Goal: Task Accomplishment & Management: Manage account settings

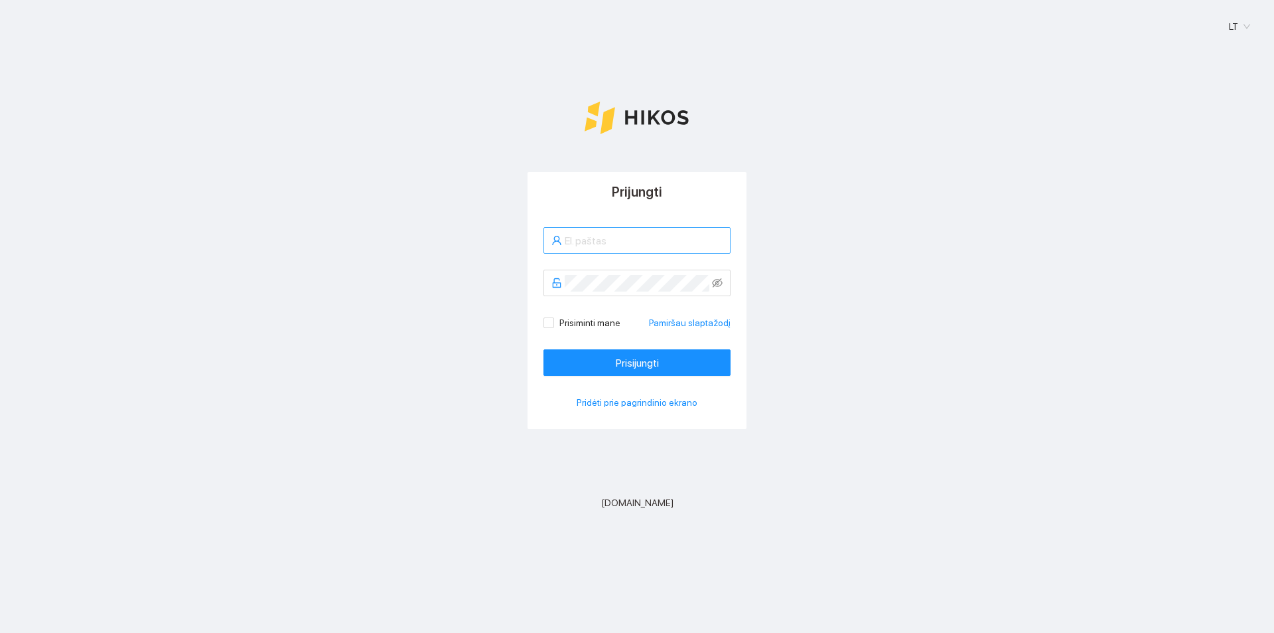
click at [590, 238] on input "text" at bounding box center [644, 240] width 158 height 17
type input "reikertasarnoldas@gmail.com"
click at [652, 357] on span "Prisijungti" at bounding box center [637, 362] width 43 height 17
click at [557, 324] on span "Prisiminti mane" at bounding box center [590, 322] width 72 height 15
click at [553, 324] on input "Prisiminti mane" at bounding box center [548, 321] width 9 height 9
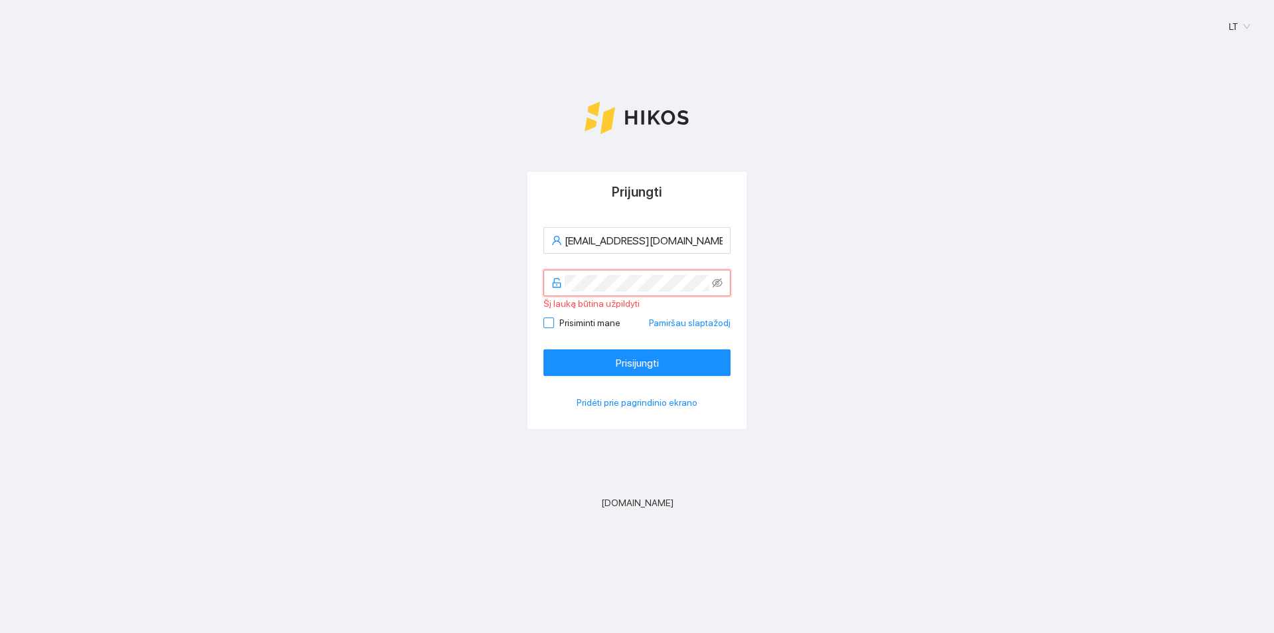
checkbox input "true"
click at [544, 349] on button "Prisijungti" at bounding box center [637, 362] width 187 height 27
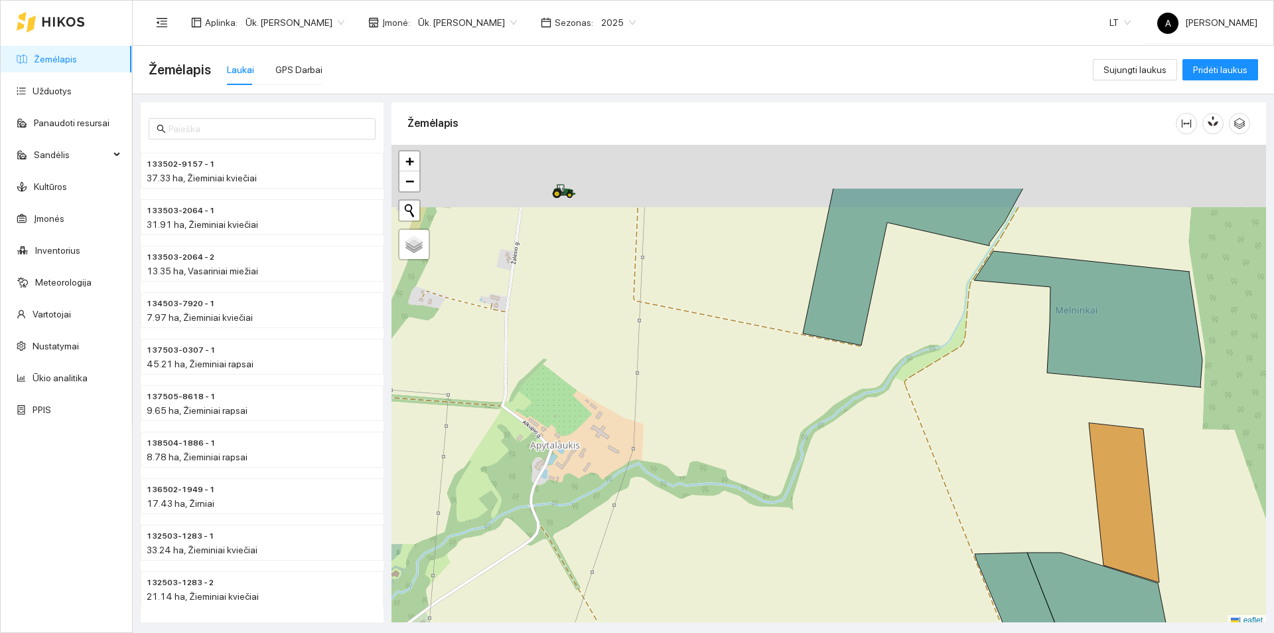
scroll to position [4, 0]
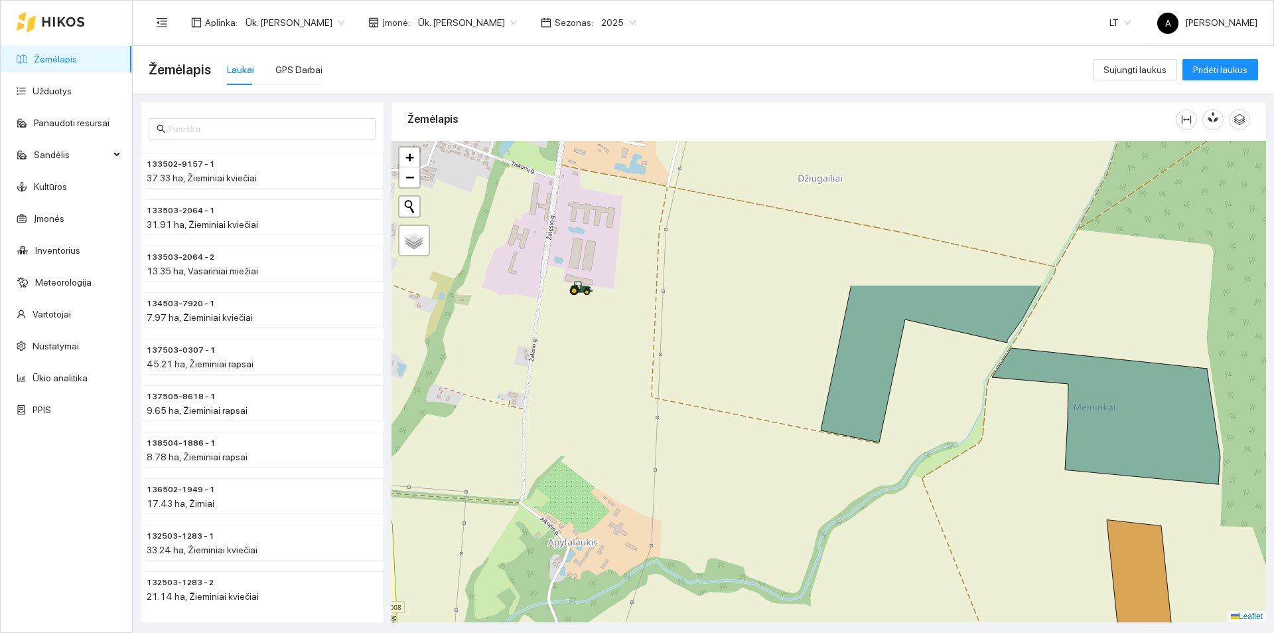
drag, startPoint x: 645, startPoint y: 467, endPoint x: 663, endPoint y: 568, distance: 102.5
click at [663, 568] on div at bounding box center [829, 381] width 875 height 481
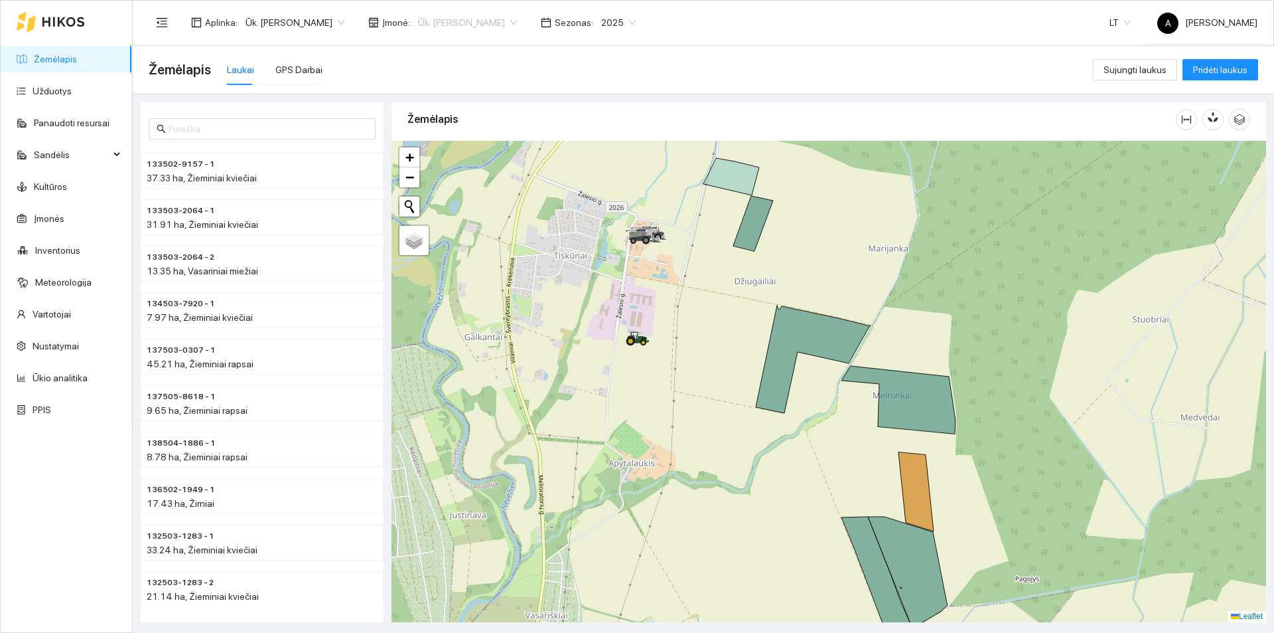
click at [472, 18] on span "Ūk. [PERSON_NAME]" at bounding box center [467, 23] width 99 height 20
click at [467, 46] on div "Visos" at bounding box center [465, 48] width 99 height 15
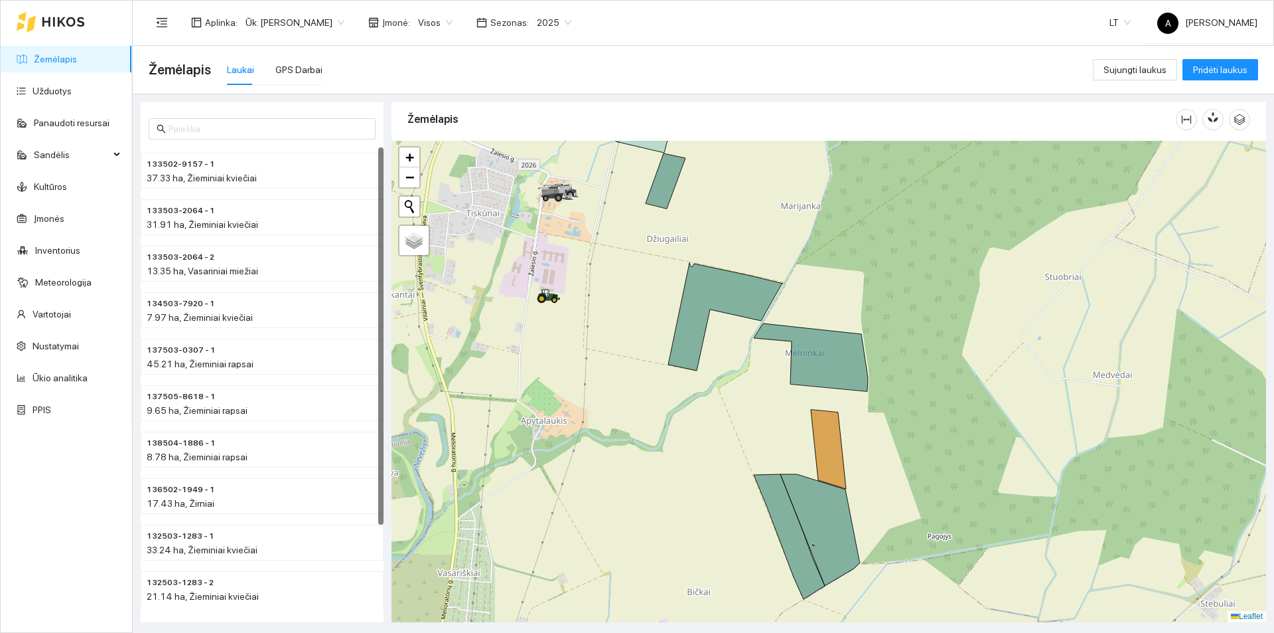
drag, startPoint x: 735, startPoint y: 358, endPoint x: 648, endPoint y: 315, distance: 97.4
click at [648, 315] on div at bounding box center [829, 381] width 875 height 481
click at [551, 18] on span "2025" at bounding box center [554, 23] width 35 height 20
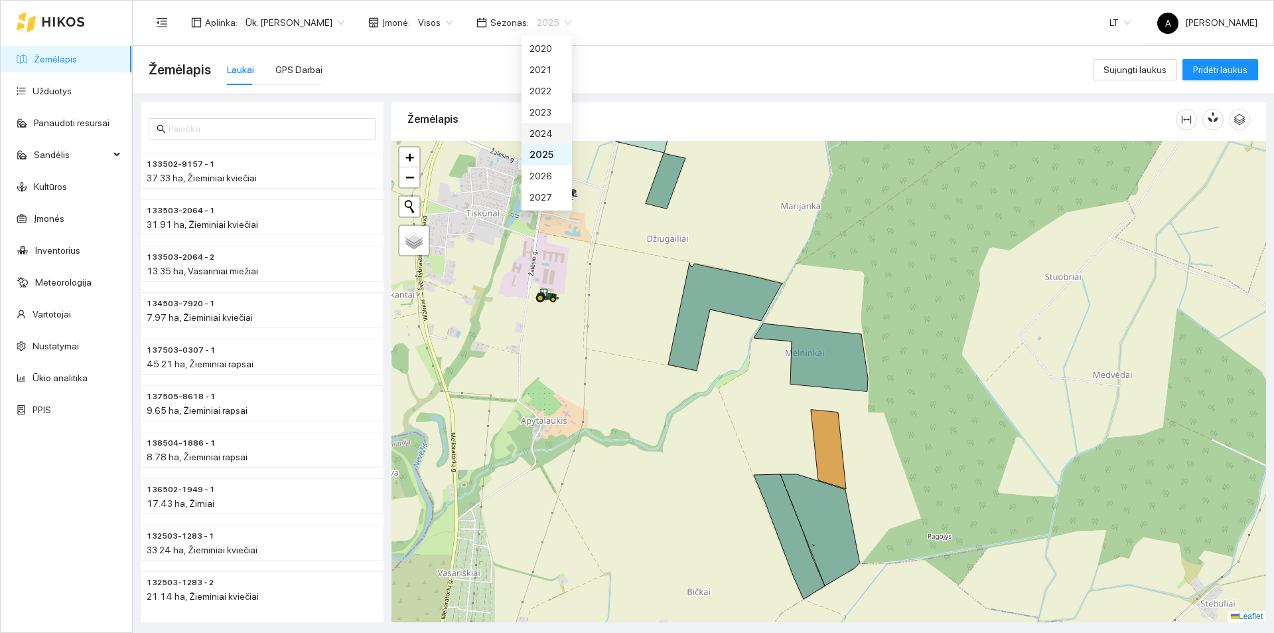
click at [548, 134] on div "2024" at bounding box center [547, 133] width 35 height 15
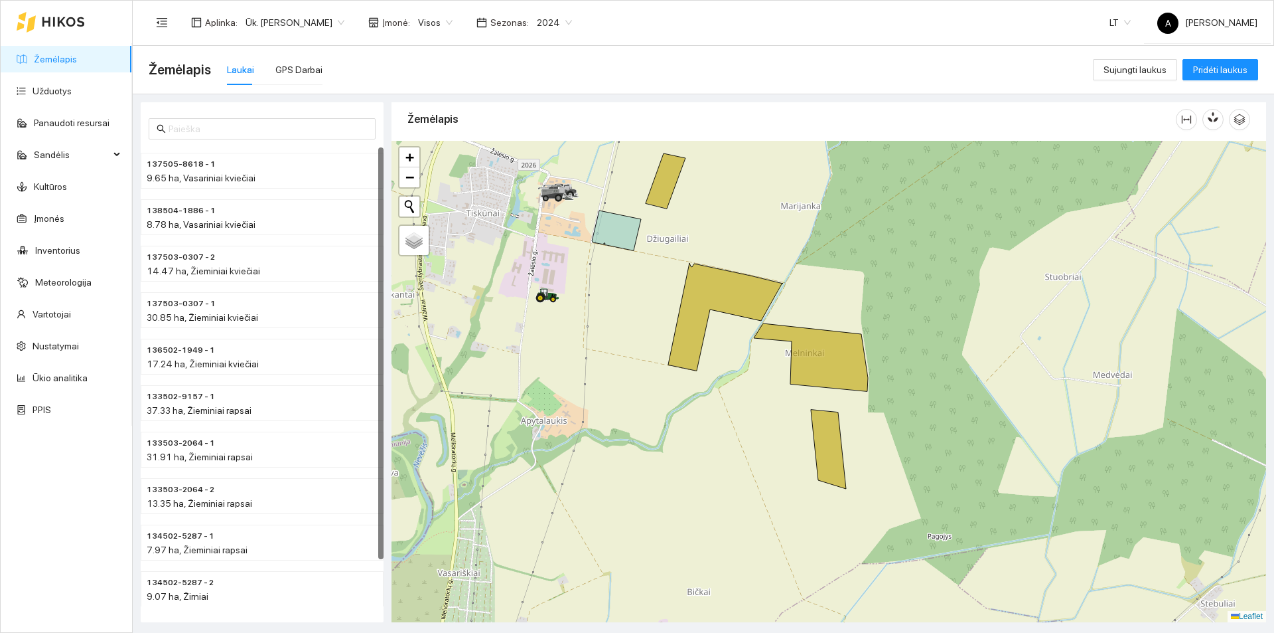
click at [550, 18] on span "2024" at bounding box center [554, 23] width 35 height 20
click at [546, 168] on div "2026" at bounding box center [547, 175] width 50 height 21
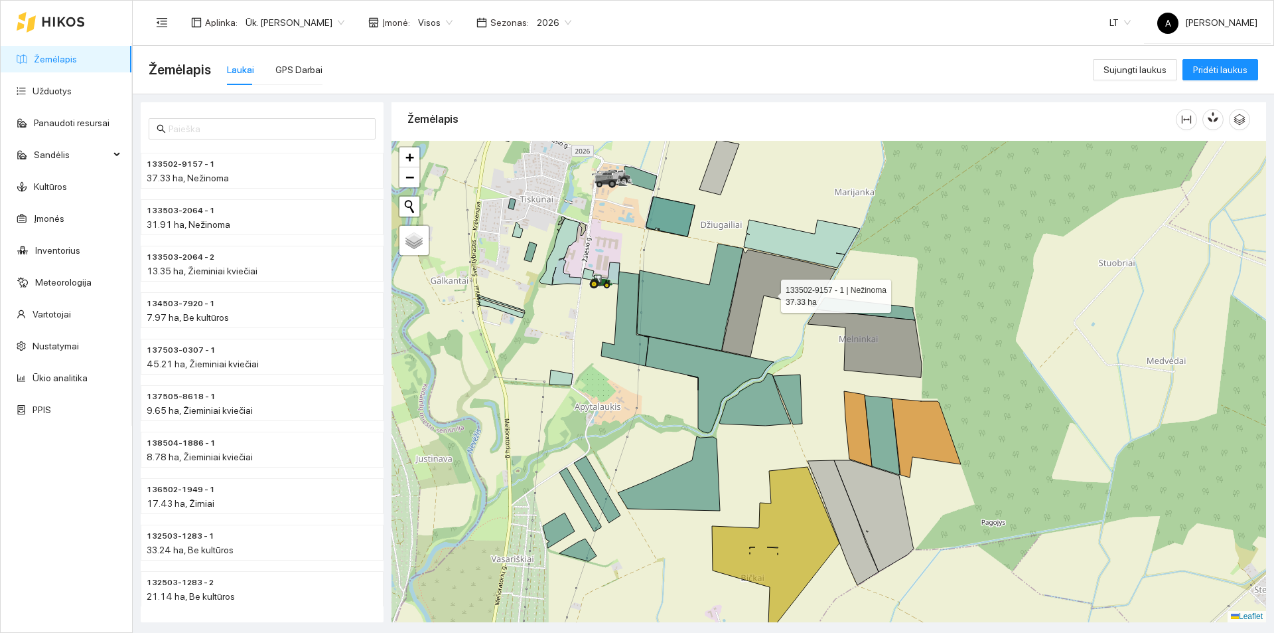
click at [741, 317] on icon at bounding box center [779, 303] width 115 height 108
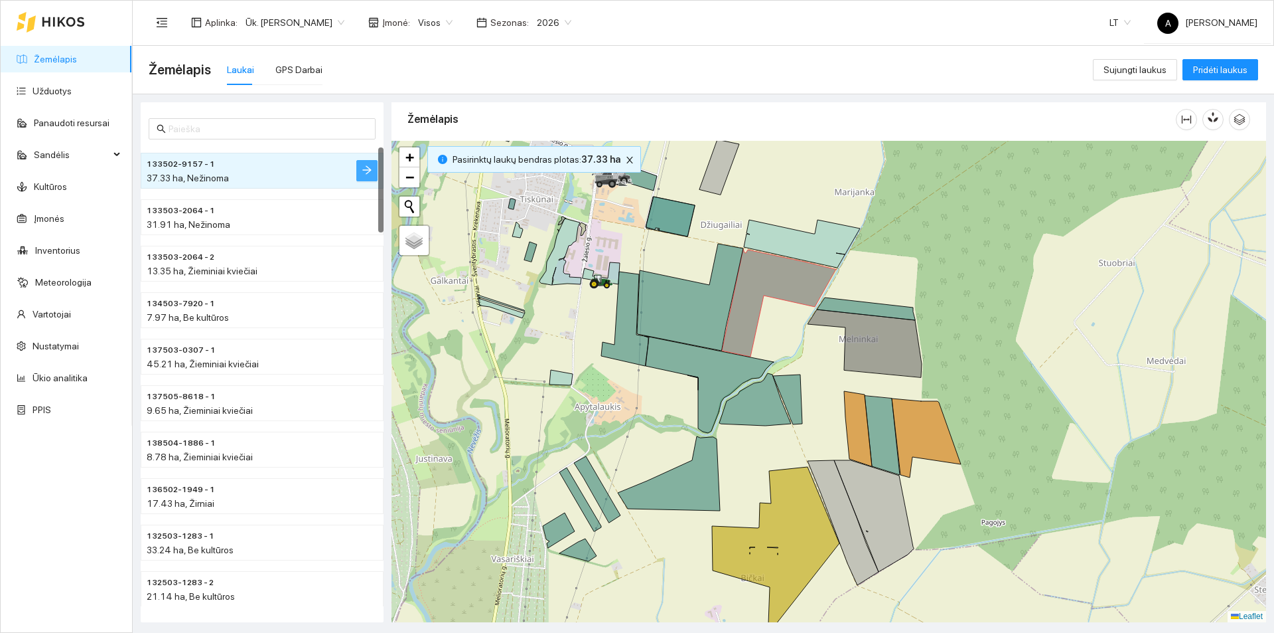
click at [367, 165] on icon "arrow-right" at bounding box center [367, 170] width 11 height 11
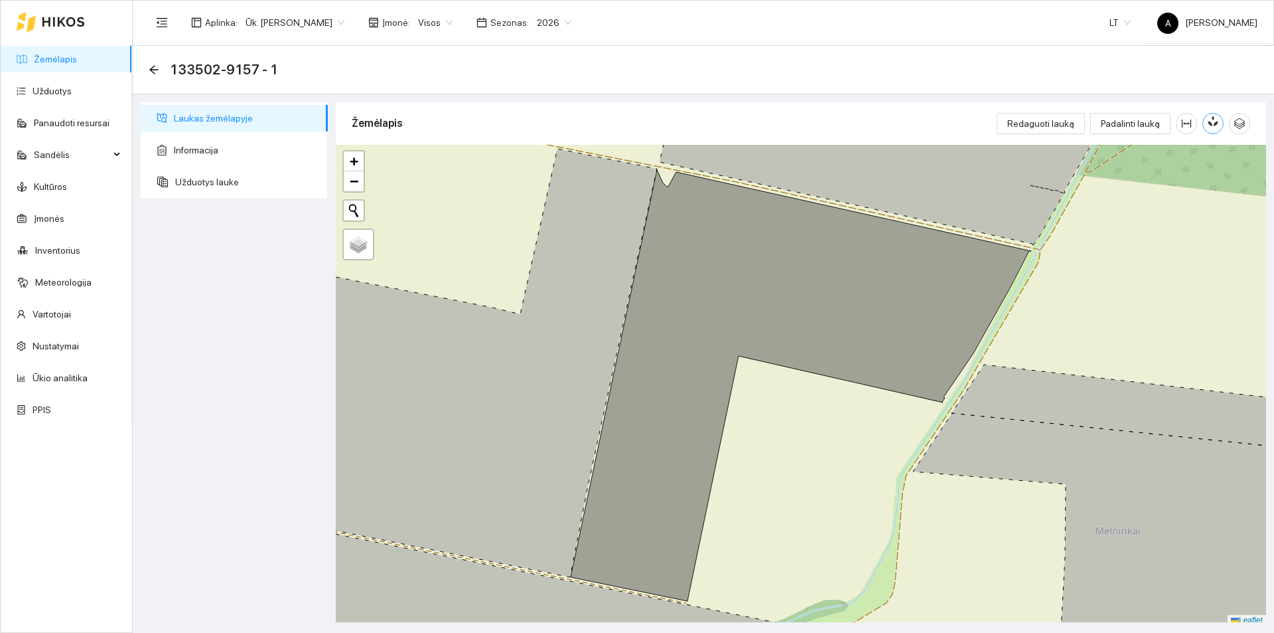
click at [1209, 127] on icon "button" at bounding box center [1213, 121] width 12 height 12
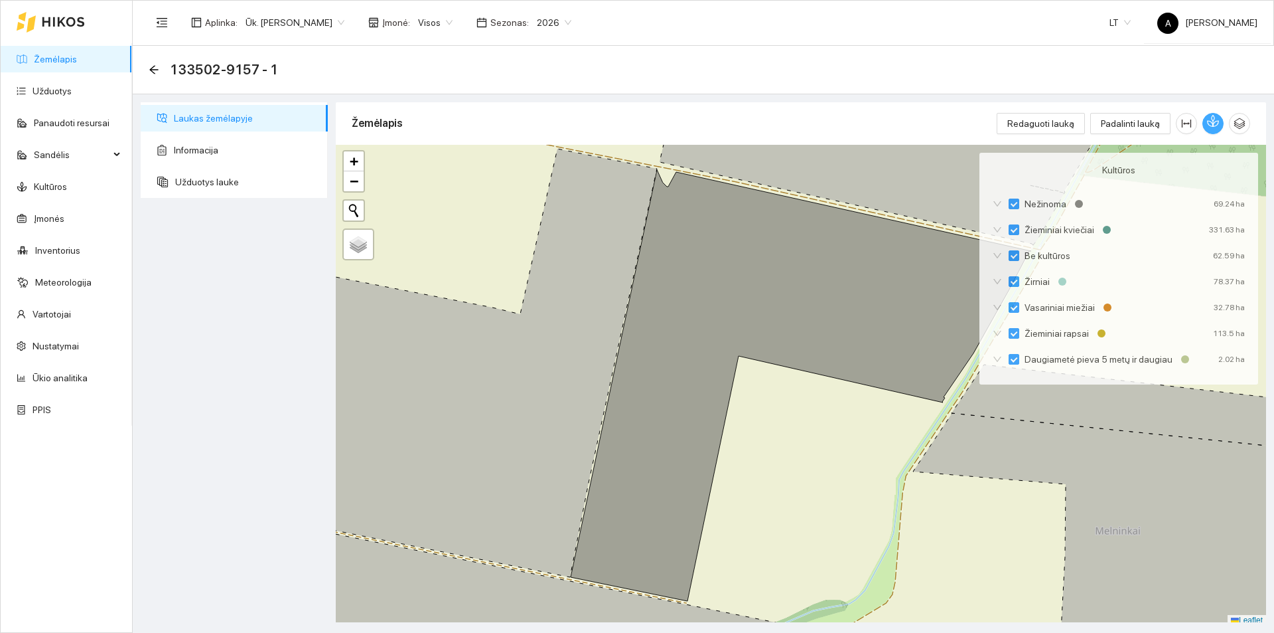
click at [1209, 127] on icon "button" at bounding box center [1213, 121] width 12 height 12
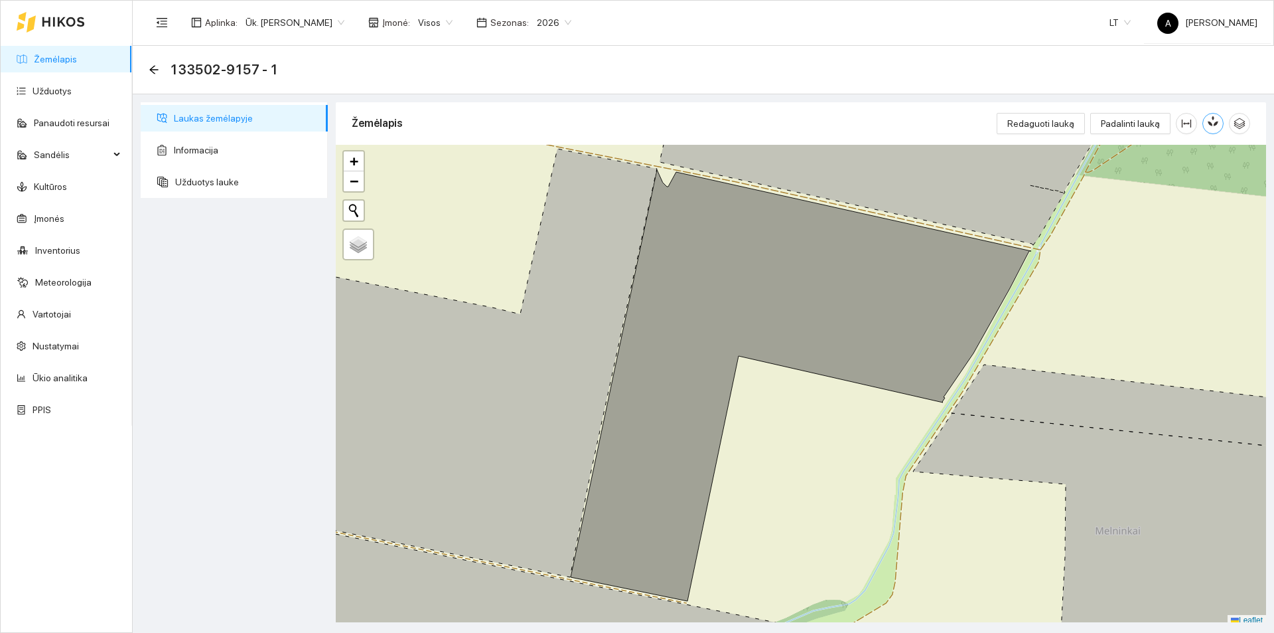
click at [1209, 127] on icon "button" at bounding box center [1213, 121] width 12 height 12
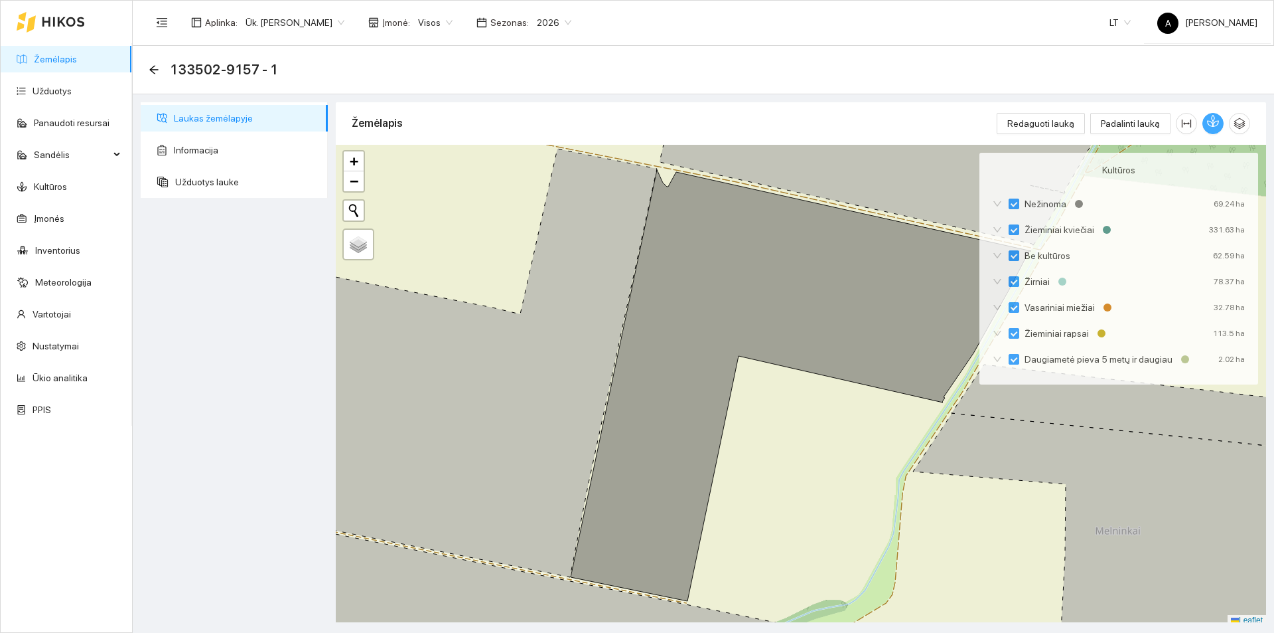
click at [1209, 118] on icon "button" at bounding box center [1213, 121] width 12 height 12
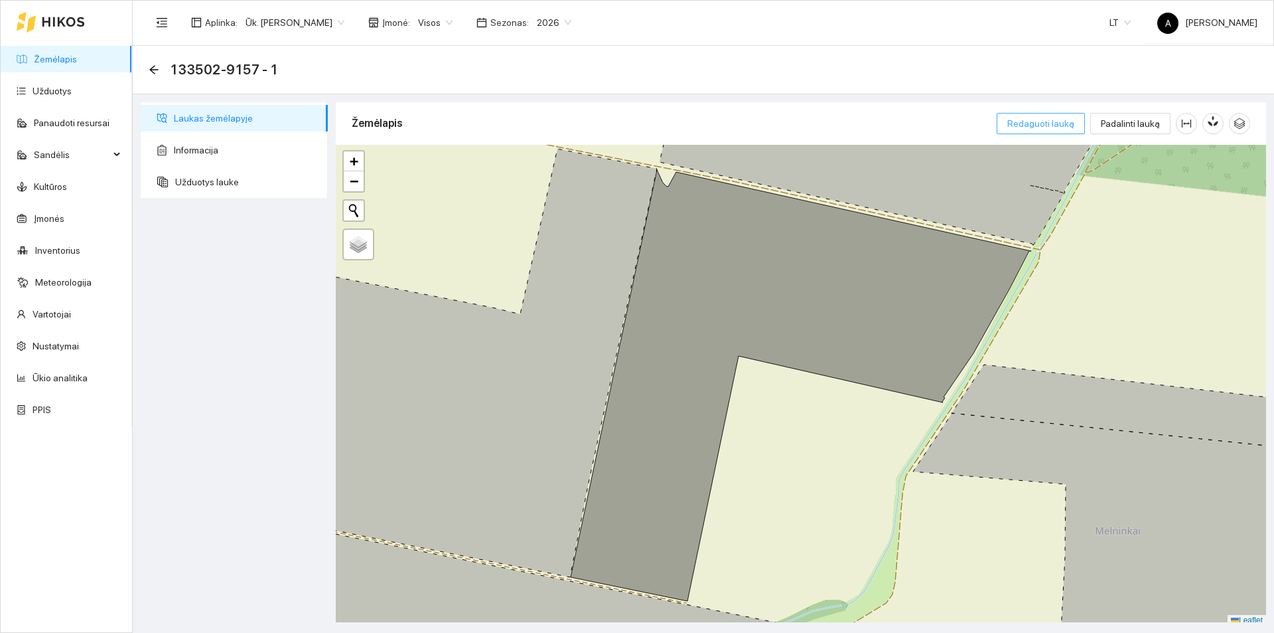
click at [1041, 117] on span "Redaguoti lauką" at bounding box center [1041, 123] width 67 height 15
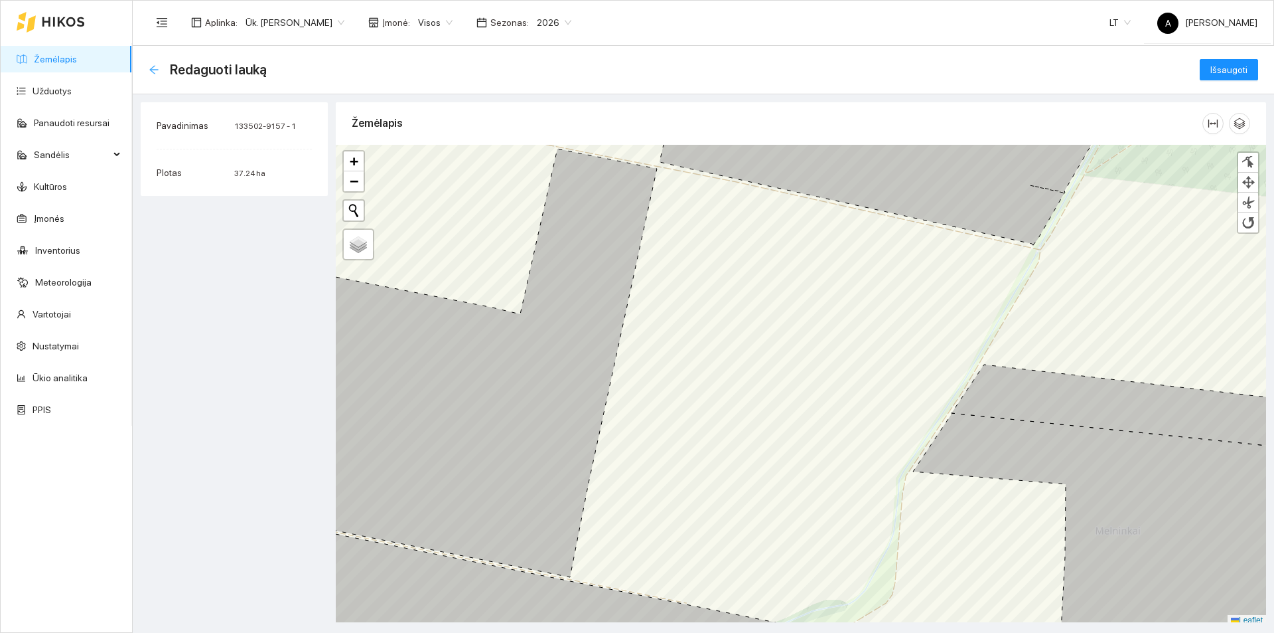
click at [157, 68] on icon "arrow-left" at bounding box center [154, 69] width 11 height 11
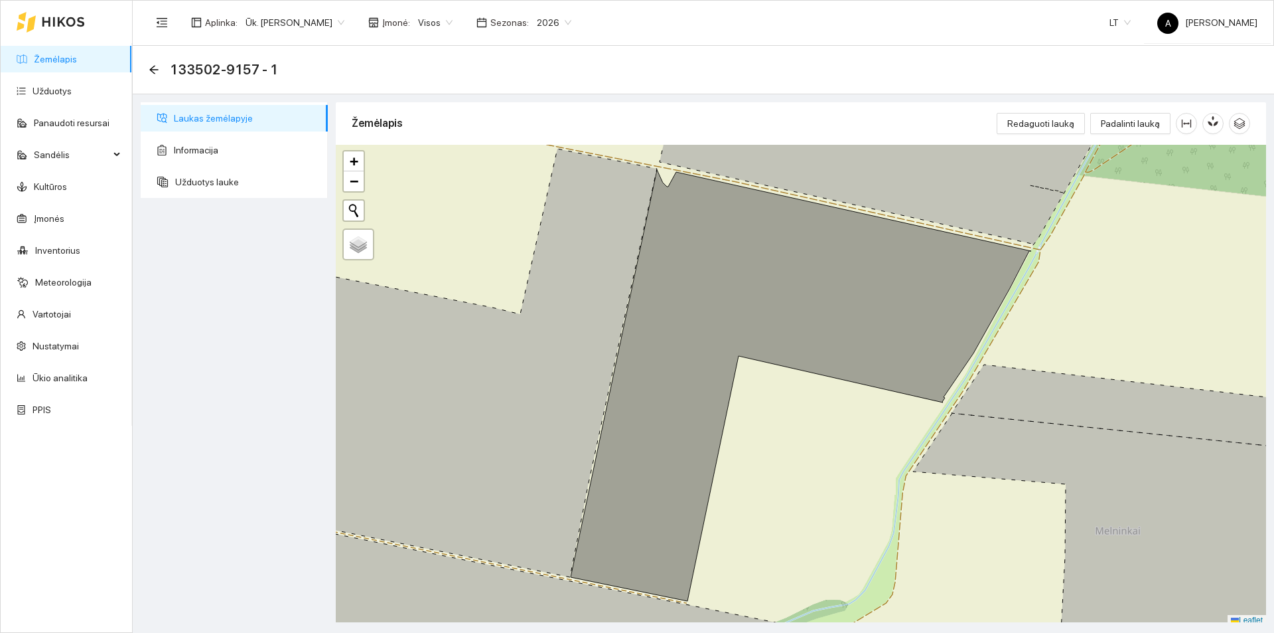
click at [70, 60] on link "Žemėlapis" at bounding box center [55, 59] width 43 height 11
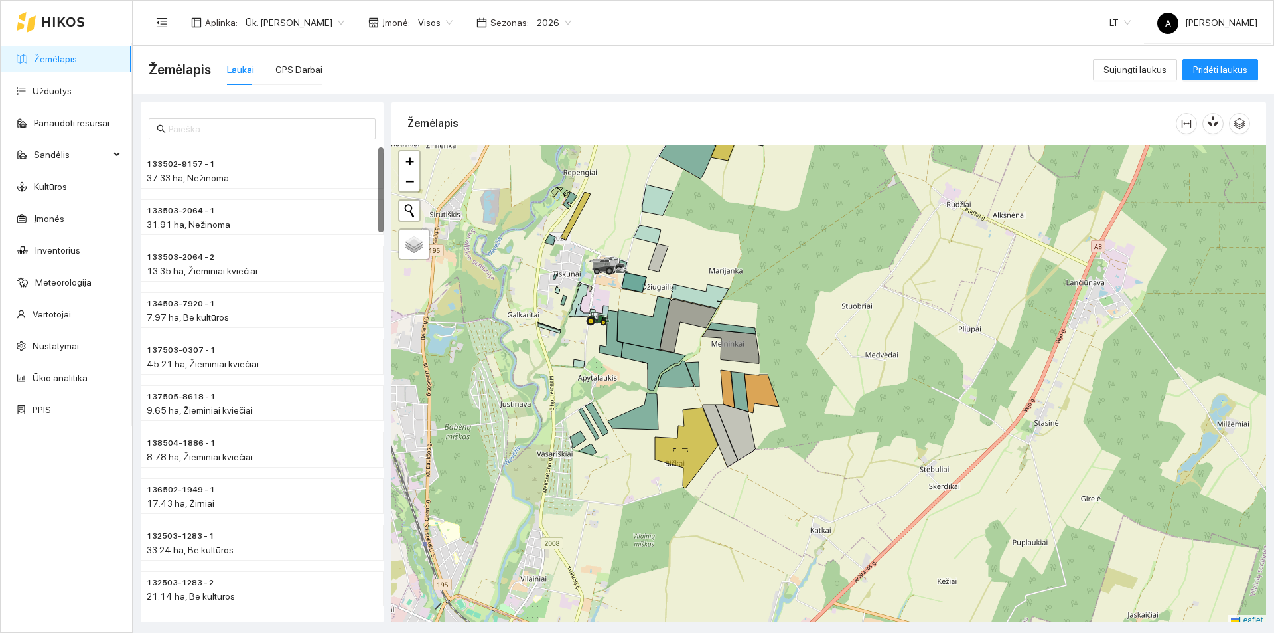
scroll to position [4, 0]
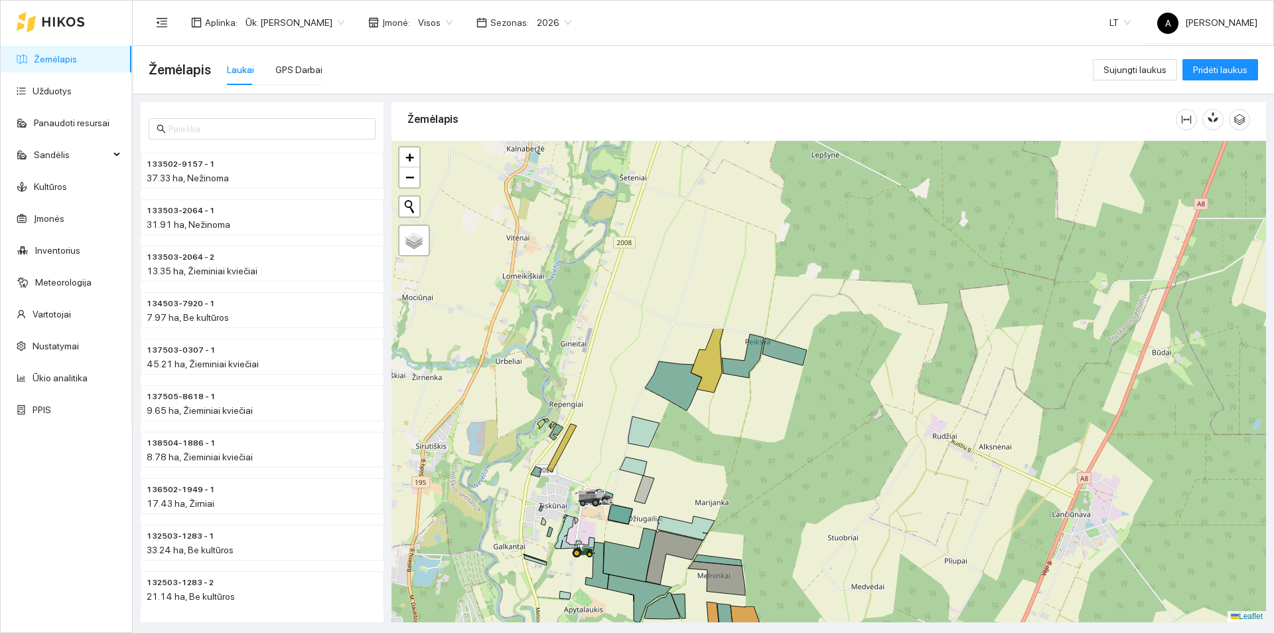
drag, startPoint x: 813, startPoint y: 402, endPoint x: 806, endPoint y: 497, distance: 95.2
click at [789, 625] on main "Žemėlapis Laukai GPS Darbai Sujungti laukus Pridėti laukus 133502-9157 - 1 37.3…" at bounding box center [704, 339] width 1142 height 587
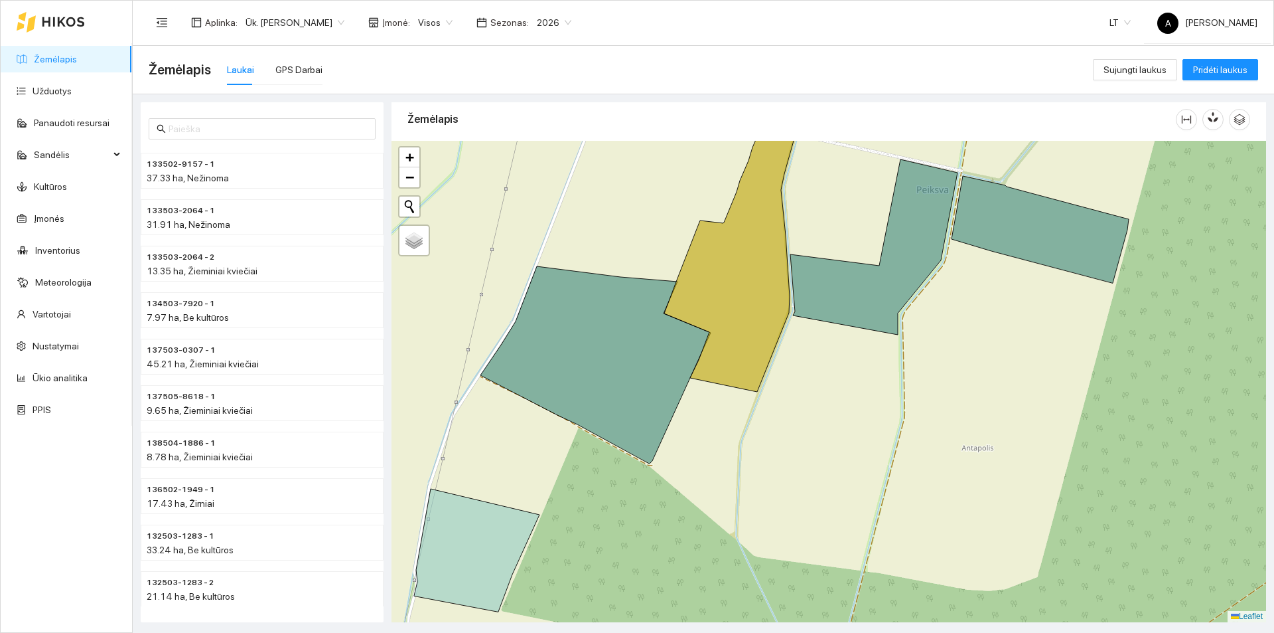
click at [447, 21] on span "Visos" at bounding box center [435, 23] width 35 height 20
click at [458, 90] on div "Ūk.[PERSON_NAME]" at bounding box center [459, 91] width 87 height 15
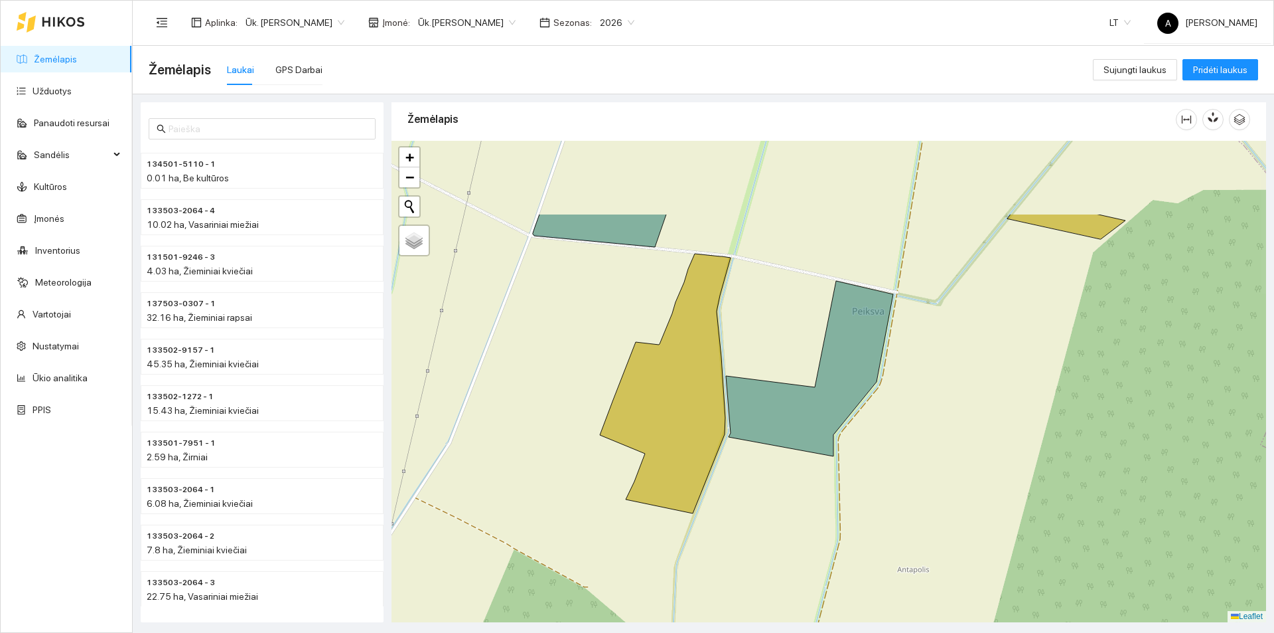
drag, startPoint x: 822, startPoint y: 362, endPoint x: 761, endPoint y: 474, distance: 127.7
click at [761, 474] on div "+ − Nieko nerasta. Bandykite dar kartą. Žemėlapis Palydovas Leaflet" at bounding box center [829, 381] width 875 height 481
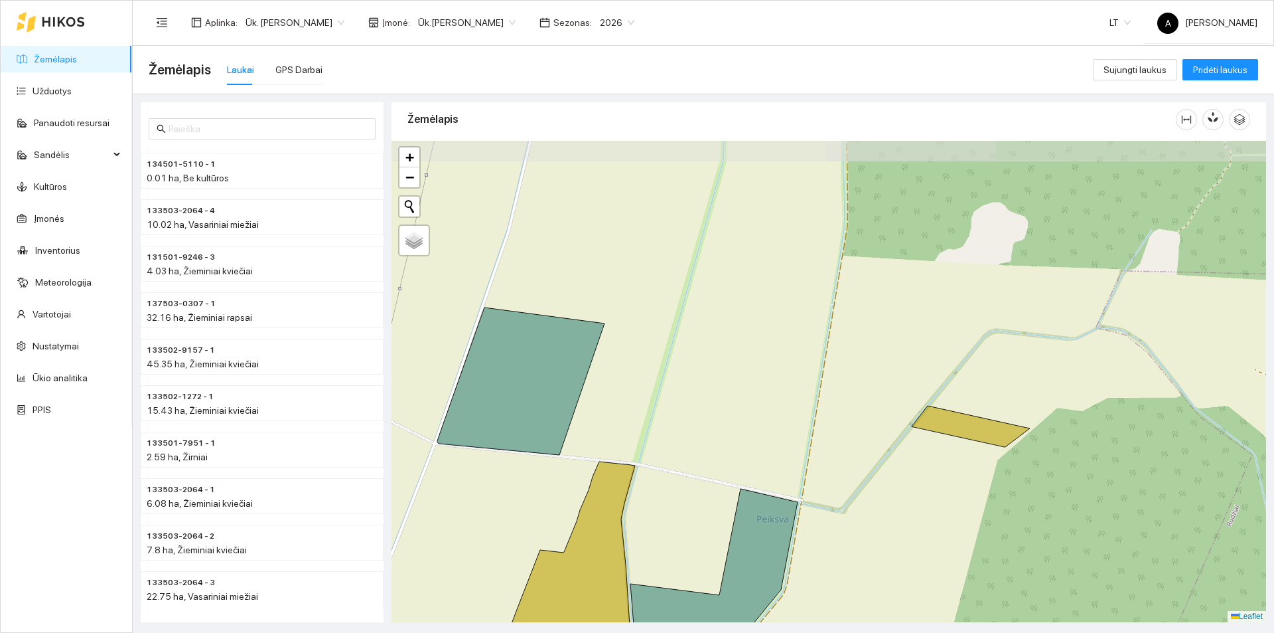
drag, startPoint x: 939, startPoint y: 319, endPoint x: 856, endPoint y: 479, distance: 179.9
click at [856, 479] on div "+ − Nieko nerasta. Bandykite dar kartą. Žemėlapis Palydovas Leaflet" at bounding box center [829, 381] width 875 height 481
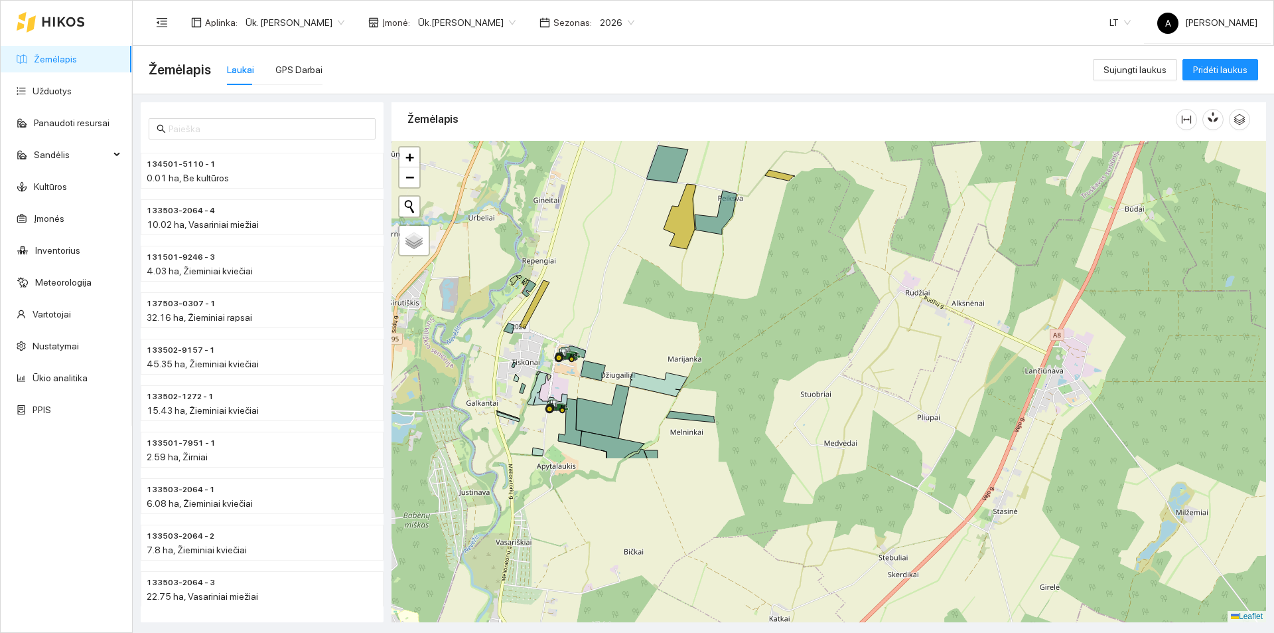
drag, startPoint x: 650, startPoint y: 376, endPoint x: 681, endPoint y: 236, distance: 143.5
click at [681, 236] on icon at bounding box center [680, 216] width 33 height 65
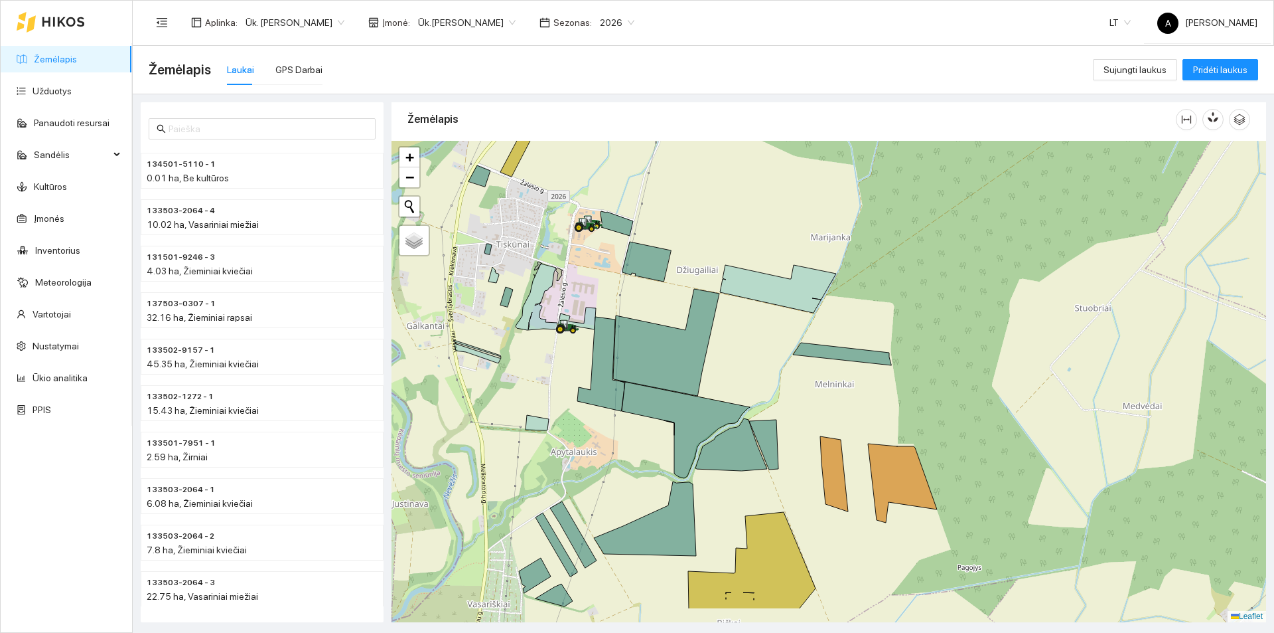
drag, startPoint x: 524, startPoint y: 429, endPoint x: 559, endPoint y: 378, distance: 62.0
click at [549, 415] on icon at bounding box center [537, 422] width 23 height 15
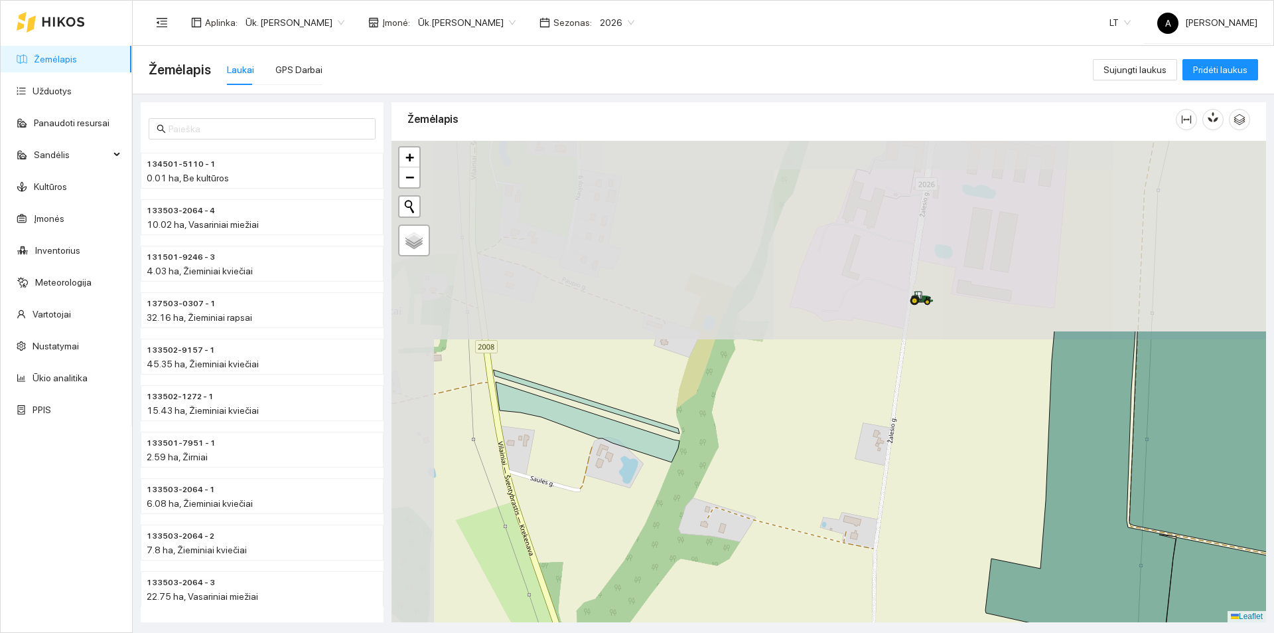
drag, startPoint x: 541, startPoint y: 337, endPoint x: 683, endPoint y: 552, distance: 257.2
click at [683, 552] on div "+ − Nieko nerasta. Bandykite dar kartą. Žemėlapis Palydovas Leaflet" at bounding box center [829, 381] width 875 height 481
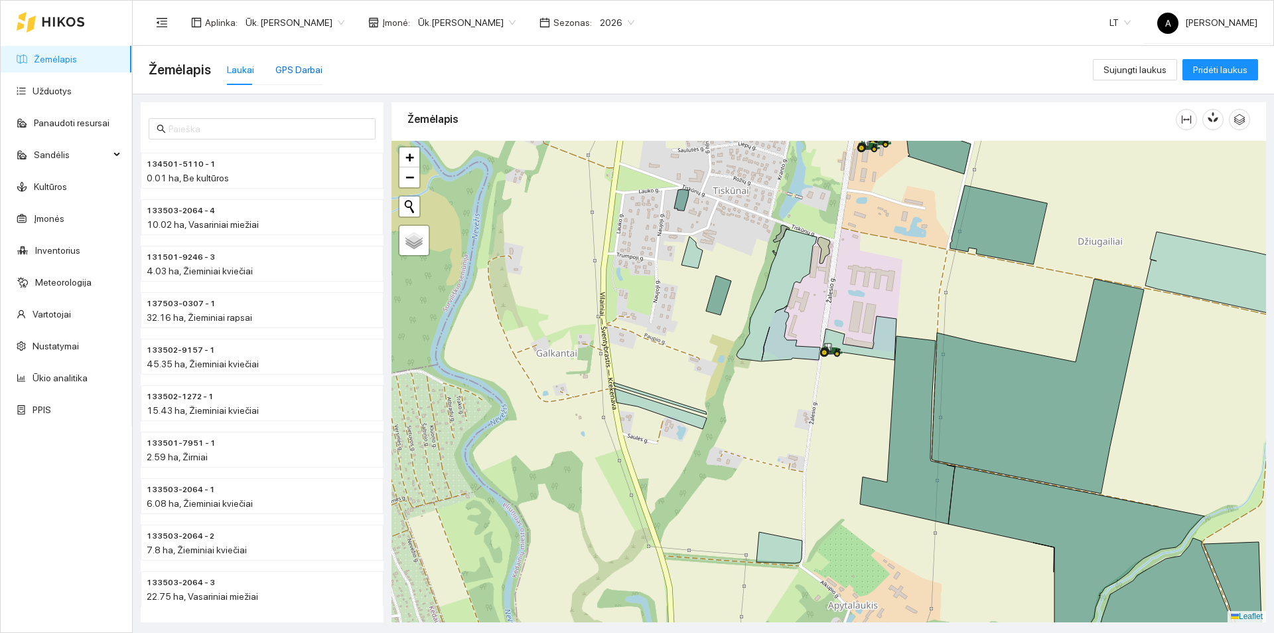
click at [287, 73] on div "GPS Darbai" at bounding box center [298, 69] width 47 height 15
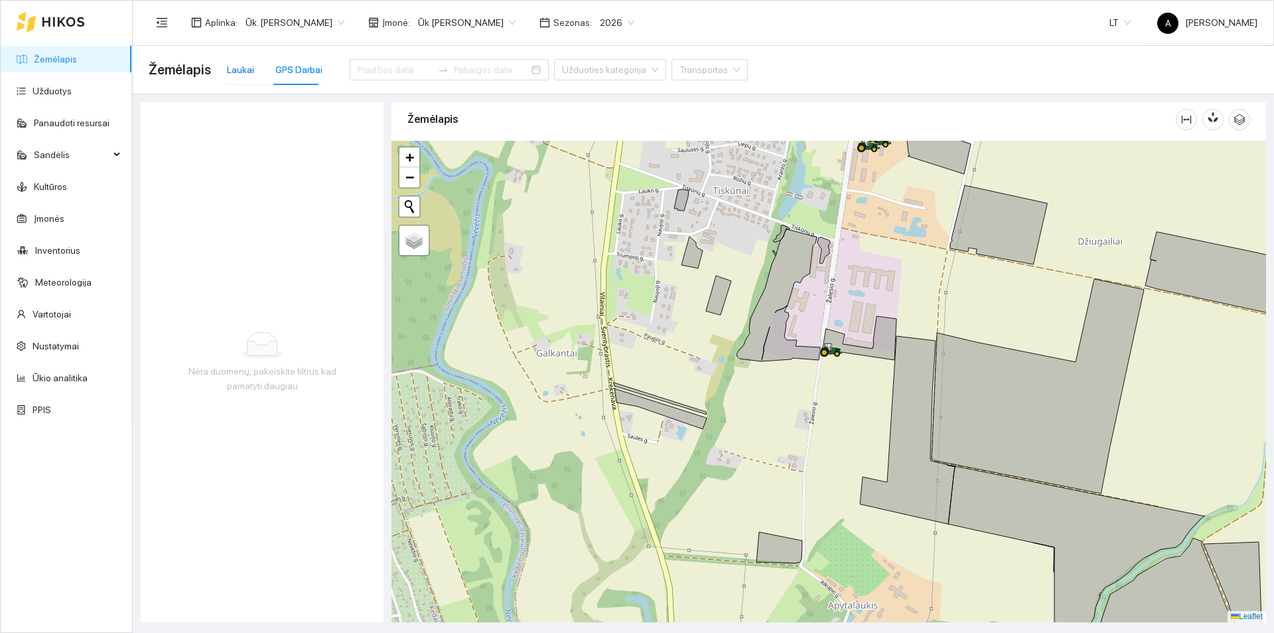
click at [248, 67] on div "Laukai" at bounding box center [240, 69] width 27 height 15
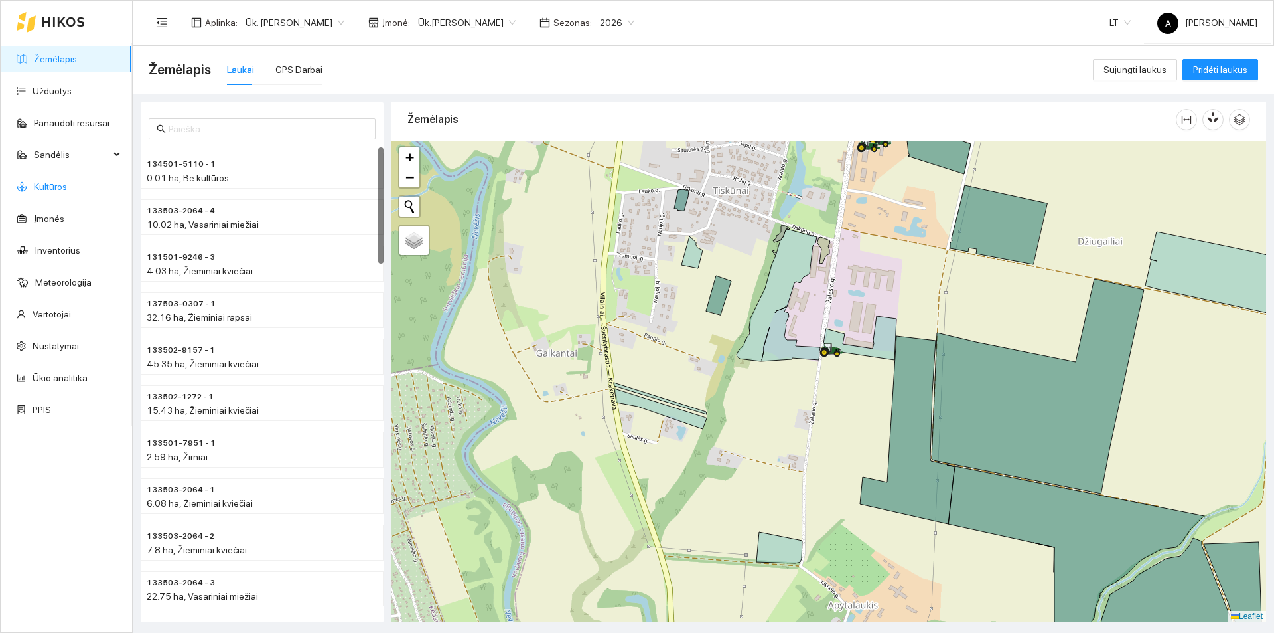
click at [67, 185] on link "Kultūros" at bounding box center [50, 186] width 33 height 11
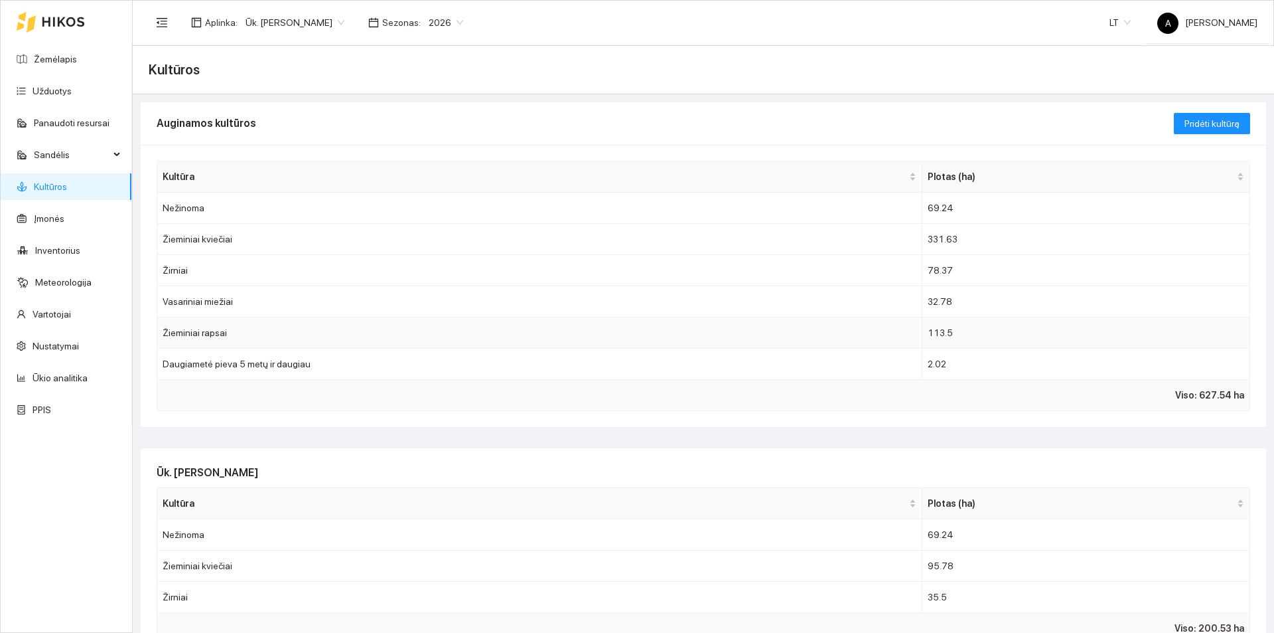
click at [365, 327] on td "Žieminiai rapsai" at bounding box center [539, 332] width 765 height 31
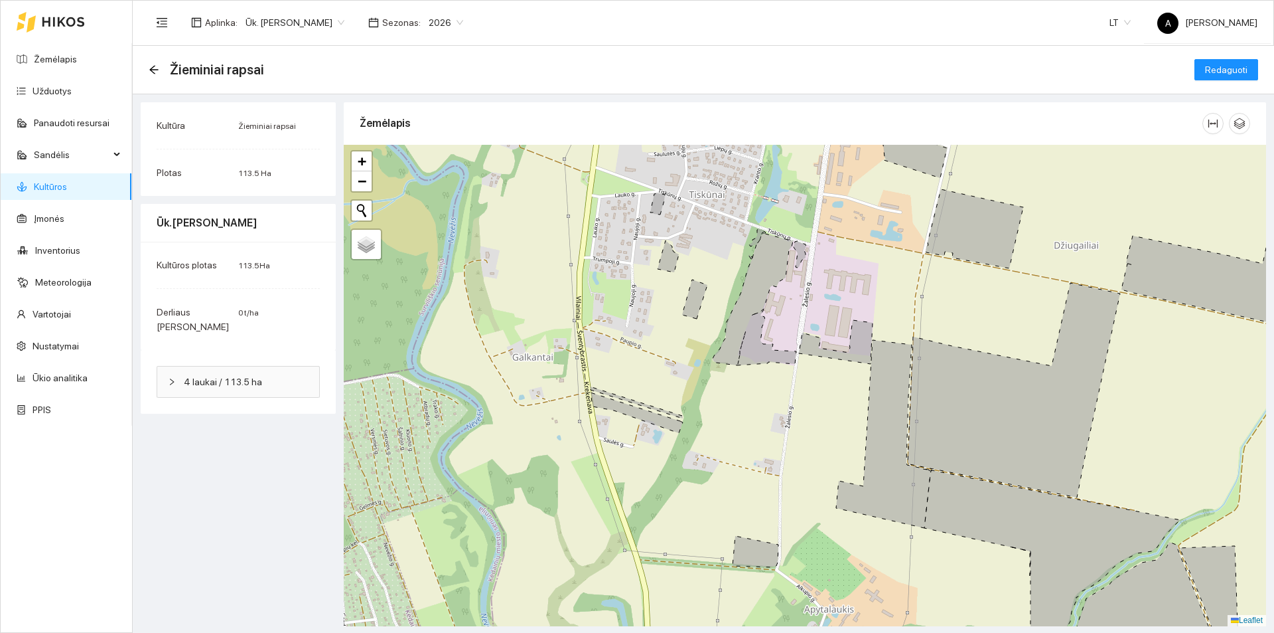
click at [159, 77] on div "Žieminiai rapsai" at bounding box center [210, 69] width 123 height 21
click at [155, 66] on icon "arrow-left" at bounding box center [154, 69] width 11 height 11
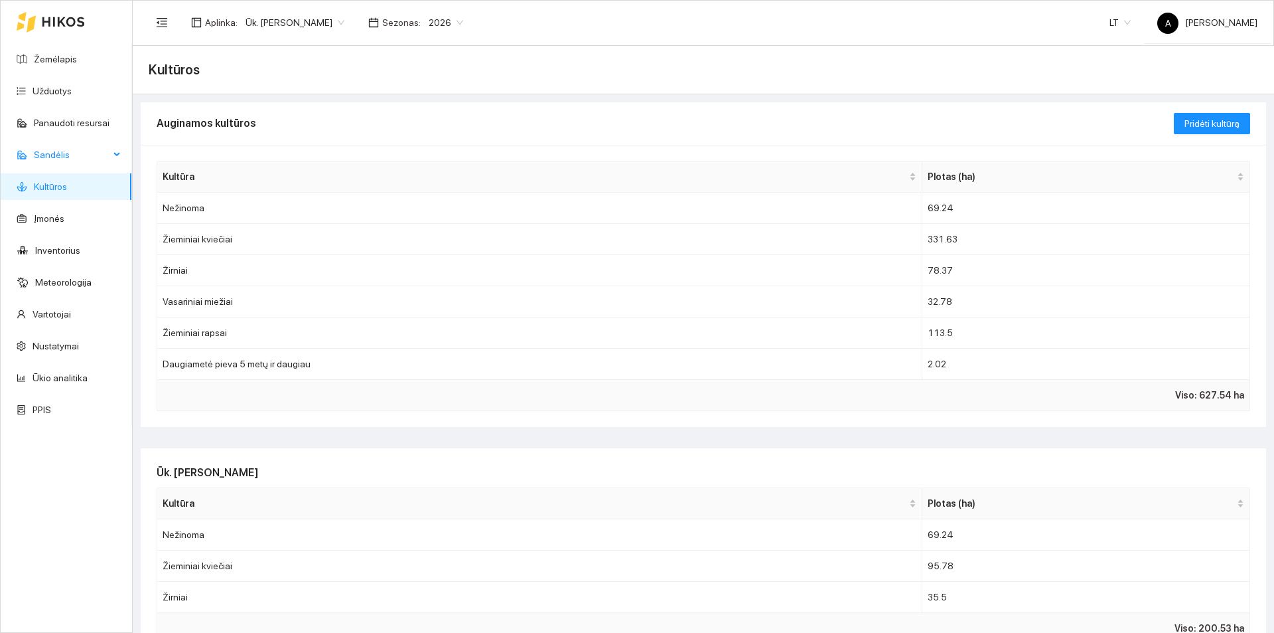
click at [74, 157] on span "Sandėlis" at bounding box center [72, 154] width 76 height 27
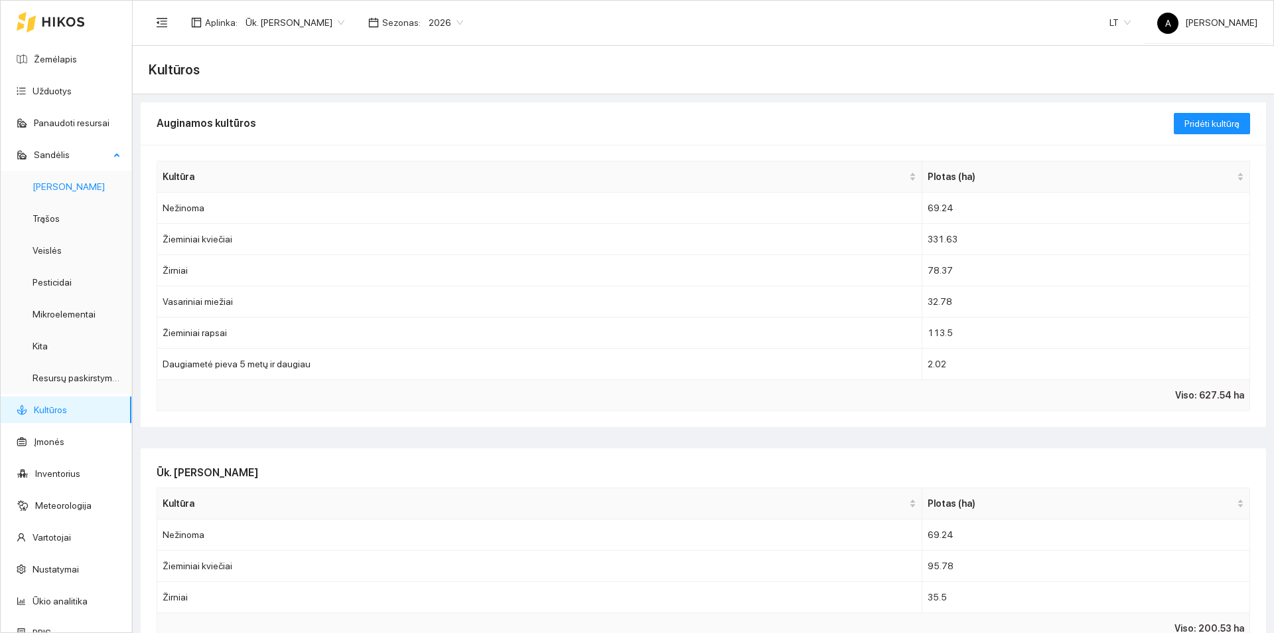
click at [80, 185] on link "[PERSON_NAME]" at bounding box center [69, 186] width 72 height 11
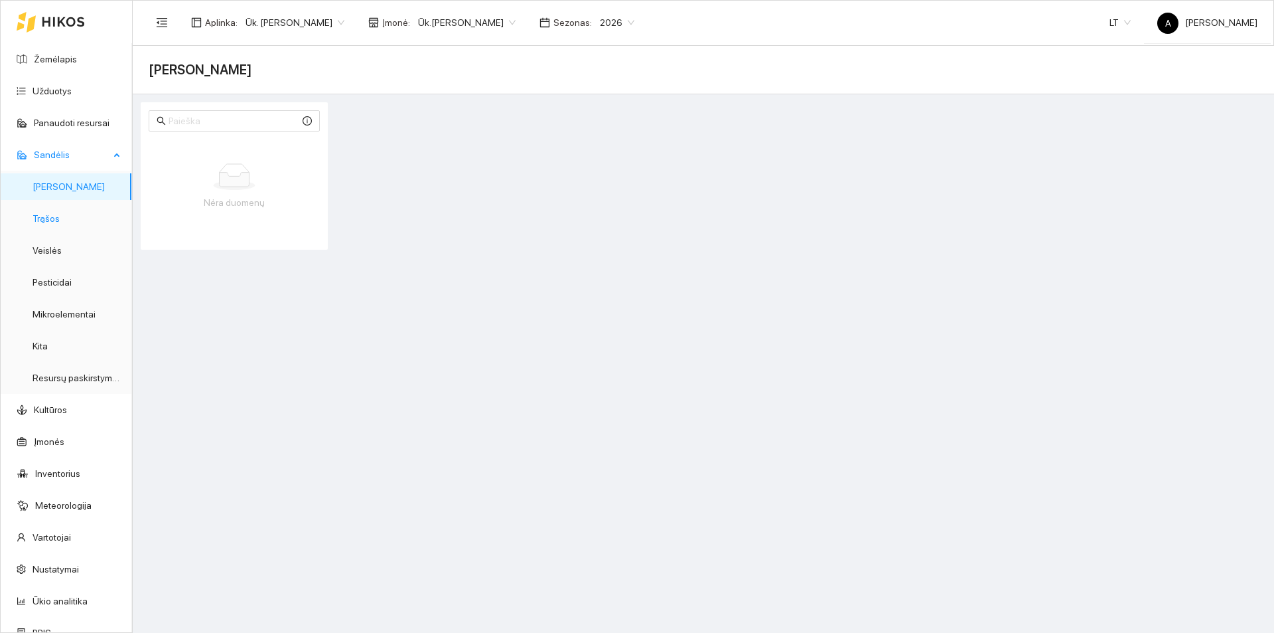
click at [60, 215] on link "Trąšos" at bounding box center [46, 218] width 27 height 11
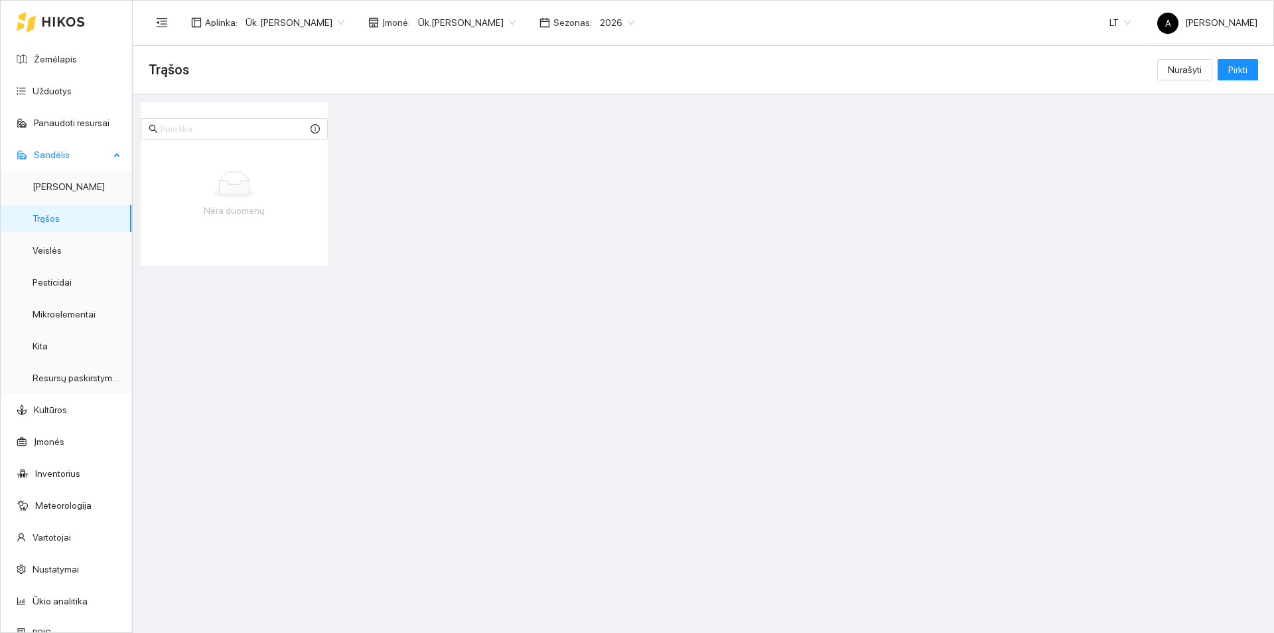
click at [89, 151] on span "Sandėlis" at bounding box center [72, 154] width 76 height 27
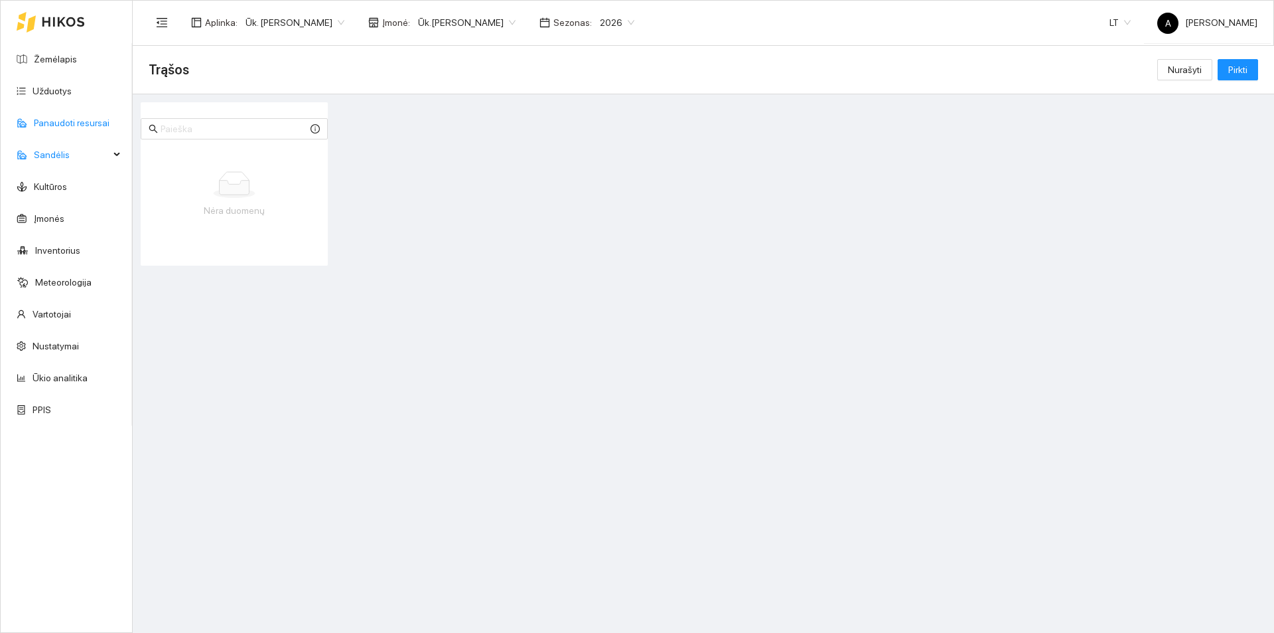
click at [88, 127] on link "Panaudoti resursai" at bounding box center [72, 122] width 76 height 11
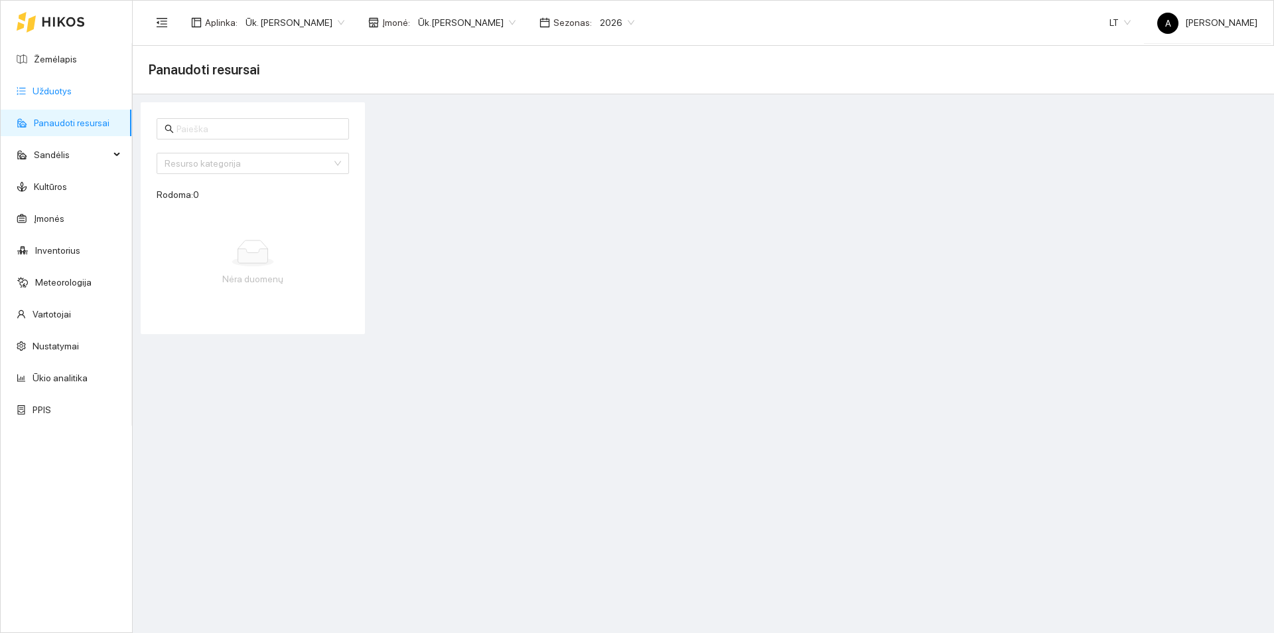
click at [72, 96] on link "Užduotys" at bounding box center [52, 91] width 39 height 11
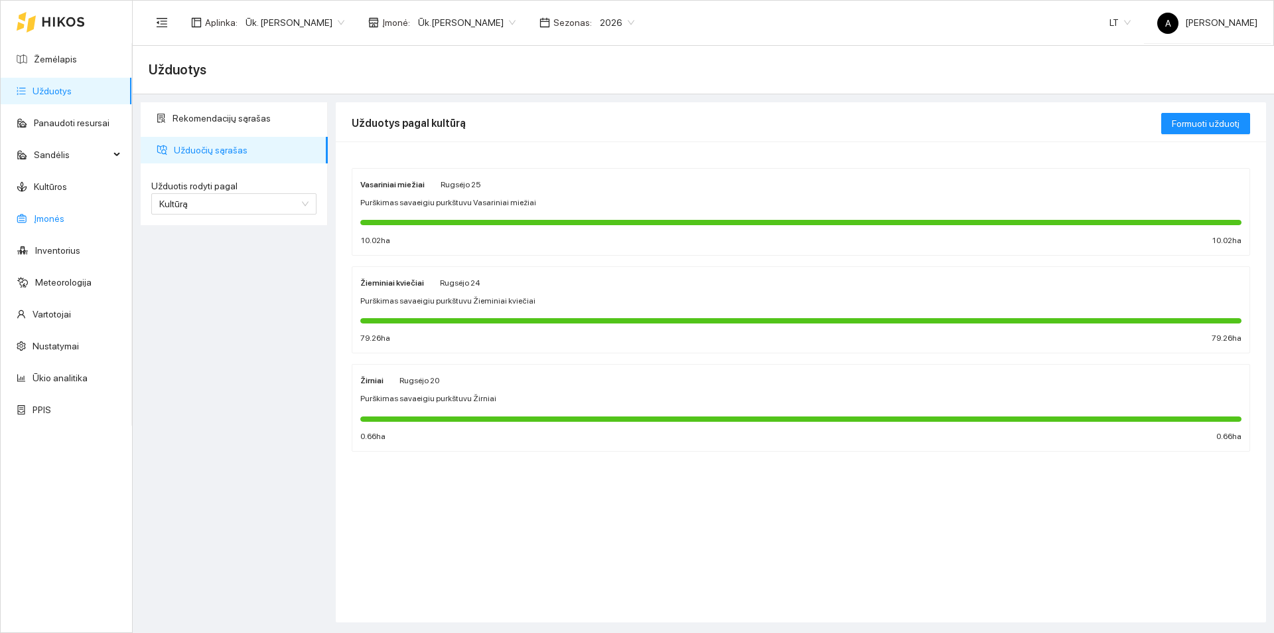
click at [54, 218] on link "Įmonės" at bounding box center [49, 218] width 31 height 11
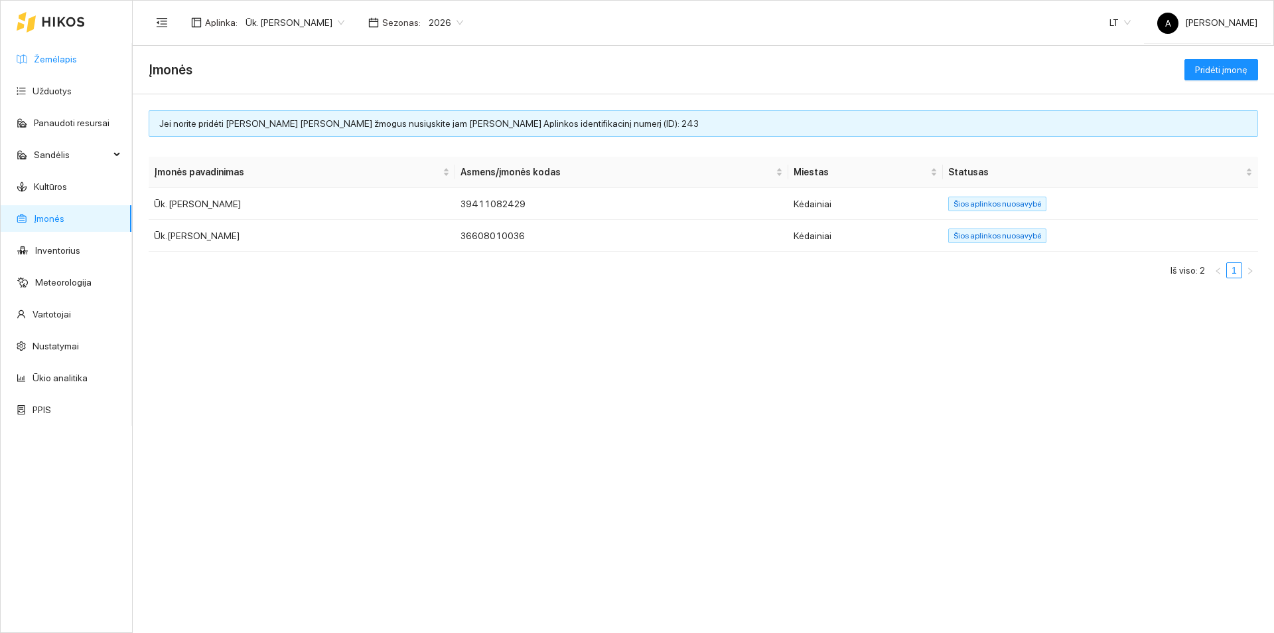
click at [48, 60] on link "Žemėlapis" at bounding box center [55, 59] width 43 height 11
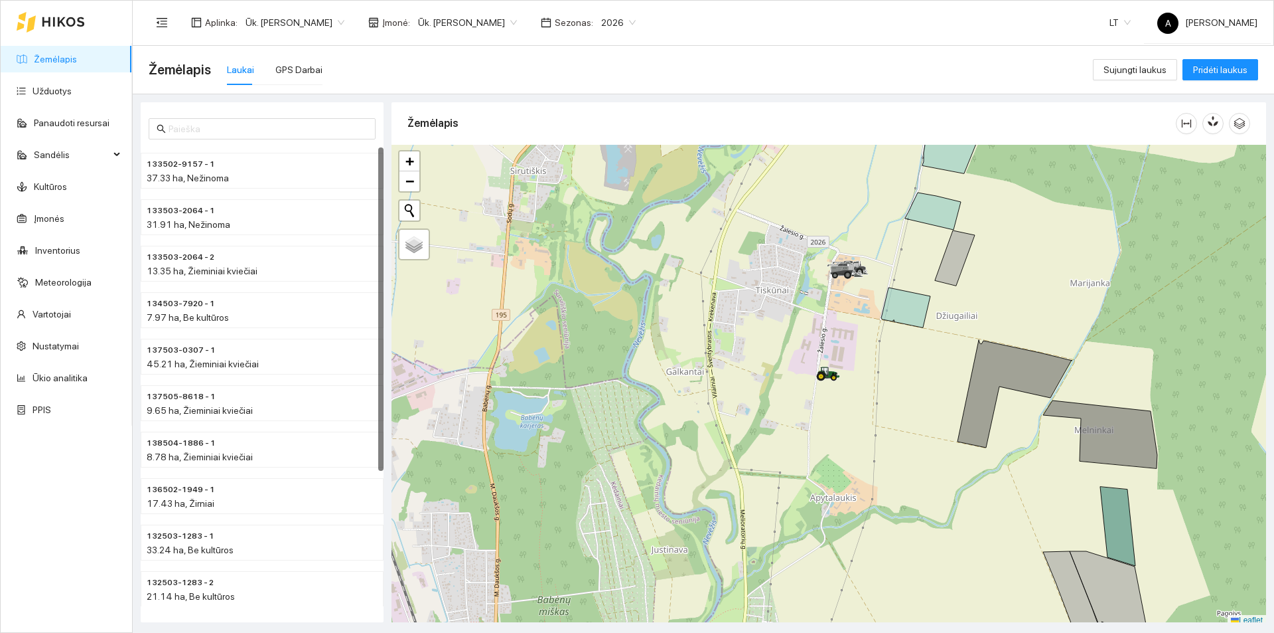
scroll to position [4, 0]
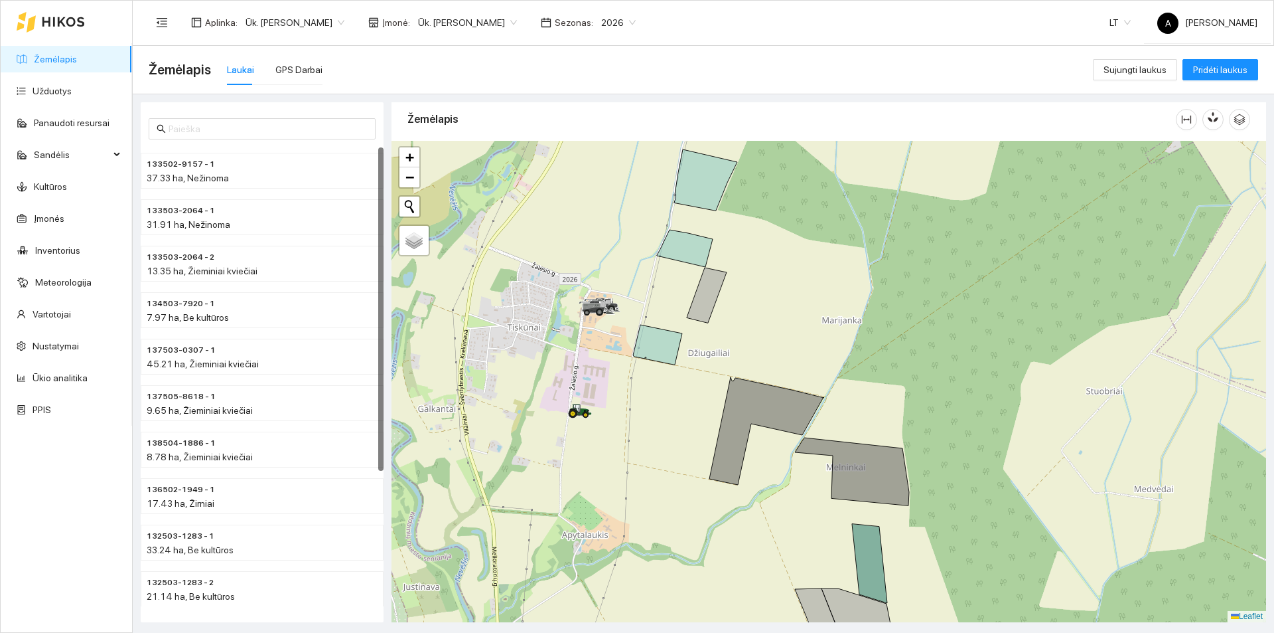
drag, startPoint x: 848, startPoint y: 425, endPoint x: 593, endPoint y: 466, distance: 257.5
click at [593, 466] on div at bounding box center [829, 381] width 875 height 481
click at [506, 19] on span "Ūk. [PERSON_NAME]" at bounding box center [467, 23] width 99 height 20
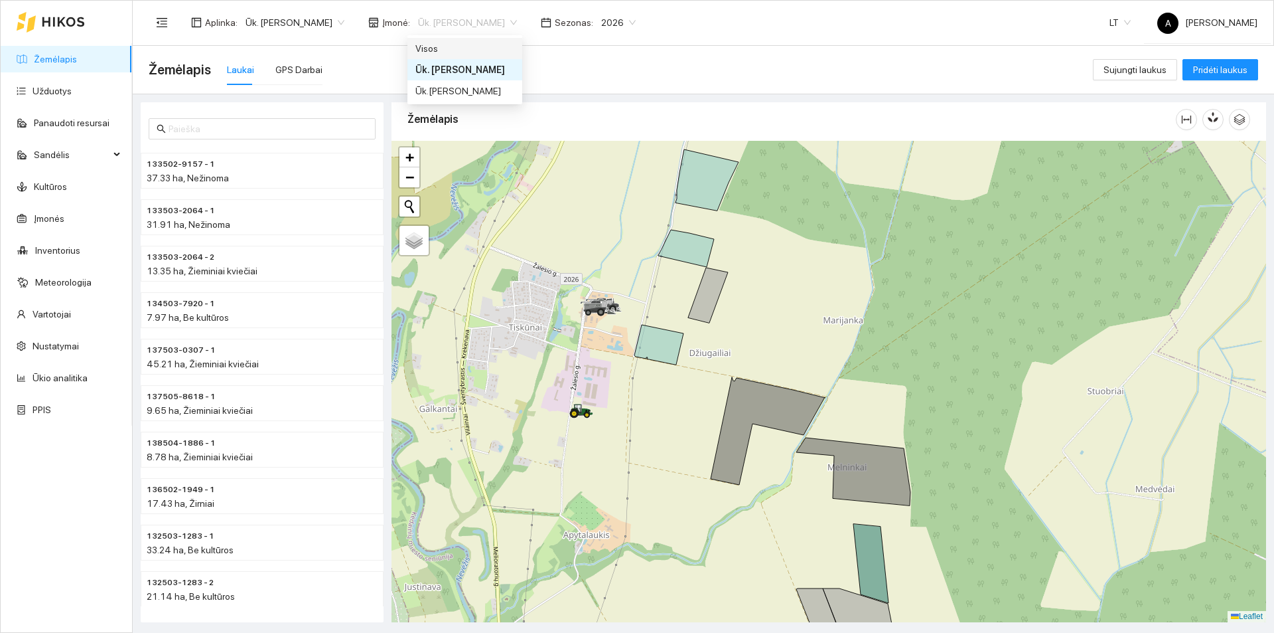
click at [487, 48] on div "Visos" at bounding box center [465, 48] width 99 height 15
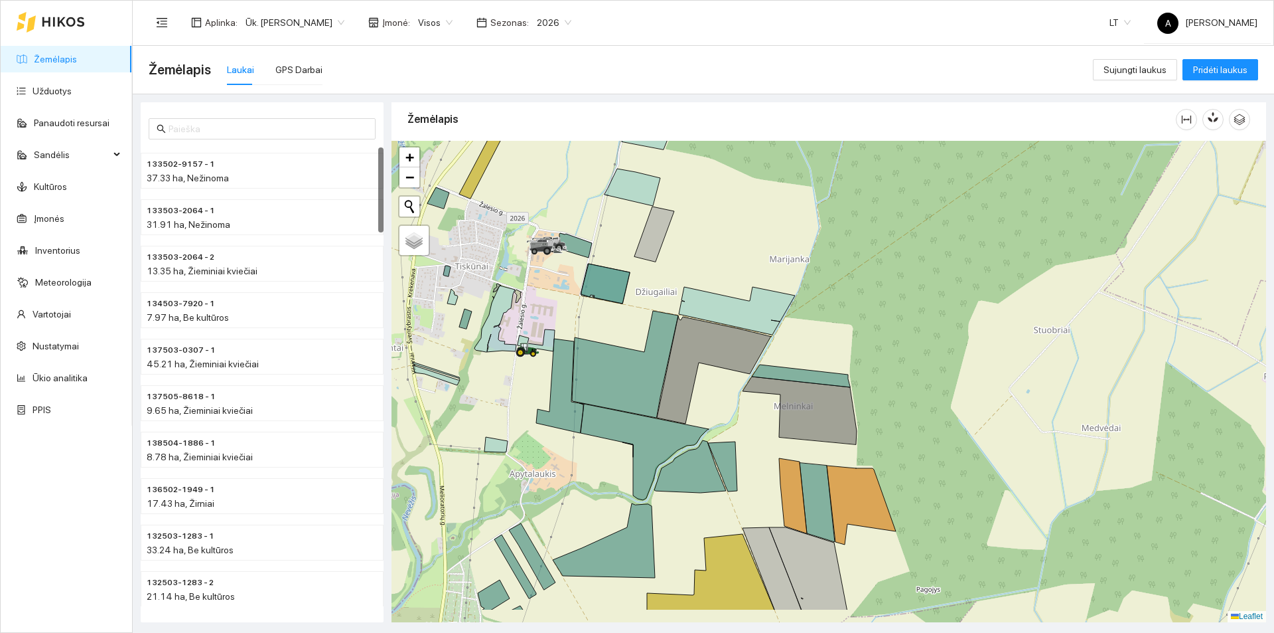
drag, startPoint x: 808, startPoint y: 327, endPoint x: 754, endPoint y: 265, distance: 82.3
click at [754, 265] on div at bounding box center [829, 381] width 875 height 481
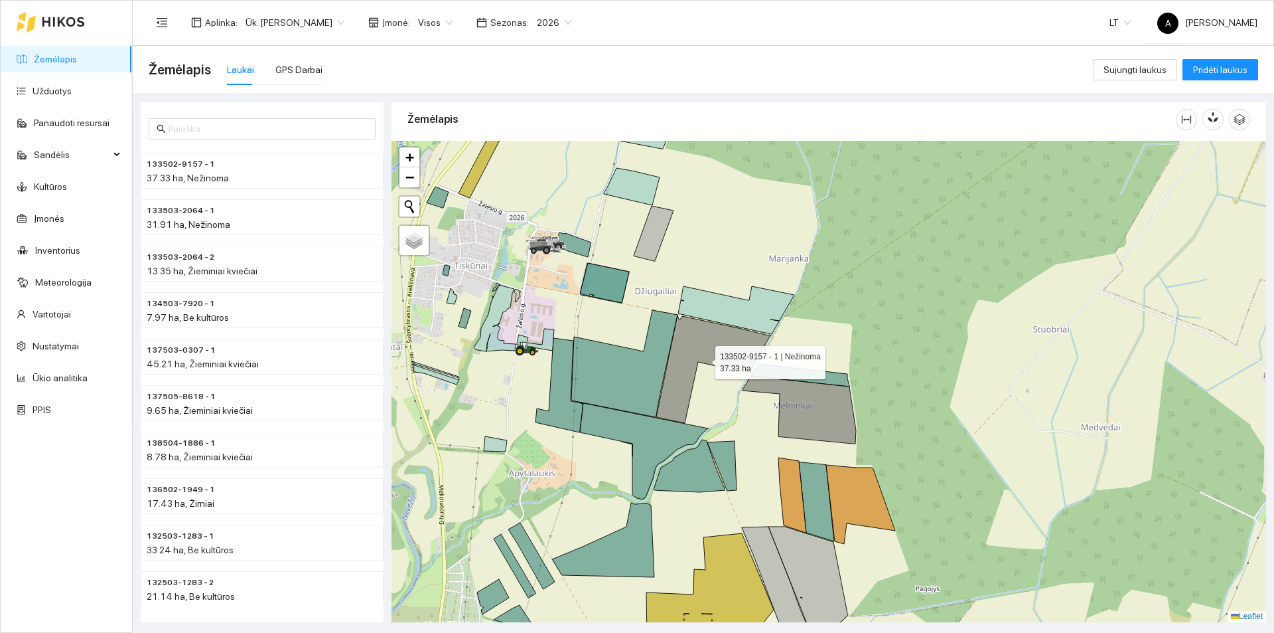
click at [716, 351] on icon at bounding box center [713, 369] width 115 height 108
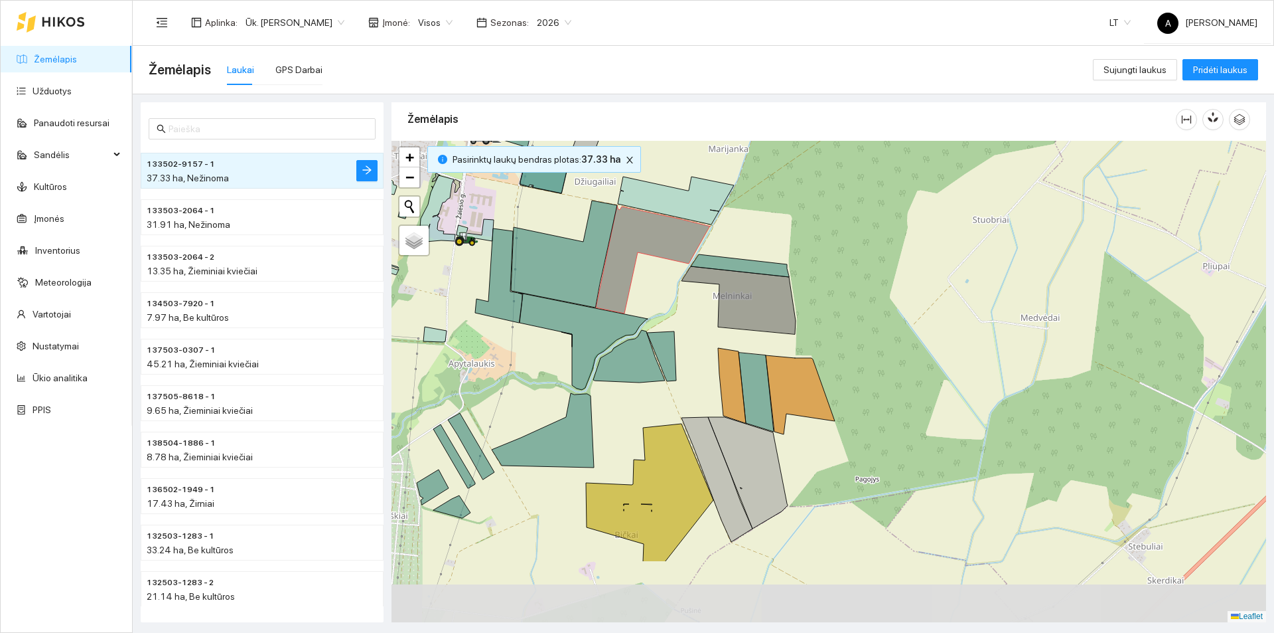
drag, startPoint x: 722, startPoint y: 474, endPoint x: 665, endPoint y: 367, distance: 120.8
click at [665, 367] on icon at bounding box center [661, 356] width 29 height 50
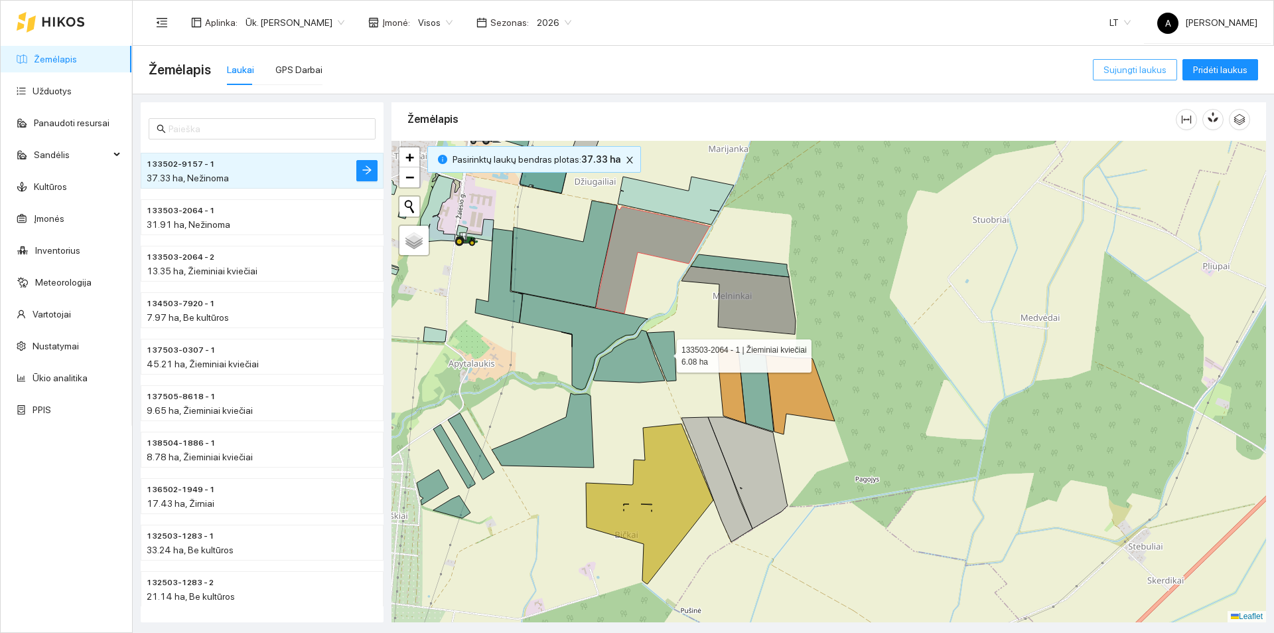
click at [1152, 72] on span "Sujungti laukus" at bounding box center [1135, 69] width 63 height 15
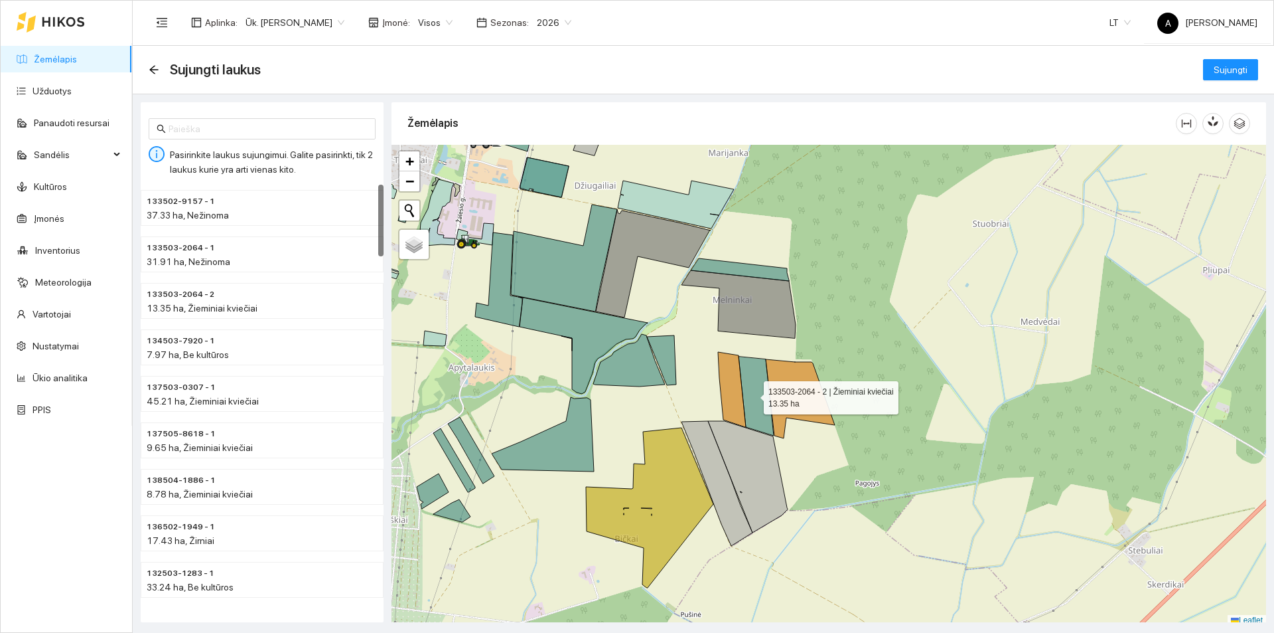
click at [752, 394] on icon at bounding box center [756, 395] width 35 height 79
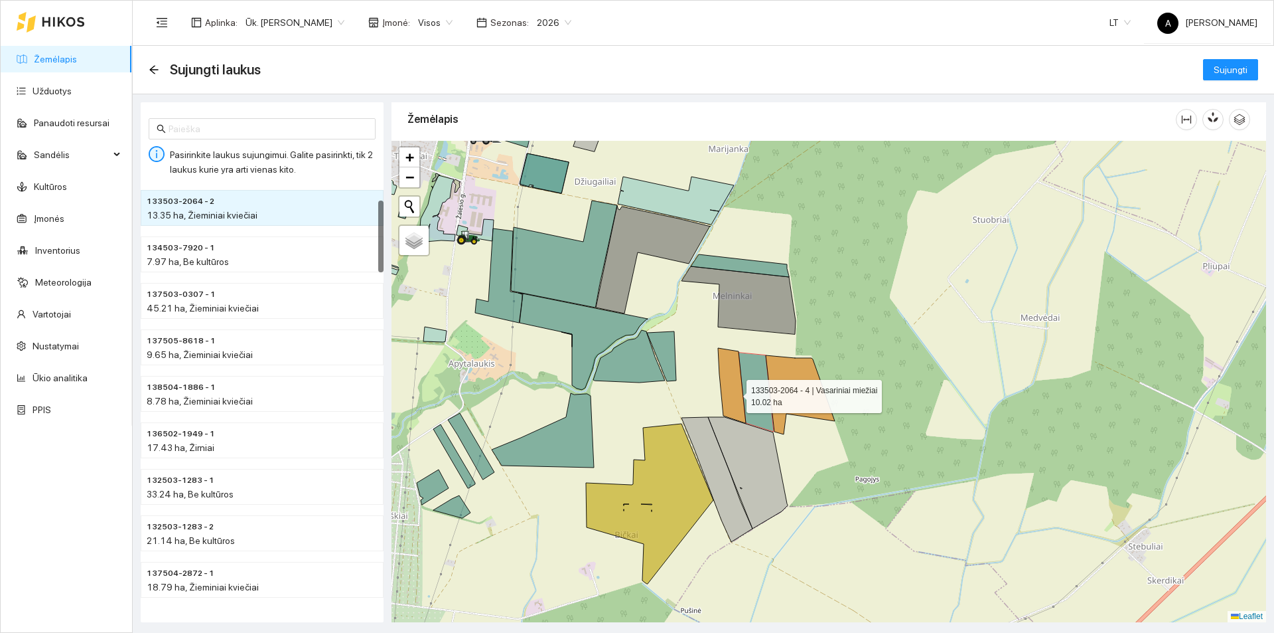
click at [735, 393] on icon at bounding box center [732, 385] width 28 height 75
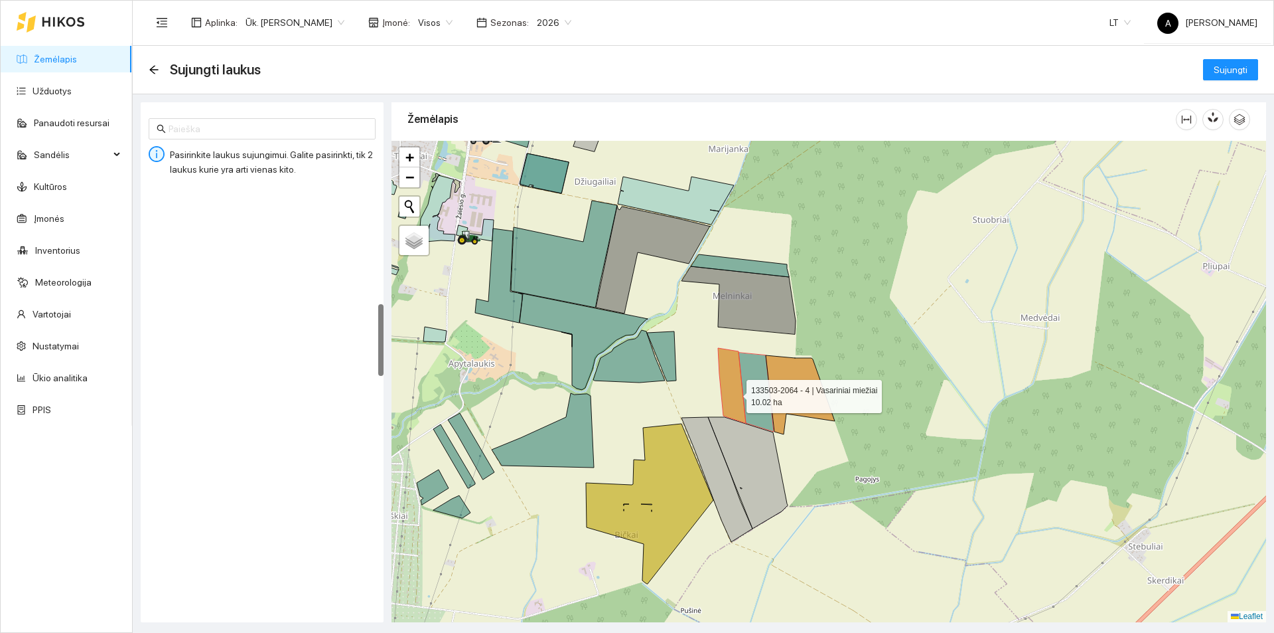
scroll to position [697, 0]
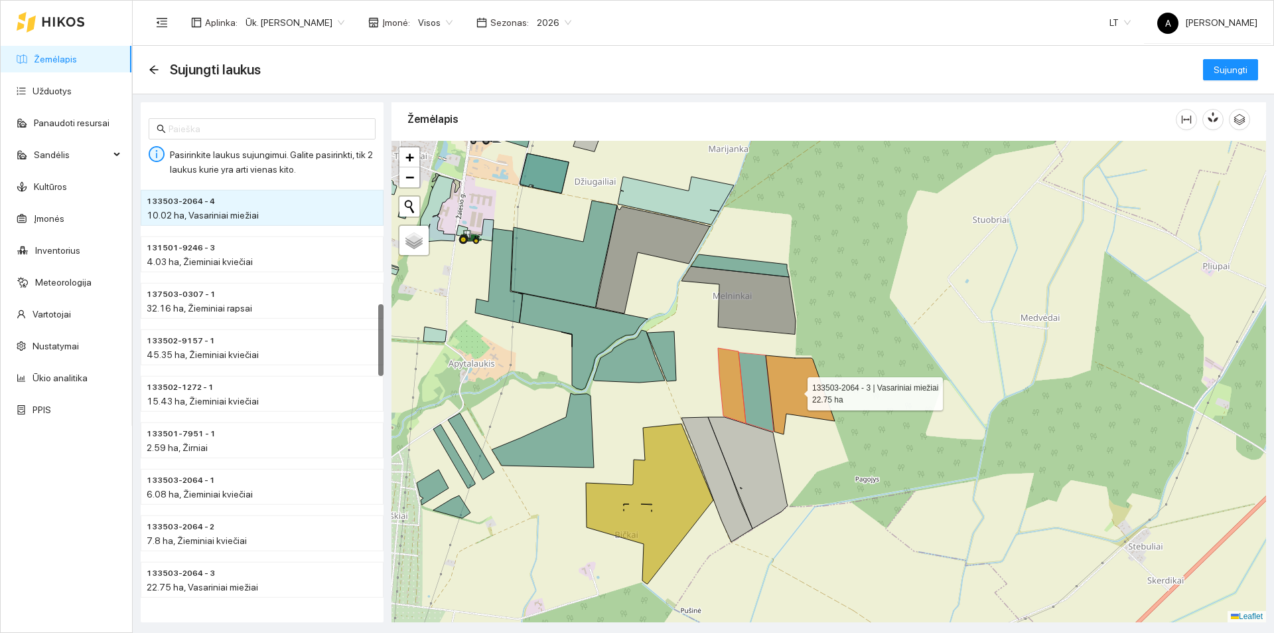
click at [776, 388] on icon at bounding box center [800, 394] width 69 height 79
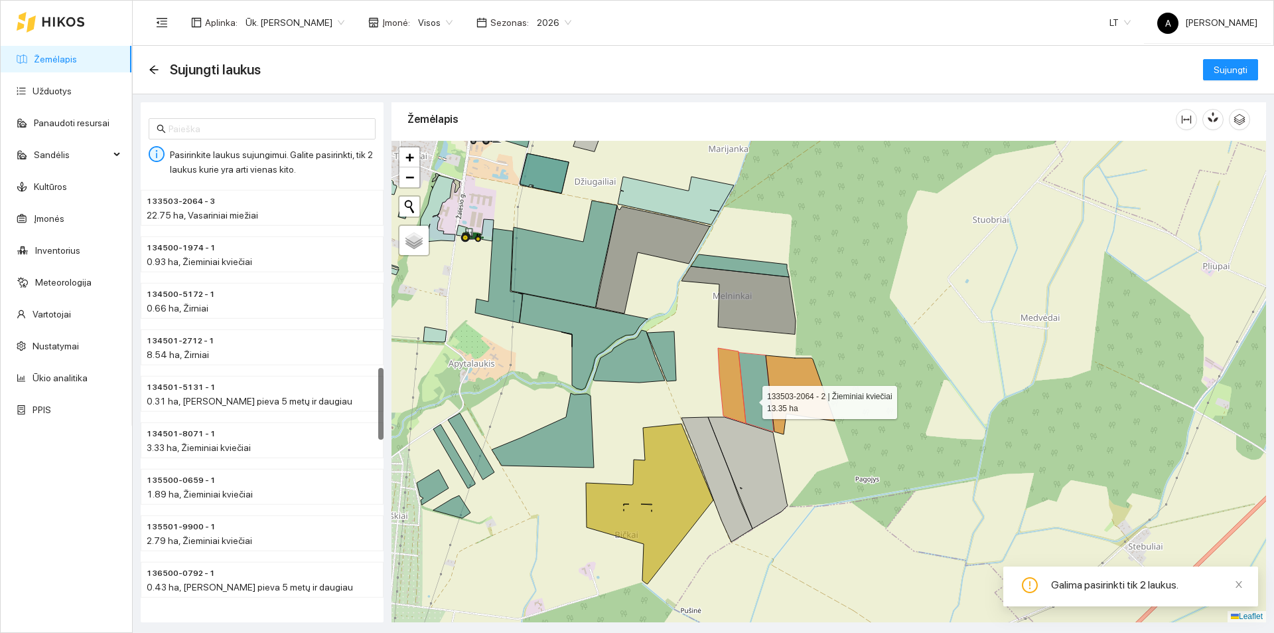
click at [749, 400] on icon at bounding box center [756, 391] width 35 height 79
click at [725, 397] on icon at bounding box center [732, 385] width 28 height 75
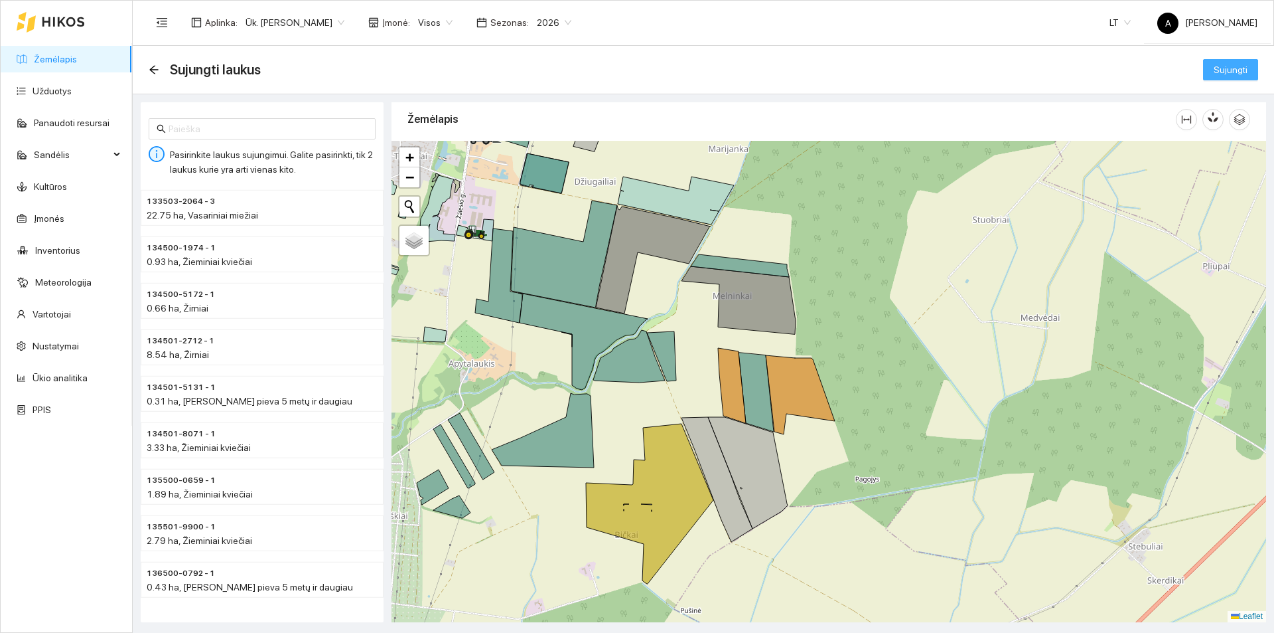
click at [1219, 70] on span "Sujungti" at bounding box center [1231, 69] width 34 height 15
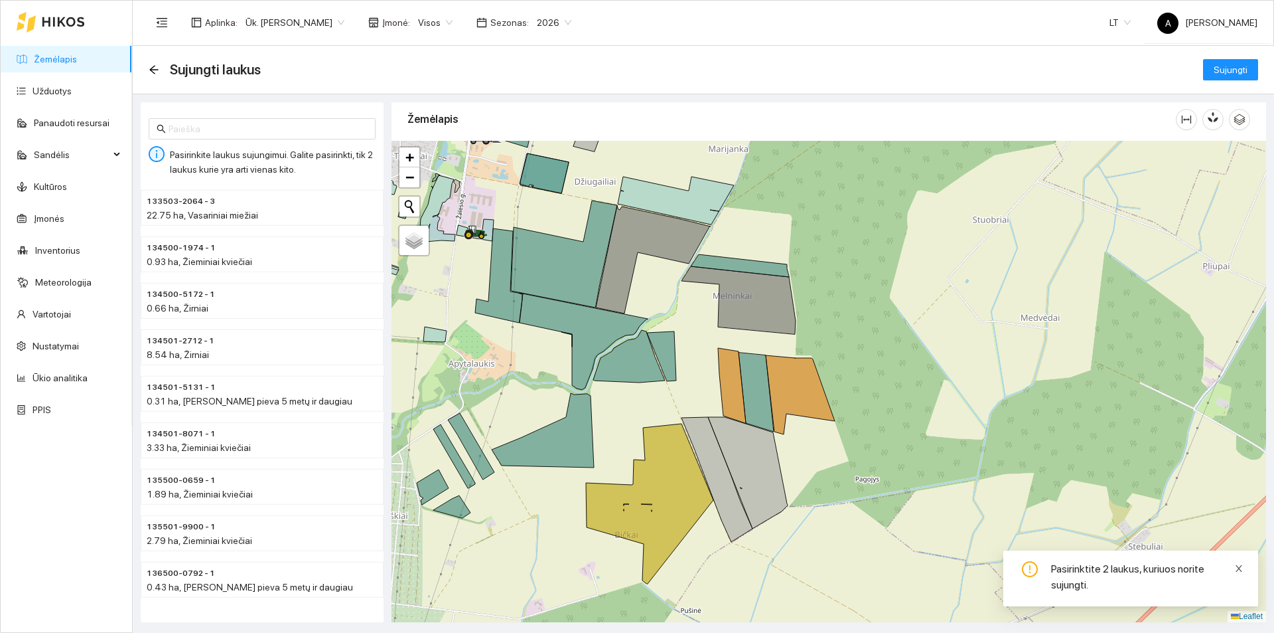
click at [1241, 567] on icon "close" at bounding box center [1239, 568] width 9 height 9
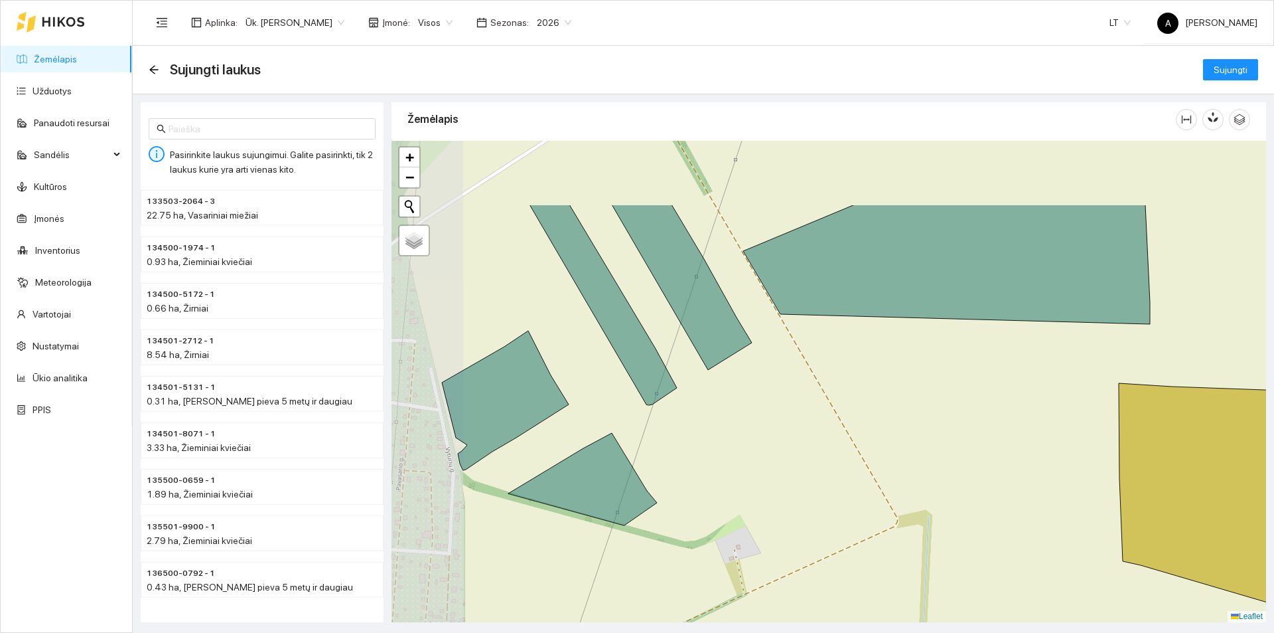
drag, startPoint x: 585, startPoint y: 368, endPoint x: 719, endPoint y: 480, distance: 174.8
click at [719, 480] on div at bounding box center [829, 381] width 875 height 481
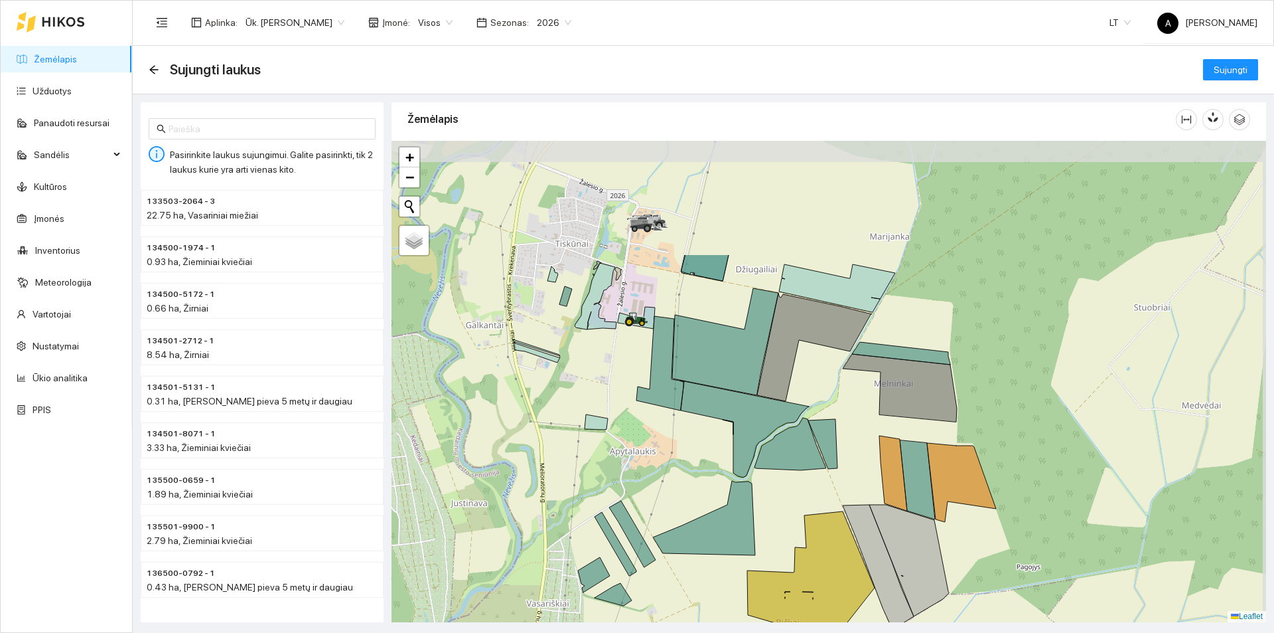
drag, startPoint x: 720, startPoint y: 327, endPoint x: 687, endPoint y: 386, distance: 68.0
click at [691, 488] on div at bounding box center [829, 381] width 875 height 481
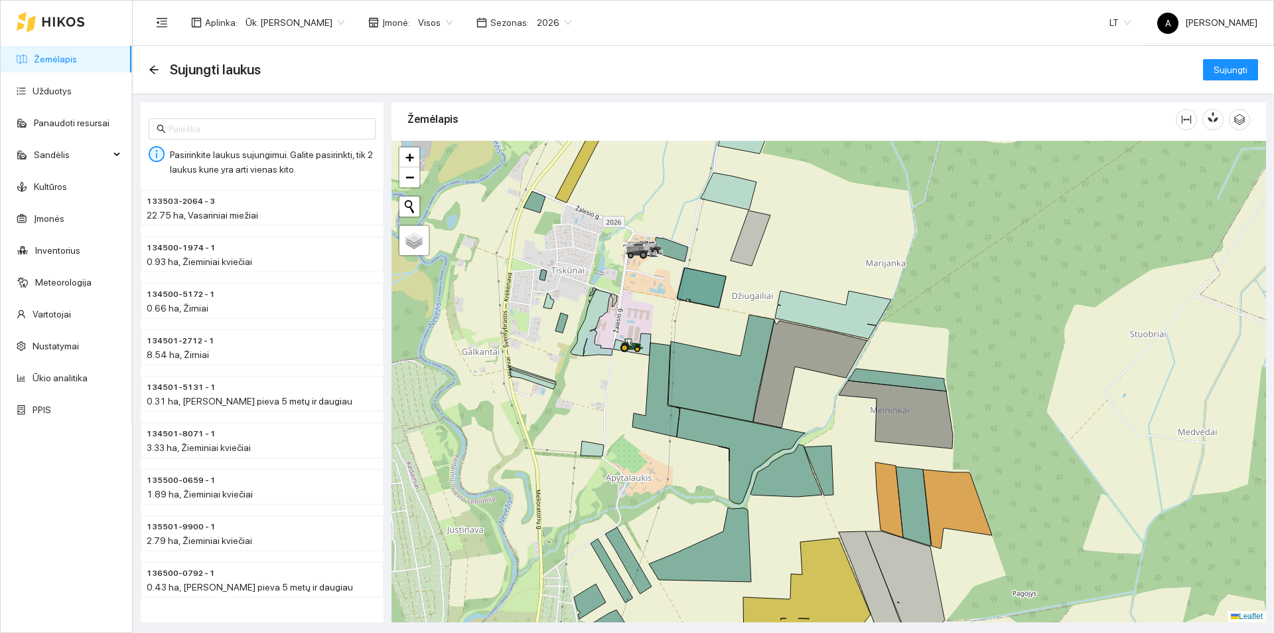
drag, startPoint x: 657, startPoint y: 301, endPoint x: 650, endPoint y: 352, distance: 51.0
click at [650, 352] on div at bounding box center [829, 381] width 875 height 481
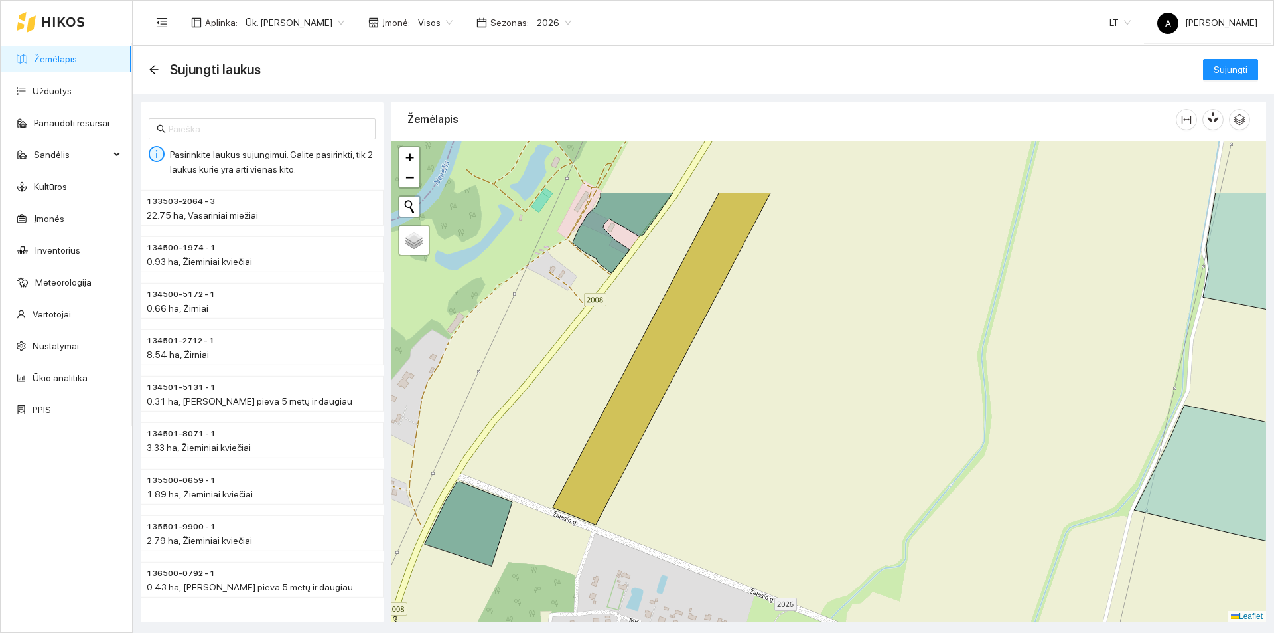
drag, startPoint x: 553, startPoint y: 199, endPoint x: 563, endPoint y: 300, distance: 101.4
click at [563, 300] on div at bounding box center [829, 381] width 875 height 481
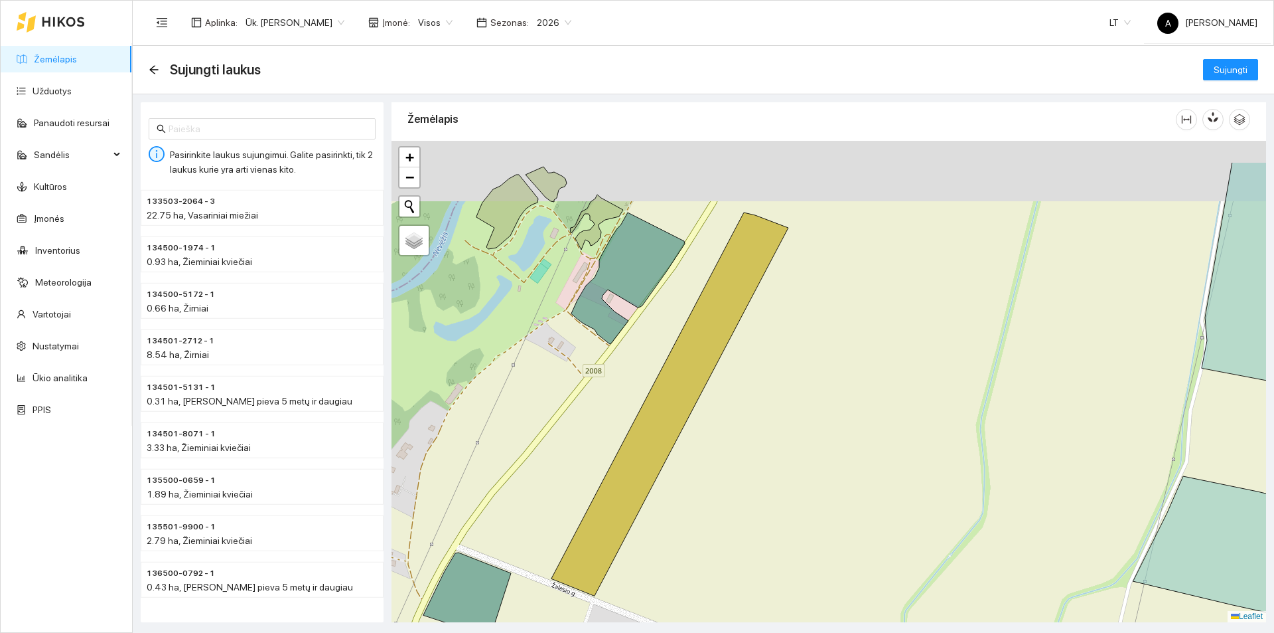
drag, startPoint x: 573, startPoint y: 421, endPoint x: 573, endPoint y: 435, distance: 14.0
click at [573, 435] on div at bounding box center [829, 381] width 875 height 481
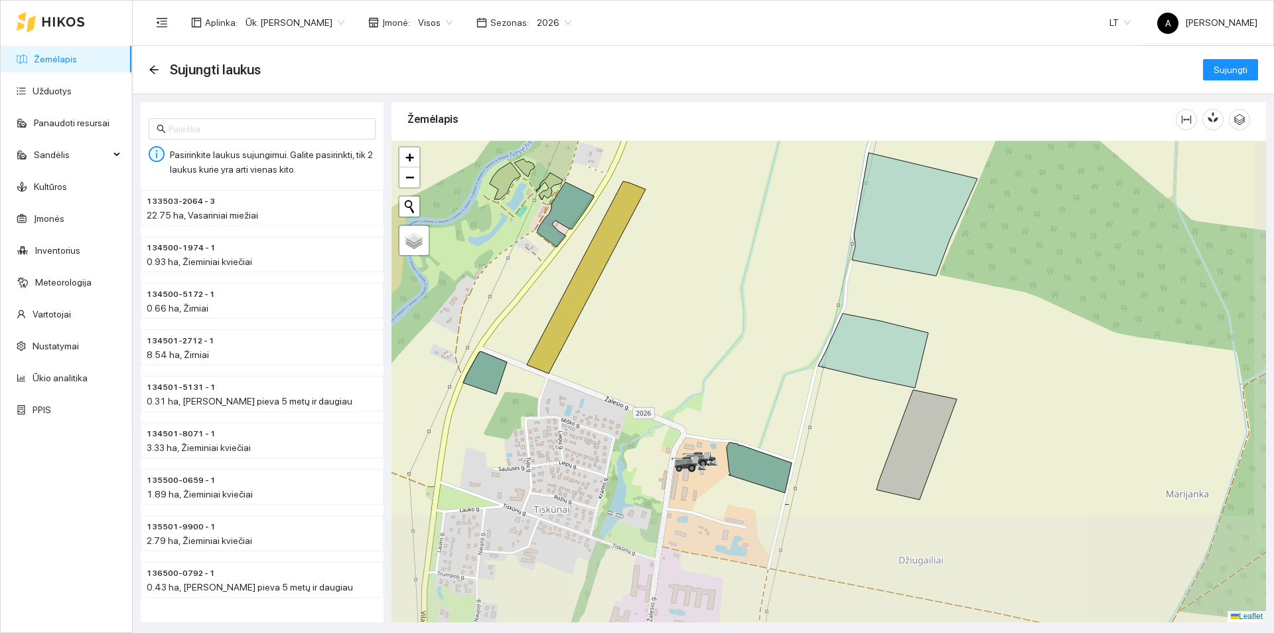
drag, startPoint x: 723, startPoint y: 540, endPoint x: 676, endPoint y: 374, distance: 172.3
click at [676, 374] on div at bounding box center [829, 381] width 875 height 481
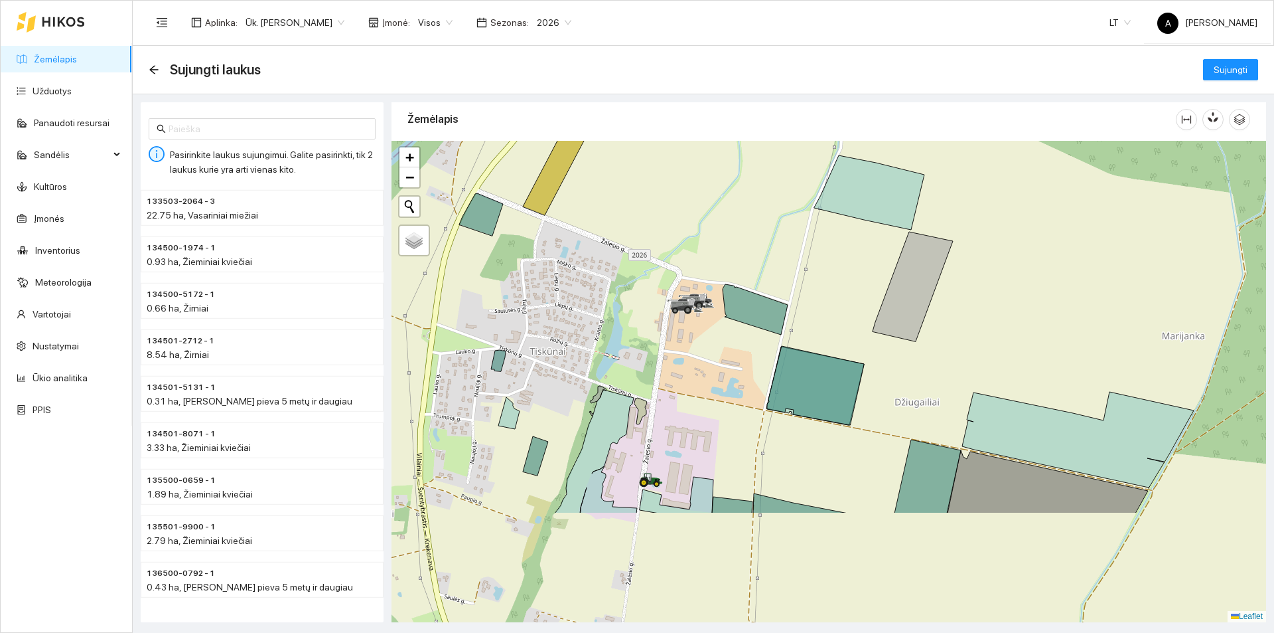
drag, startPoint x: 725, startPoint y: 520, endPoint x: 721, endPoint y: 362, distance: 158.0
click at [721, 362] on div at bounding box center [829, 381] width 875 height 481
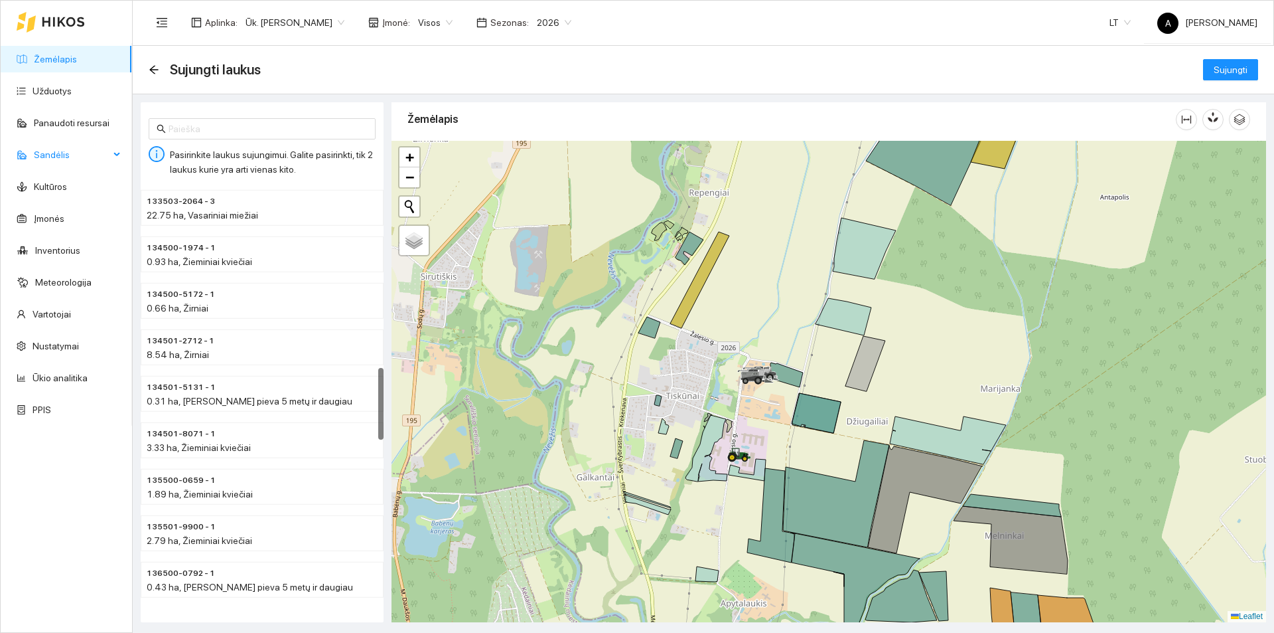
click at [56, 152] on span "Sandėlis" at bounding box center [72, 154] width 76 height 27
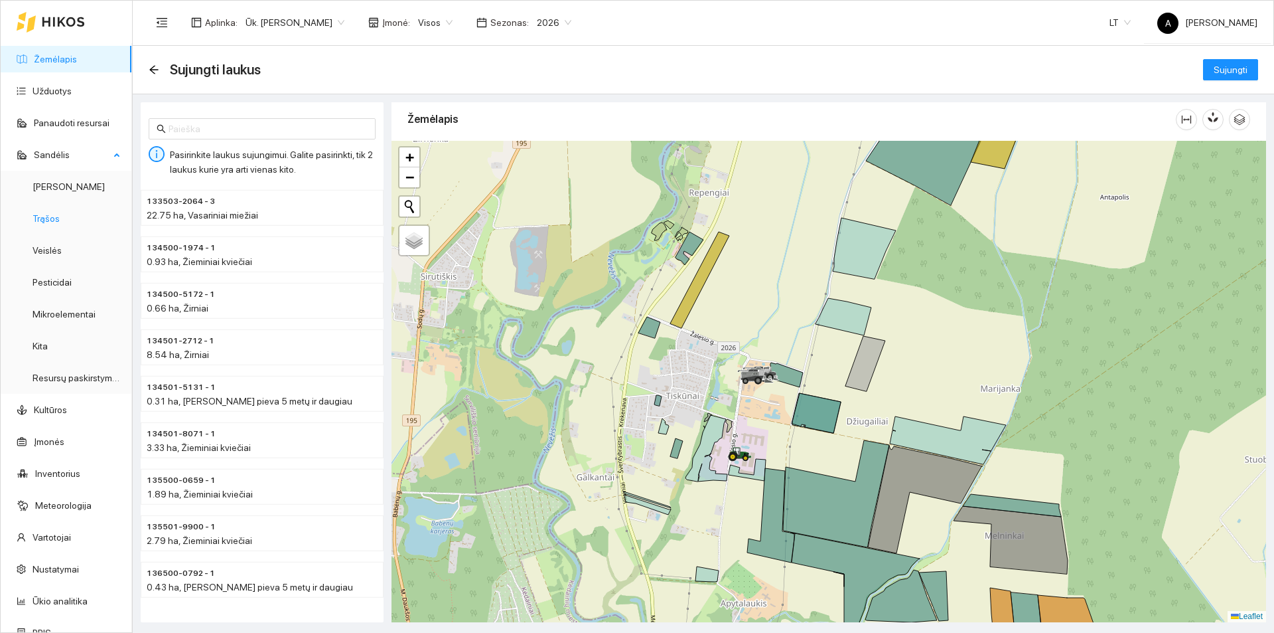
click at [60, 220] on link "Trąšos" at bounding box center [46, 218] width 27 height 11
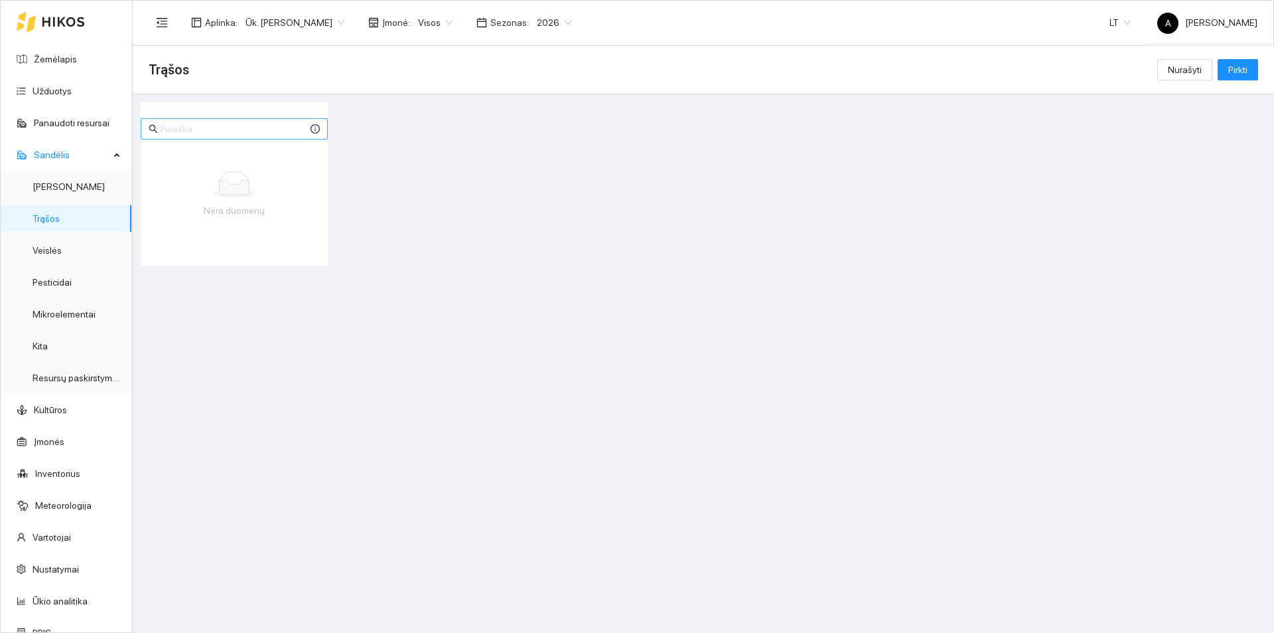
click at [248, 133] on input "text" at bounding box center [234, 128] width 147 height 15
click at [1252, 64] on button "Pirkti" at bounding box center [1238, 69] width 40 height 21
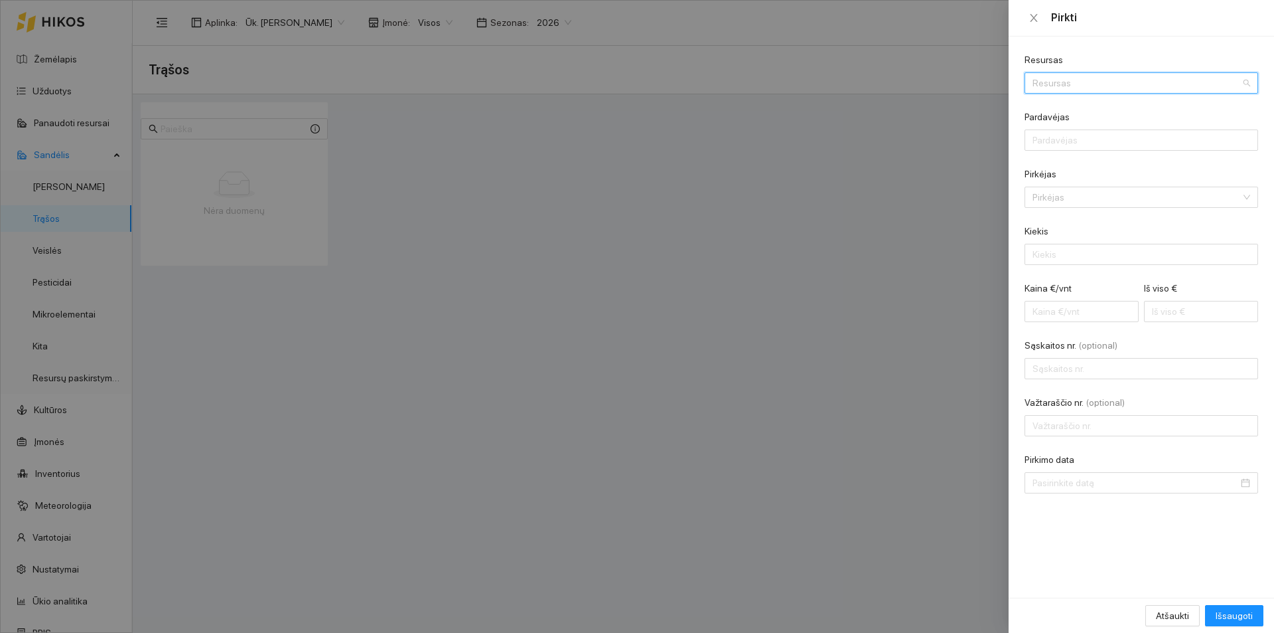
click at [1060, 87] on input "Resursas" at bounding box center [1137, 83] width 208 height 20
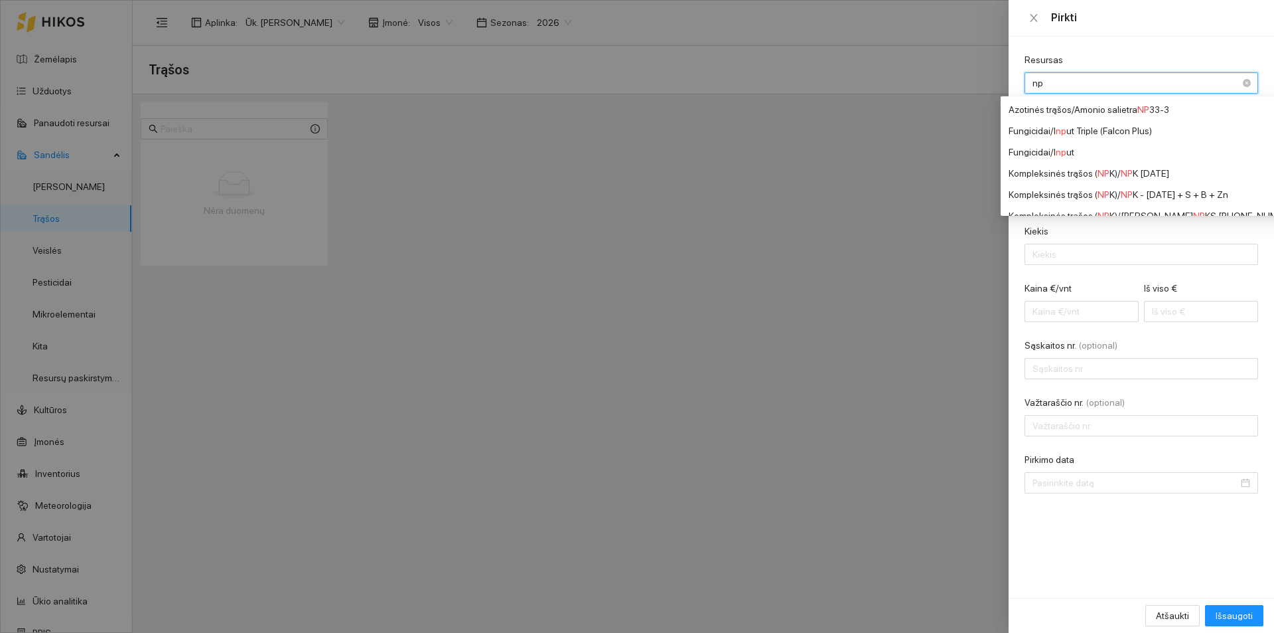
type input "npk"
click at [1065, 153] on div "Kompleksinės trąšos ( NPK ) / Yara Mila NPK S [PHONE_NUMBER]" at bounding box center [1153, 152] width 289 height 15
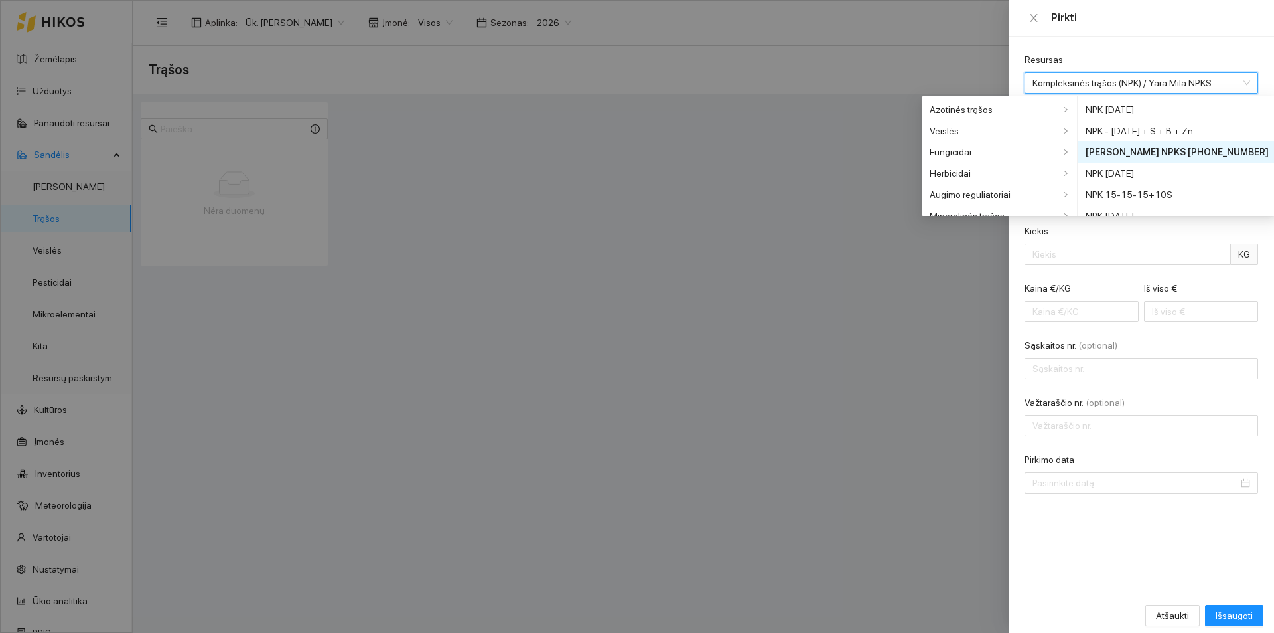
scroll to position [32, 0]
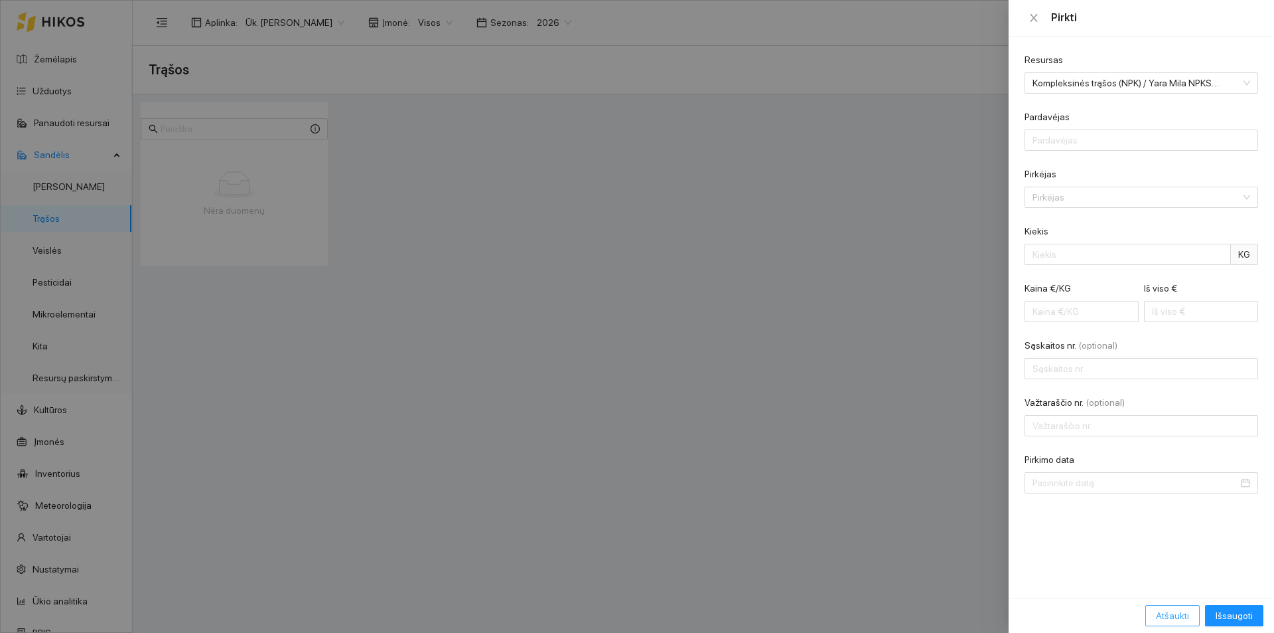
click at [1170, 621] on span "Atšaukti" at bounding box center [1172, 615] width 33 height 15
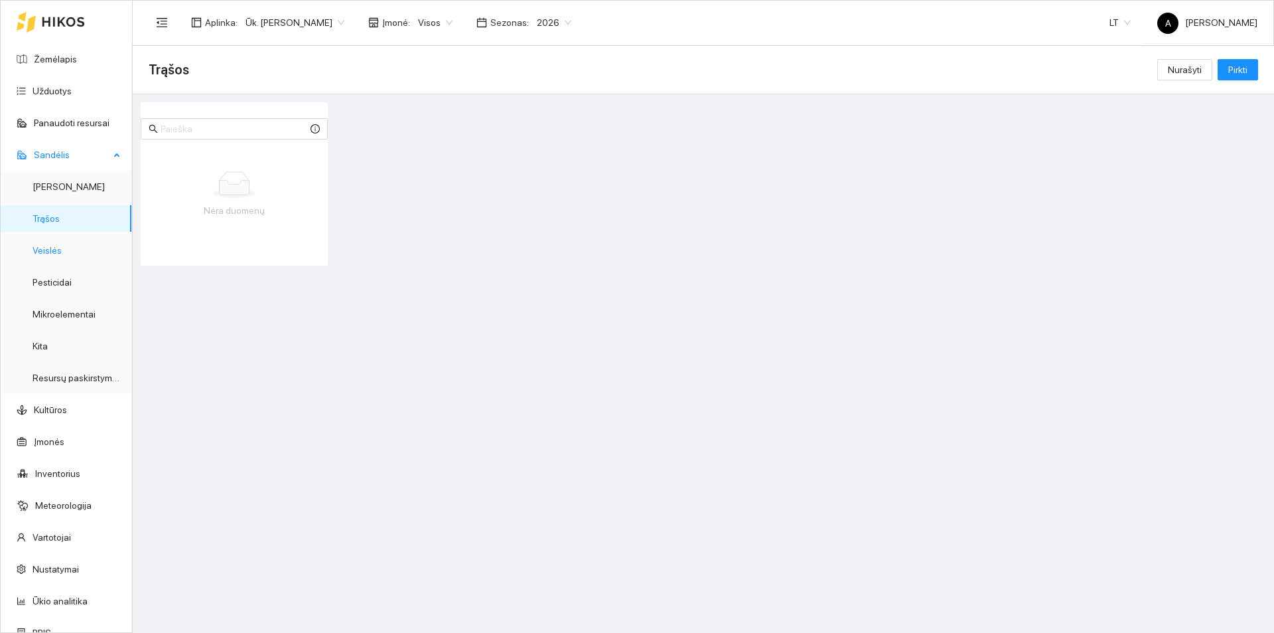
click at [48, 251] on link "Veislės" at bounding box center [47, 250] width 29 height 11
click at [190, 133] on input "text" at bounding box center [234, 128] width 147 height 15
type input "a"
click at [1230, 71] on span "Pirkti" at bounding box center [1238, 69] width 19 height 15
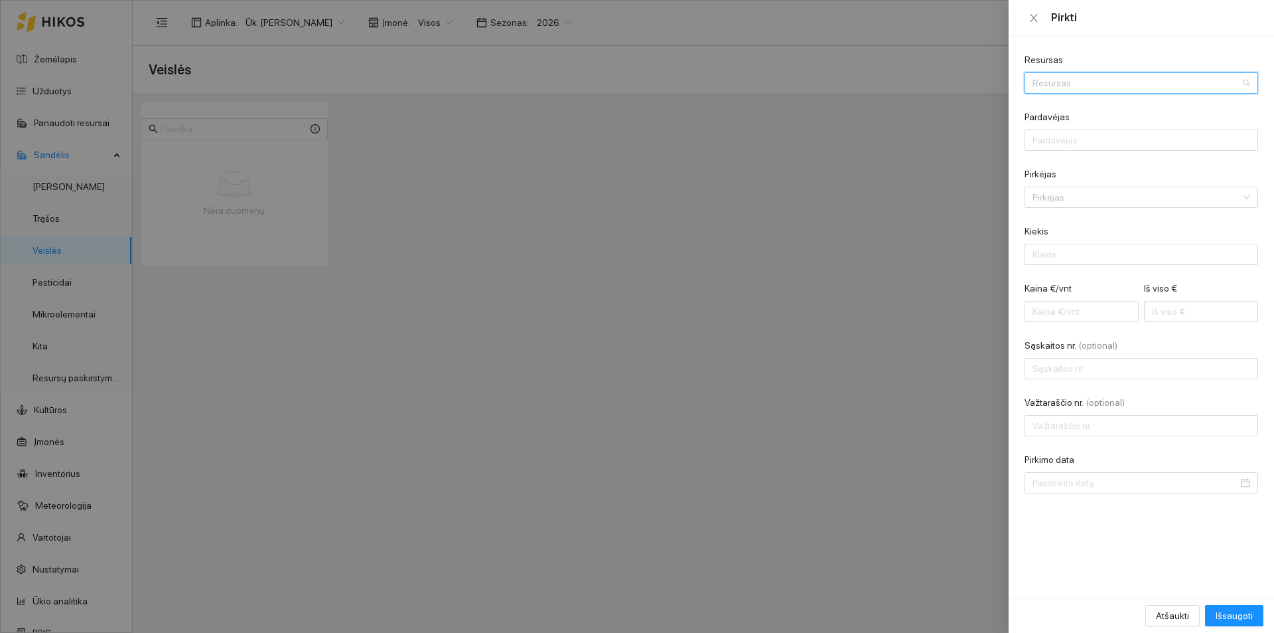
click at [1130, 84] on input "Resursas" at bounding box center [1137, 83] width 208 height 20
click at [1117, 127] on div "Veislės" at bounding box center [1098, 130] width 130 height 15
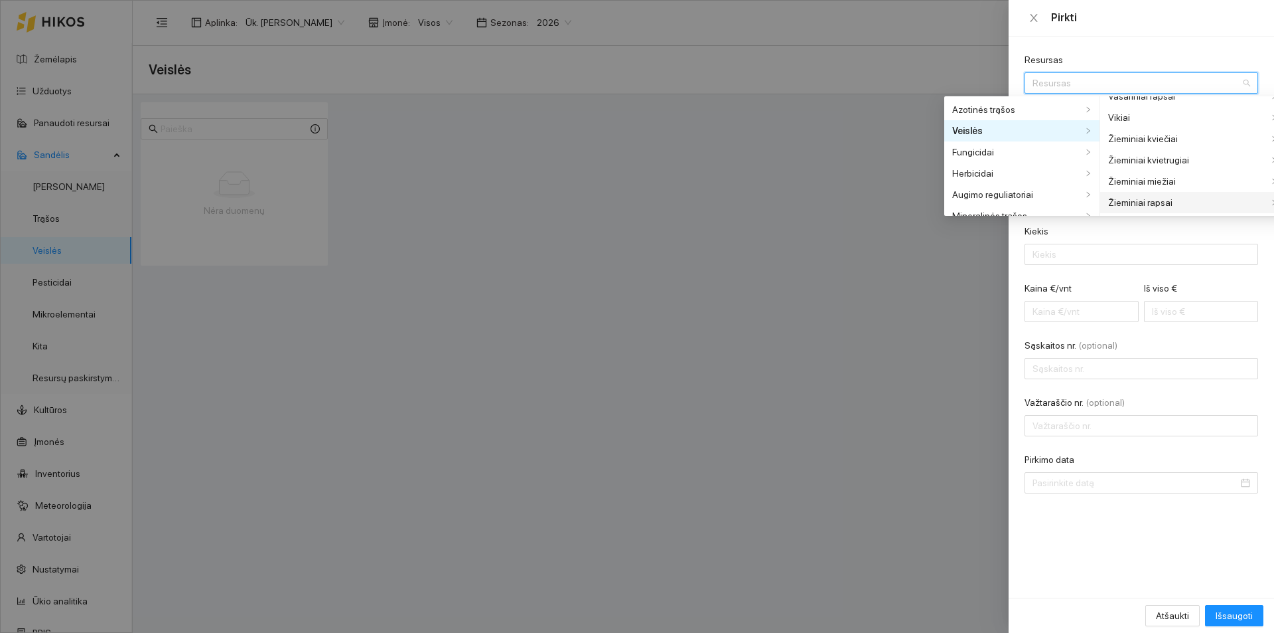
scroll to position [542, 0]
click at [1142, 167] on div "Žieminiai kviečiai" at bounding box center [1189, 162] width 160 height 15
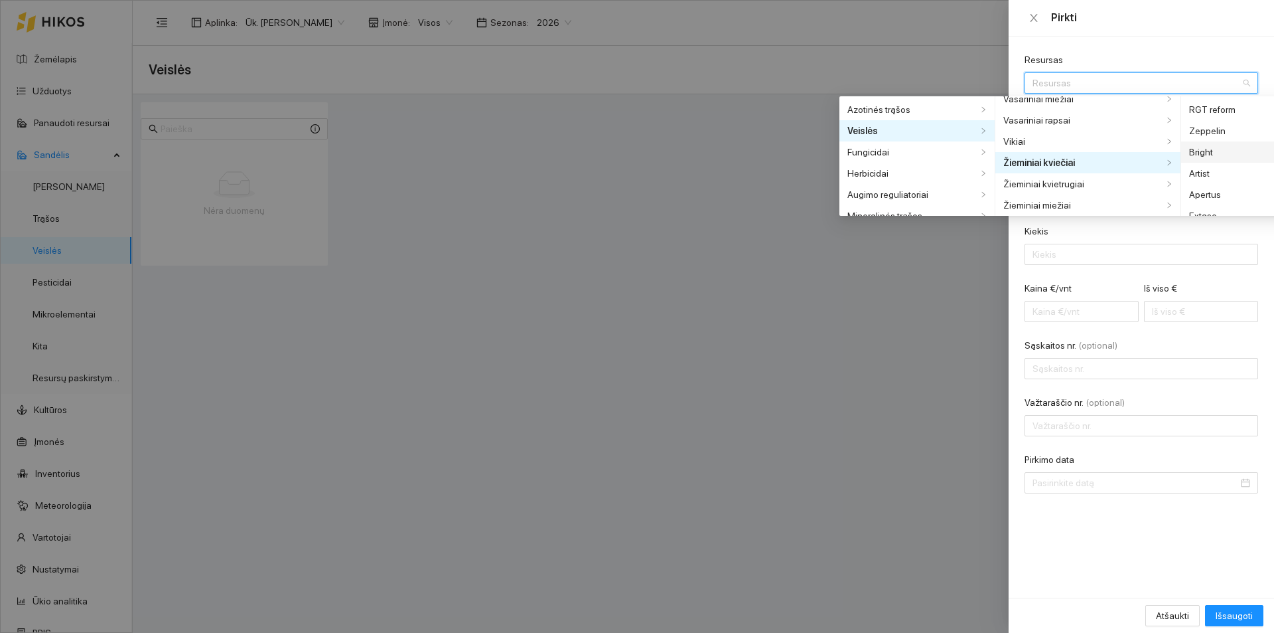
click at [1203, 155] on div "Bright" at bounding box center [1239, 152] width 100 height 15
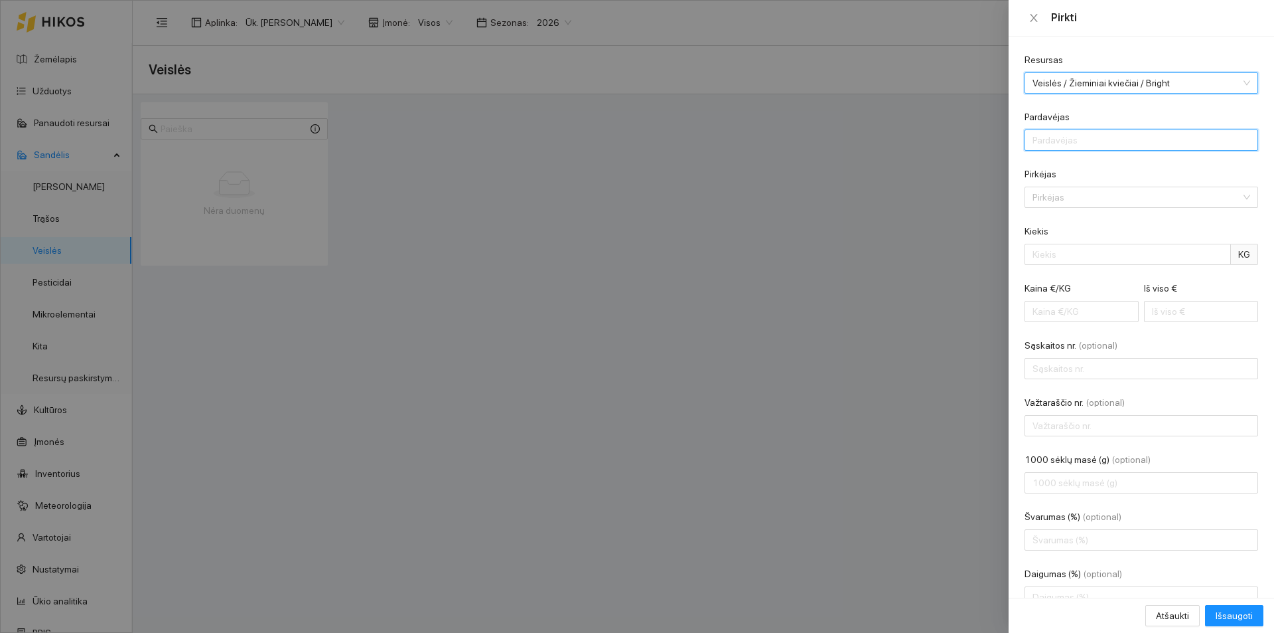
click at [1111, 137] on input "Pardavėjas" at bounding box center [1142, 139] width 234 height 21
type input "Scandagra"
click at [1067, 191] on input "Pirkėjas" at bounding box center [1137, 197] width 208 height 20
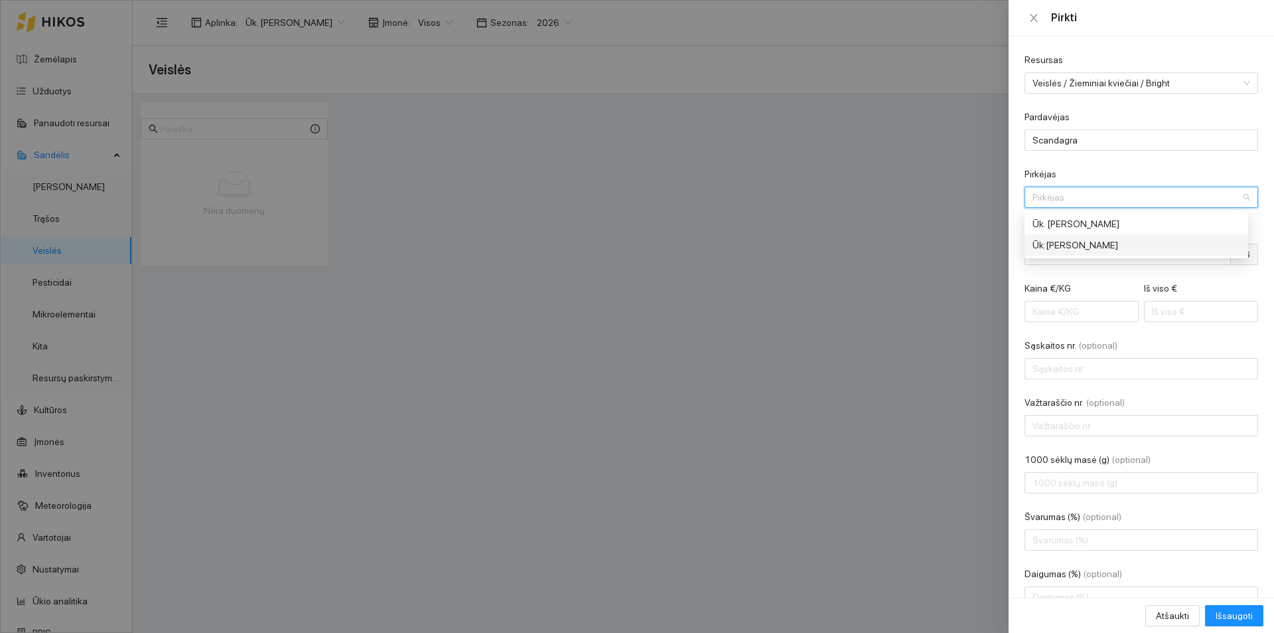
click at [1073, 240] on div "Ūk.[PERSON_NAME]" at bounding box center [1132, 245] width 199 height 15
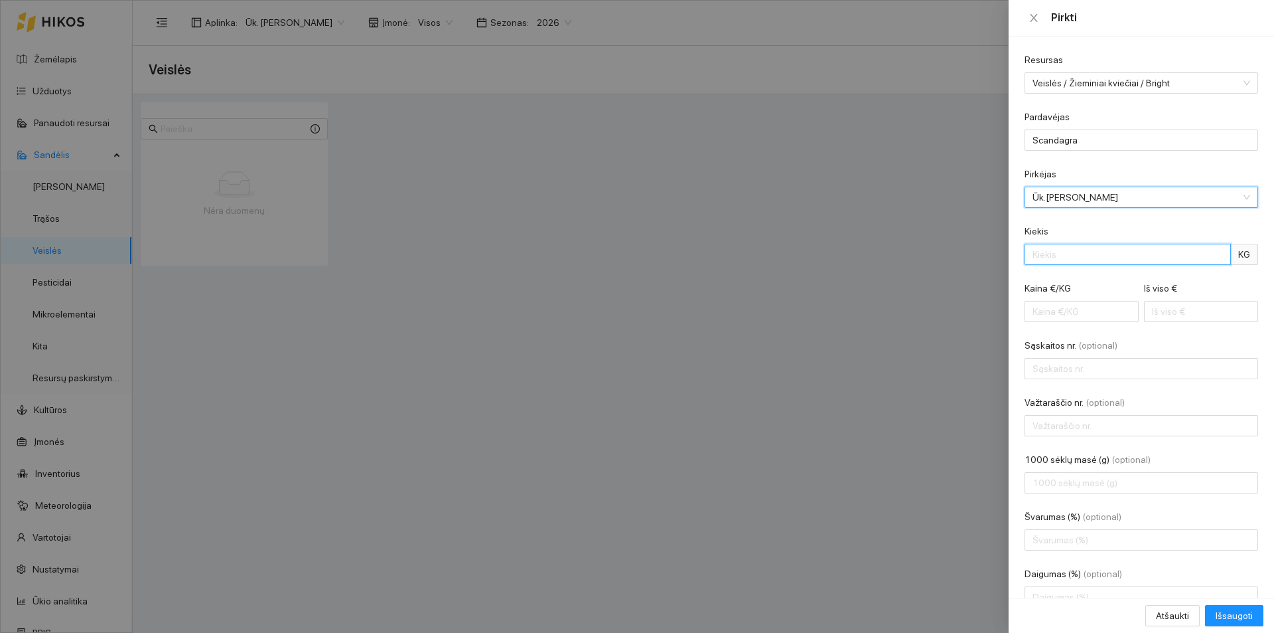
click at [1073, 250] on input "Kiekis" at bounding box center [1128, 254] width 206 height 21
type input "5000"
click at [1231, 254] on span "KG" at bounding box center [1244, 254] width 27 height 21
click at [1165, 252] on input "5000" at bounding box center [1128, 254] width 206 height 21
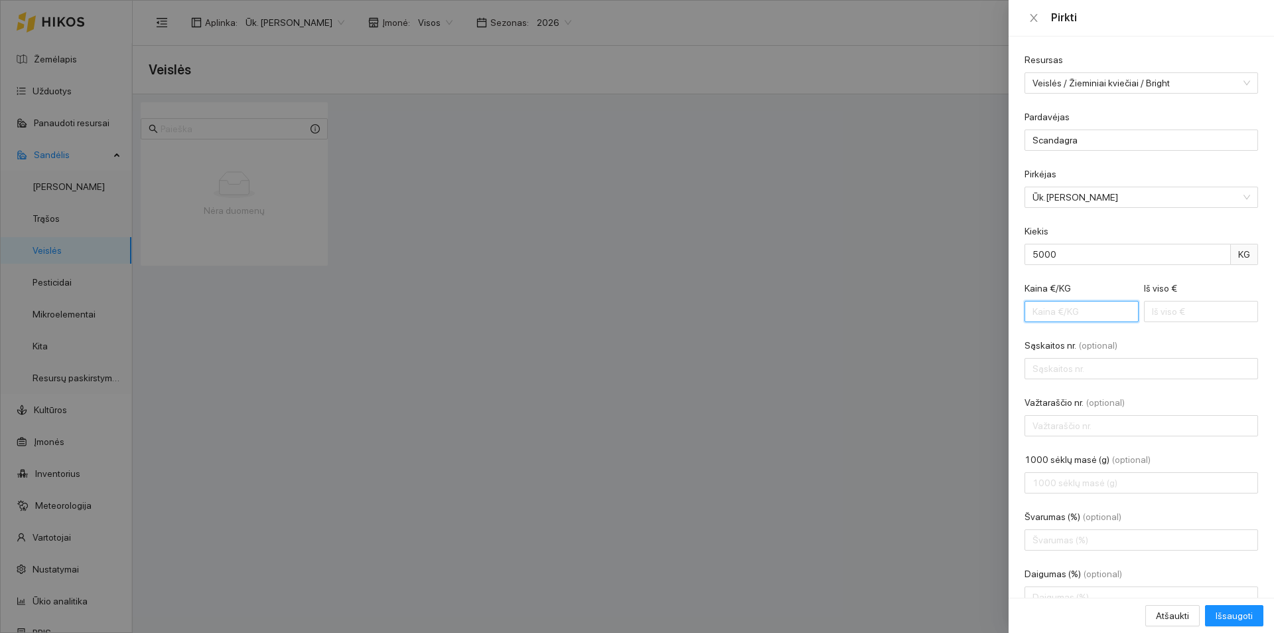
click at [1051, 311] on input "Kaina €/KG" at bounding box center [1082, 311] width 114 height 21
type input "1"
type input "5000.00"
click at [1121, 304] on input "1" at bounding box center [1082, 311] width 114 height 21
type input "0"
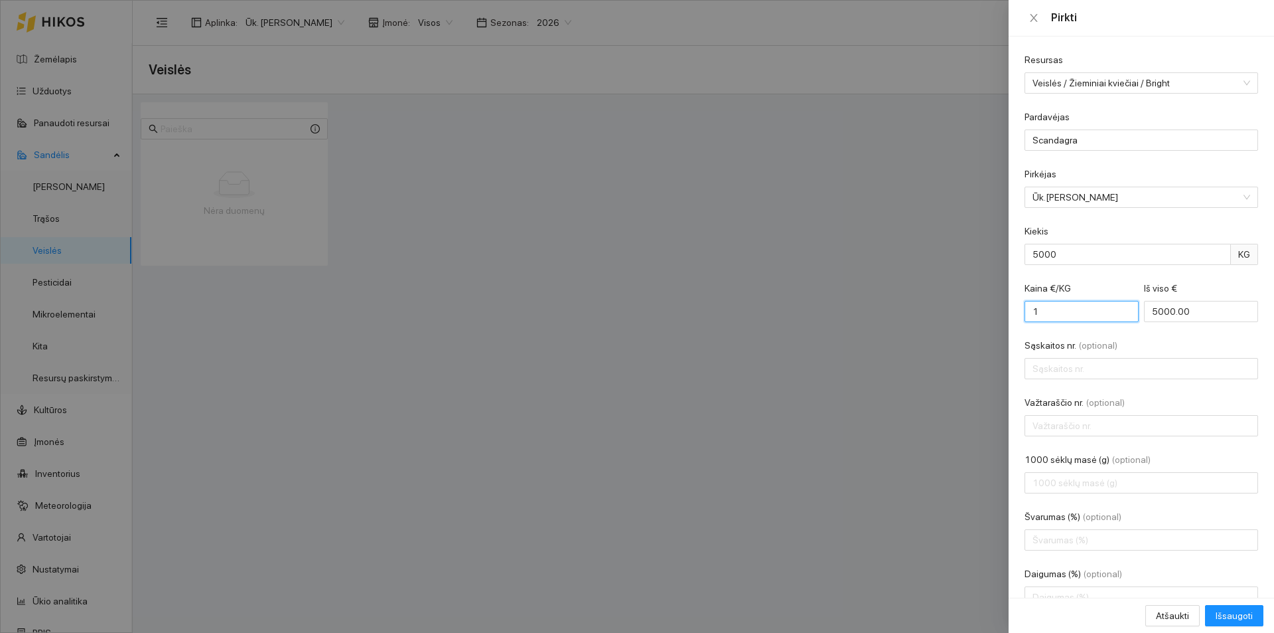
type input "0.00"
click at [1121, 314] on input "0" at bounding box center [1082, 311] width 114 height 21
type input "1"
type input "5000.00"
type input "1"
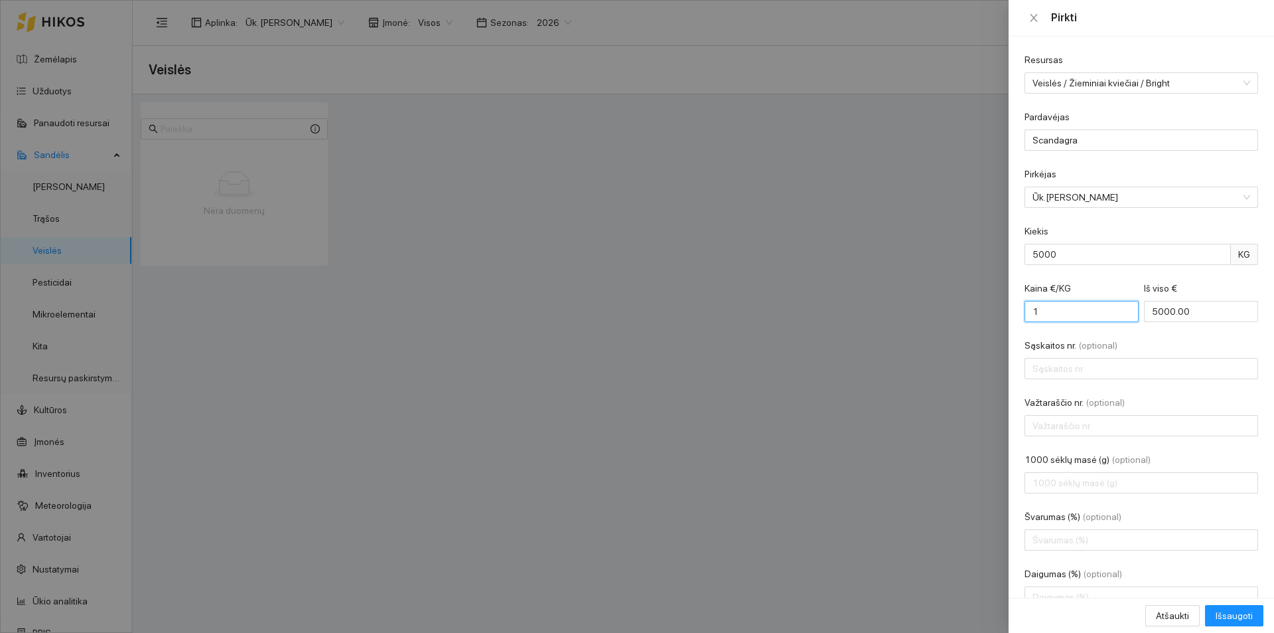
click at [1120, 305] on input "1" at bounding box center [1082, 311] width 114 height 21
type input "0.00"
click at [1063, 285] on label "Kaina €/KG" at bounding box center [1048, 288] width 46 height 14
click at [1063, 301] on input "Kaina €/KG" at bounding box center [1082, 311] width 114 height 21
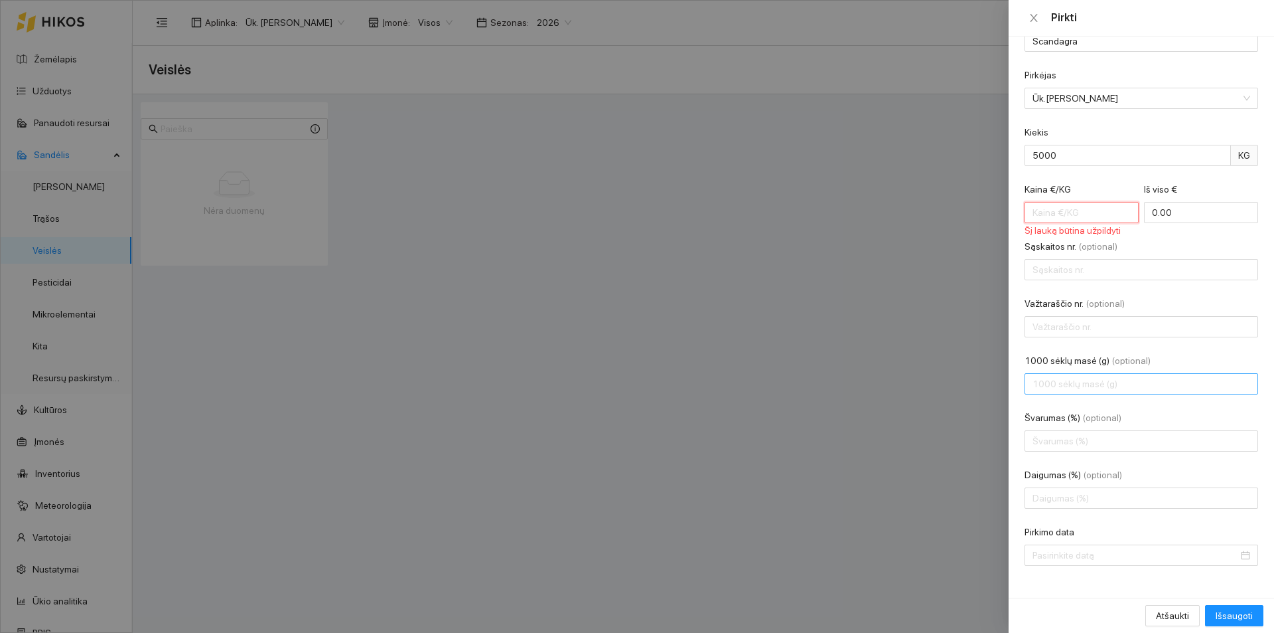
scroll to position [33, 0]
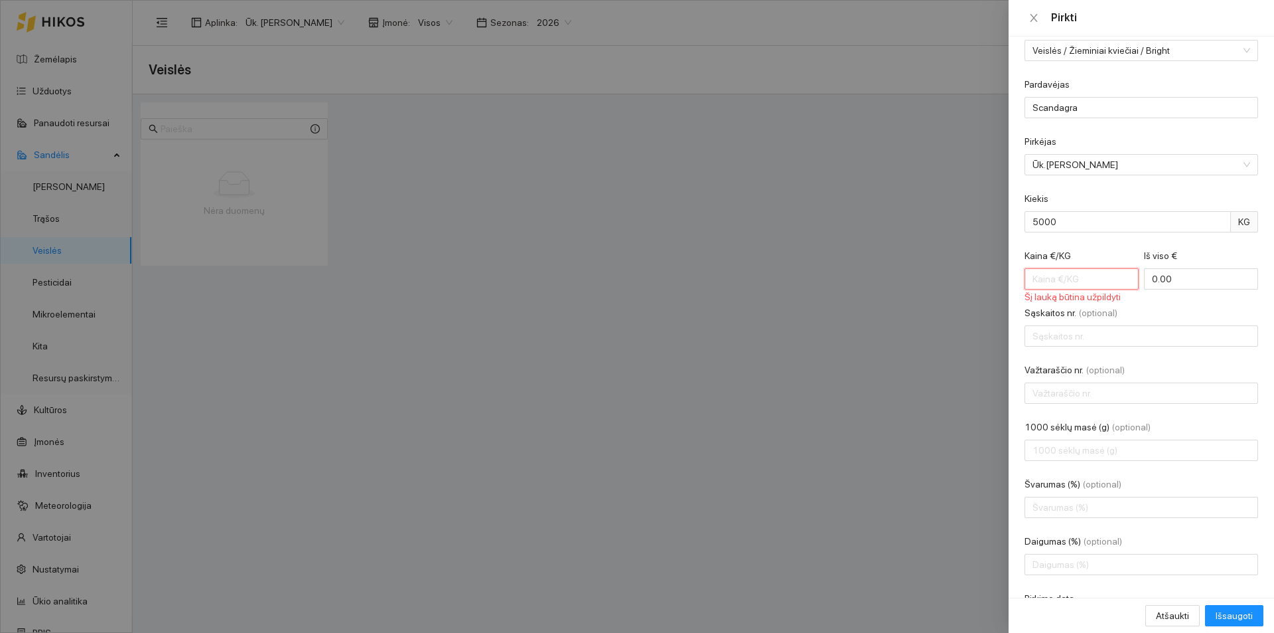
type input "5"
type input "25000.00"
type input "5.7"
type input "28500.00"
type input "5.75"
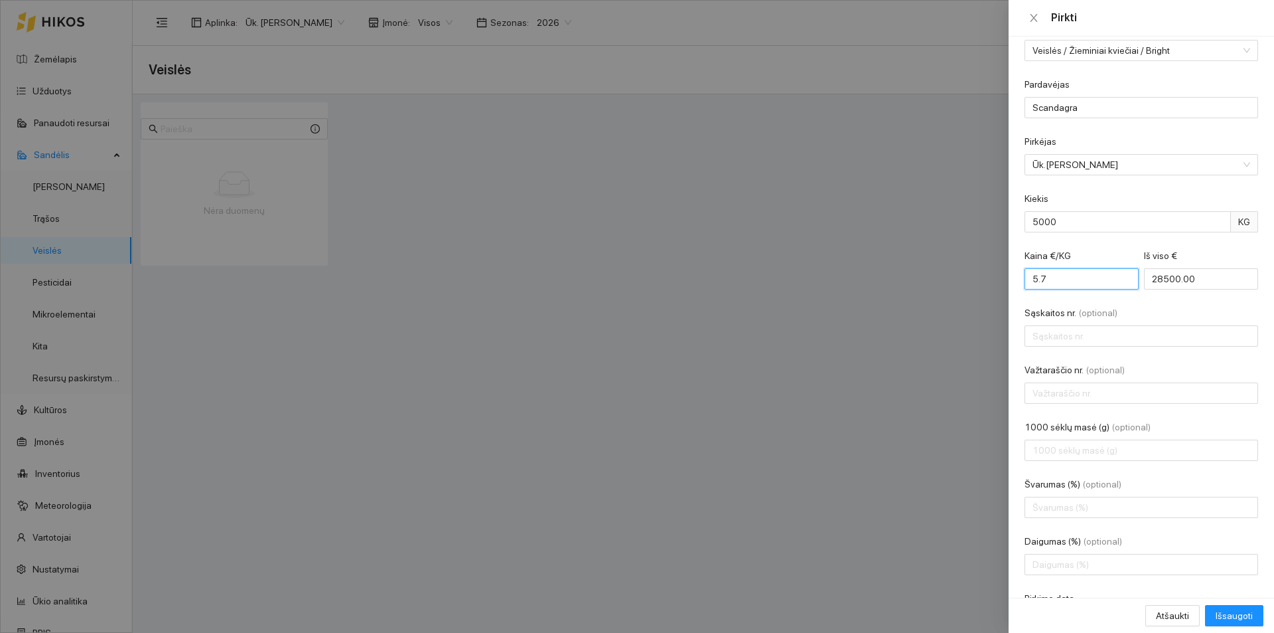
type input "28750.00"
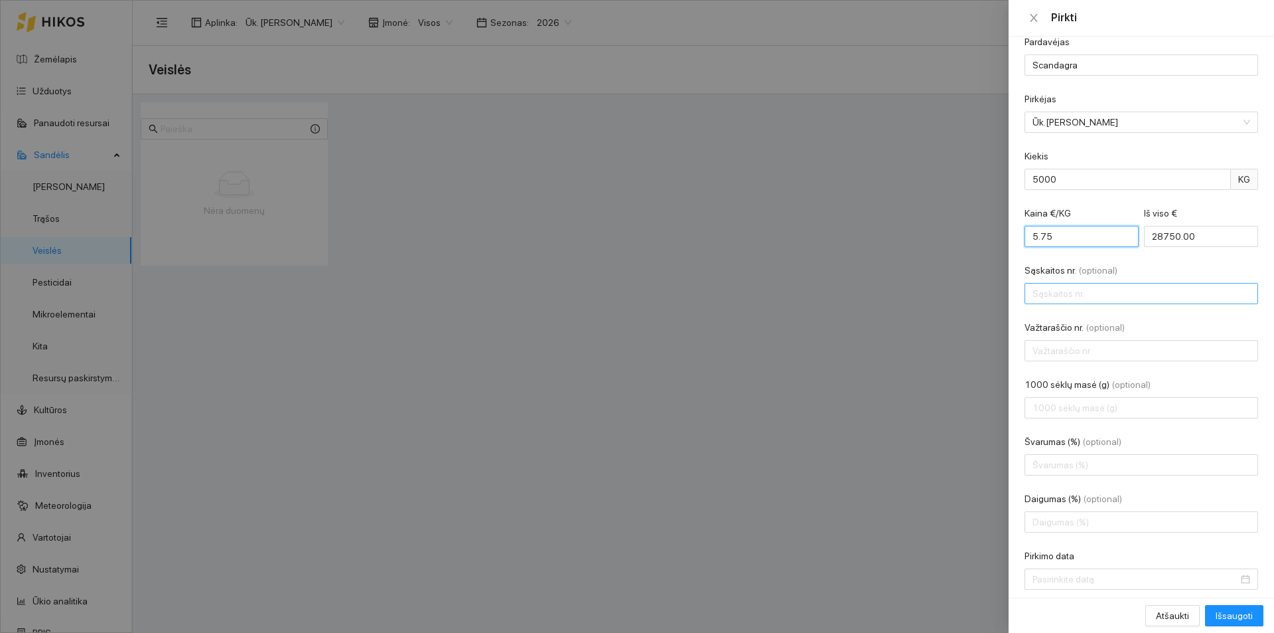
scroll to position [99, 0]
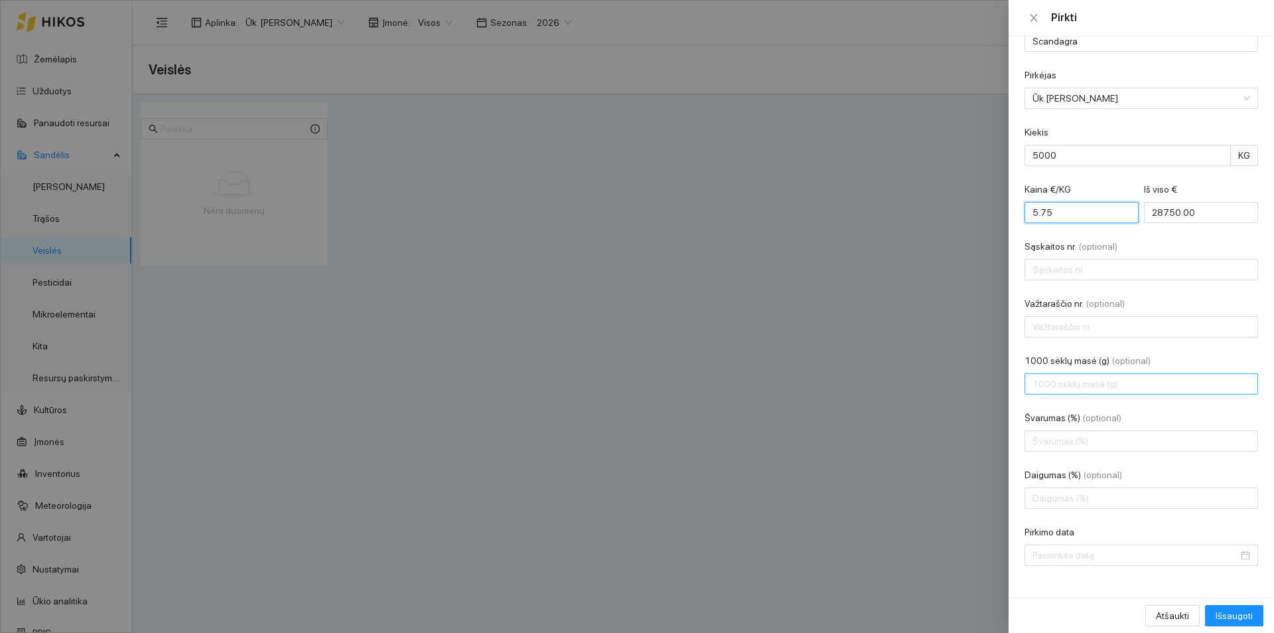
type input "5.75"
click at [1083, 389] on input "1000 sėklų masė (g) (optional)" at bounding box center [1142, 383] width 234 height 21
type input "40.5"
click at [1070, 447] on input "Švarumas (%) (optional)" at bounding box center [1142, 440] width 234 height 21
click at [1134, 441] on input "96" at bounding box center [1142, 440] width 234 height 21
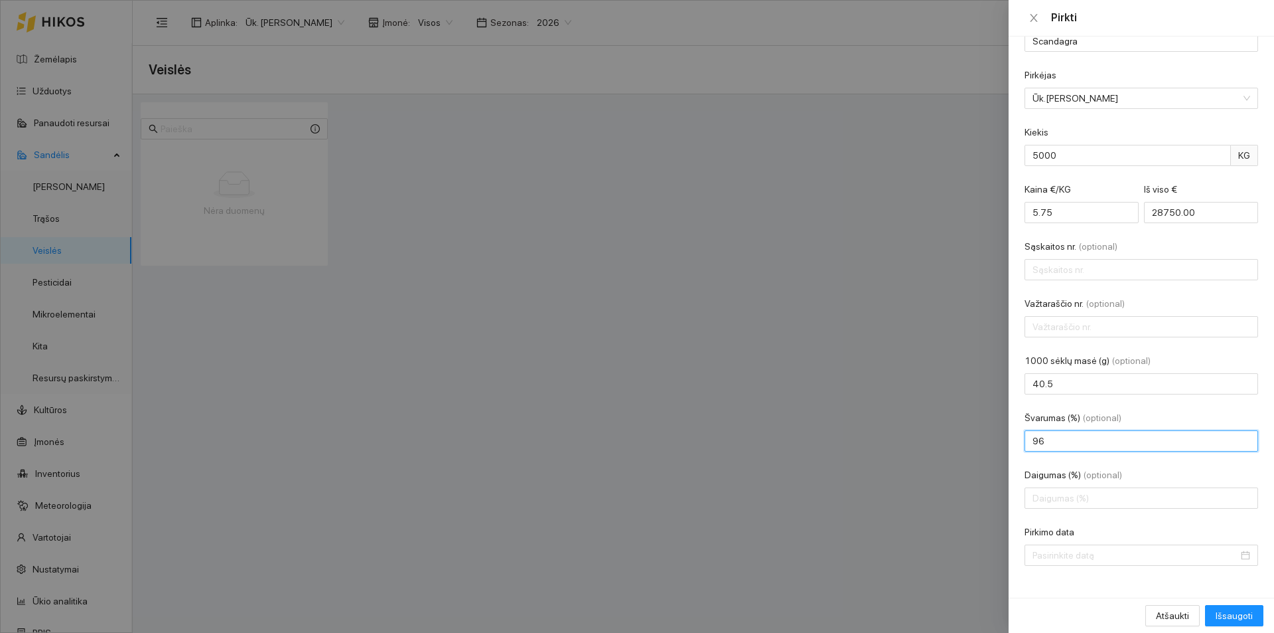
type input "9"
click at [1084, 495] on input "Daigumas (%) (optional)" at bounding box center [1142, 497] width 234 height 21
type input "96"
click at [1116, 560] on input "Pirkimo data" at bounding box center [1136, 555] width 206 height 15
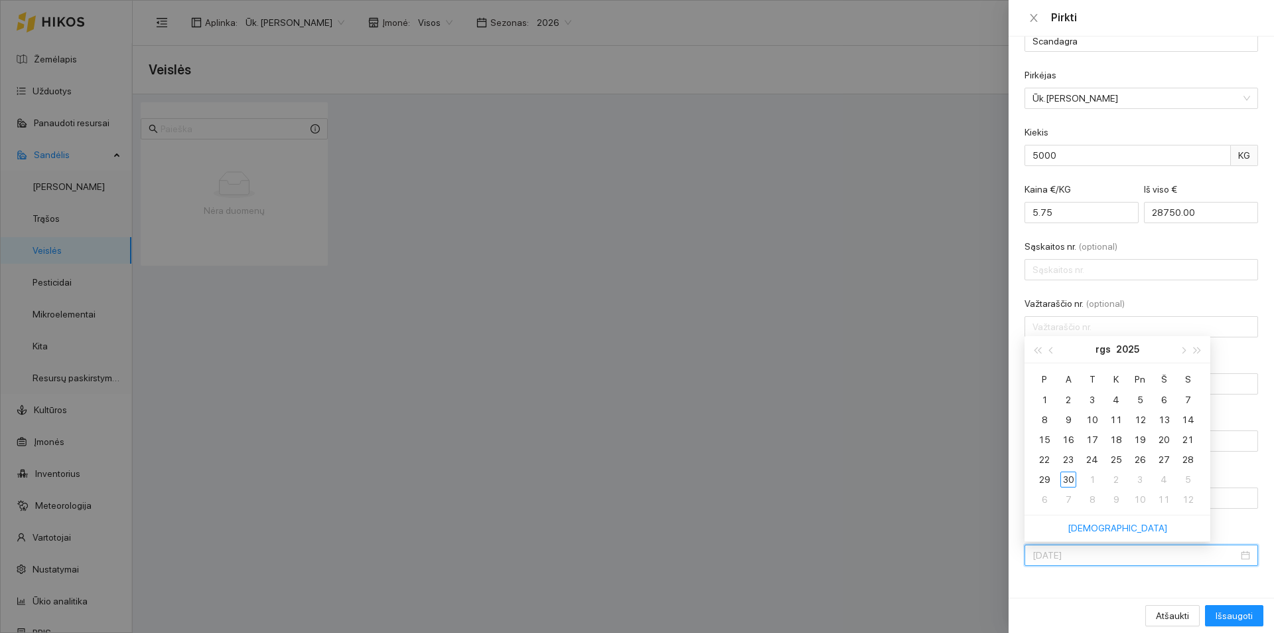
type input "[DATE]"
click at [1118, 433] on div "18" at bounding box center [1117, 439] width 16 height 16
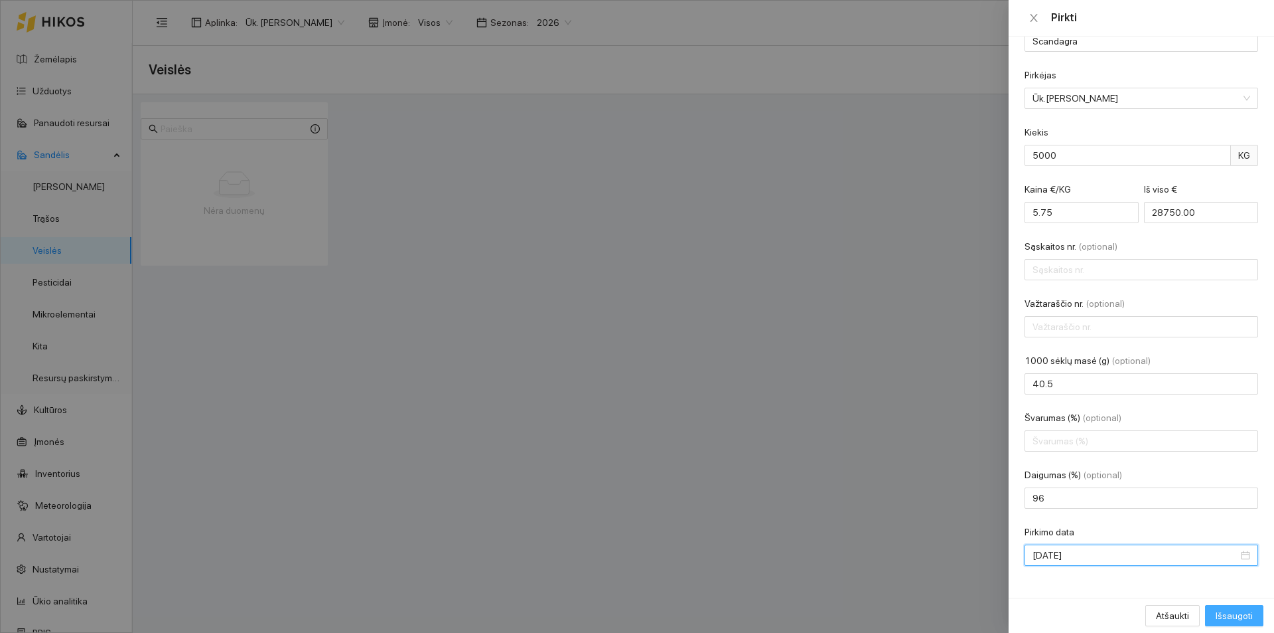
click at [1241, 612] on span "Išsaugoti" at bounding box center [1234, 615] width 37 height 15
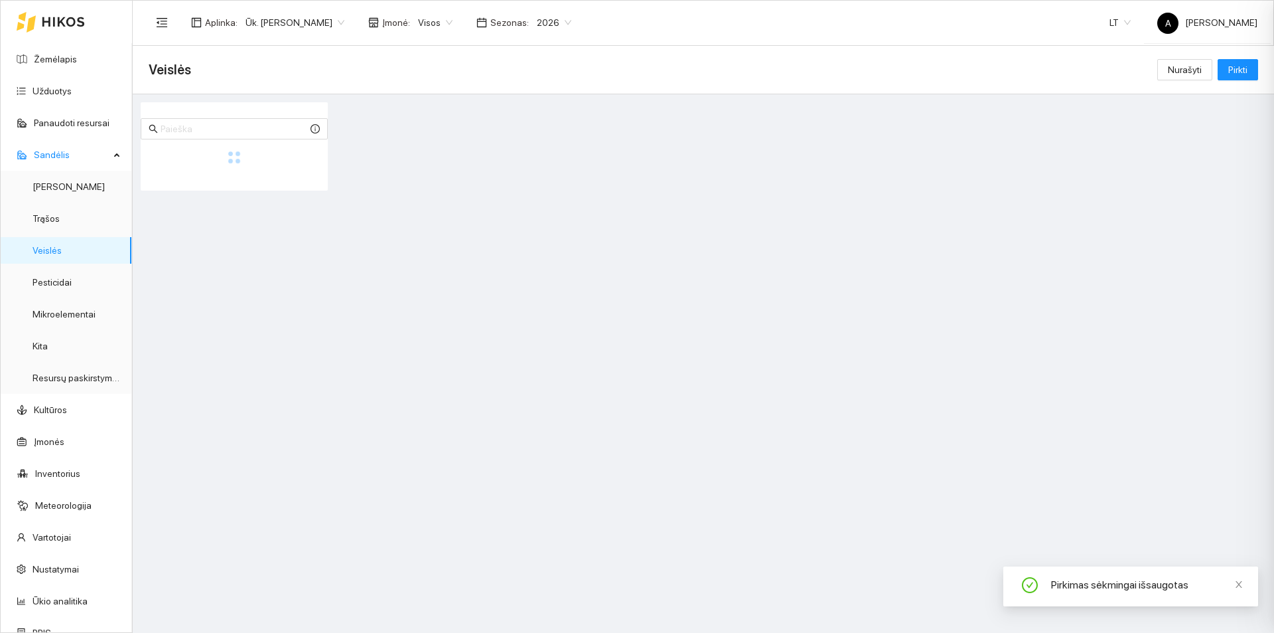
scroll to position [0, 0]
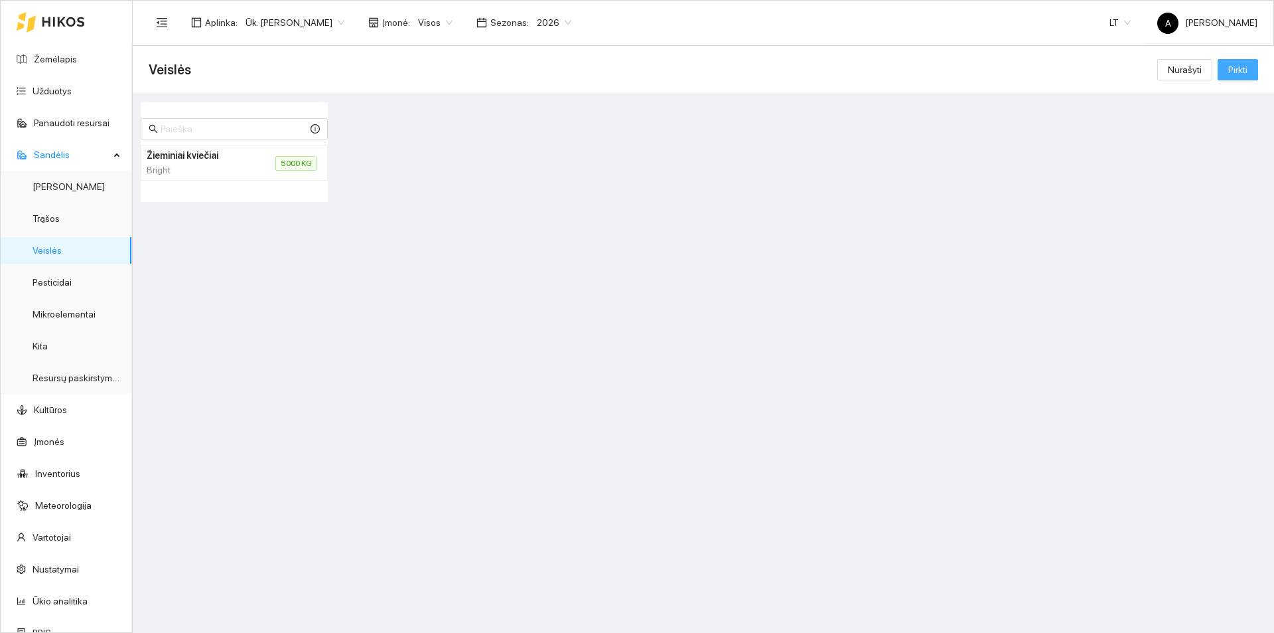
click at [1237, 66] on span "Pirkti" at bounding box center [1238, 69] width 19 height 15
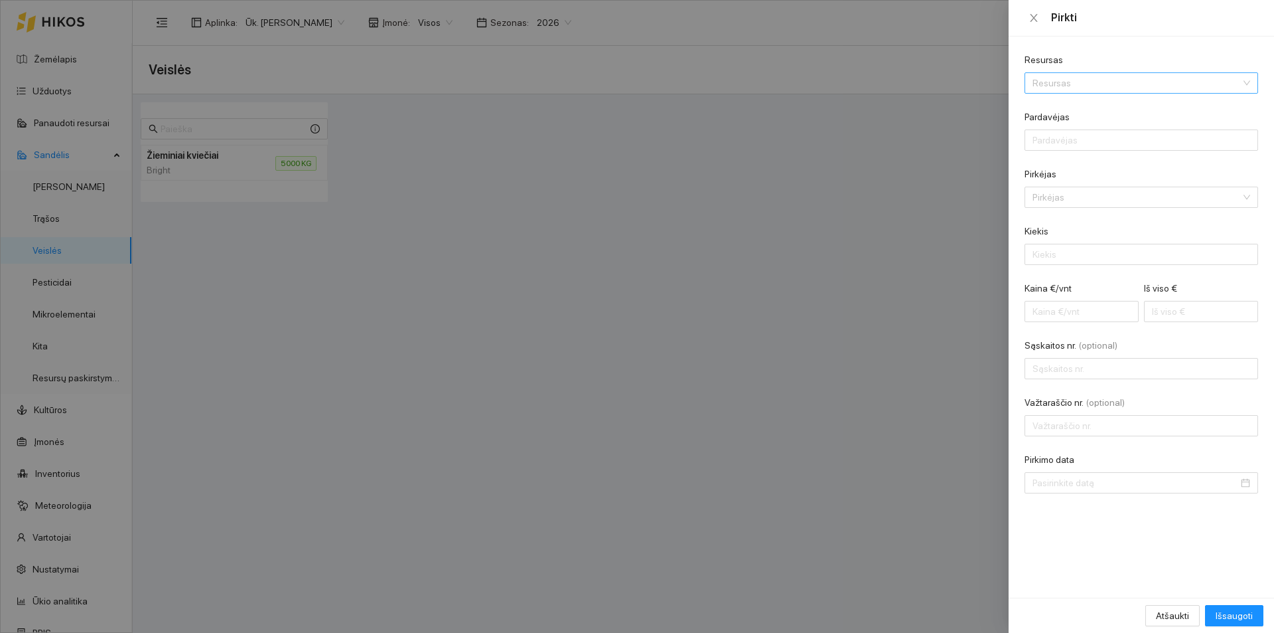
click at [1182, 84] on input "Resursas" at bounding box center [1137, 83] width 208 height 20
click at [1122, 134] on div "Veislės" at bounding box center [1098, 130] width 130 height 15
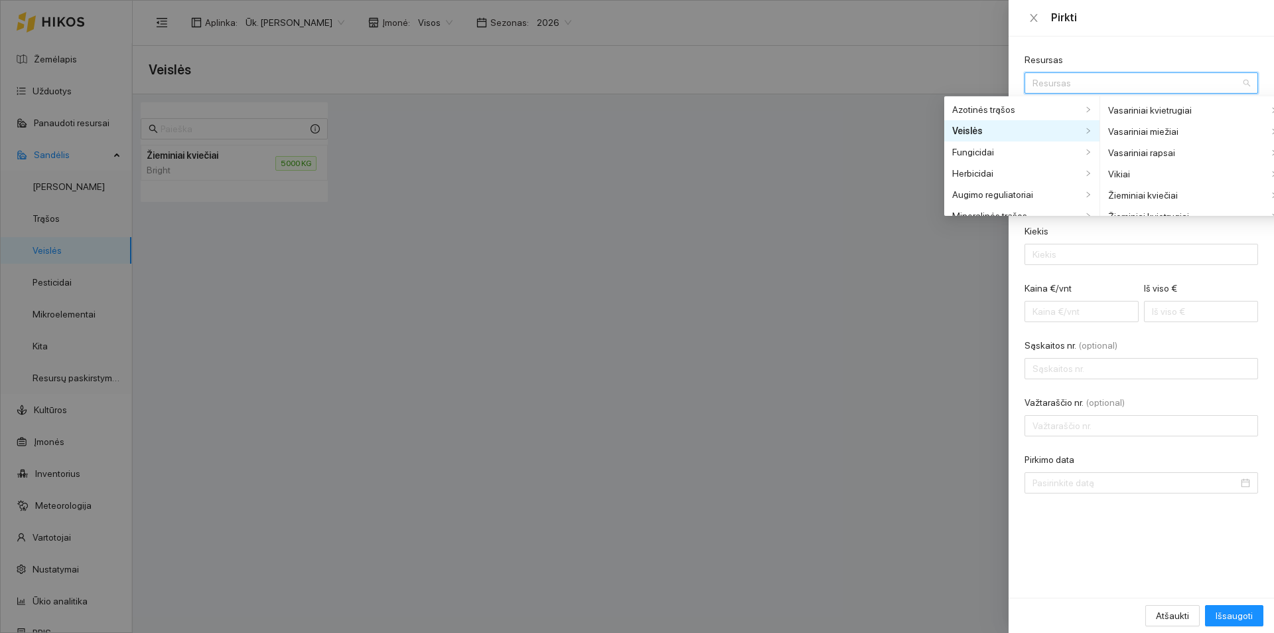
scroll to position [531, 0]
click at [1160, 175] on div "Žieminiai kviečiai" at bounding box center [1189, 173] width 160 height 15
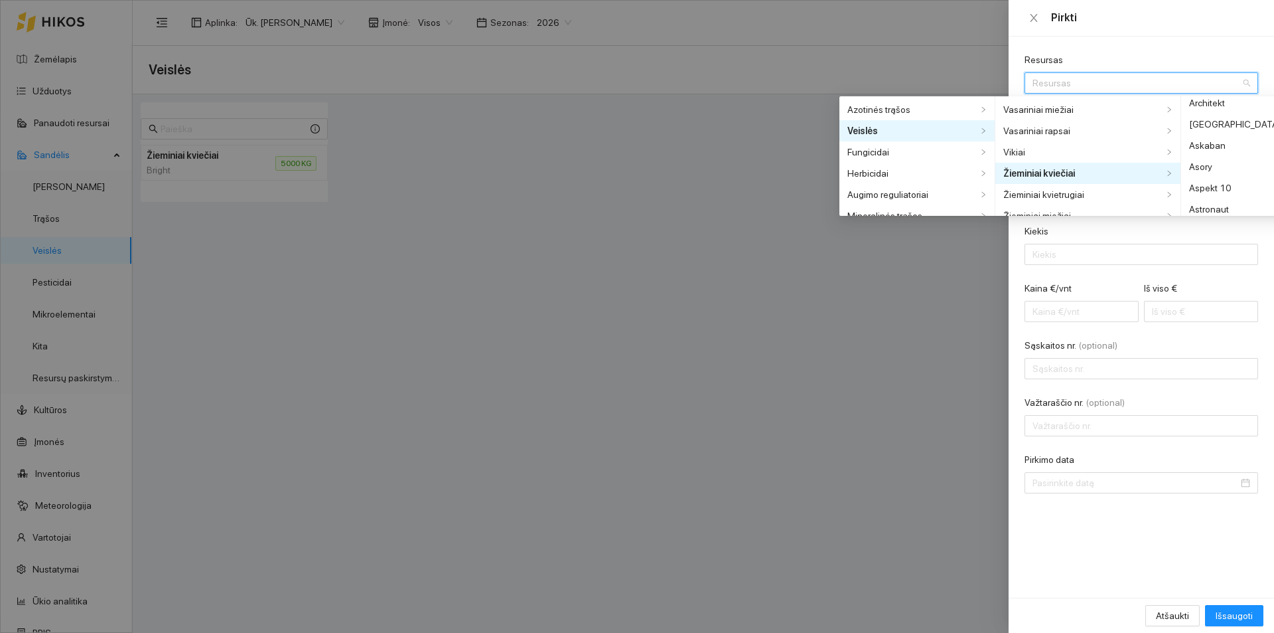
scroll to position [266, 0]
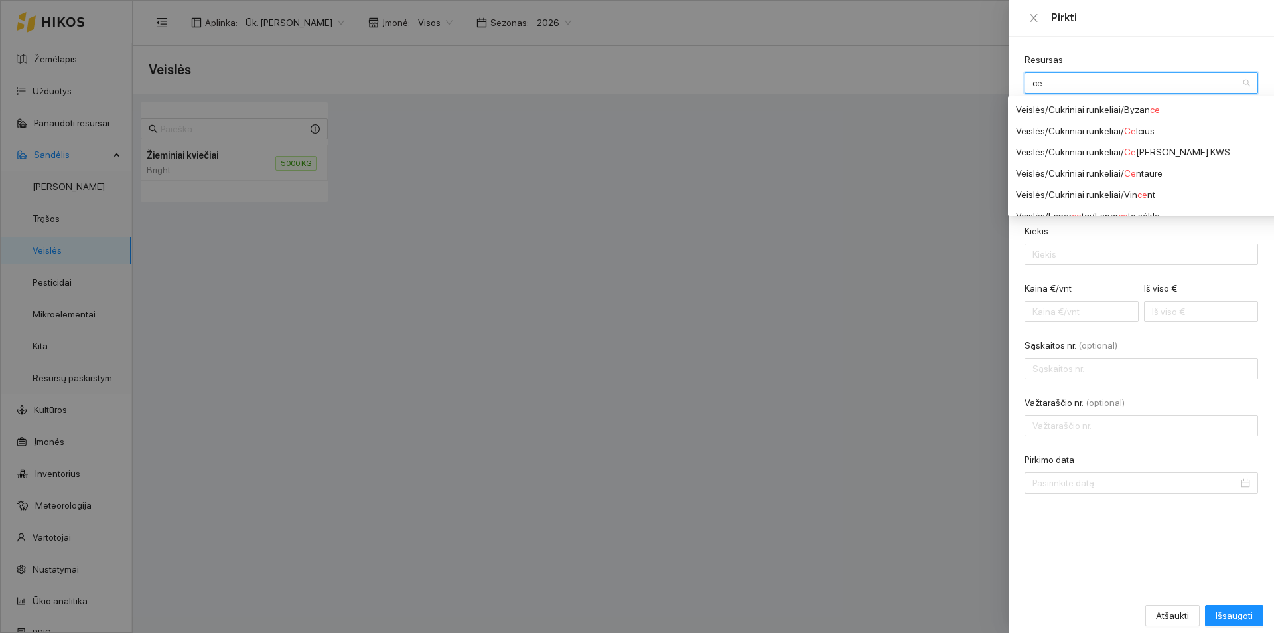
type input "c"
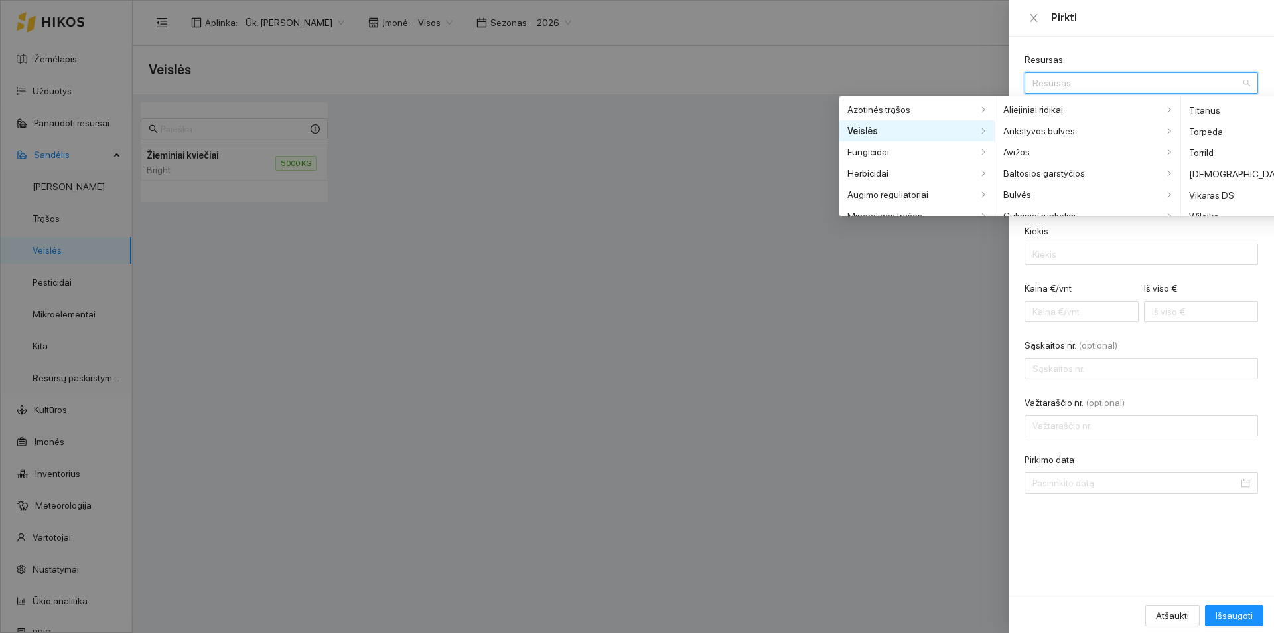
scroll to position [2222, 0]
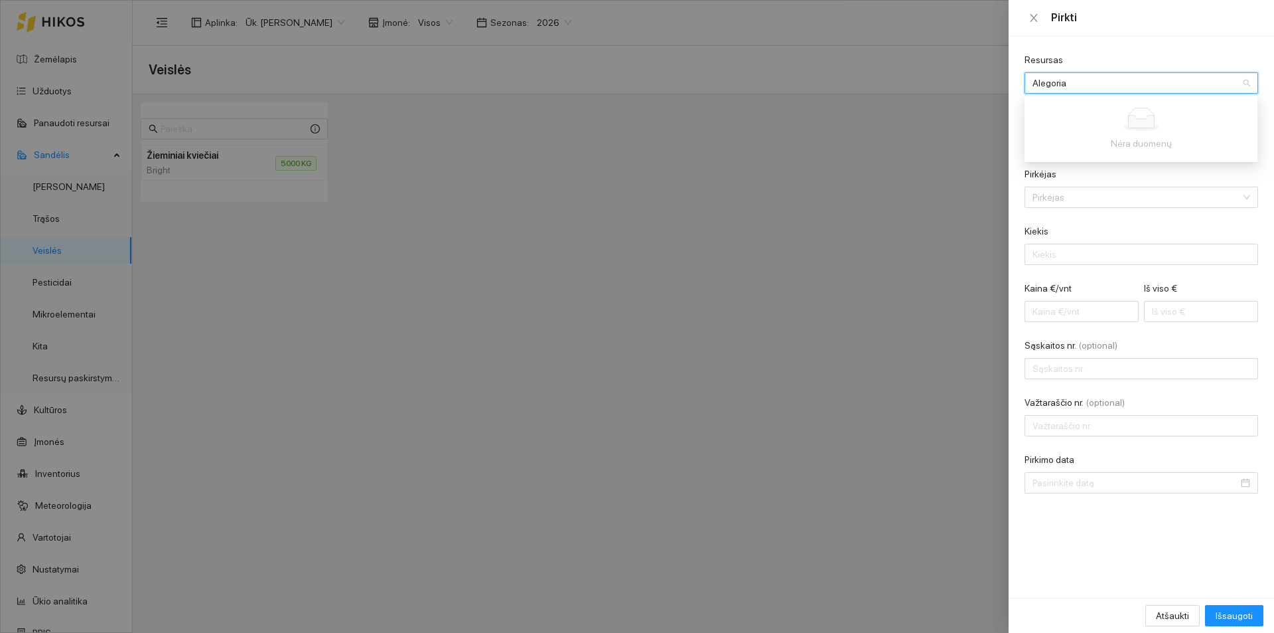
type input "Alegoria"
click at [1215, 168] on div "Pirkėjas" at bounding box center [1142, 177] width 234 height 20
click at [1091, 76] on input "Resursas" at bounding box center [1137, 83] width 208 height 20
type input "A"
click at [1107, 88] on input "Resursas" at bounding box center [1137, 83] width 208 height 20
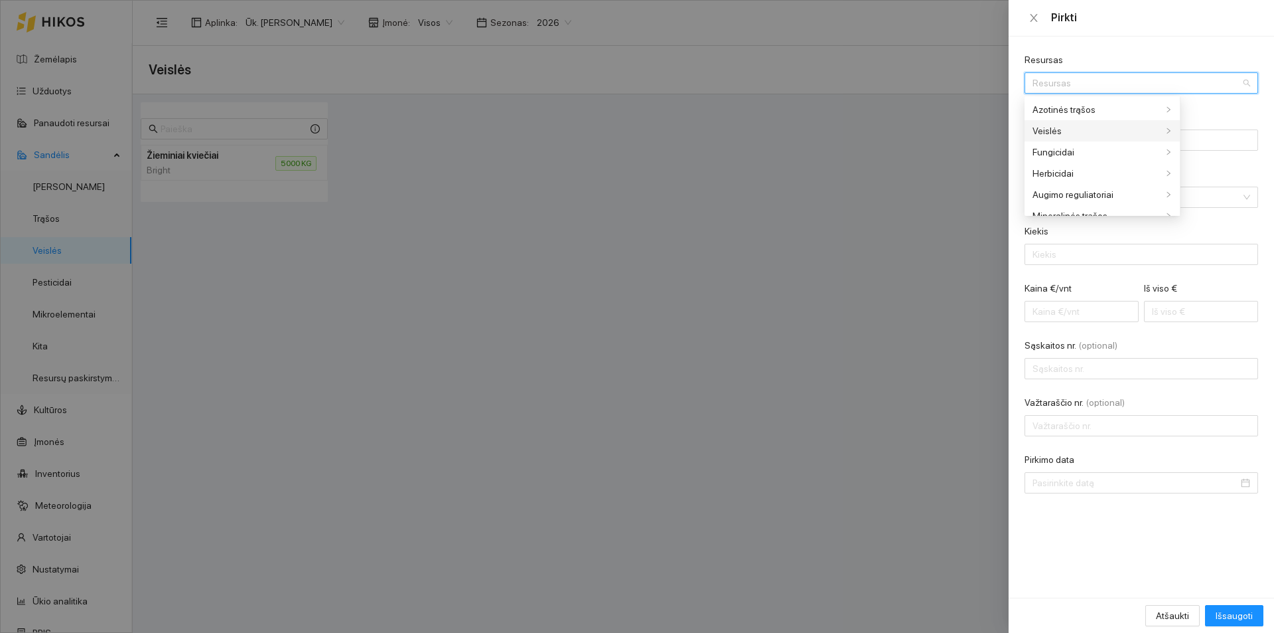
click at [1092, 127] on div "Veislės" at bounding box center [1098, 130] width 130 height 15
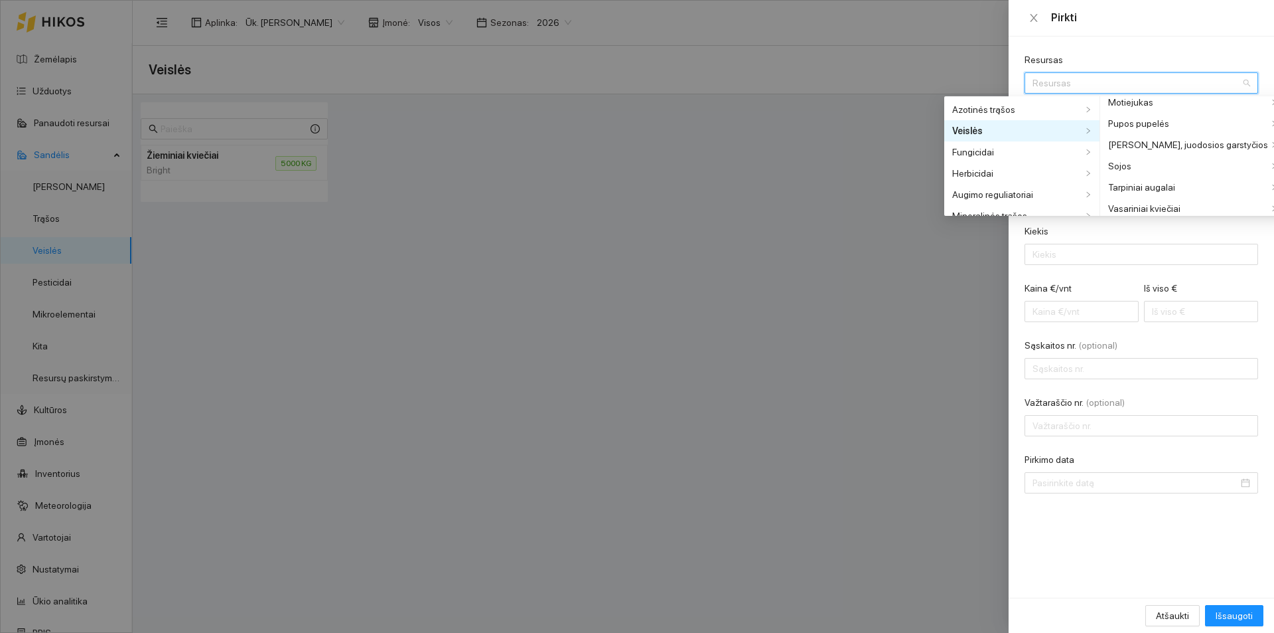
scroll to position [531, 0]
click at [1158, 172] on div "Žieminiai kviečiai" at bounding box center [1189, 173] width 160 height 15
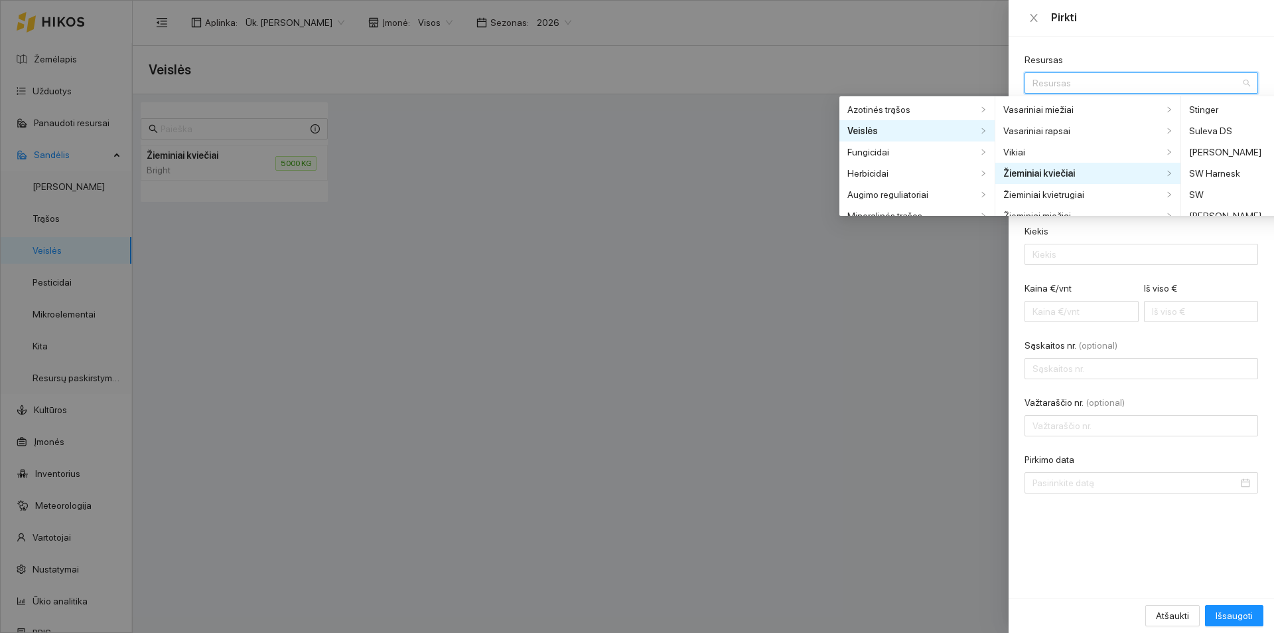
scroll to position [1824, 0]
click at [1197, 159] on div "Skagen" at bounding box center [1239, 154] width 100 height 15
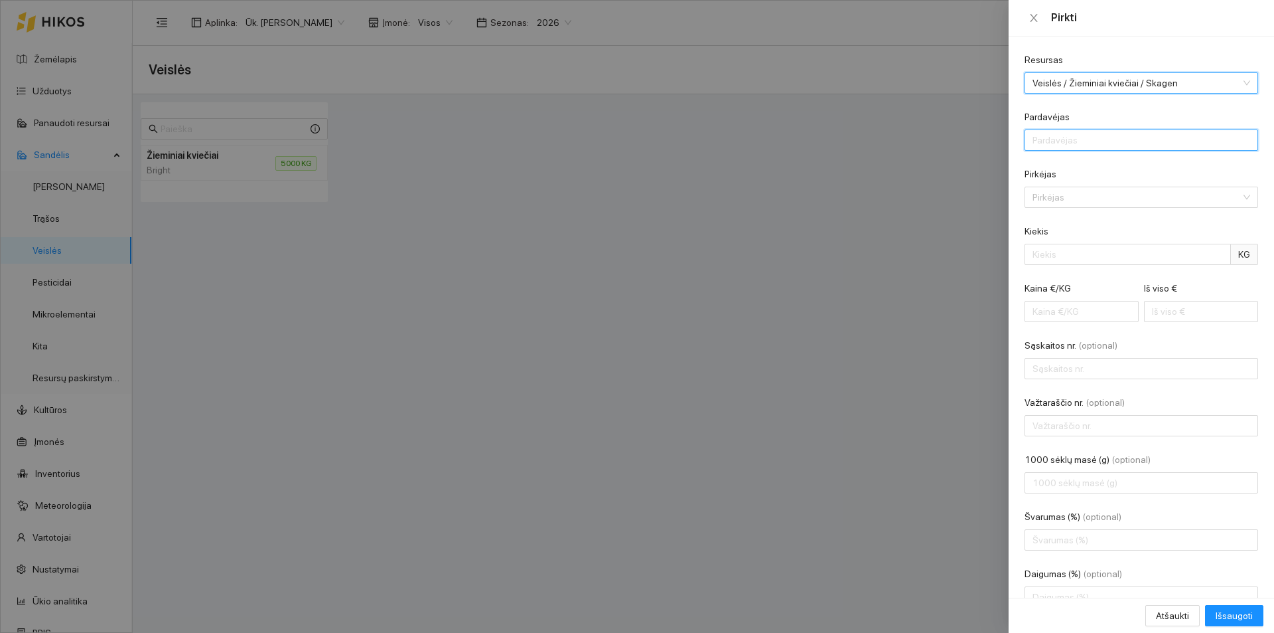
click at [1109, 143] on input "Pardavėjas" at bounding box center [1142, 139] width 234 height 21
type input "Siuse"
click at [1108, 195] on input "Pirkėjas" at bounding box center [1137, 197] width 208 height 20
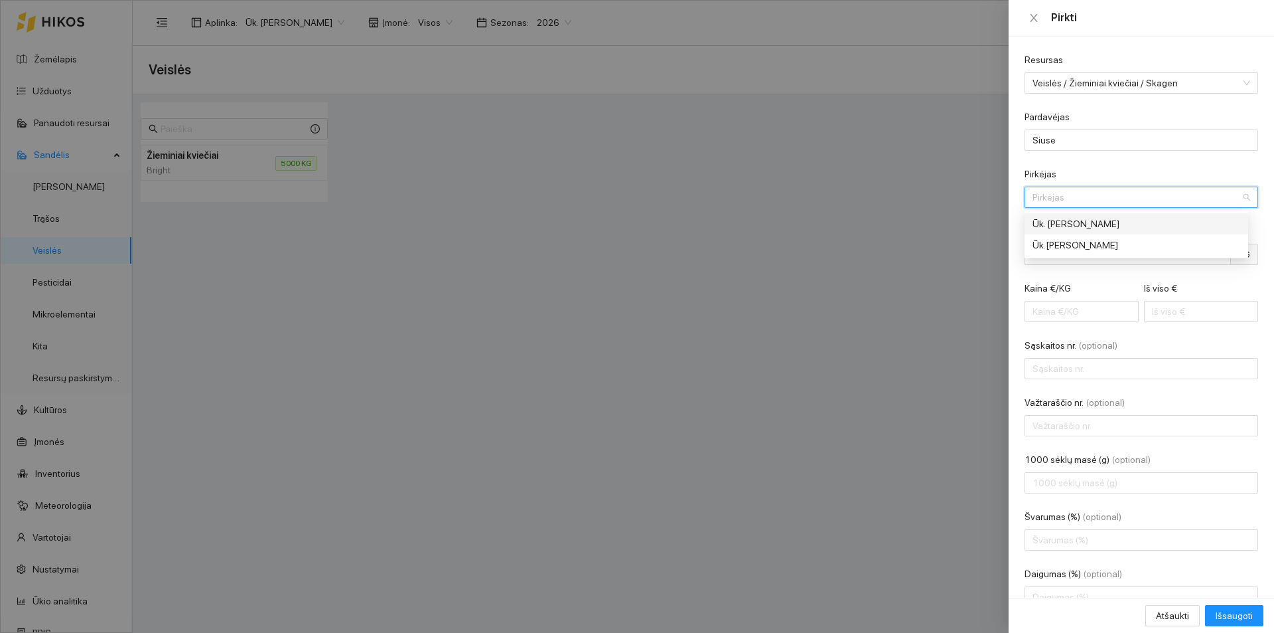
click at [1105, 226] on div "Ūk. [PERSON_NAME]" at bounding box center [1132, 223] width 199 height 15
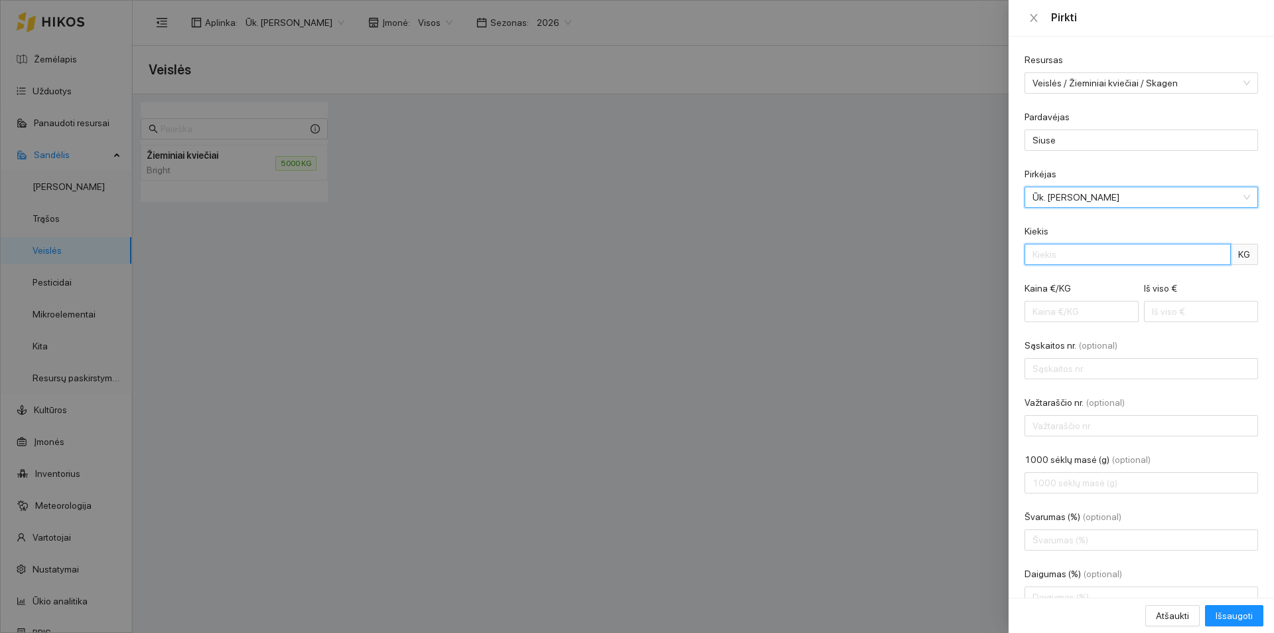
click at [1085, 253] on input "Kiekis" at bounding box center [1128, 254] width 206 height 21
type input "10000"
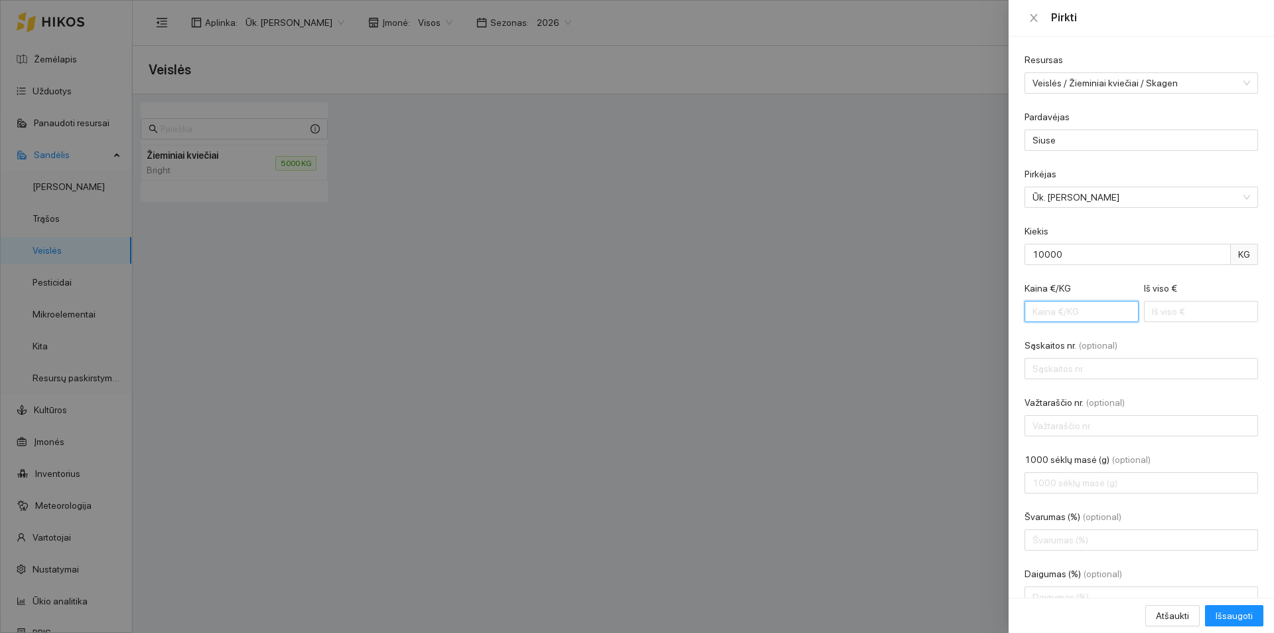
click at [1053, 311] on input "Kaina €/KG" at bounding box center [1082, 311] width 114 height 21
type input "2"
type input "20000.00"
type input "2.4"
type input "24000.00"
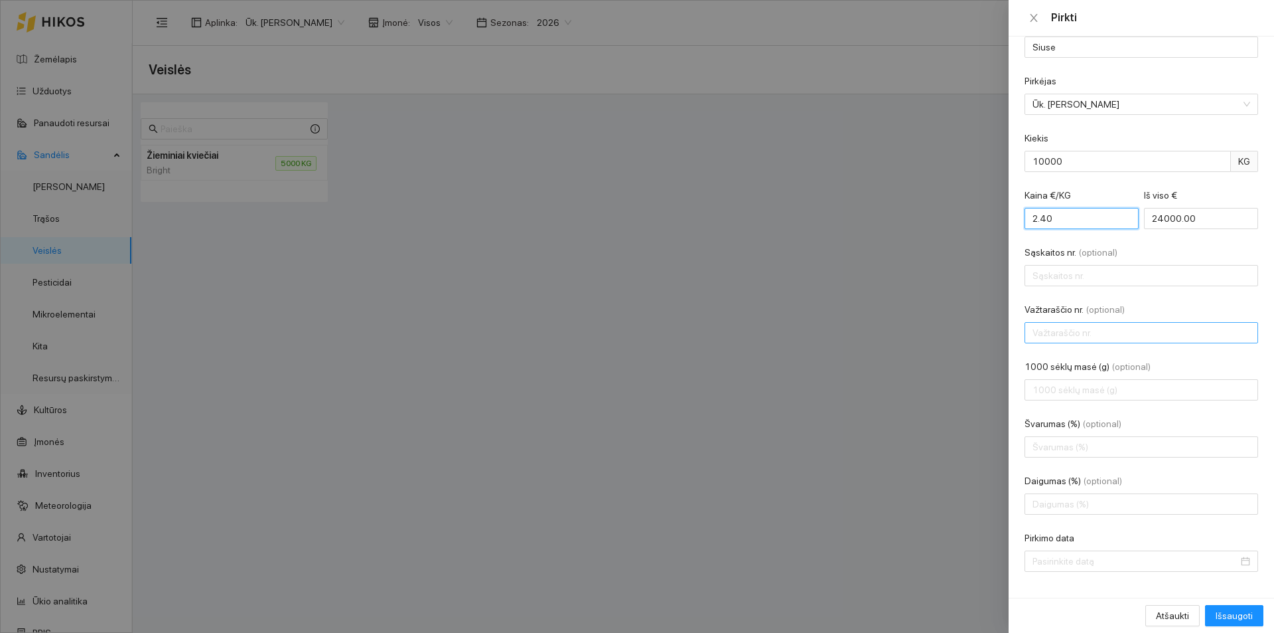
scroll to position [99, 0]
type input "2.40"
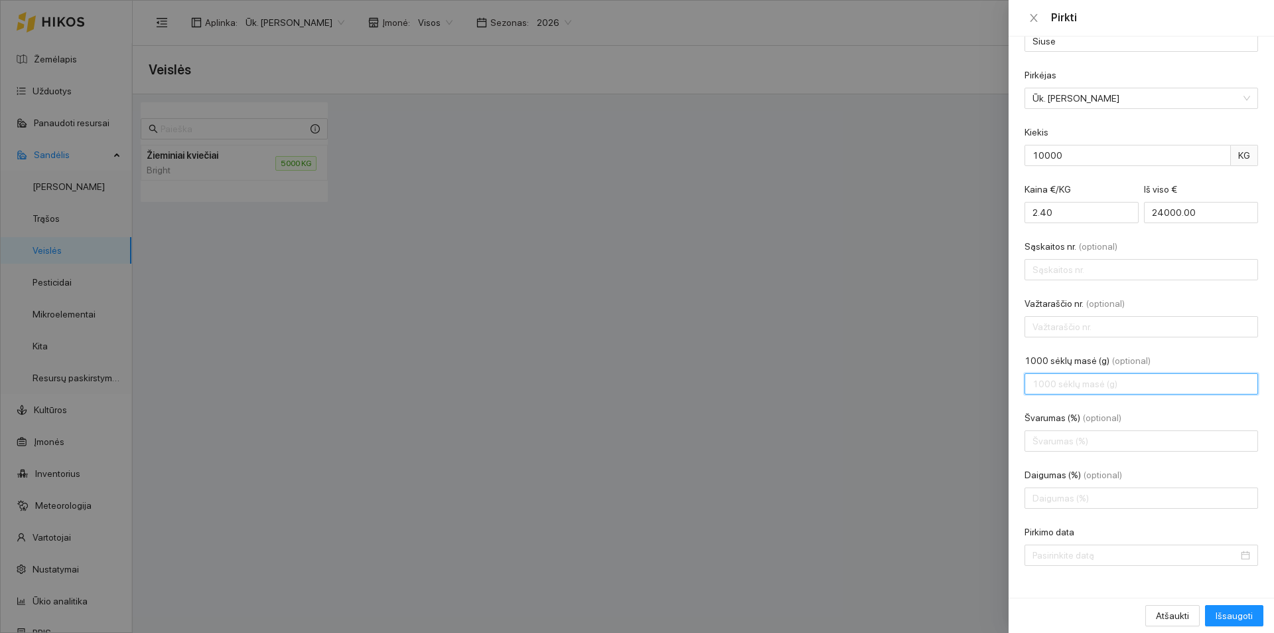
click at [1065, 385] on input "1000 sėklų masė (g) (optional)" at bounding box center [1142, 383] width 234 height 21
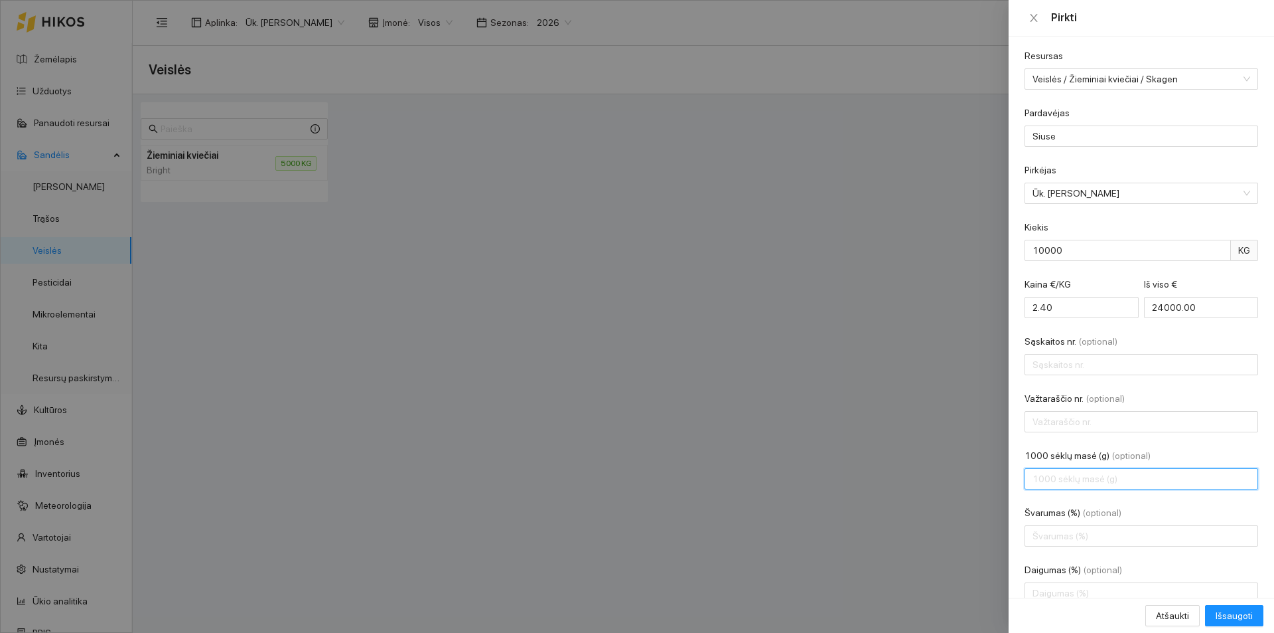
scroll to position [0, 0]
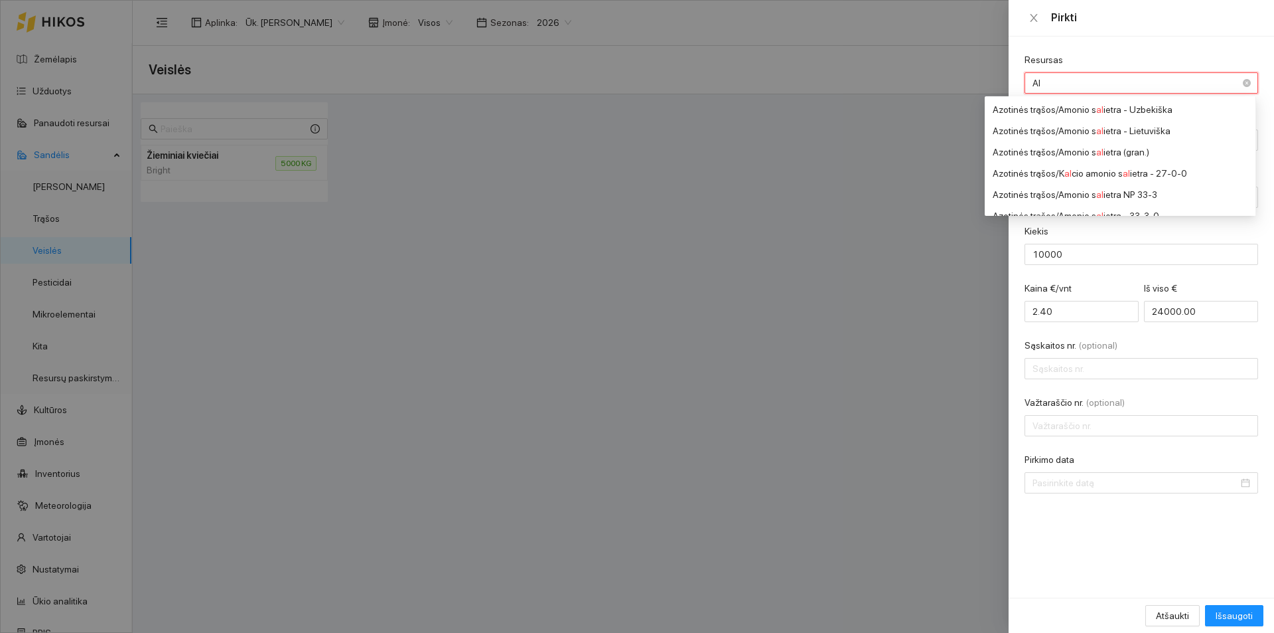
type input "A"
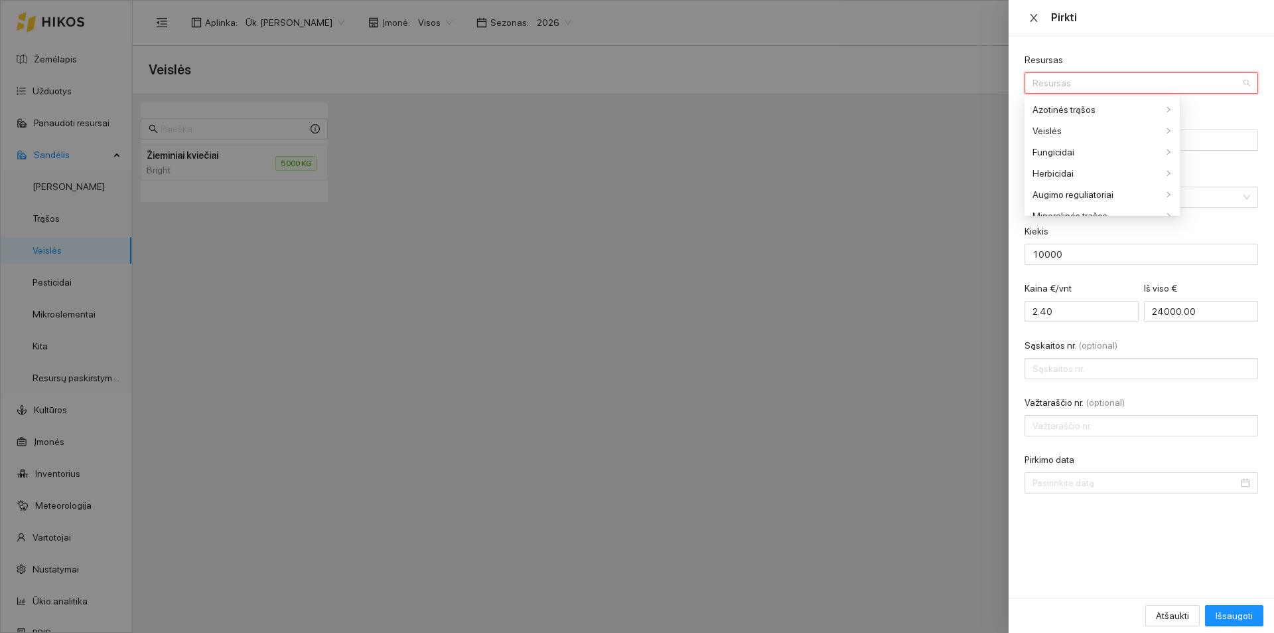
click at [1030, 23] on icon "close" at bounding box center [1034, 18] width 11 height 11
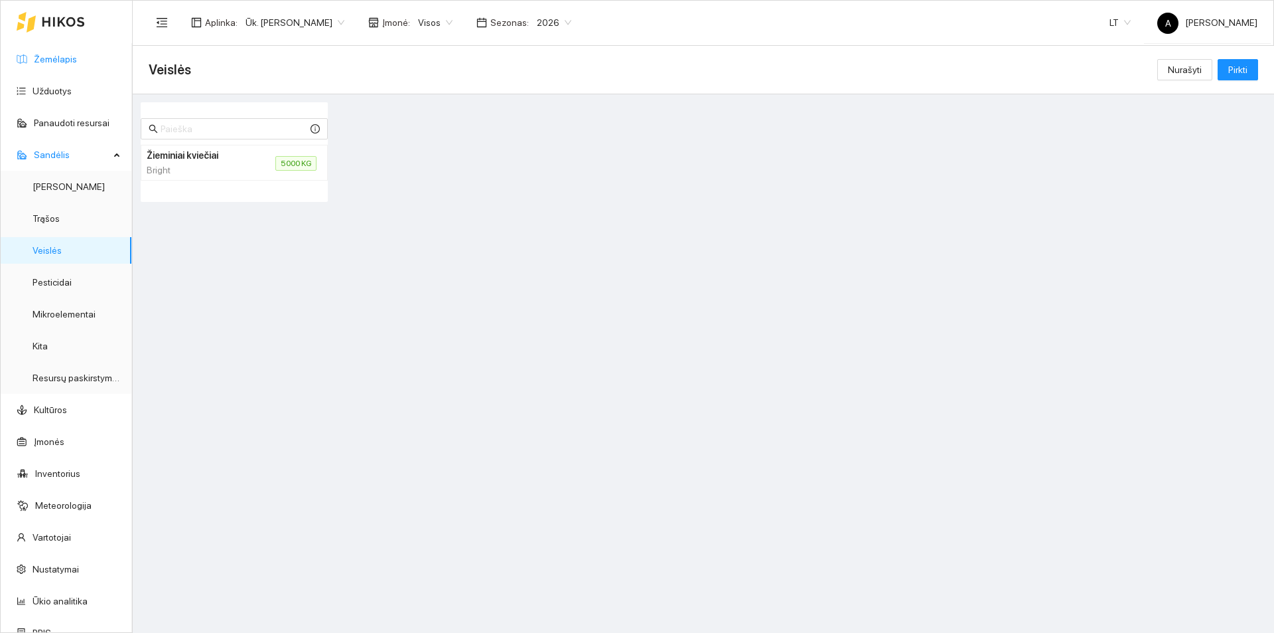
click at [55, 55] on link "Žemėlapis" at bounding box center [55, 59] width 43 height 11
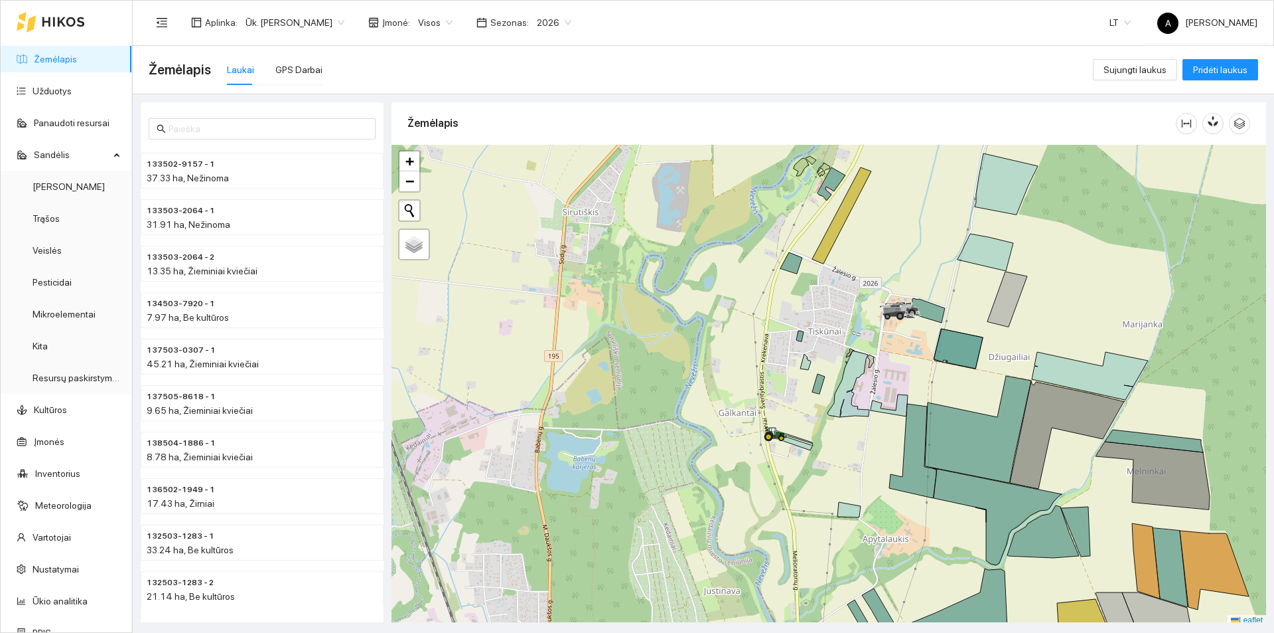
scroll to position [4, 0]
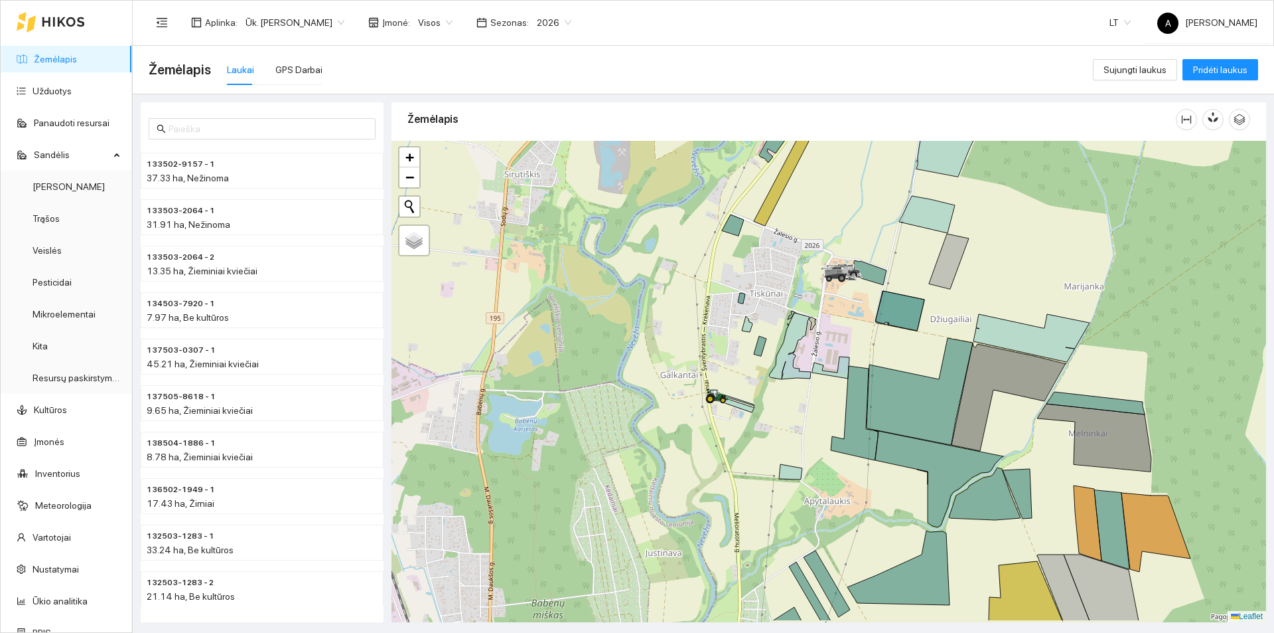
drag, startPoint x: 956, startPoint y: 406, endPoint x: 898, endPoint y: 372, distance: 67.5
click at [898, 372] on div at bounding box center [829, 381] width 875 height 481
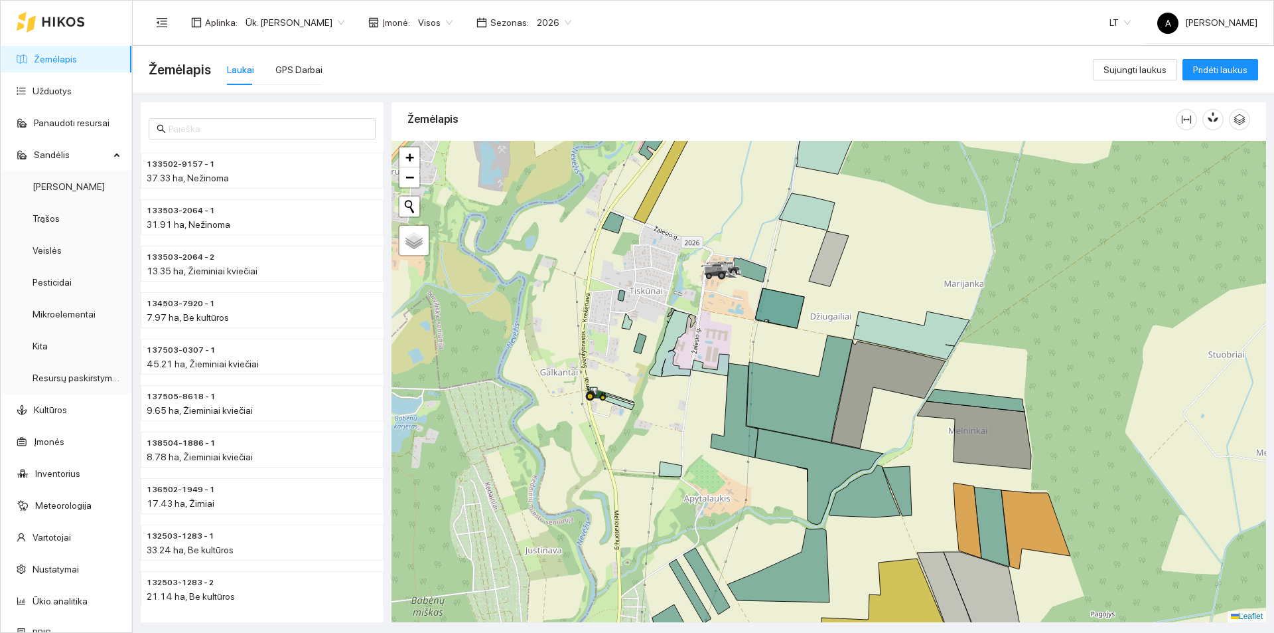
drag, startPoint x: 920, startPoint y: 352, endPoint x: 794, endPoint y: 349, distance: 126.1
click at [794, 349] on div at bounding box center [829, 381] width 875 height 481
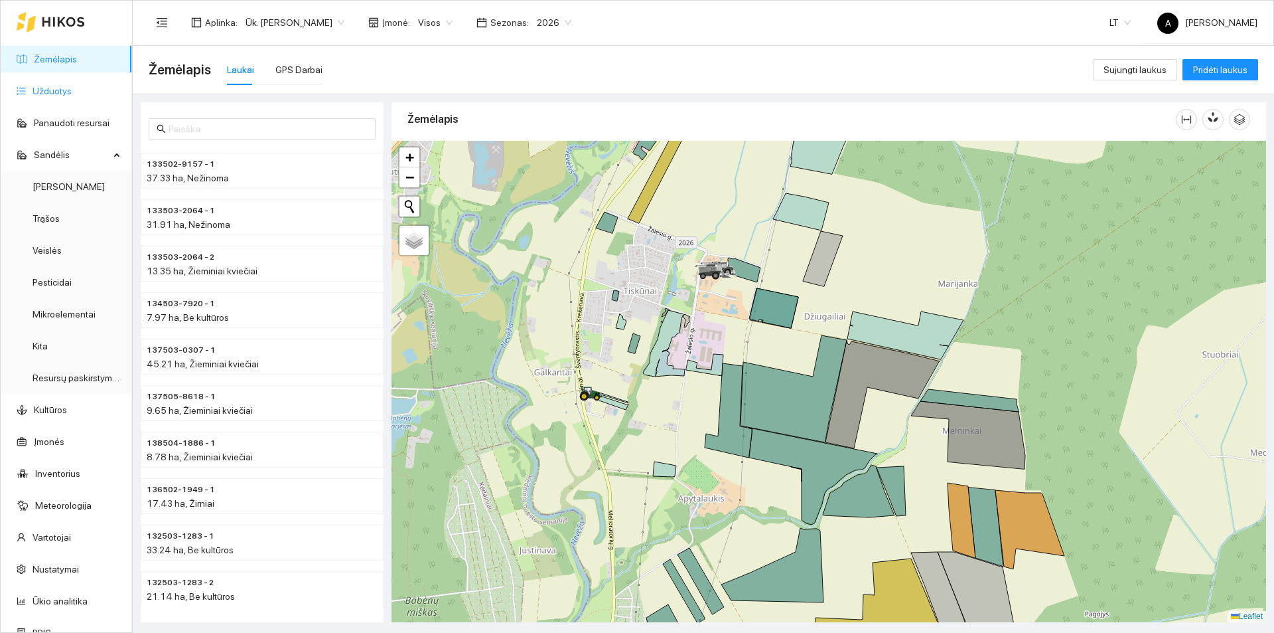
click at [34, 86] on link "Užduotys" at bounding box center [52, 91] width 39 height 11
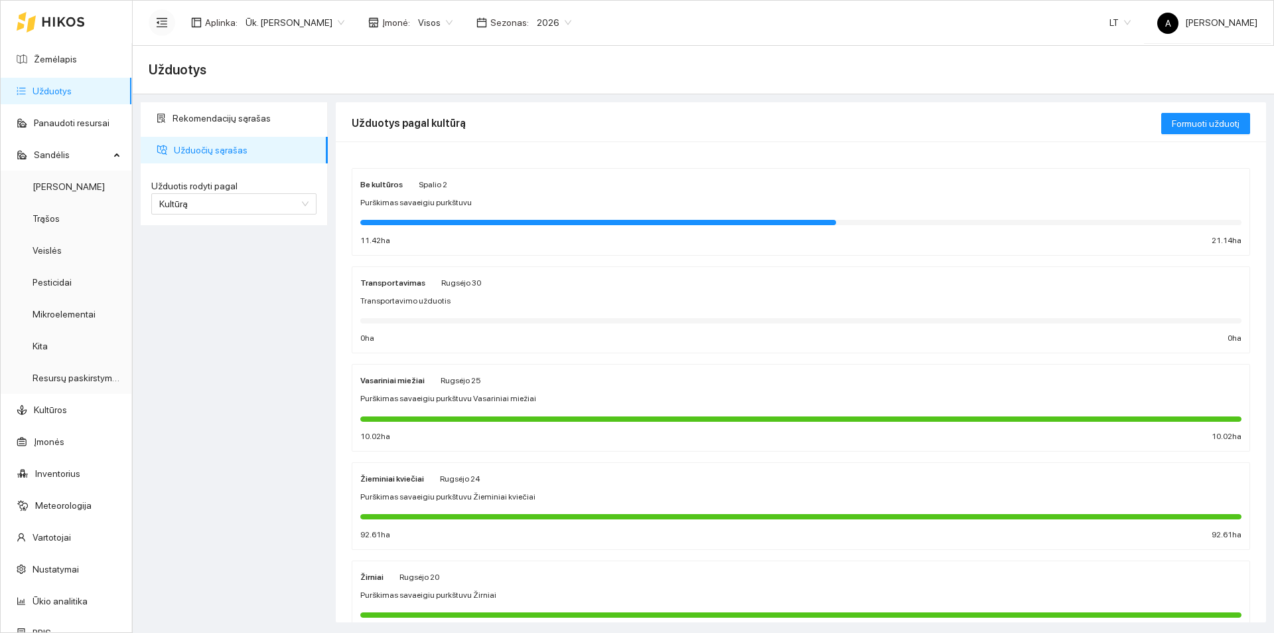
click at [160, 25] on icon "menu-fold" at bounding box center [162, 23] width 12 height 12
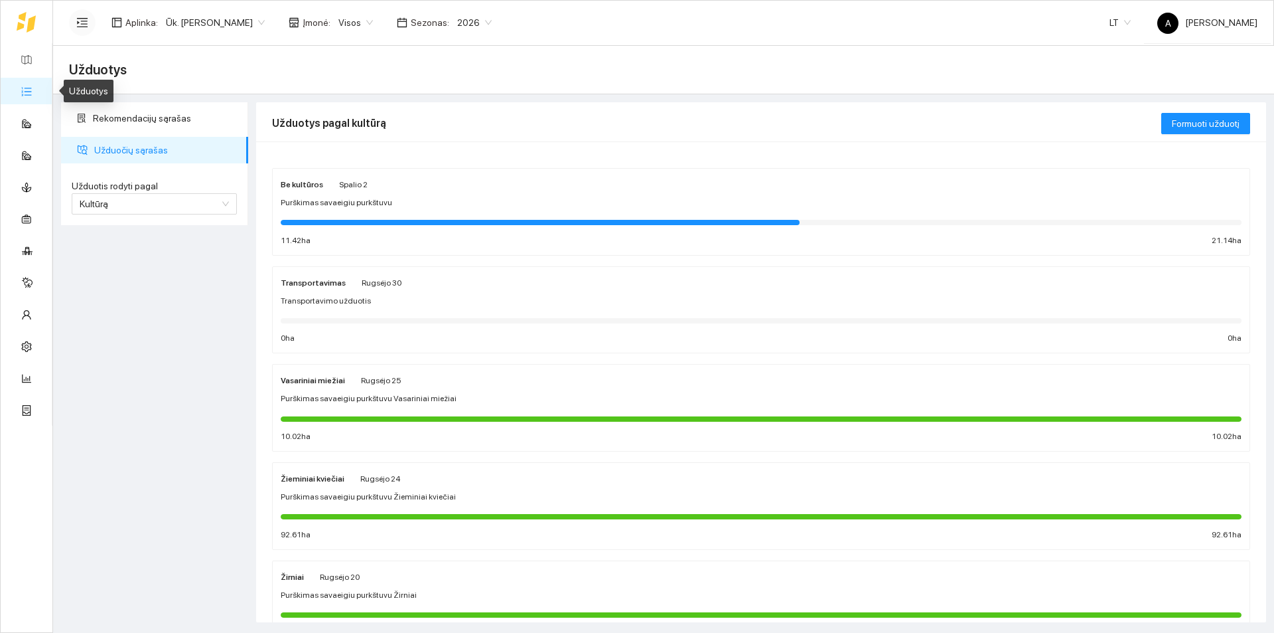
click at [38, 96] on link "Užduotys" at bounding box center [57, 91] width 39 height 11
click at [76, 21] on button "button" at bounding box center [82, 22] width 27 height 27
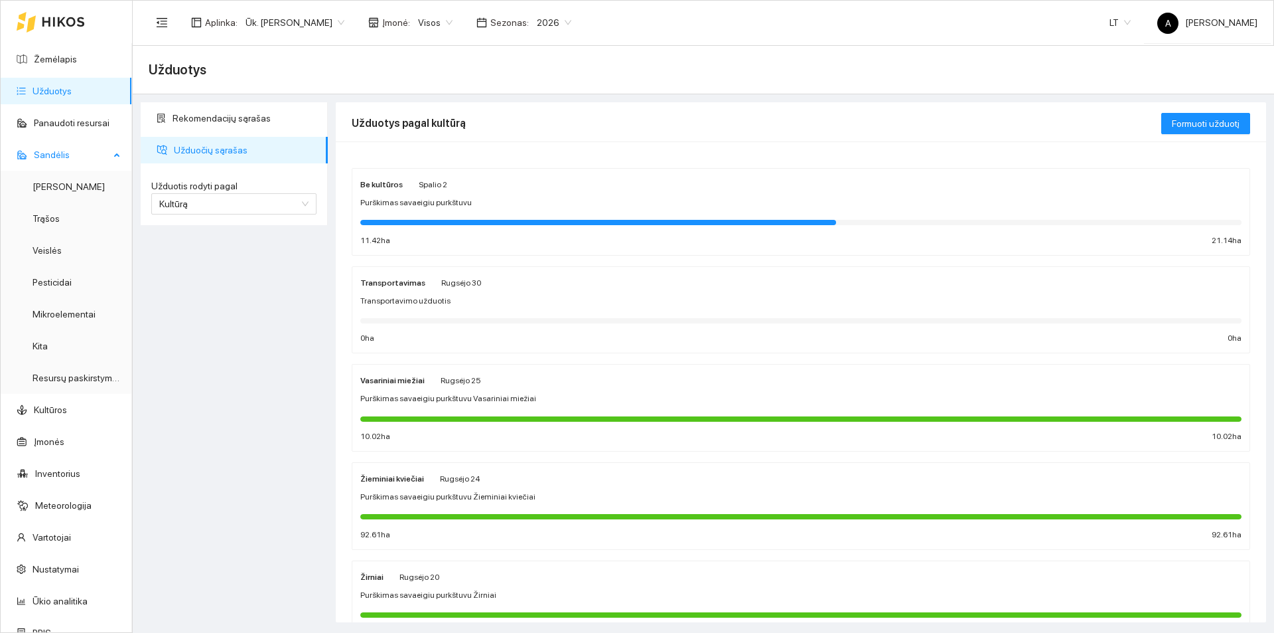
click at [65, 153] on span "Sandėlis" at bounding box center [72, 154] width 76 height 27
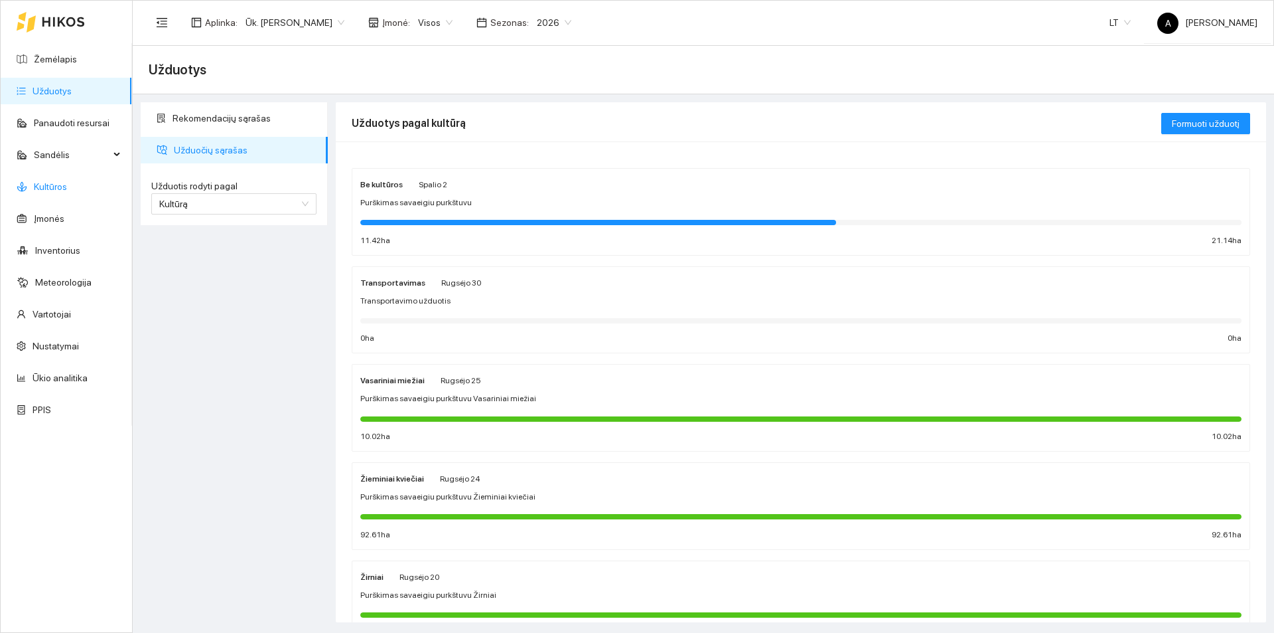
click at [67, 181] on link "Kultūros" at bounding box center [50, 186] width 33 height 11
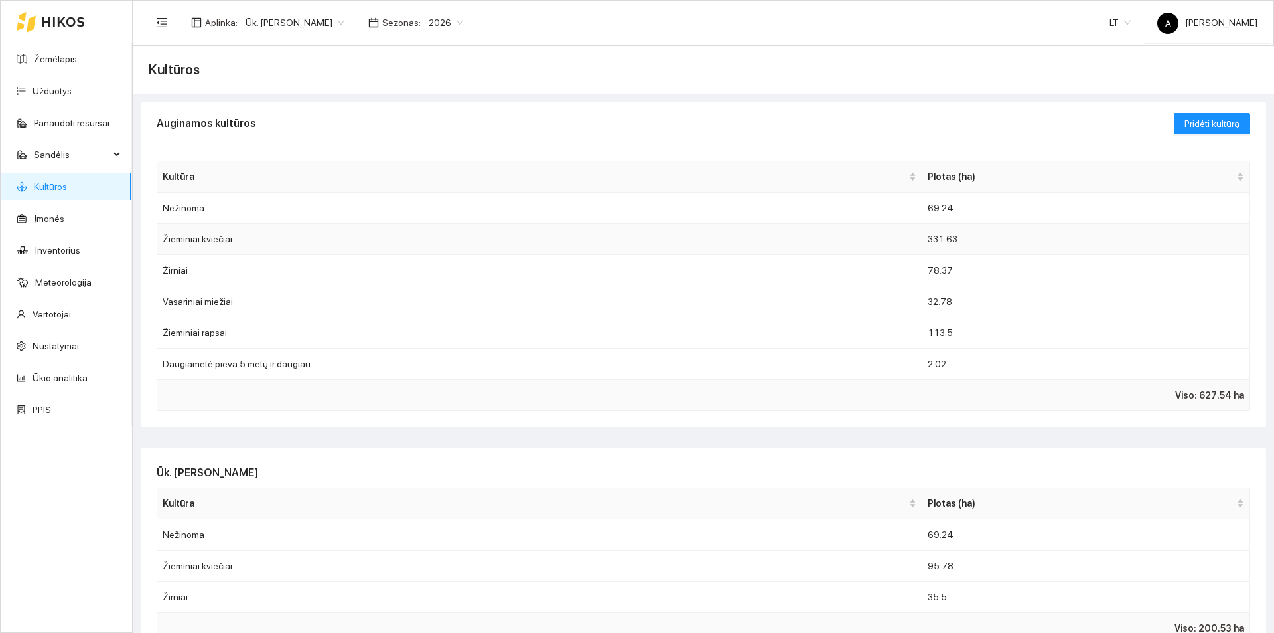
click at [269, 244] on td "Žieminiai kviečiai" at bounding box center [539, 239] width 765 height 31
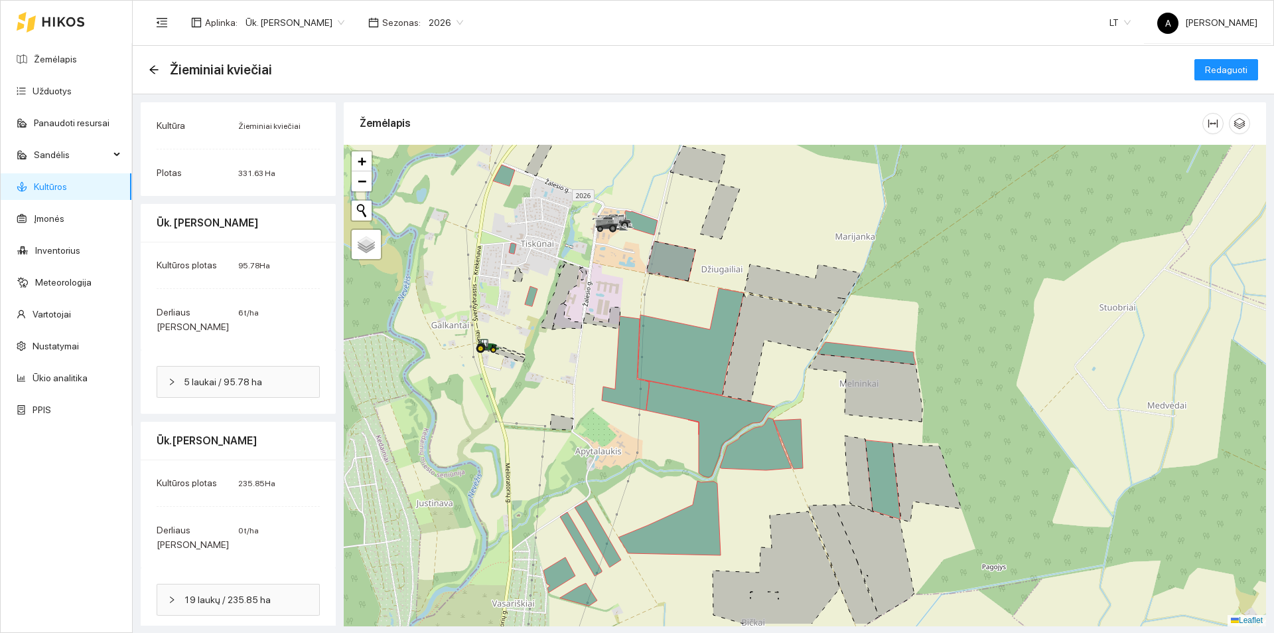
drag, startPoint x: 745, startPoint y: 500, endPoint x: 666, endPoint y: 449, distance: 94.1
click at [666, 449] on div at bounding box center [805, 385] width 923 height 481
click at [1214, 61] on button "Redaguoti" at bounding box center [1227, 69] width 64 height 21
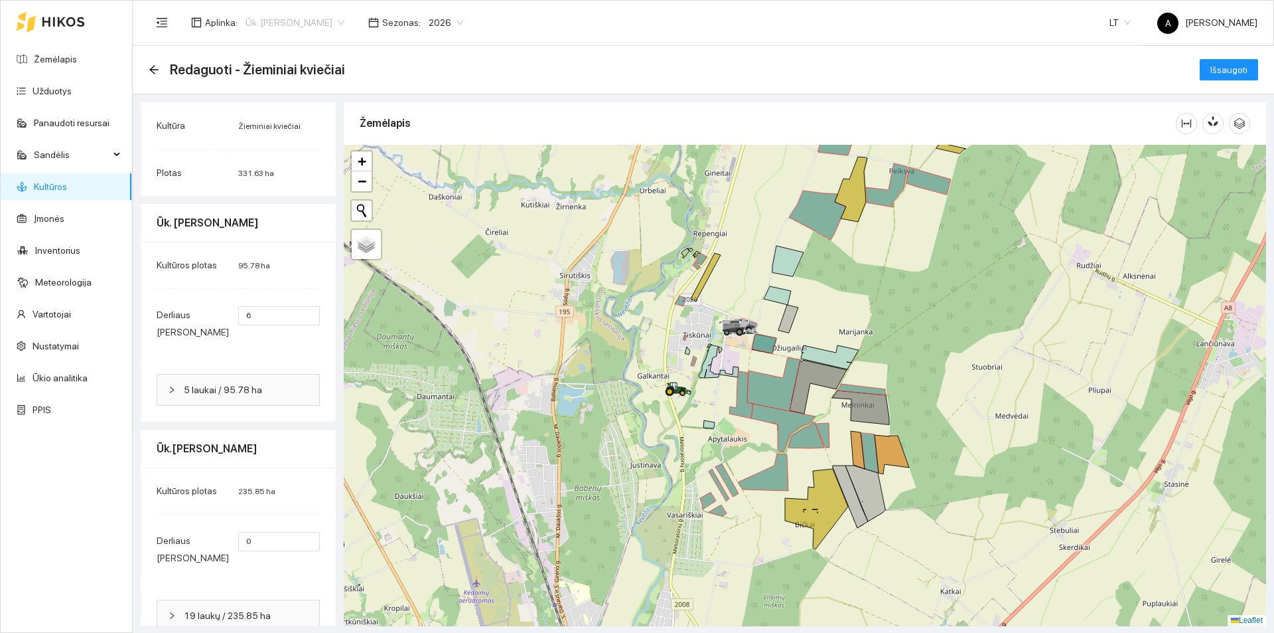
click at [338, 23] on span "Ūk. [PERSON_NAME]" at bounding box center [295, 23] width 99 height 20
click at [329, 21] on span "Ūk. [PERSON_NAME]" at bounding box center [295, 23] width 99 height 20
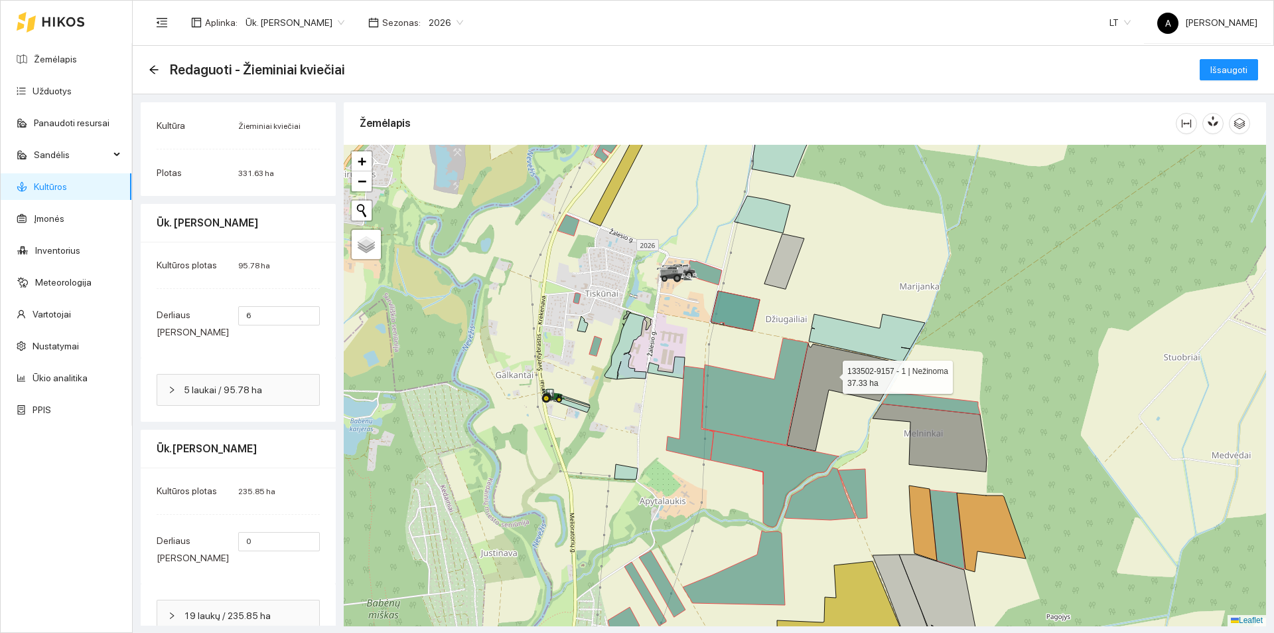
click at [831, 374] on icon at bounding box center [844, 397] width 115 height 108
click at [823, 388] on icon at bounding box center [844, 397] width 115 height 108
click at [804, 404] on icon at bounding box center [844, 397] width 115 height 108
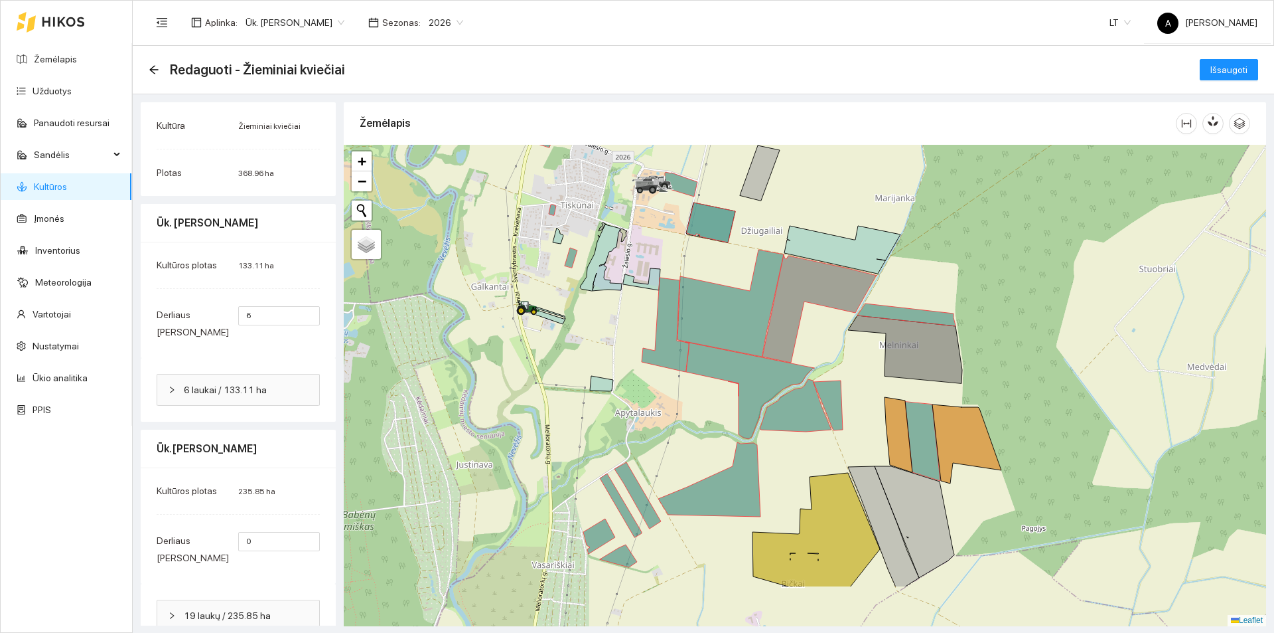
drag, startPoint x: 888, startPoint y: 525, endPoint x: 861, endPoint y: 427, distance: 101.3
click at [861, 427] on div at bounding box center [805, 385] width 923 height 481
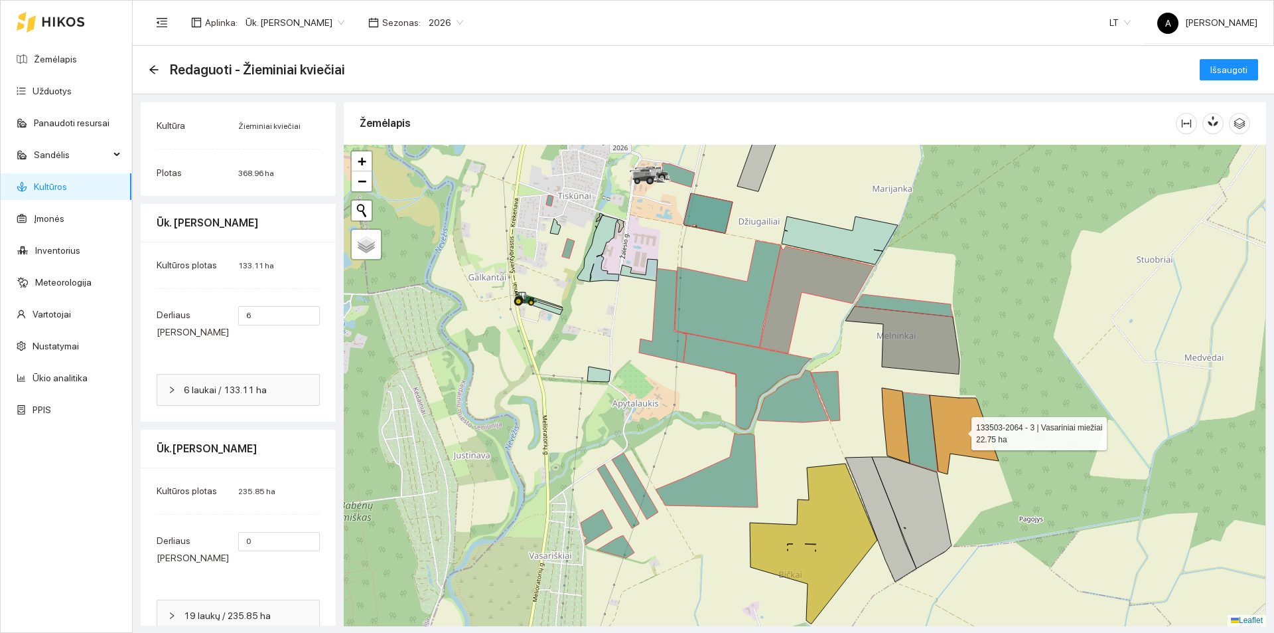
click at [941, 421] on icon at bounding box center [964, 434] width 69 height 79
click at [898, 429] on icon at bounding box center [896, 425] width 28 height 75
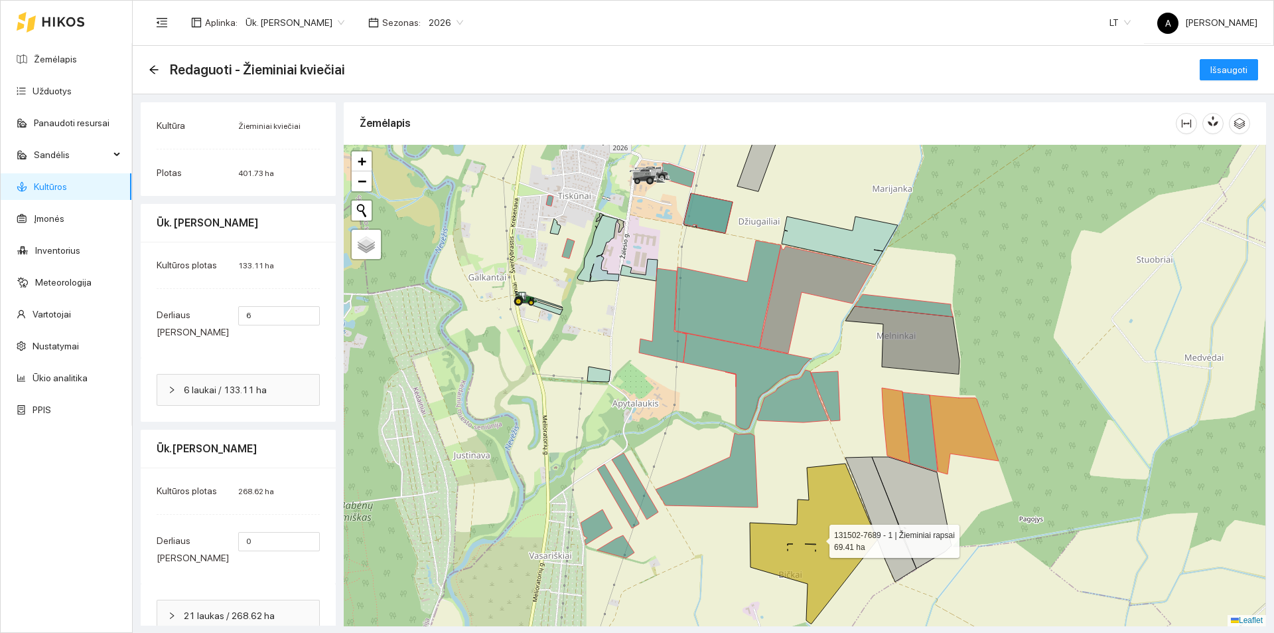
click at [836, 525] on icon at bounding box center [813, 543] width 127 height 160
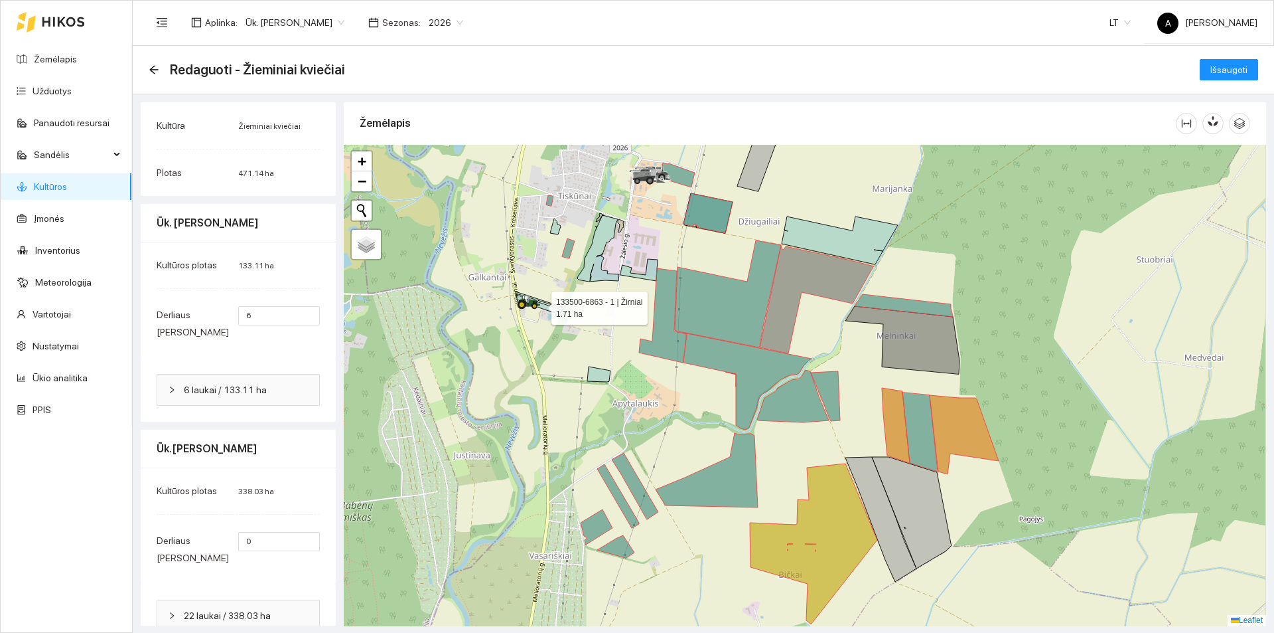
click at [550, 309] on icon at bounding box center [539, 305] width 46 height 20
click at [550, 304] on icon at bounding box center [539, 299] width 47 height 17
click at [601, 377] on icon at bounding box center [598, 373] width 23 height 15
click at [862, 238] on icon at bounding box center [840, 240] width 116 height 48
click at [1211, 70] on span "Išsaugoti" at bounding box center [1229, 69] width 37 height 15
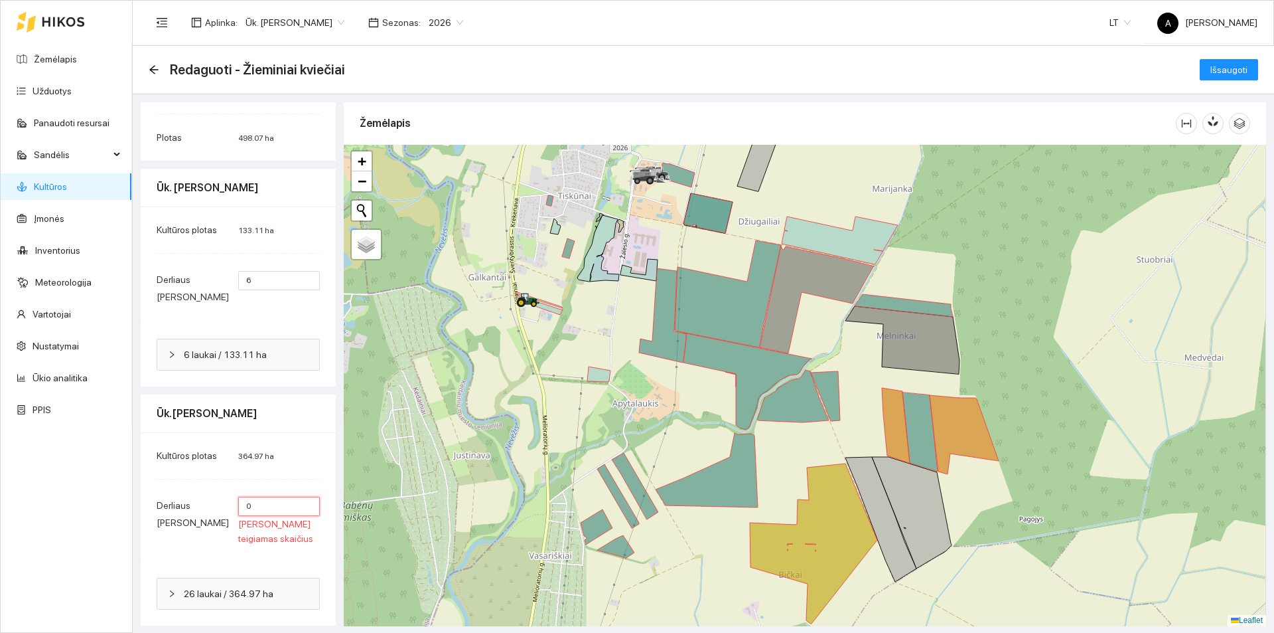
click at [276, 512] on input "0" at bounding box center [279, 506] width 82 height 19
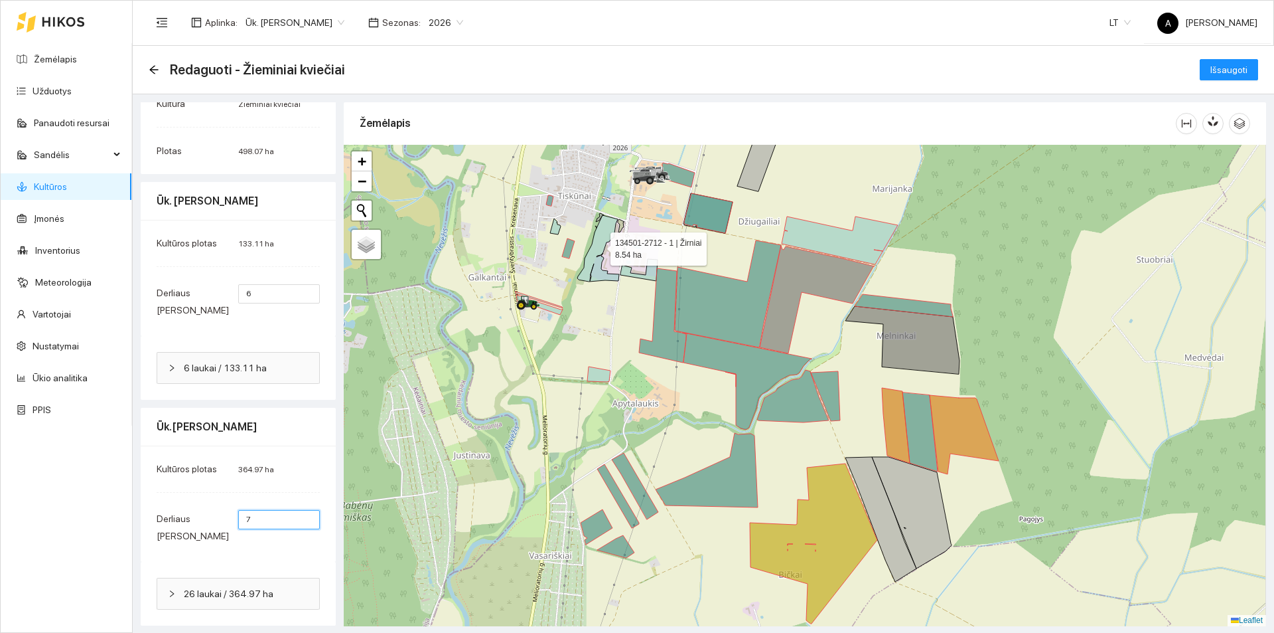
type input "7"
click at [599, 246] on icon at bounding box center [598, 248] width 42 height 66
click at [651, 275] on icon at bounding box center [639, 270] width 37 height 22
click at [559, 229] on icon at bounding box center [555, 226] width 11 height 16
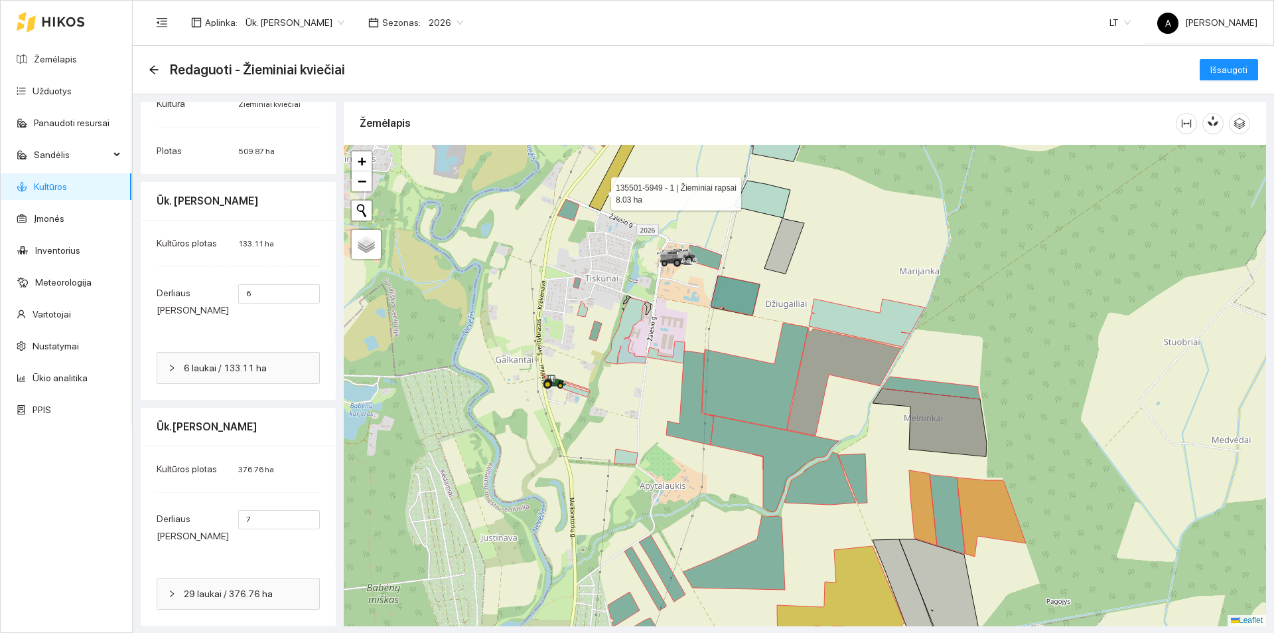
click at [599, 191] on icon at bounding box center [618, 162] width 59 height 96
click at [257, 522] on input "7" at bounding box center [279, 519] width 82 height 19
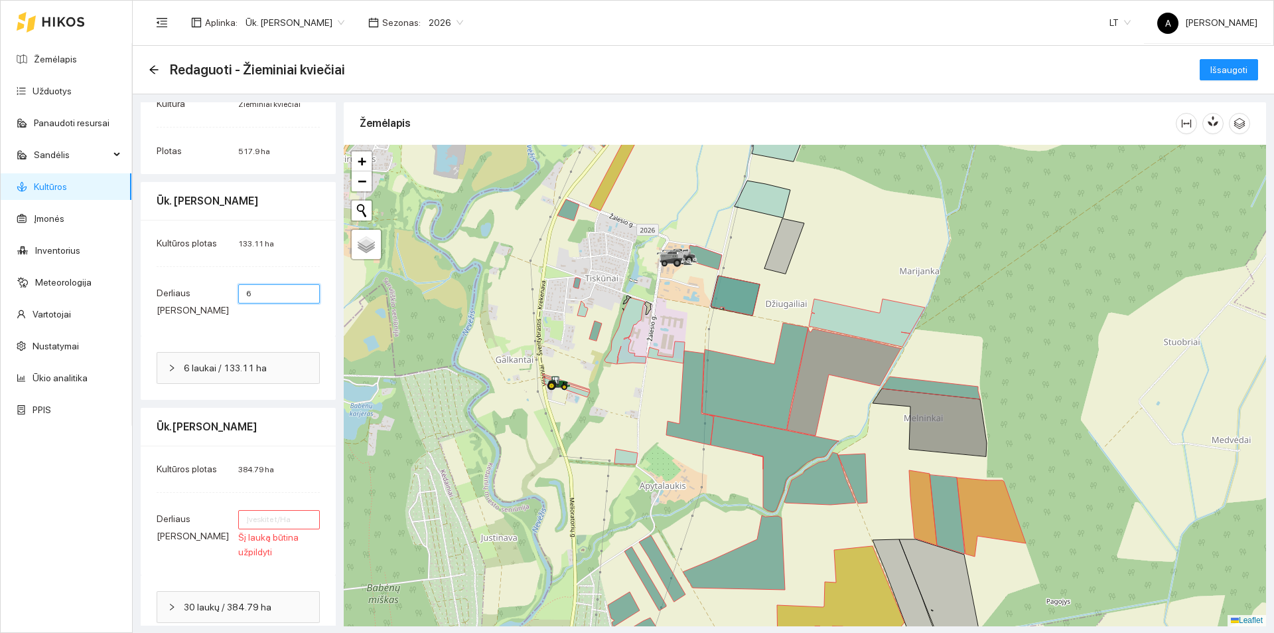
click at [248, 291] on input "6" at bounding box center [279, 293] width 82 height 19
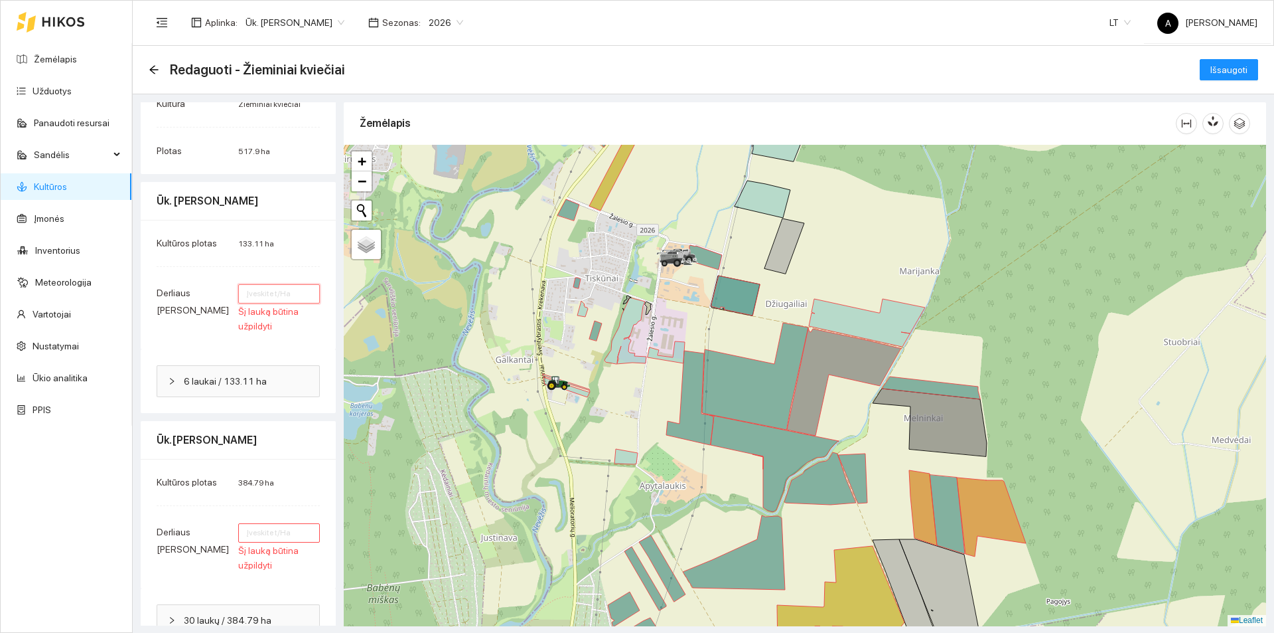
type input "7"
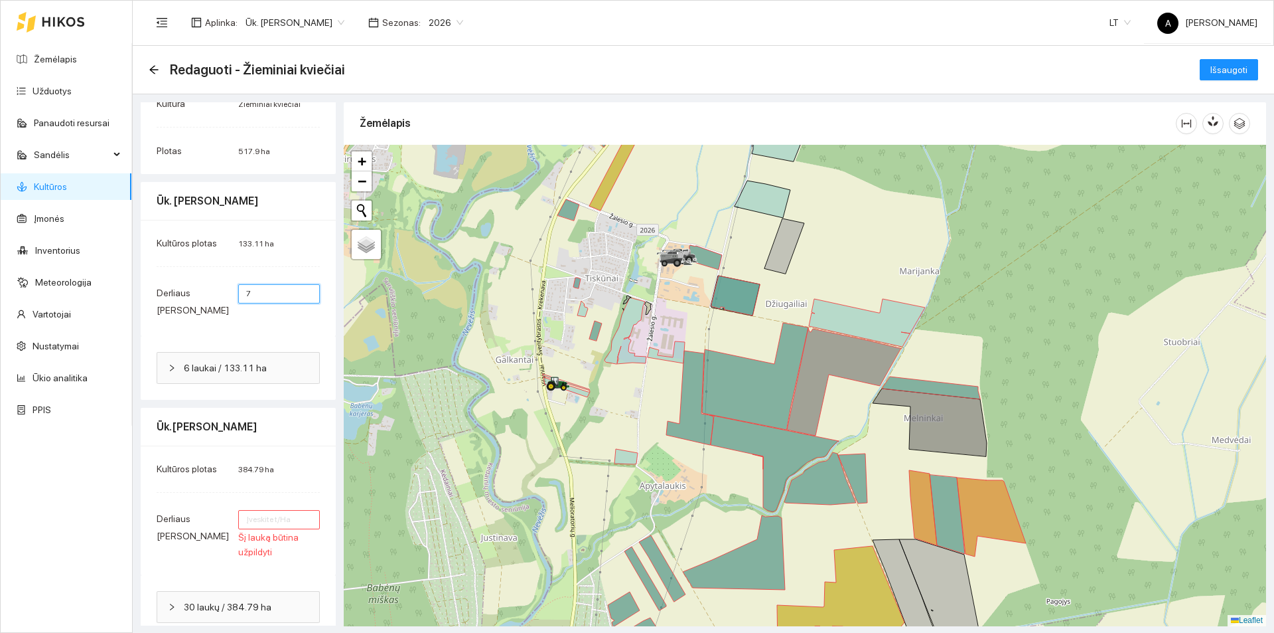
type input "7"
click at [245, 527] on input "number" at bounding box center [279, 519] width 82 height 19
type input "7"
click at [1235, 67] on span "Išsaugoti" at bounding box center [1229, 69] width 37 height 15
type input "7"
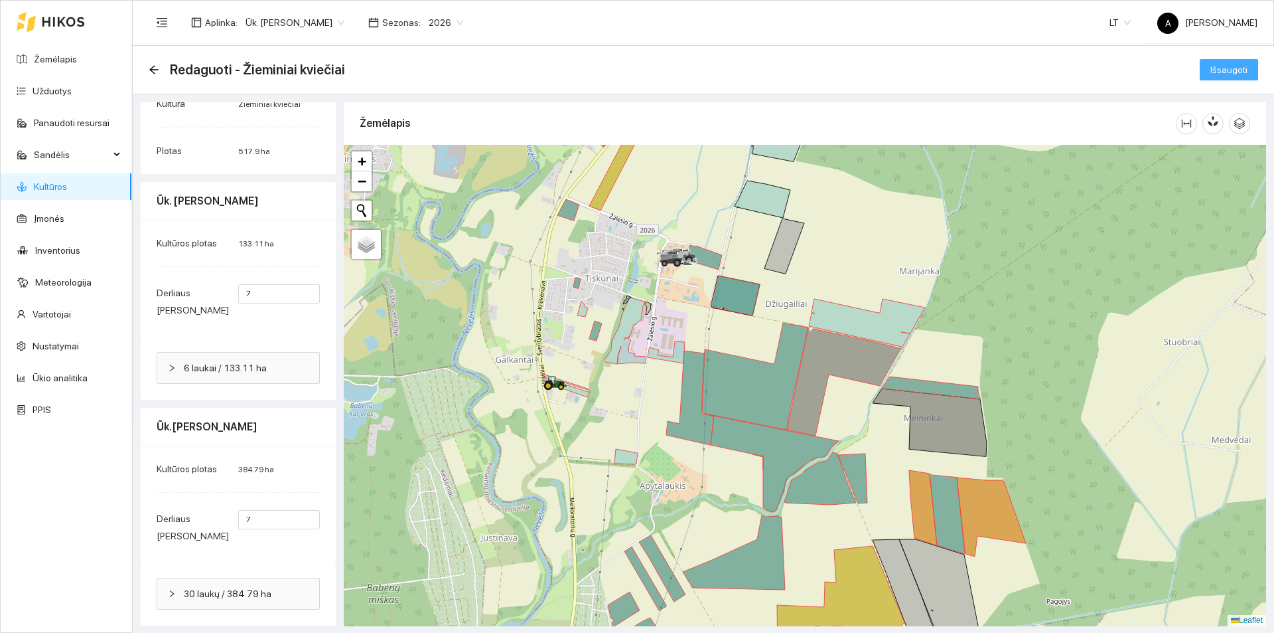
click at [1216, 68] on span "Išsaugoti" at bounding box center [1229, 69] width 37 height 15
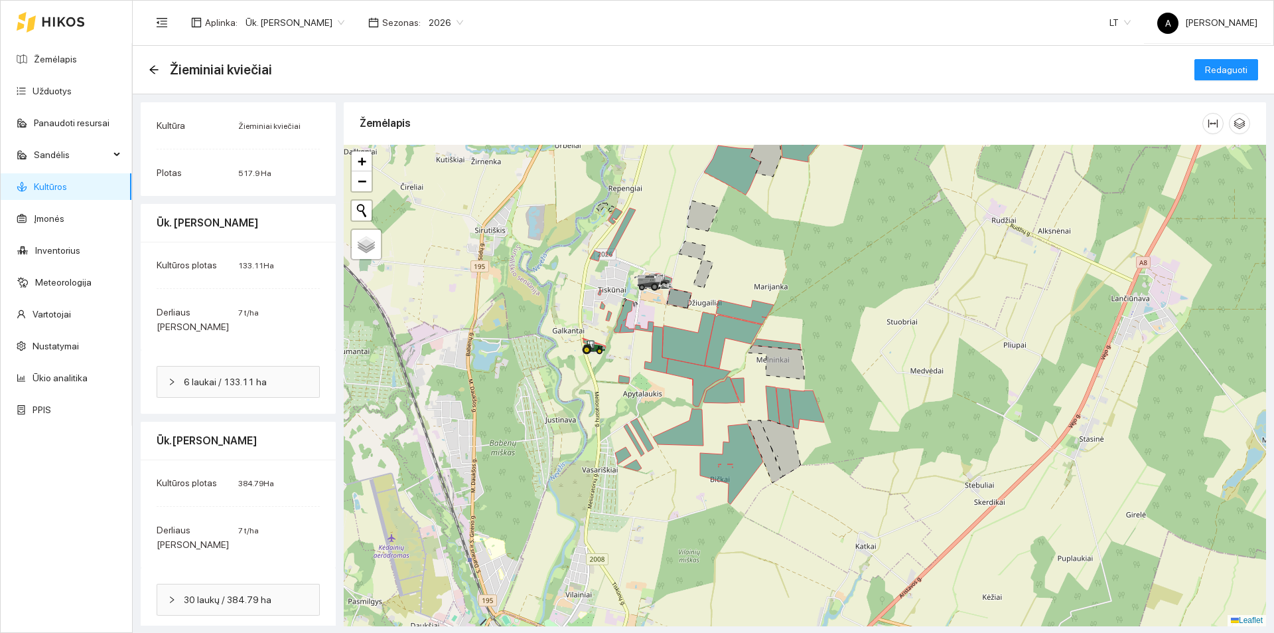
drag, startPoint x: 648, startPoint y: 218, endPoint x: 648, endPoint y: 268, distance: 49.1
click at [650, 266] on div at bounding box center [805, 385] width 923 height 481
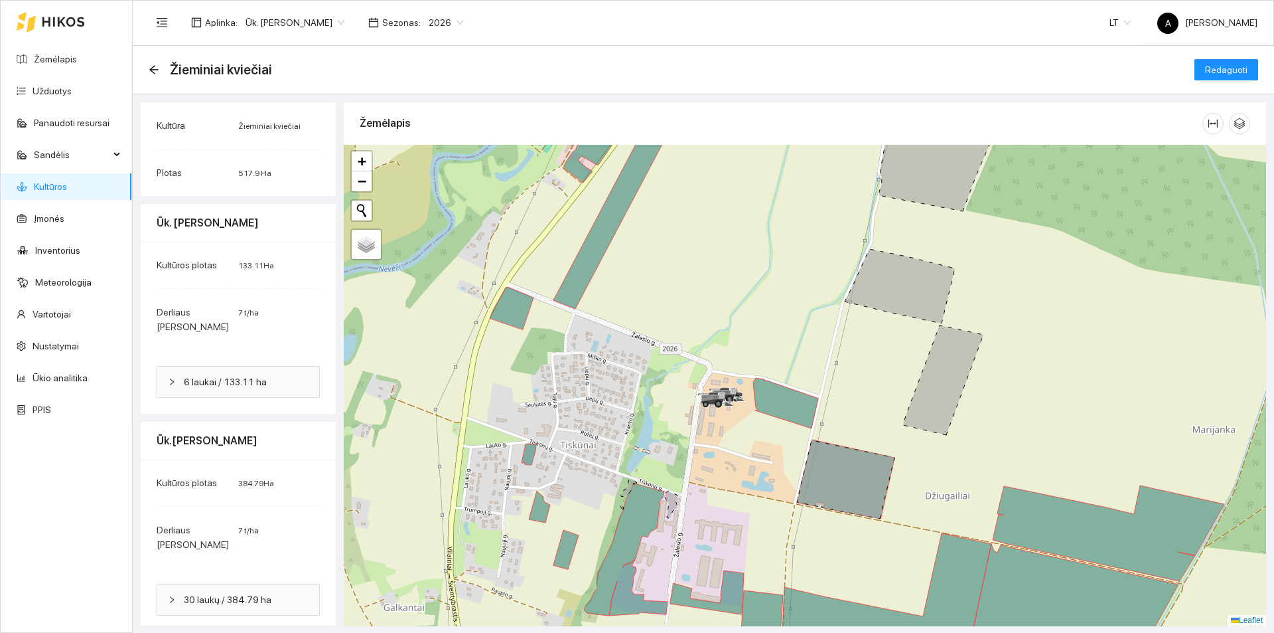
drag, startPoint x: 625, startPoint y: 286, endPoint x: 602, endPoint y: 376, distance: 93.2
click at [627, 373] on div at bounding box center [805, 385] width 923 height 481
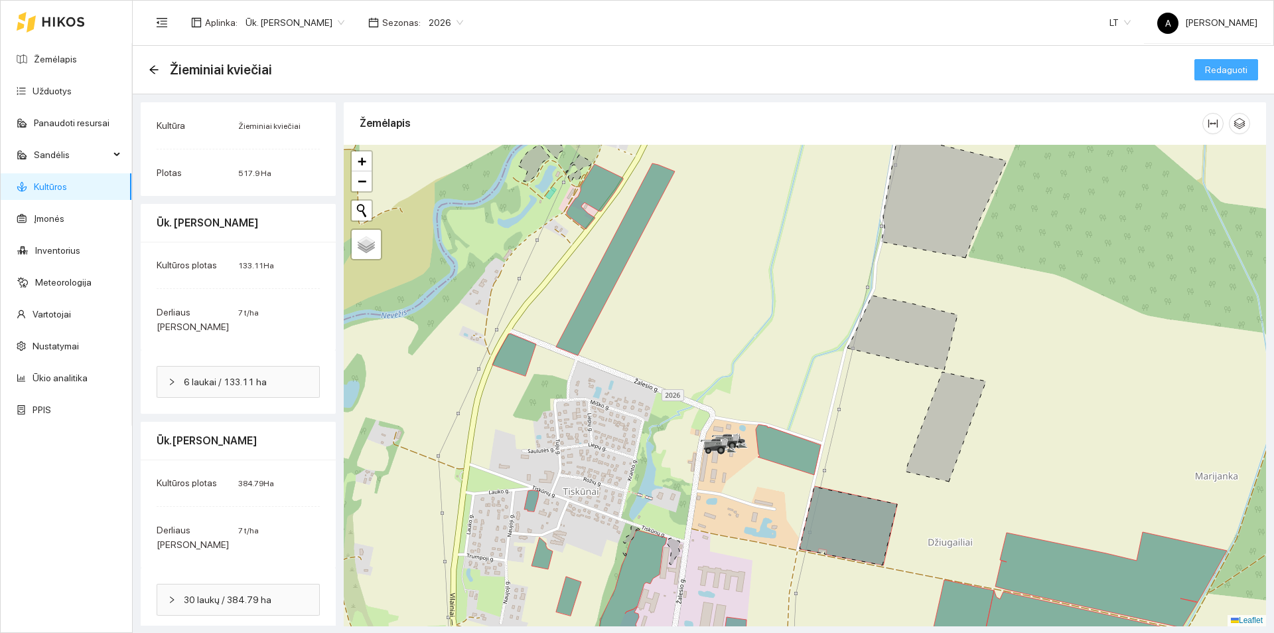
click at [1217, 62] on span "Redaguoti" at bounding box center [1226, 69] width 42 height 15
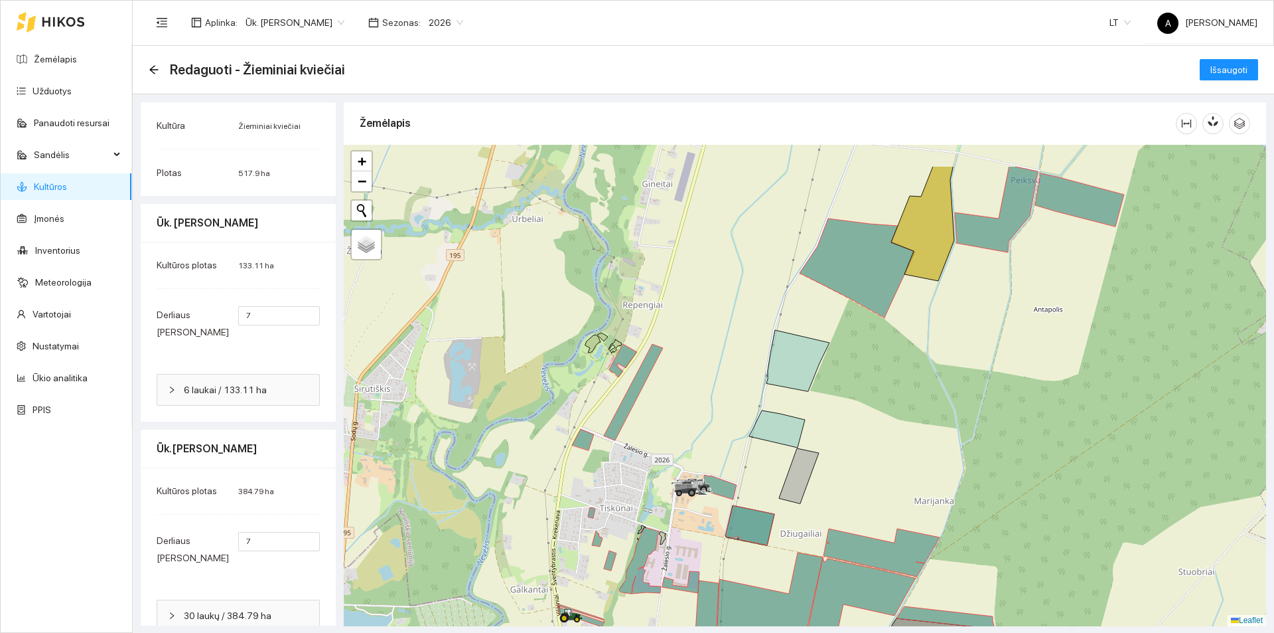
drag, startPoint x: 968, startPoint y: 380, endPoint x: 864, endPoint y: 447, distance: 123.0
click at [895, 449] on div at bounding box center [805, 385] width 923 height 481
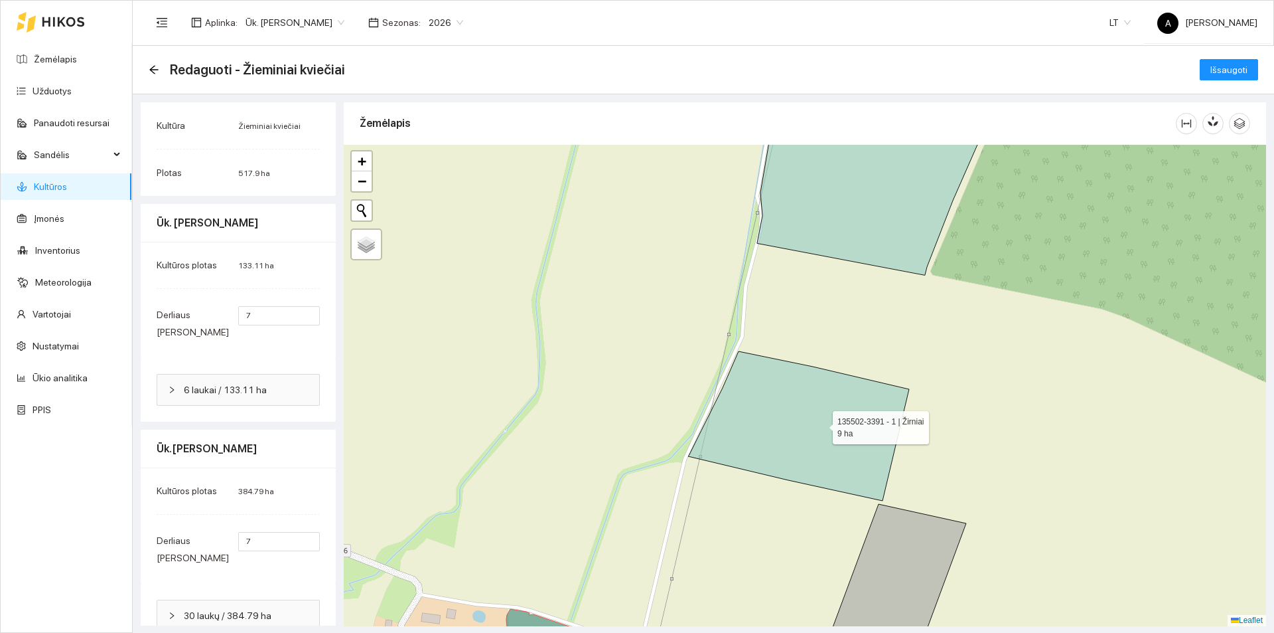
click at [821, 424] on icon at bounding box center [798, 425] width 221 height 149
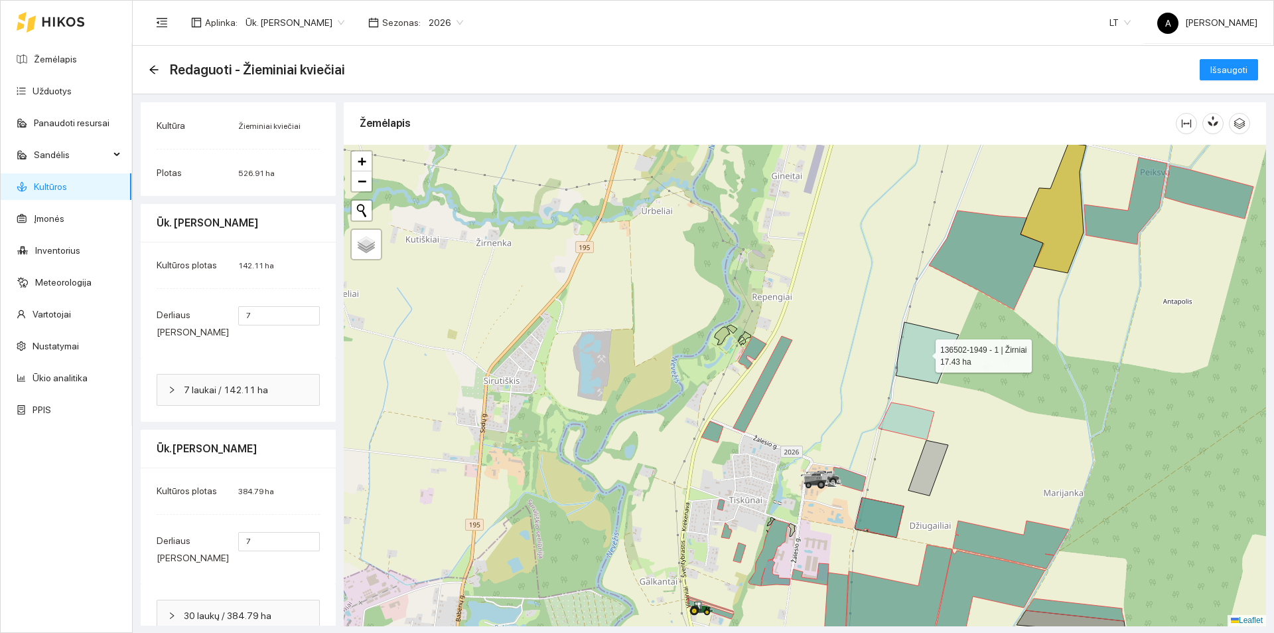
click at [914, 354] on icon at bounding box center [927, 352] width 63 height 61
click at [1044, 230] on icon at bounding box center [1054, 207] width 66 height 129
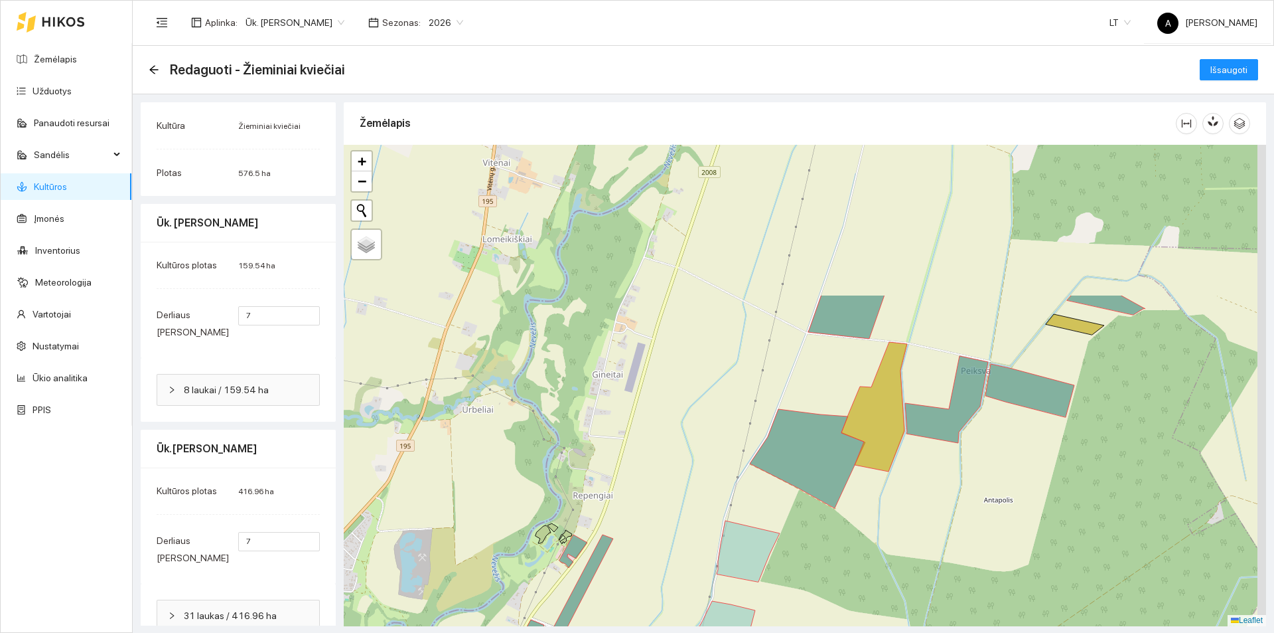
drag, startPoint x: 1071, startPoint y: 296, endPoint x: 906, endPoint y: 465, distance: 236.1
click at [906, 465] on div at bounding box center [805, 385] width 923 height 481
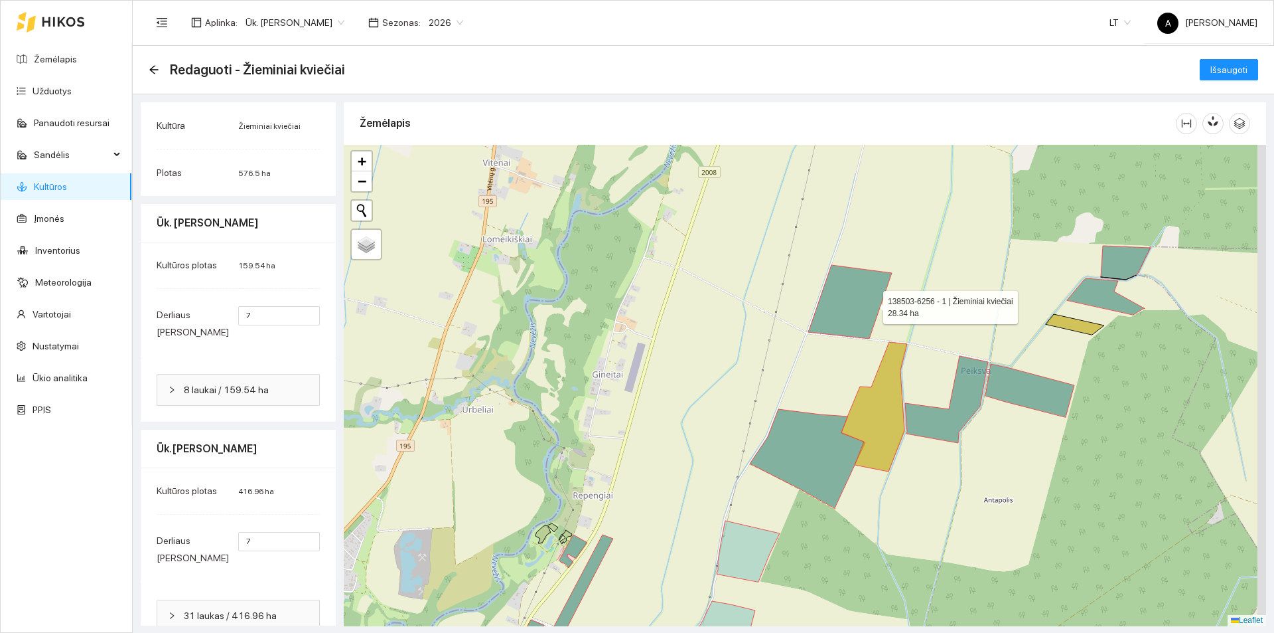
click at [869, 302] on icon at bounding box center [850, 302] width 84 height 74
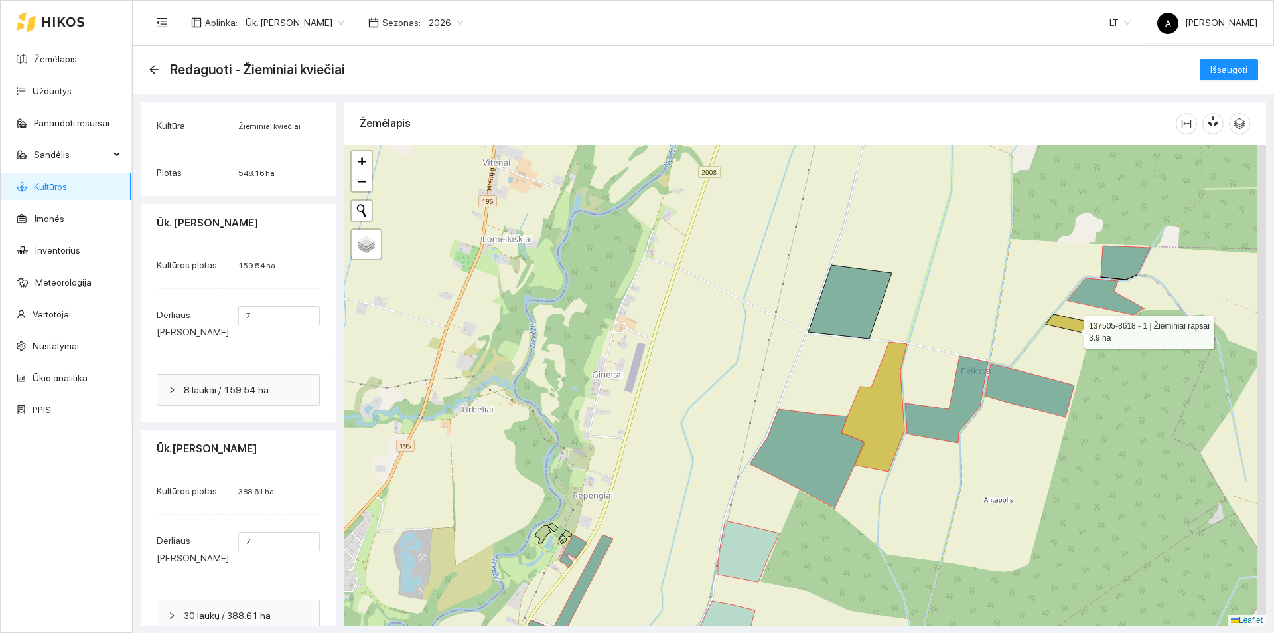
click at [1073, 329] on icon at bounding box center [1075, 324] width 58 height 21
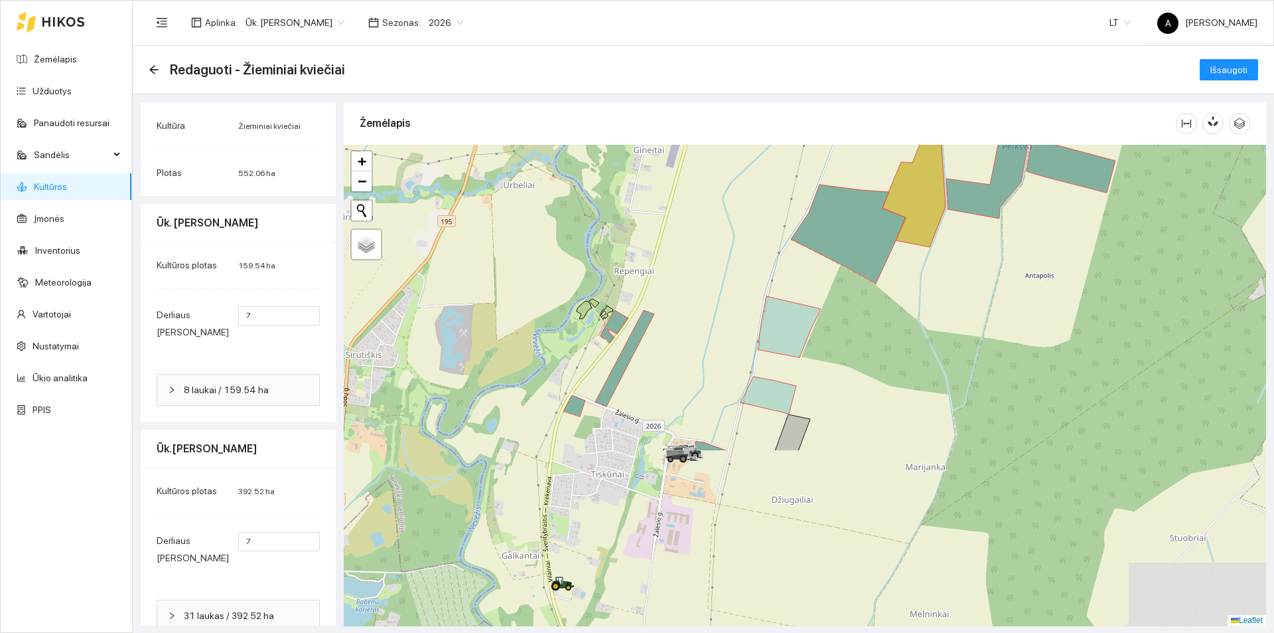
drag, startPoint x: 996, startPoint y: 536, endPoint x: 1037, endPoint y: 304, distance: 235.3
click at [1037, 304] on div at bounding box center [805, 385] width 923 height 481
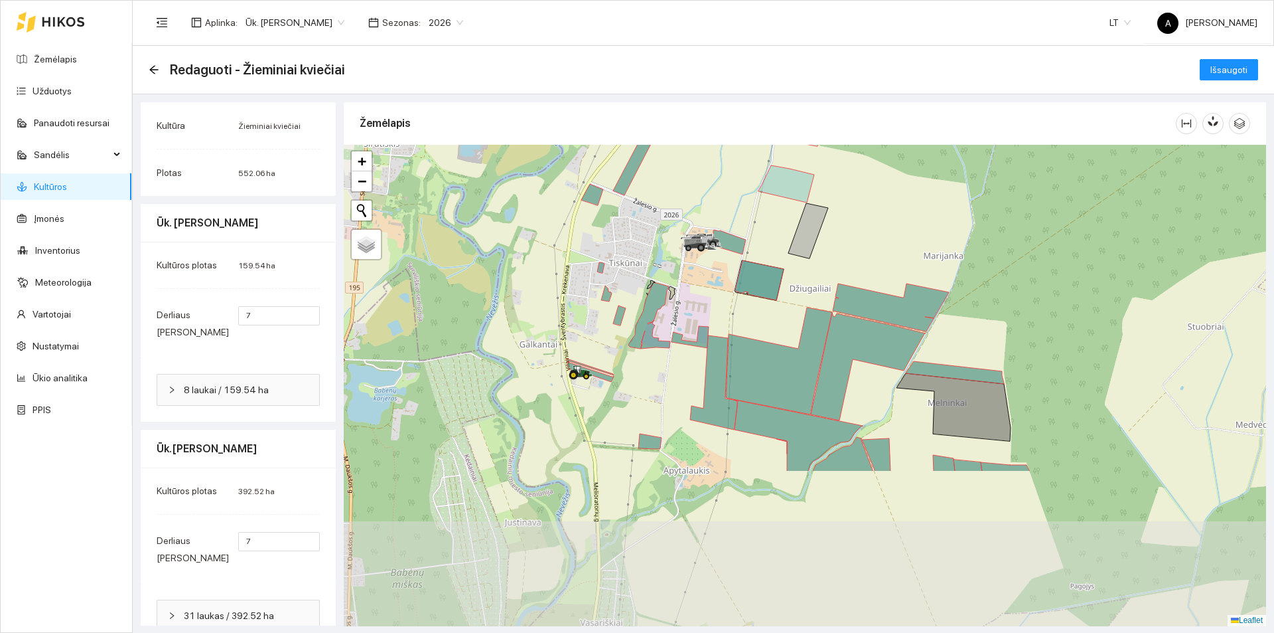
drag, startPoint x: 923, startPoint y: 509, endPoint x: 941, endPoint y: 305, distance: 204.6
click at [941, 305] on icon at bounding box center [891, 307] width 116 height 48
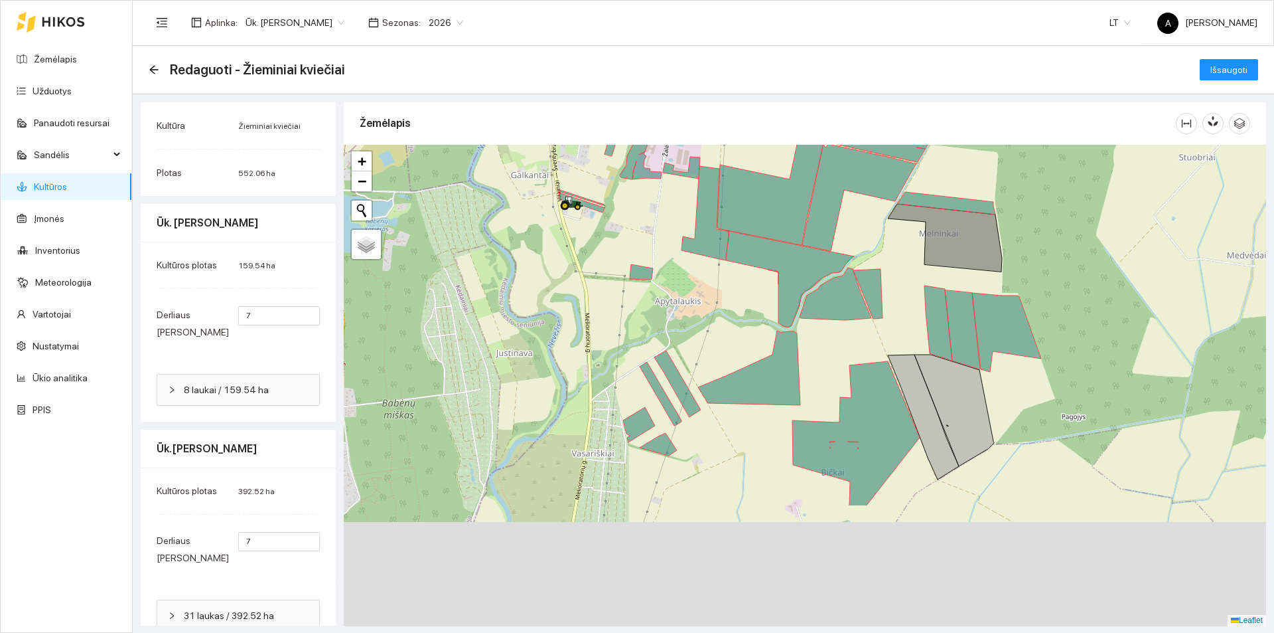
drag, startPoint x: 914, startPoint y: 473, endPoint x: 909, endPoint y: 286, distance: 187.3
click at [909, 286] on div at bounding box center [805, 385] width 923 height 481
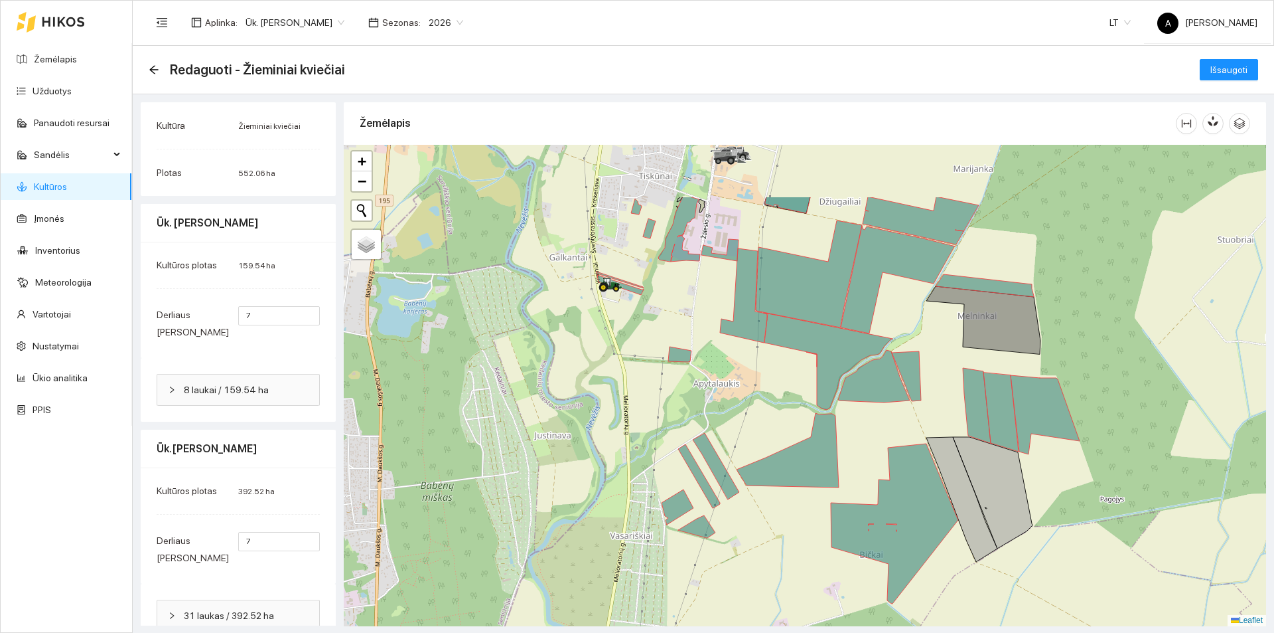
drag, startPoint x: 734, startPoint y: 329, endPoint x: 799, endPoint y: 493, distance: 176.1
click at [799, 494] on div at bounding box center [805, 385] width 923 height 481
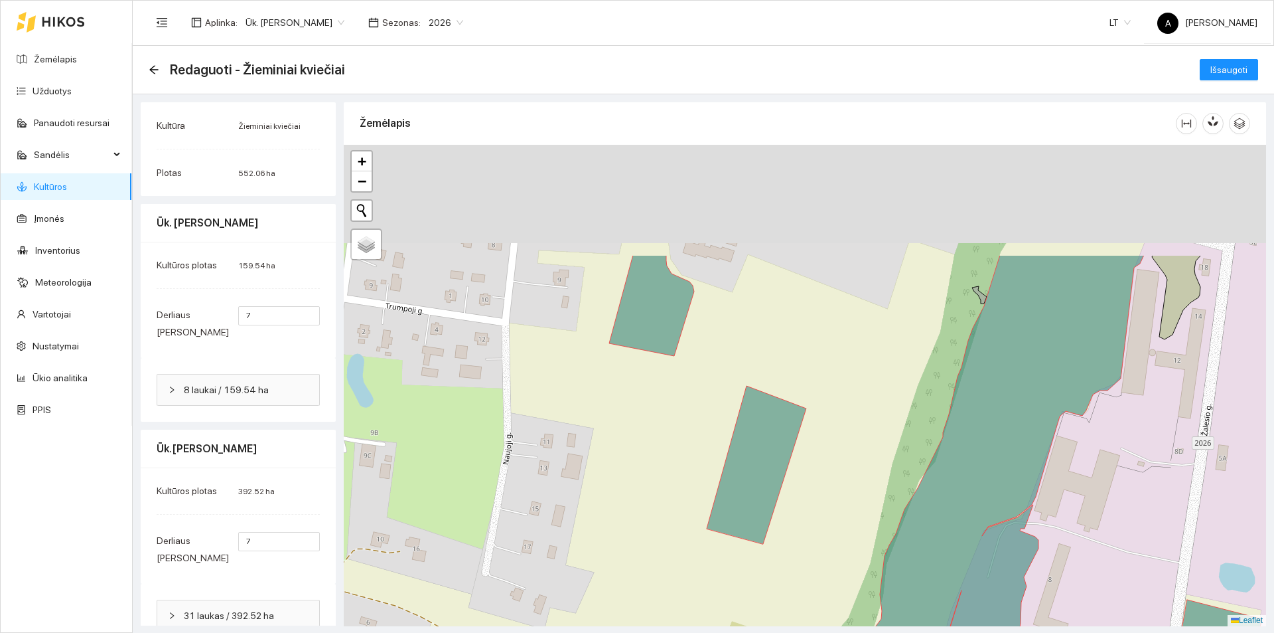
drag, startPoint x: 682, startPoint y: 430, endPoint x: 687, endPoint y: 445, distance: 15.5
click at [687, 445] on div at bounding box center [805, 385] width 923 height 481
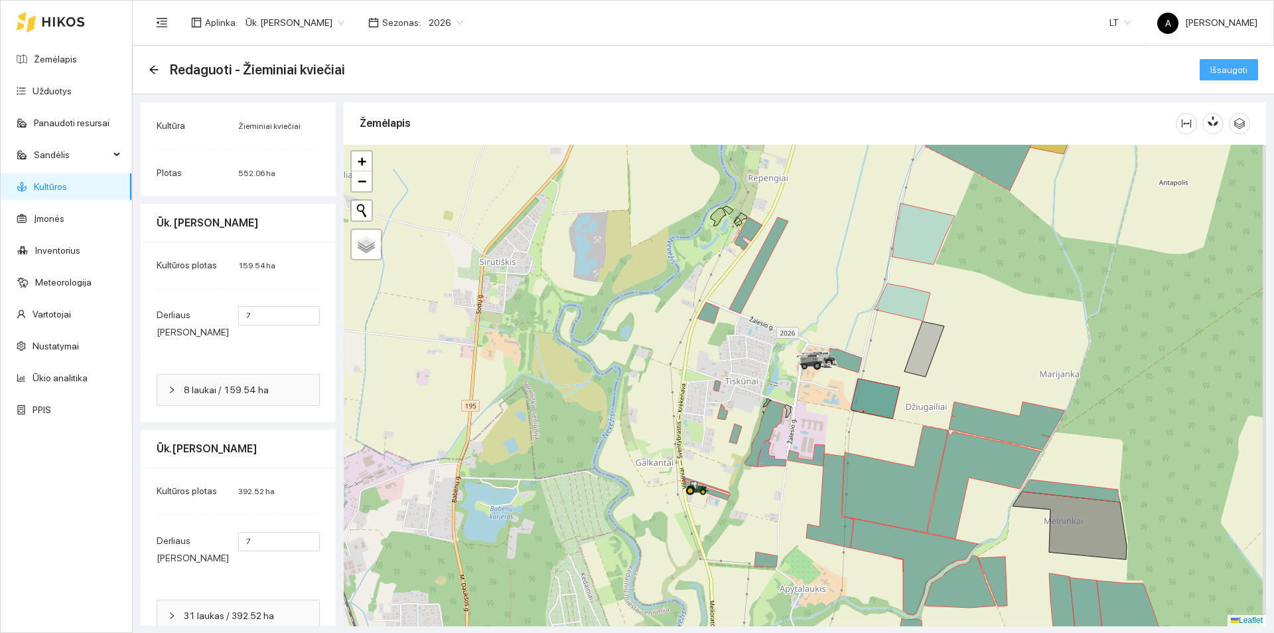
click at [1211, 70] on span "Išsaugoti" at bounding box center [1229, 69] width 37 height 15
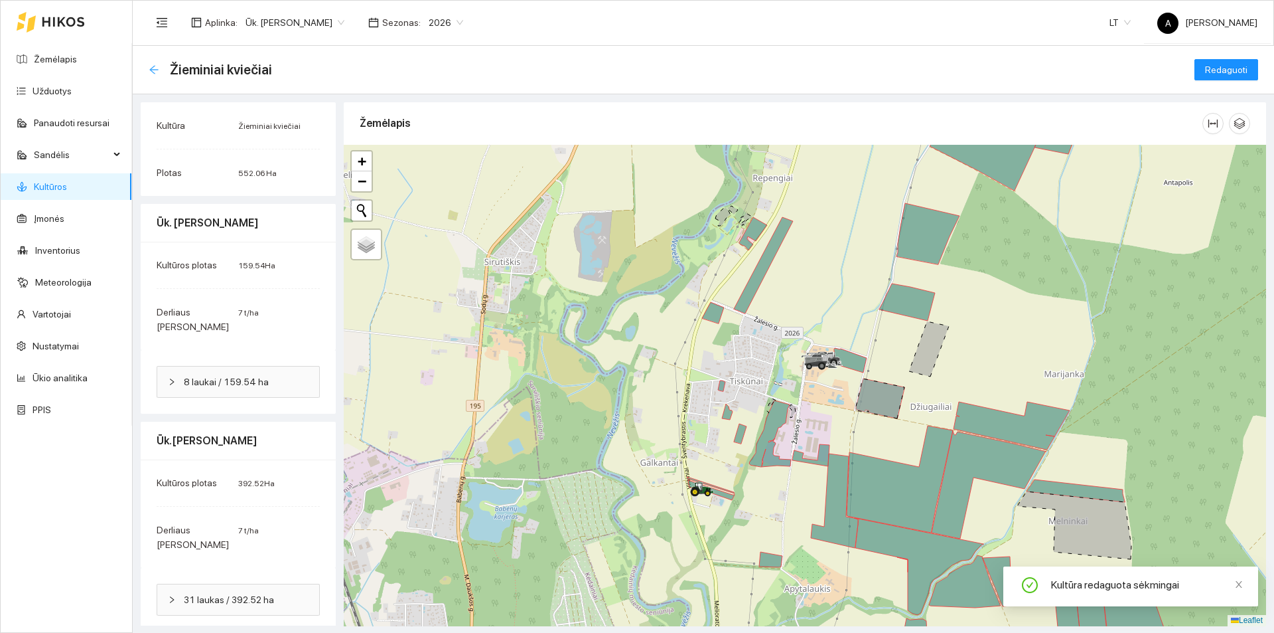
click at [158, 69] on icon "arrow-left" at bounding box center [153, 69] width 9 height 9
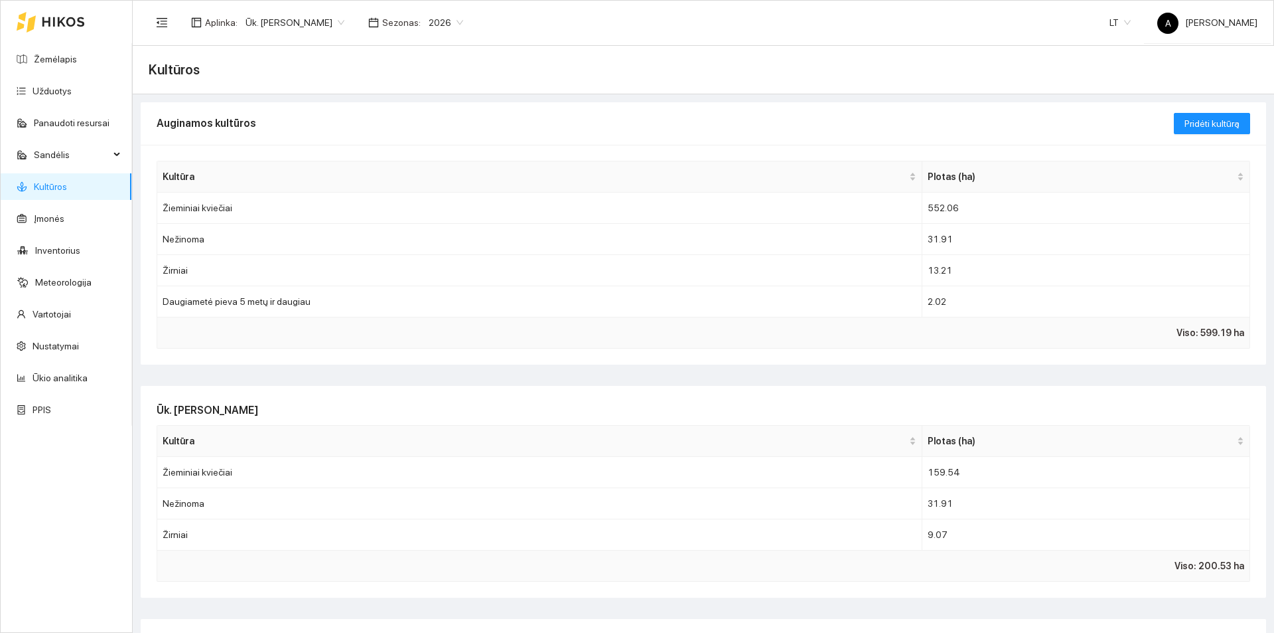
click at [444, 339] on div "Viso: 599.19 ha" at bounding box center [704, 332] width 1082 height 15
click at [1225, 126] on span "Pridėti kultūrą" at bounding box center [1212, 123] width 55 height 15
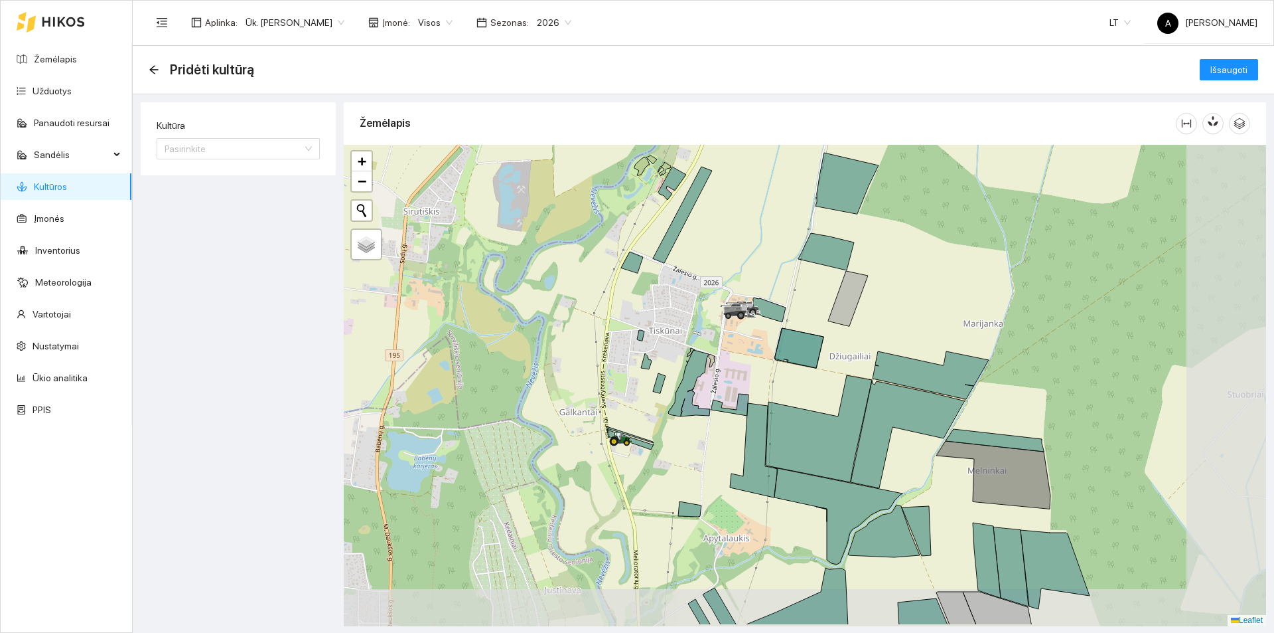
drag, startPoint x: 854, startPoint y: 425, endPoint x: 813, endPoint y: 377, distance: 63.1
click at [774, 374] on div at bounding box center [805, 385] width 923 height 481
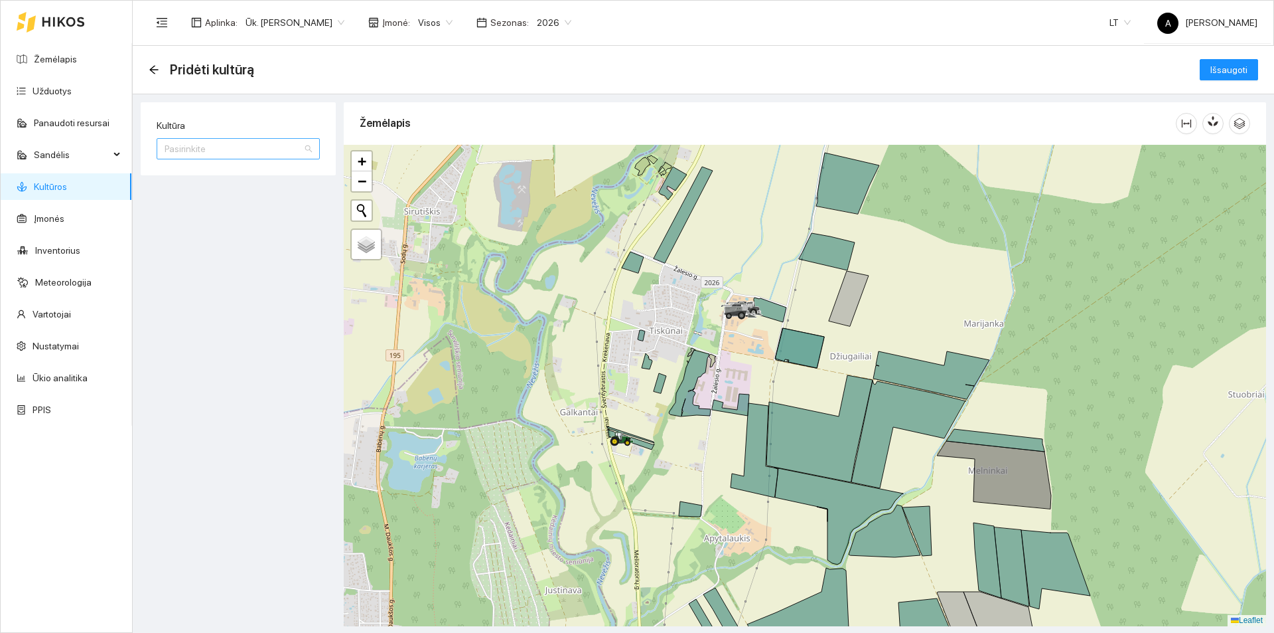
click at [313, 154] on div "Pasirinkite" at bounding box center [238, 148] width 163 height 21
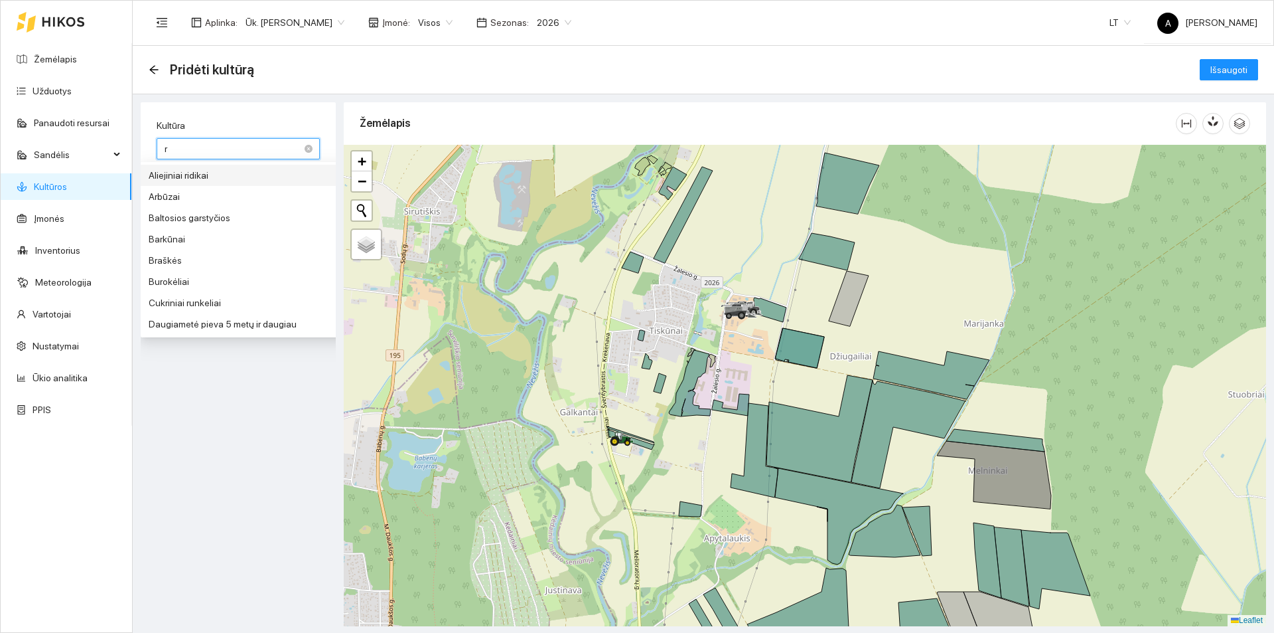
type input "ra"
click at [260, 305] on div "Žieminiai rapsai" at bounding box center [238, 302] width 147 height 15
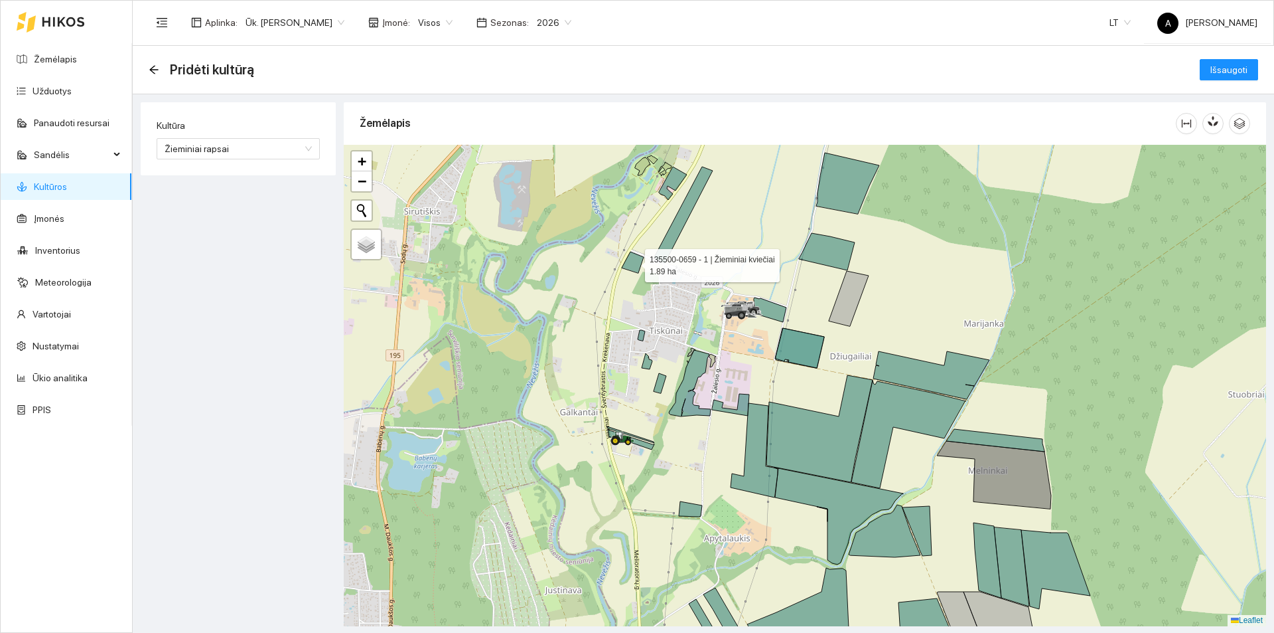
click at [635, 263] on icon at bounding box center [633, 262] width 22 height 21
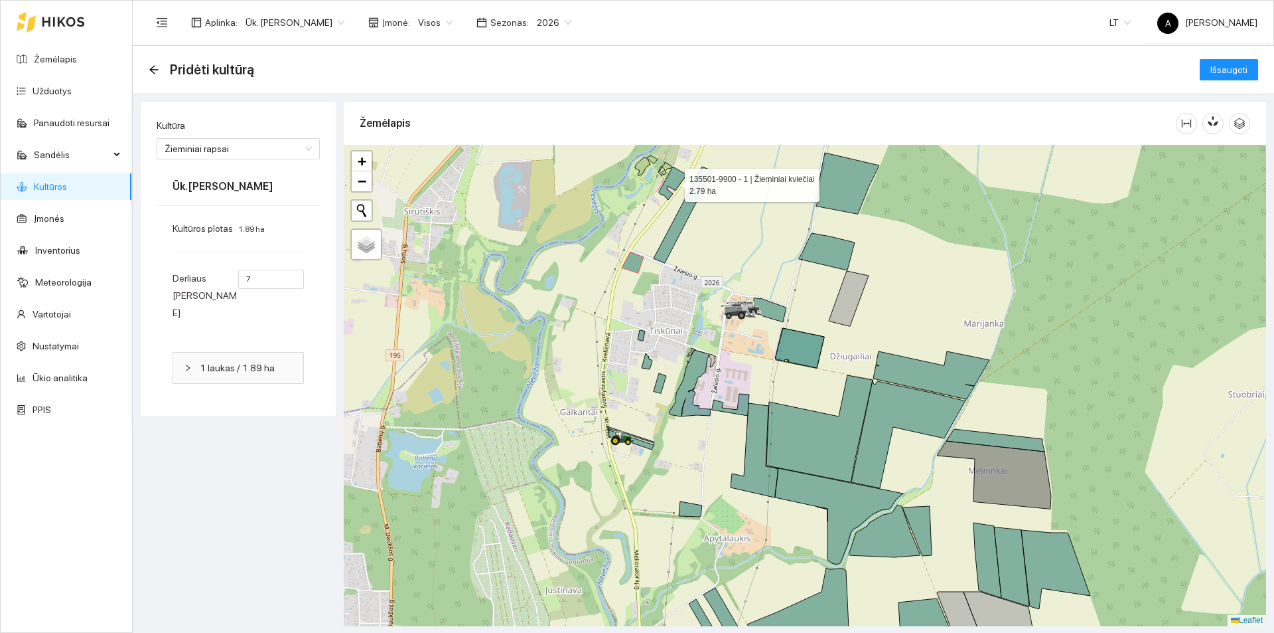
click at [672, 185] on icon at bounding box center [673, 183] width 28 height 33
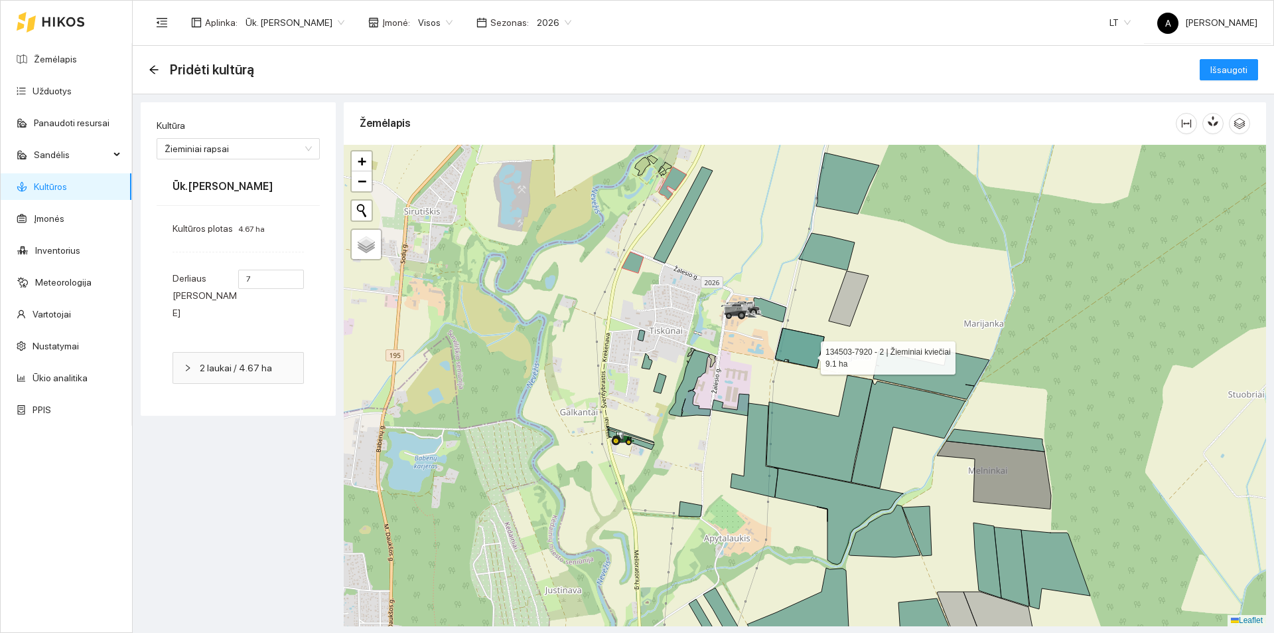
click at [809, 354] on icon at bounding box center [800, 348] width 48 height 40
click at [769, 313] on icon at bounding box center [770, 309] width 33 height 25
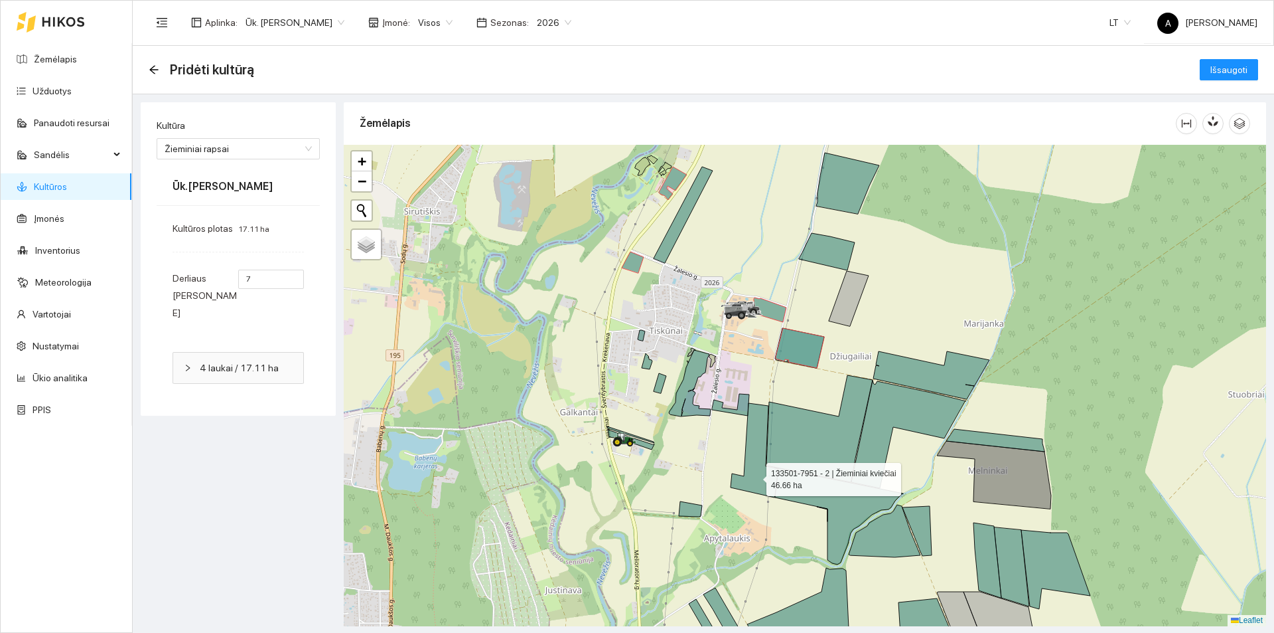
click at [755, 476] on icon at bounding box center [817, 483] width 173 height 161
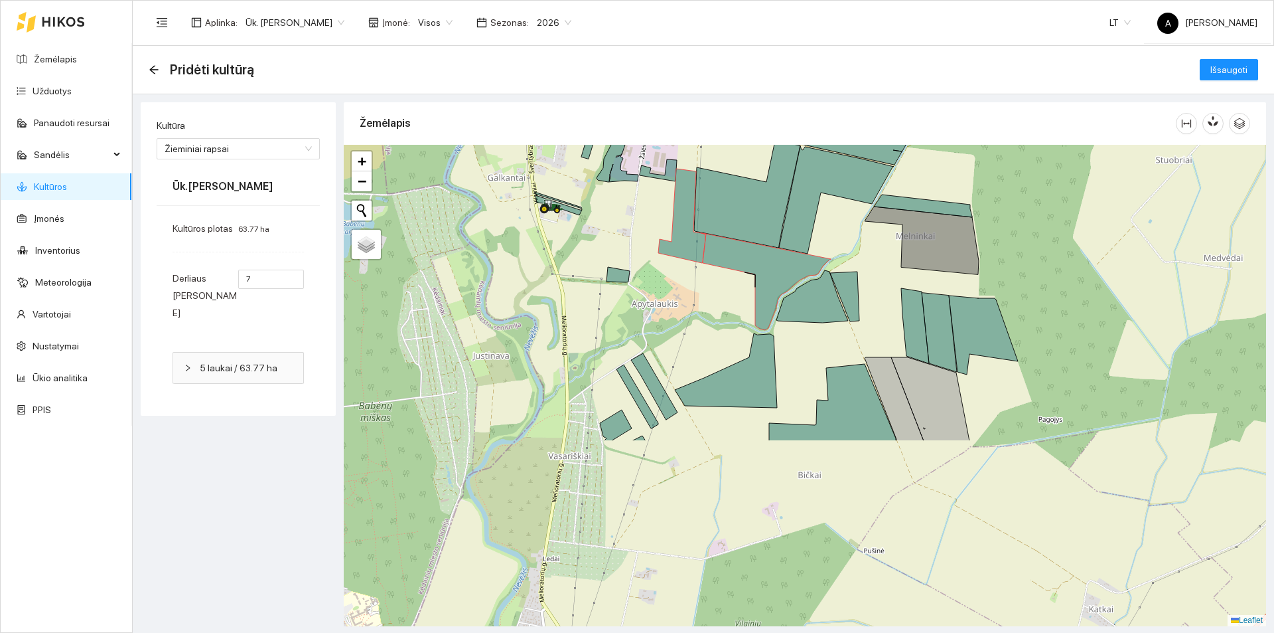
drag, startPoint x: 917, startPoint y: 471, endPoint x: 836, endPoint y: 231, distance: 253.6
click at [838, 232] on div at bounding box center [805, 385] width 923 height 481
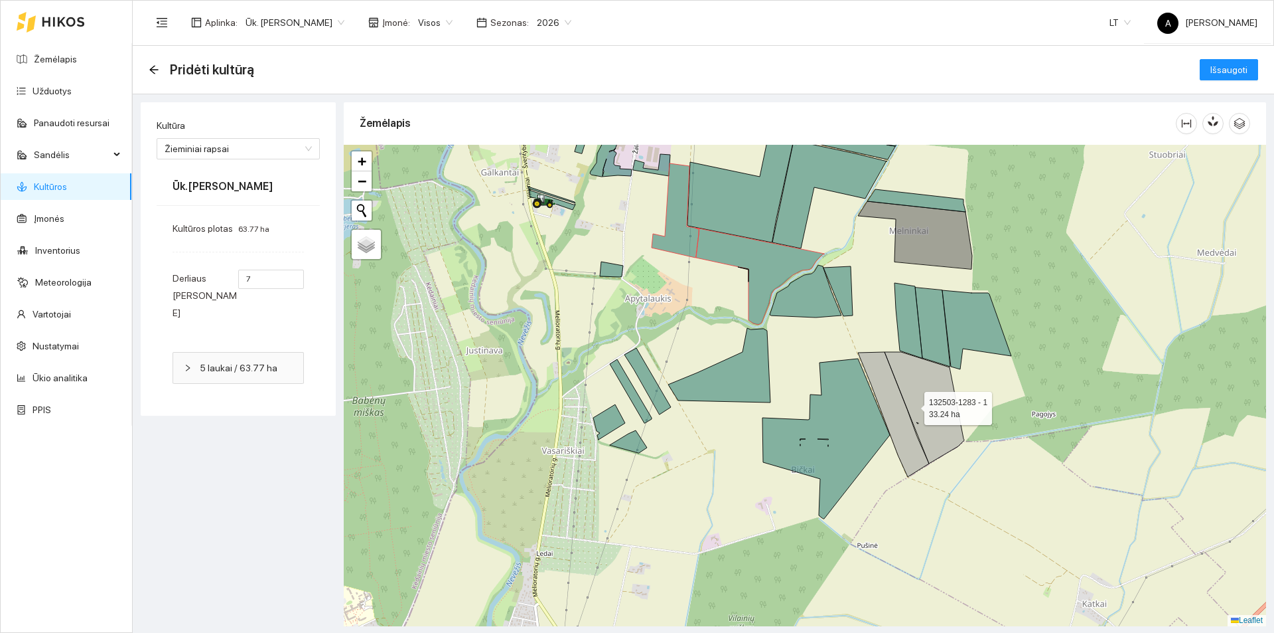
click at [913, 405] on icon at bounding box center [925, 408] width 80 height 112
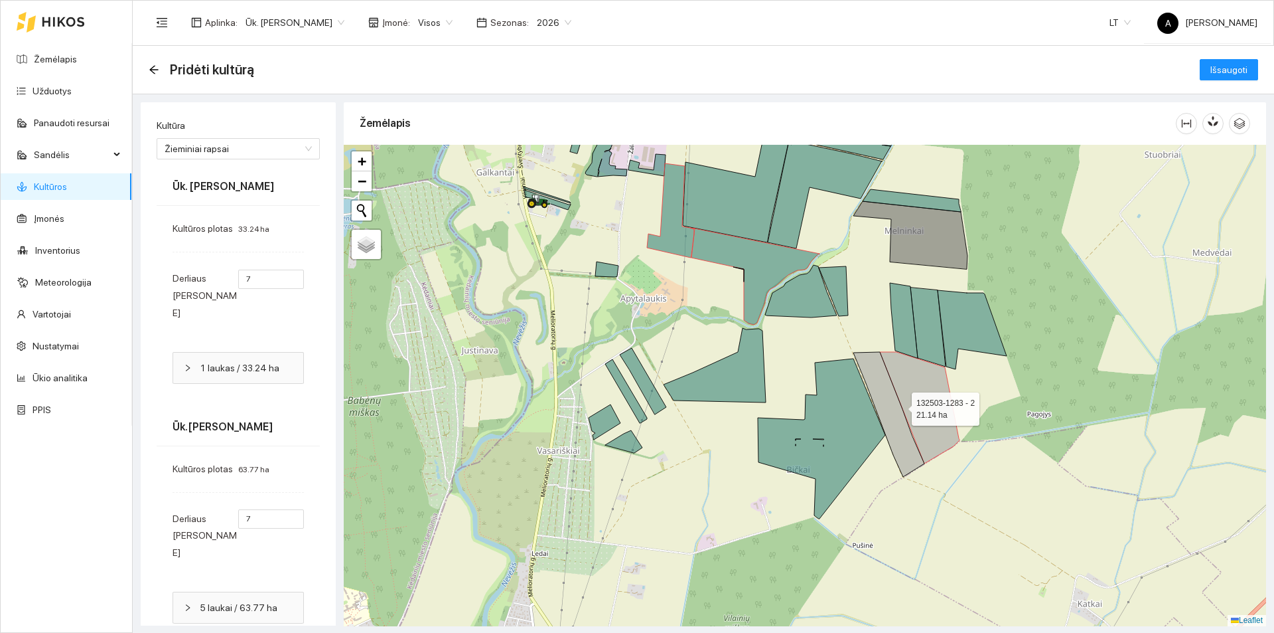
click at [900, 406] on icon at bounding box center [889, 414] width 71 height 125
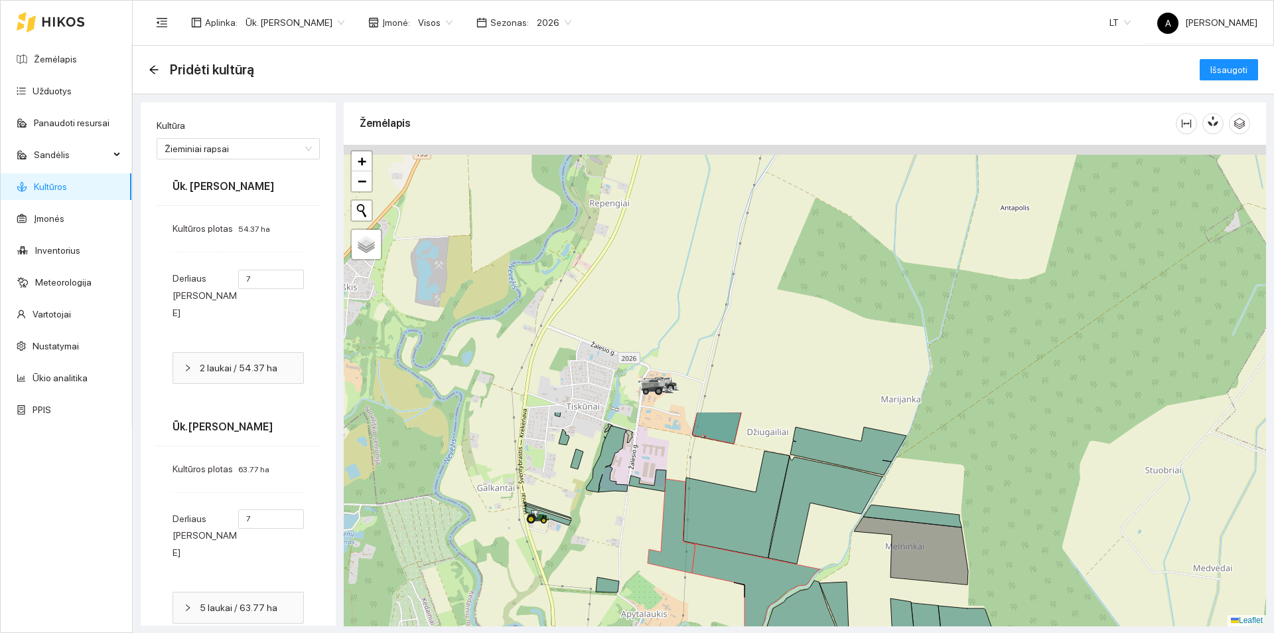
drag, startPoint x: 855, startPoint y: 337, endPoint x: 822, endPoint y: 483, distance: 149.1
click at [848, 632] on html "Žemėlapis Užduotys Panaudoti resursai [PERSON_NAME] Veislės Pesticidai Mikroele…" at bounding box center [637, 316] width 1274 height 633
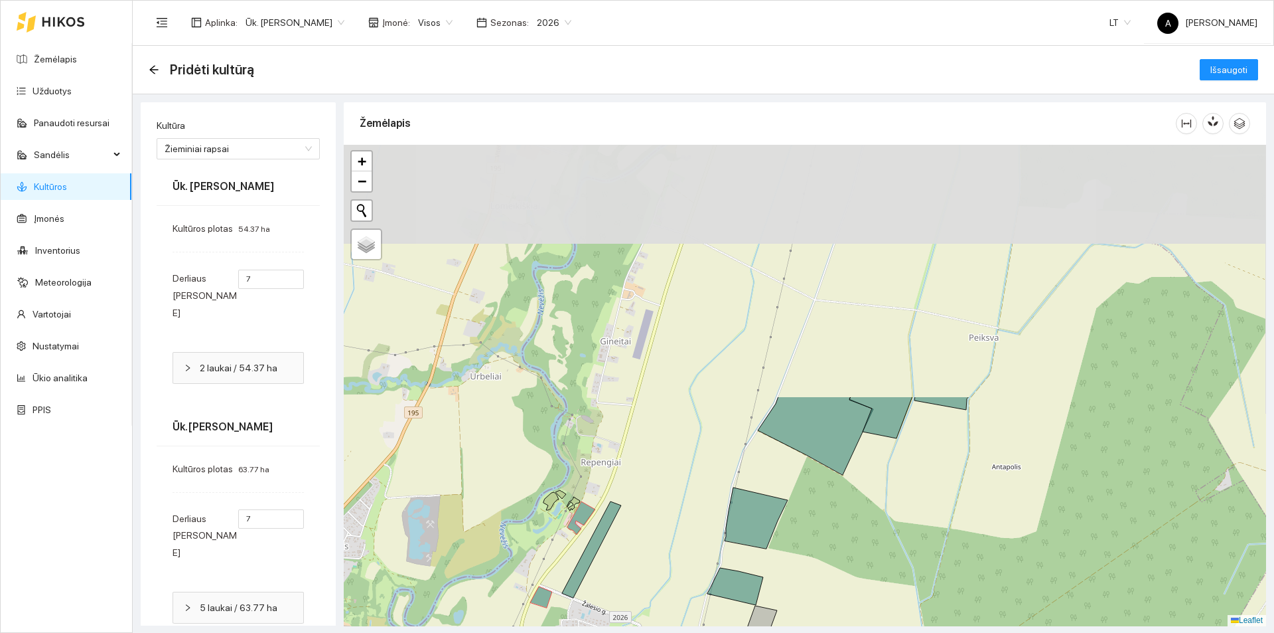
drag, startPoint x: 801, startPoint y: 339, endPoint x: 816, endPoint y: 546, distance: 208.3
click at [808, 621] on div at bounding box center [805, 385] width 923 height 481
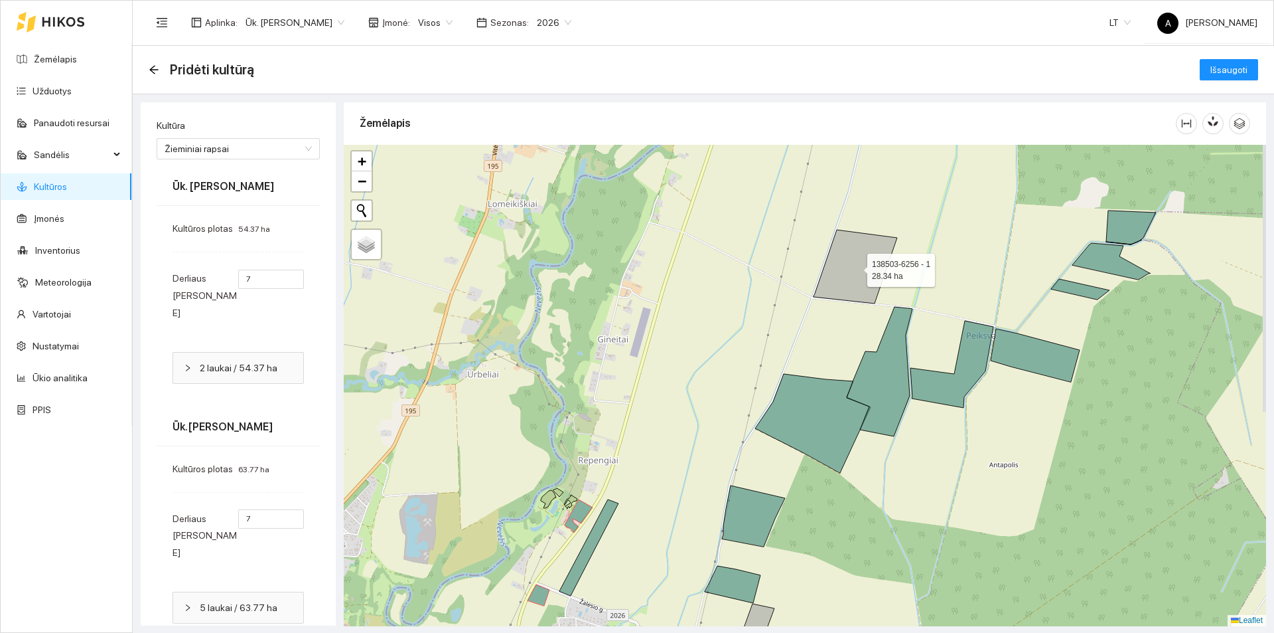
click at [840, 284] on icon at bounding box center [856, 267] width 84 height 74
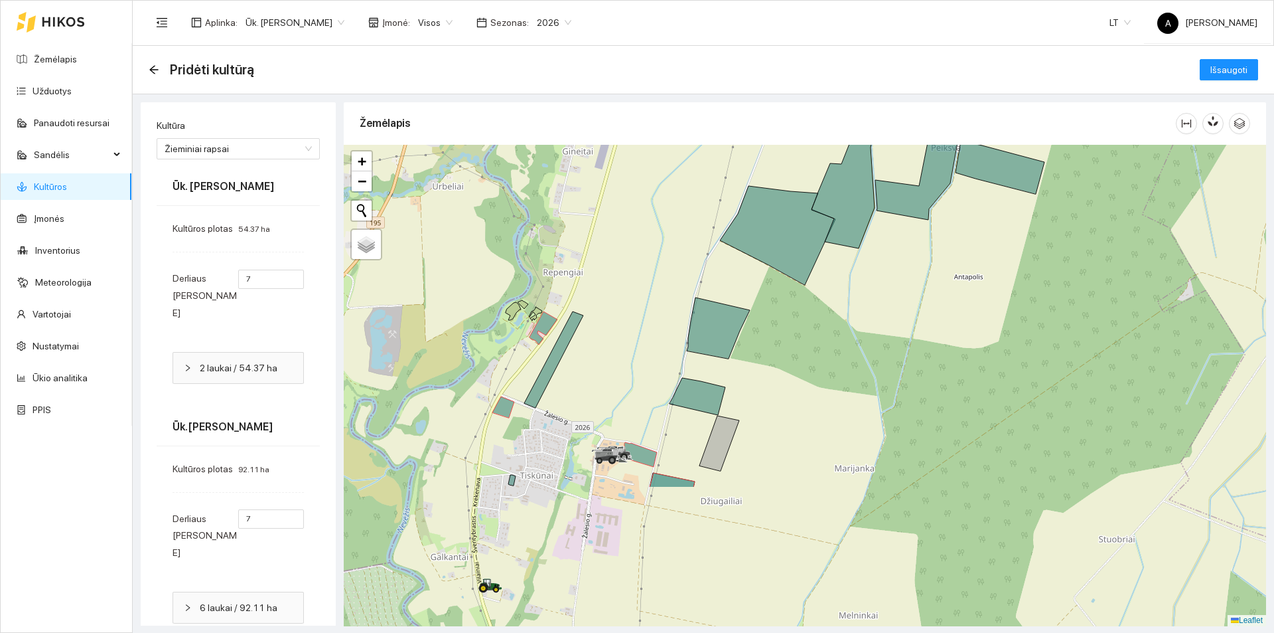
drag, startPoint x: 904, startPoint y: 526, endPoint x: 869, endPoint y: 325, distance: 204.2
click at [869, 325] on div at bounding box center [805, 385] width 923 height 481
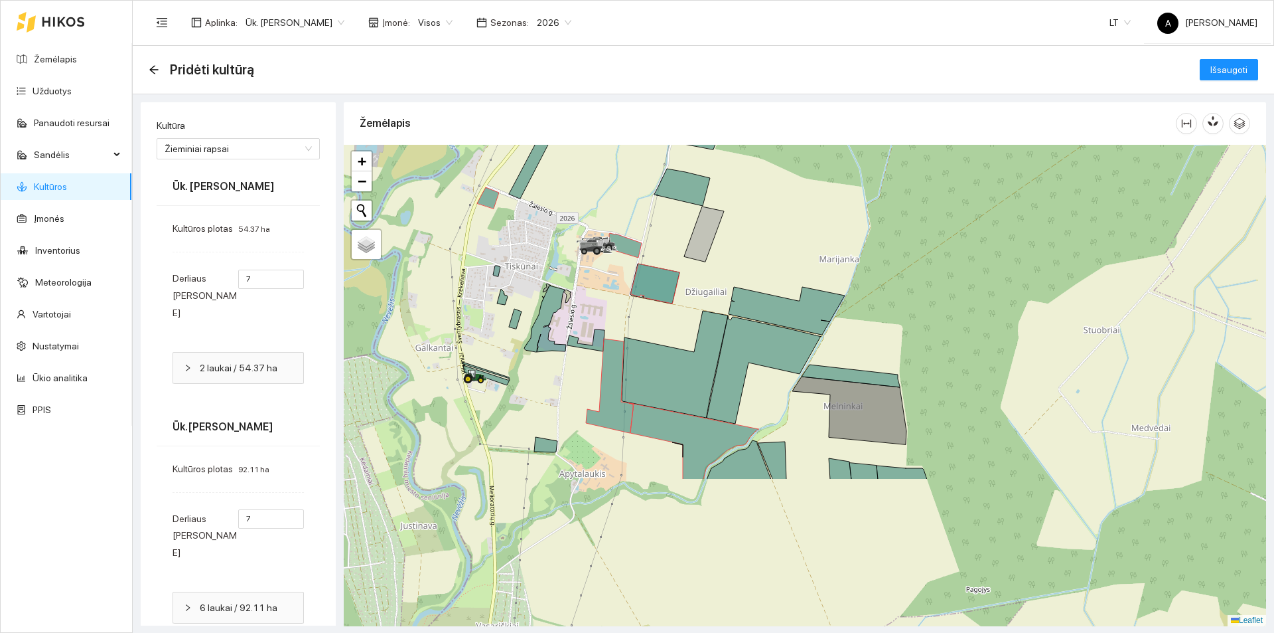
drag, startPoint x: 843, startPoint y: 454, endPoint x: 826, endPoint y: 257, distance: 197.9
click at [826, 257] on div at bounding box center [805, 385] width 923 height 481
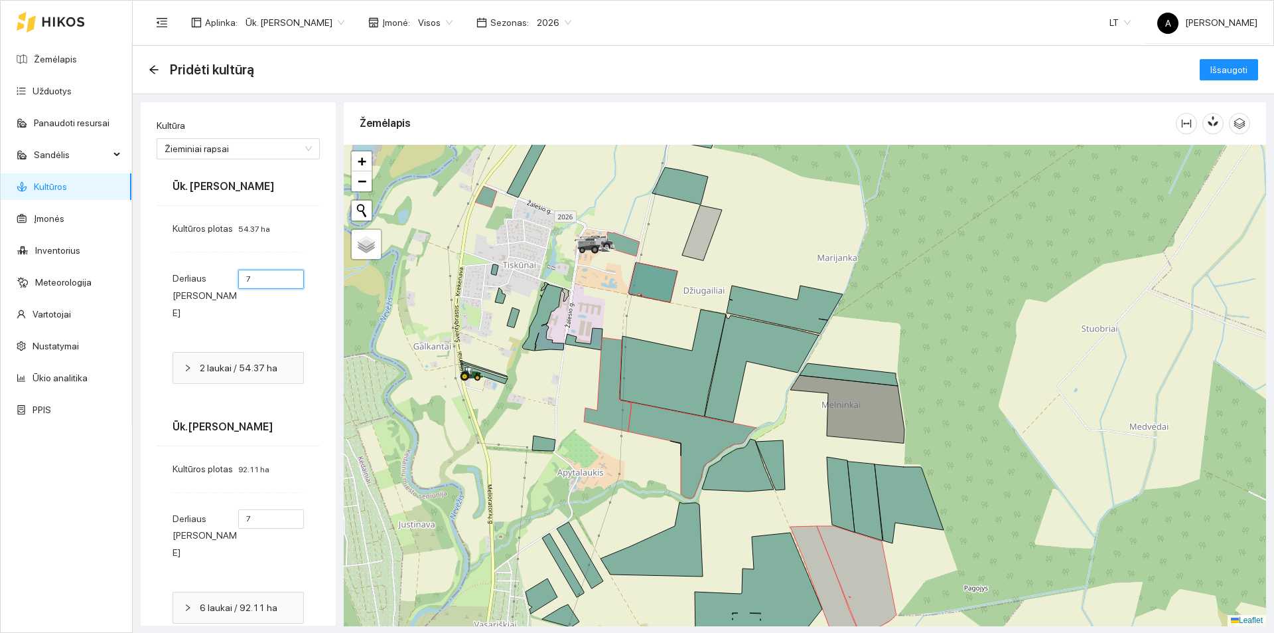
click at [266, 275] on input "7" at bounding box center [271, 278] width 66 height 19
type input "4"
click at [252, 509] on input "7" at bounding box center [271, 518] width 66 height 19
type input "4"
click at [1243, 66] on button "Išsaugoti" at bounding box center [1229, 69] width 58 height 21
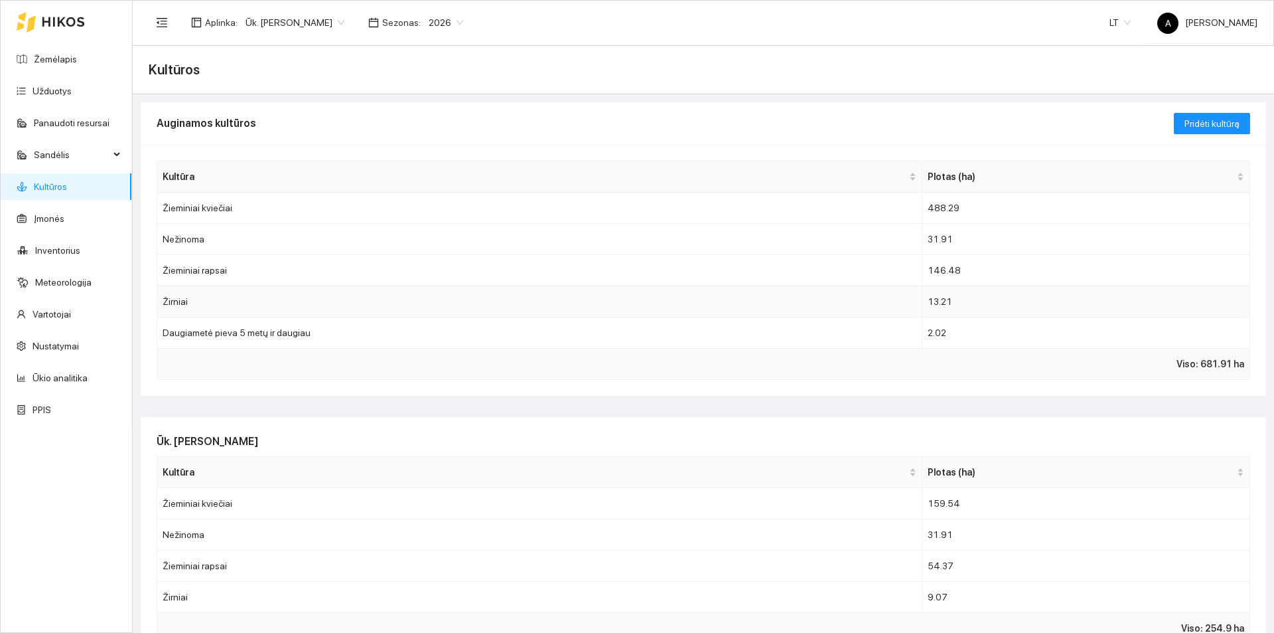
click at [629, 306] on td "Žirniai" at bounding box center [539, 301] width 765 height 31
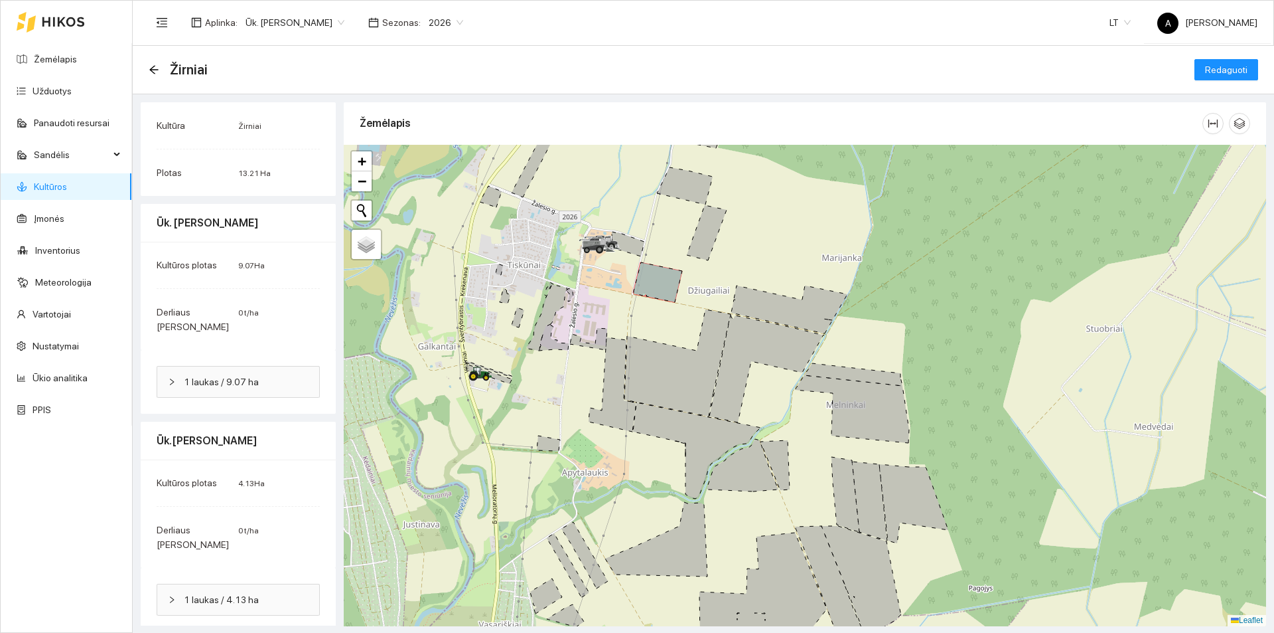
click at [663, 278] on icon at bounding box center [658, 282] width 48 height 40
click at [659, 281] on icon at bounding box center [658, 282] width 48 height 40
click at [152, 64] on icon "arrow-left" at bounding box center [154, 69] width 11 height 11
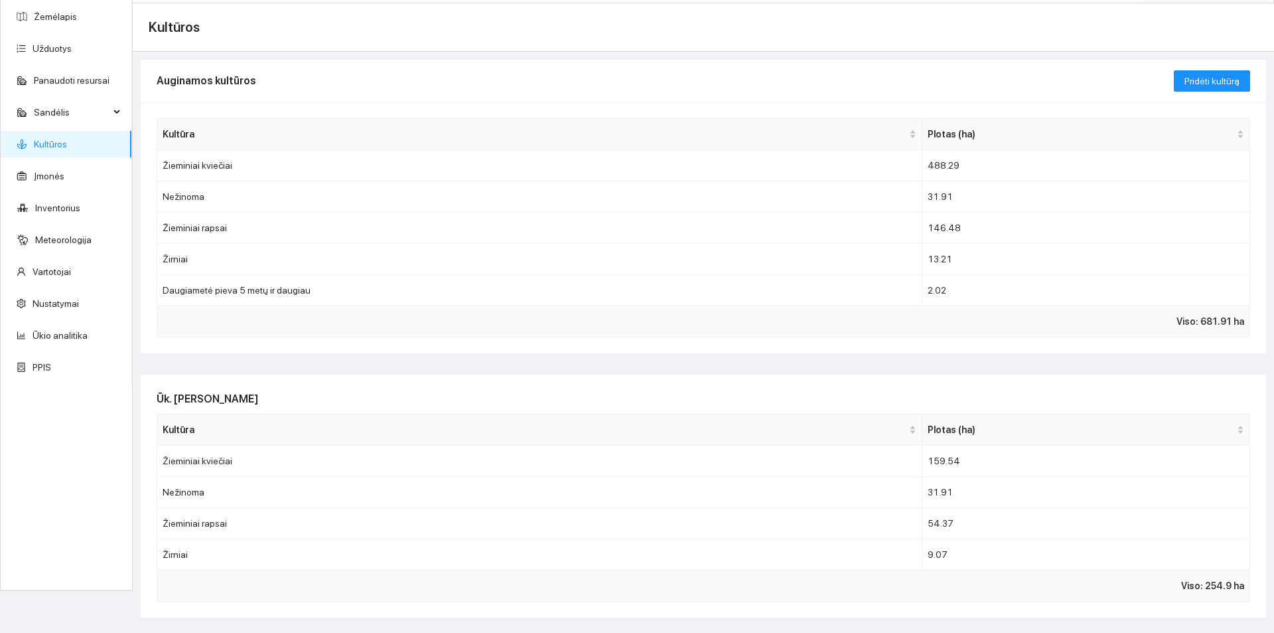
scroll to position [66, 0]
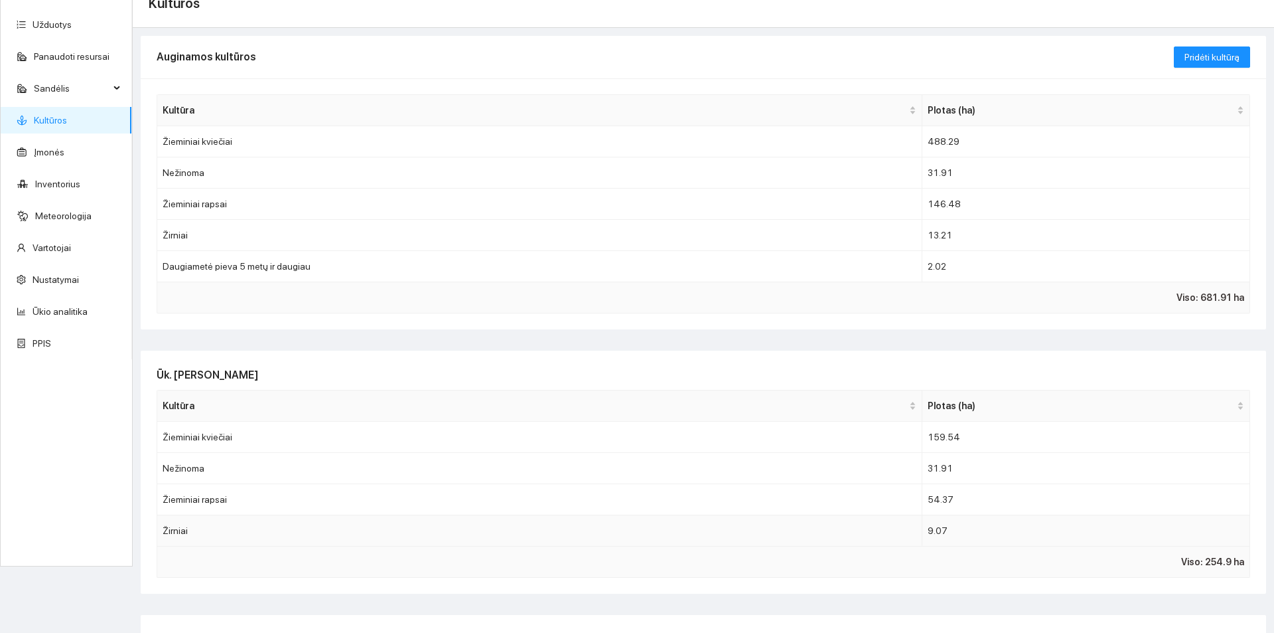
click at [511, 534] on td "Žirniai" at bounding box center [539, 530] width 765 height 31
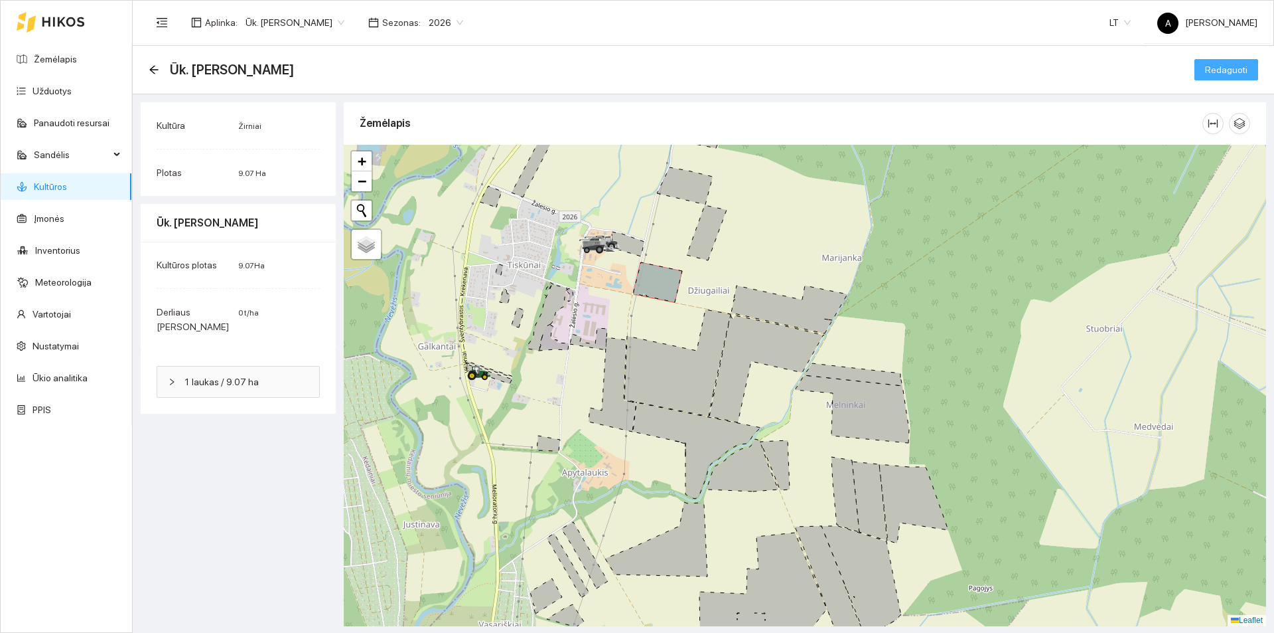
click at [1205, 70] on button "Redaguoti" at bounding box center [1227, 69] width 64 height 21
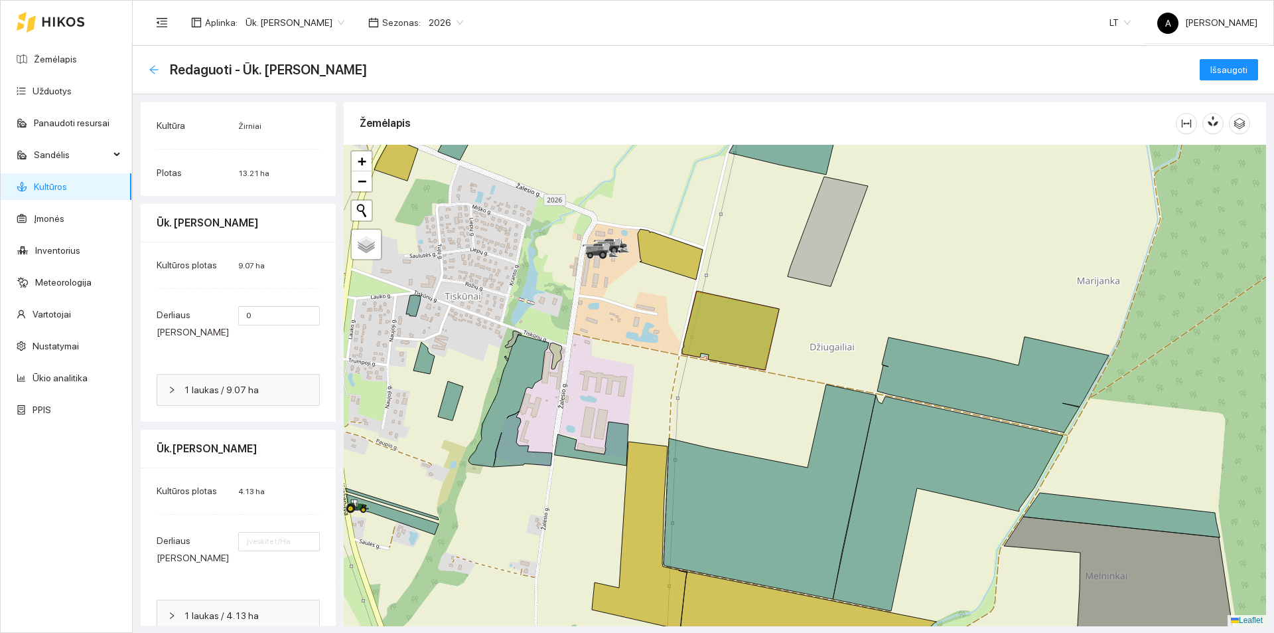
click at [153, 68] on icon "arrow-left" at bounding box center [154, 69] width 11 height 11
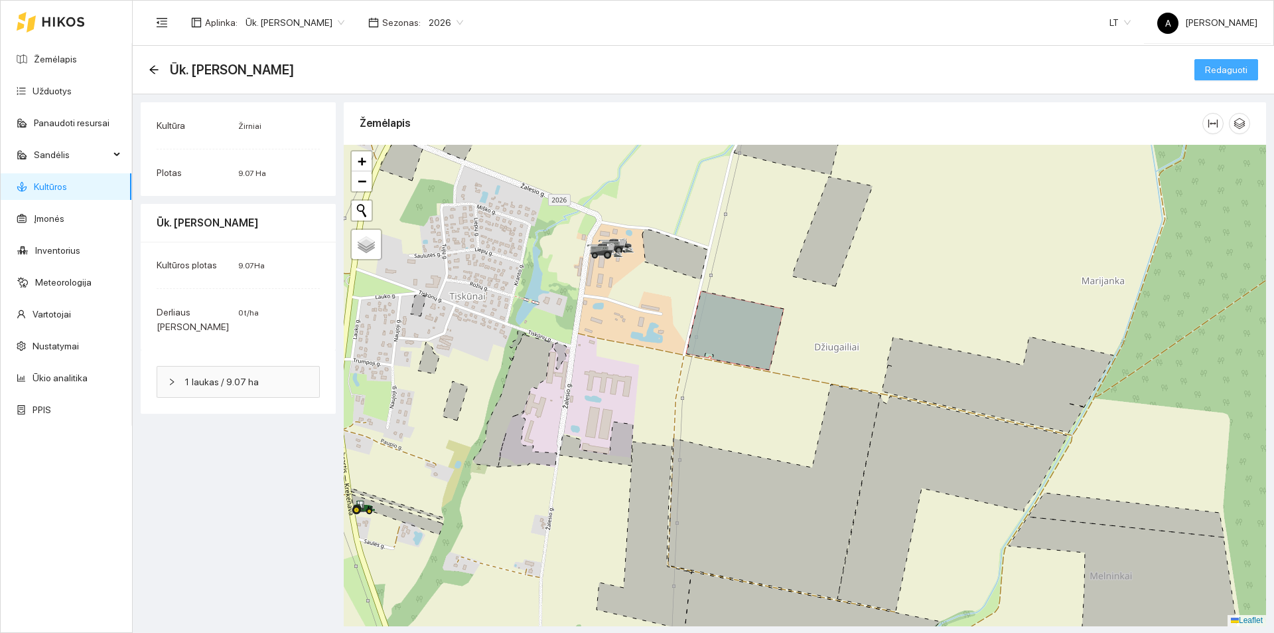
click at [1224, 72] on span "Redaguoti" at bounding box center [1226, 69] width 42 height 15
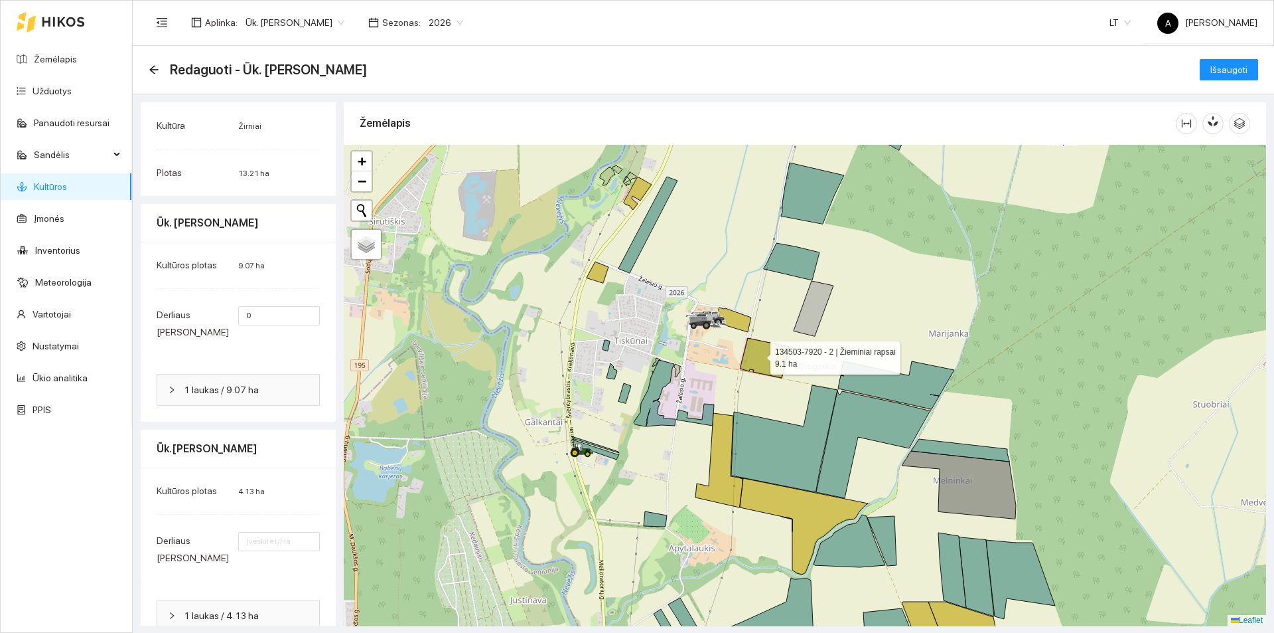
click at [759, 354] on icon at bounding box center [765, 358] width 48 height 40
click at [759, 365] on icon at bounding box center [765, 358] width 48 height 40
click at [1200, 69] on button "Išsaugoti" at bounding box center [1229, 69] width 58 height 21
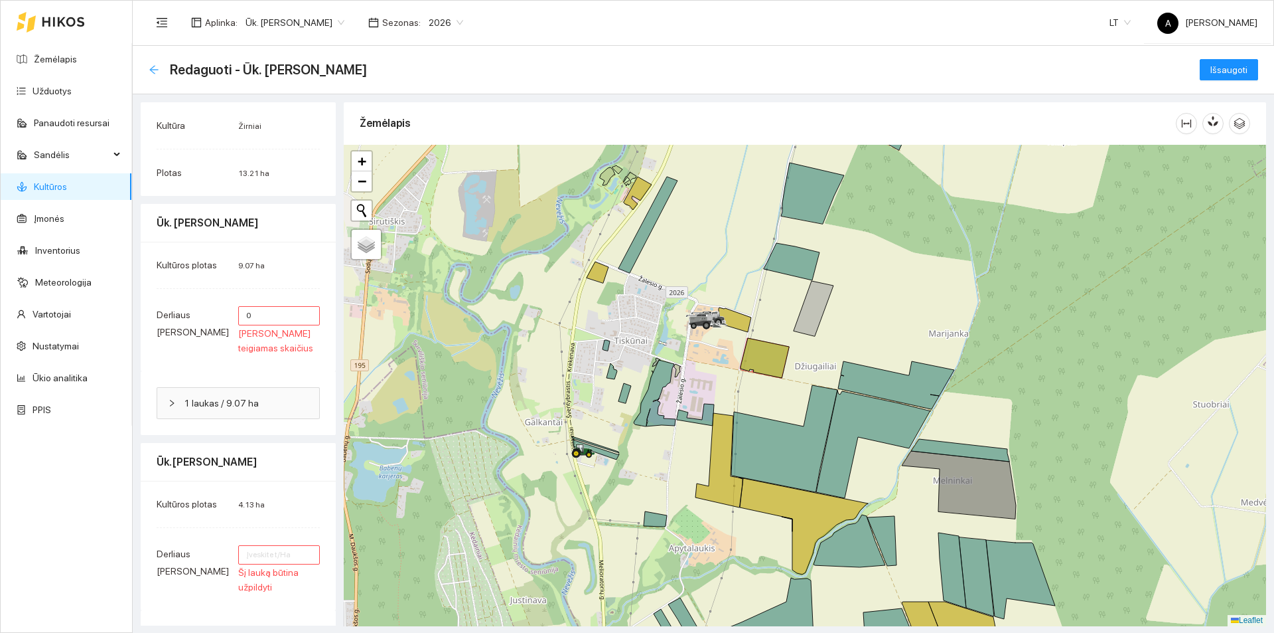
click at [151, 68] on icon "arrow-left" at bounding box center [153, 69] width 9 height 9
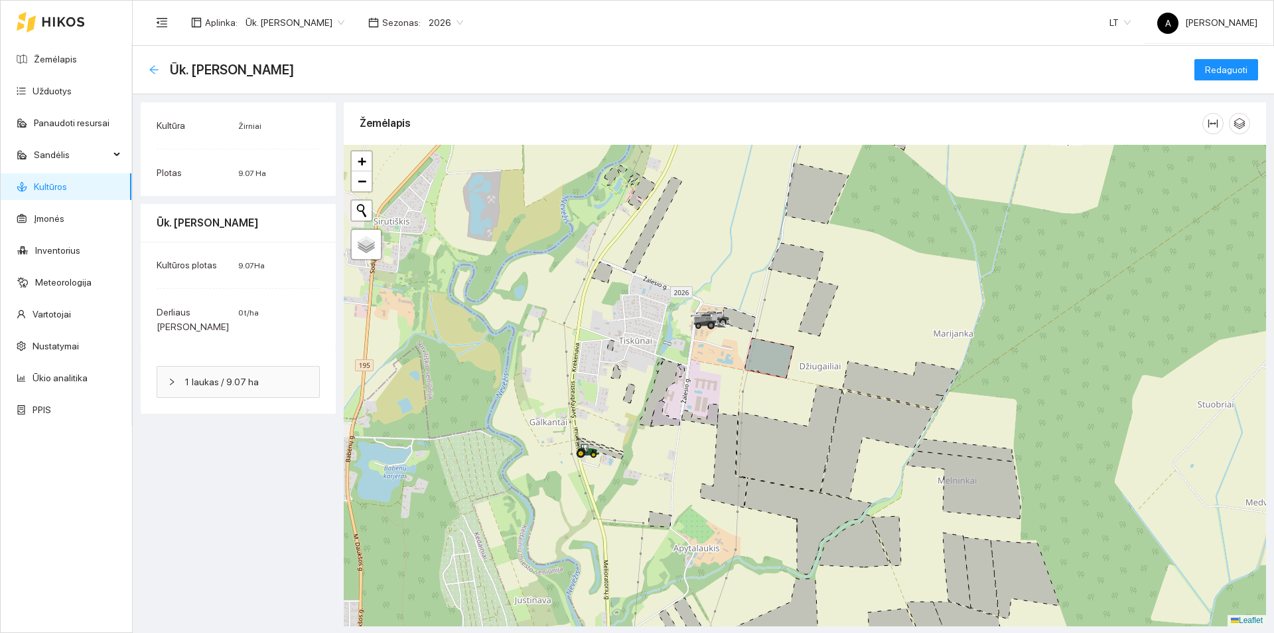
click at [149, 66] on icon "arrow-left" at bounding box center [154, 69] width 11 height 11
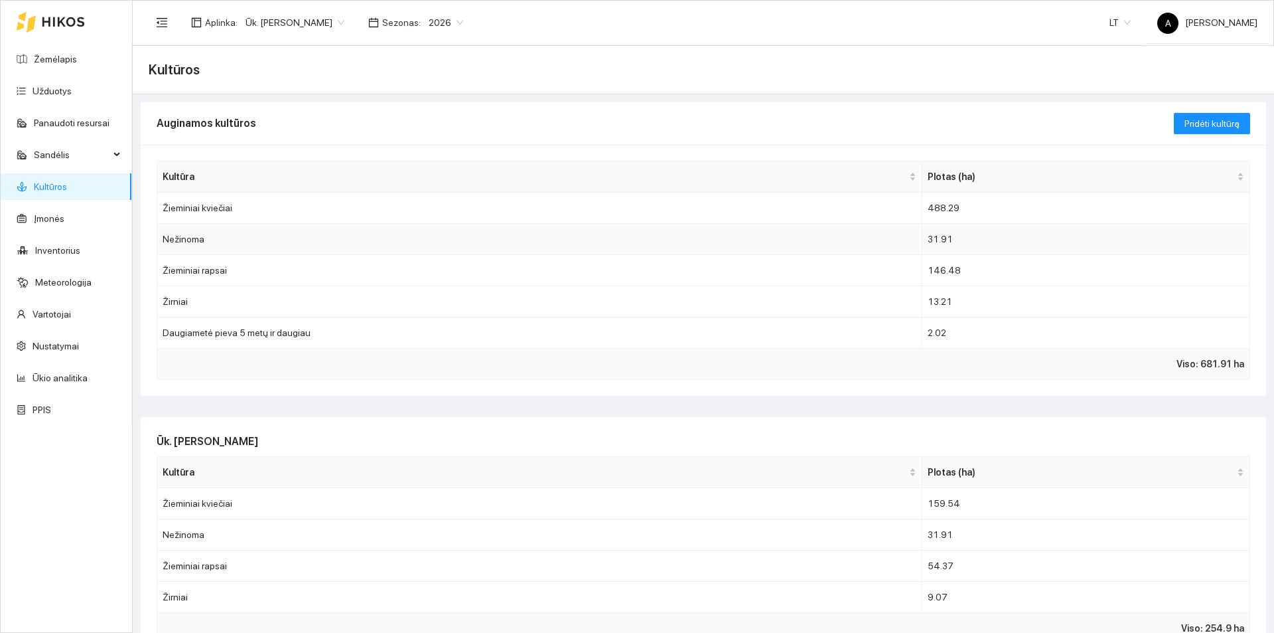
click at [463, 241] on td "Nežinoma" at bounding box center [539, 239] width 765 height 31
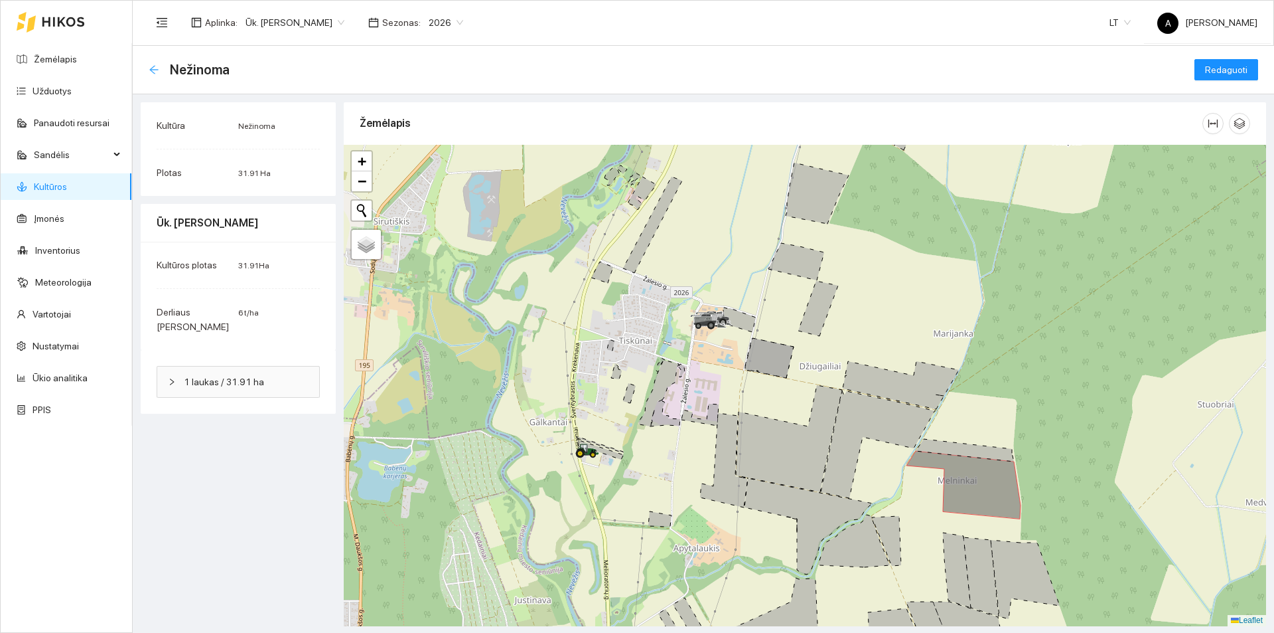
click at [152, 66] on icon "arrow-left" at bounding box center [154, 69] width 11 height 11
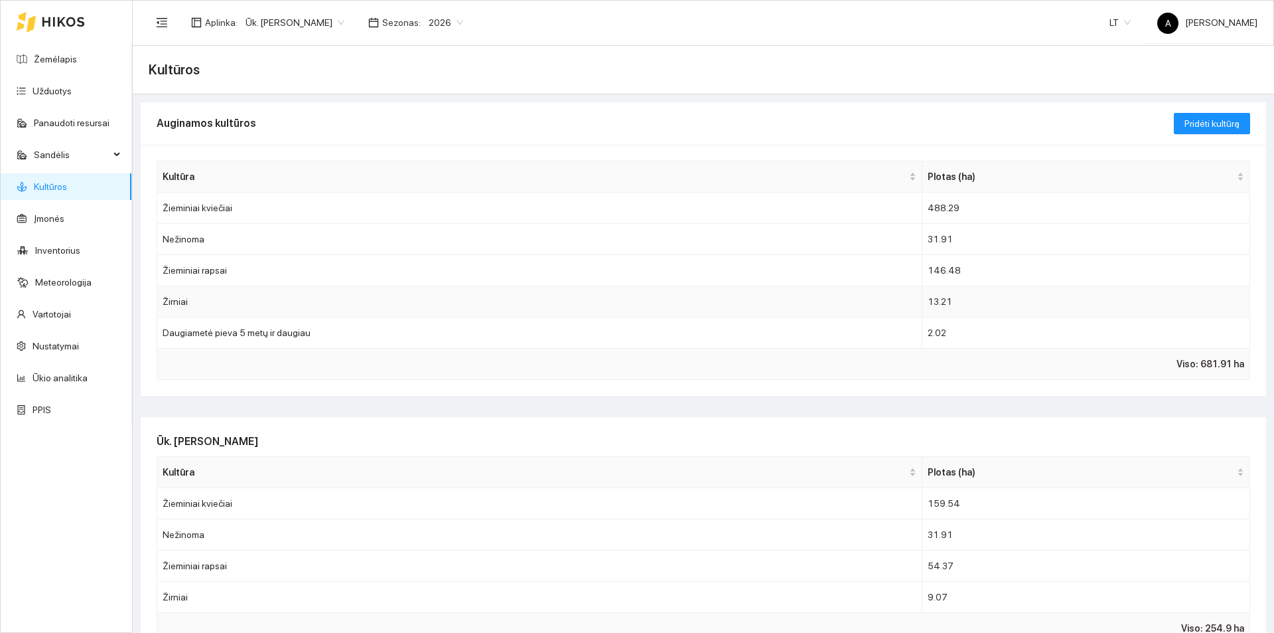
click at [266, 304] on td "Žirniai" at bounding box center [539, 301] width 765 height 31
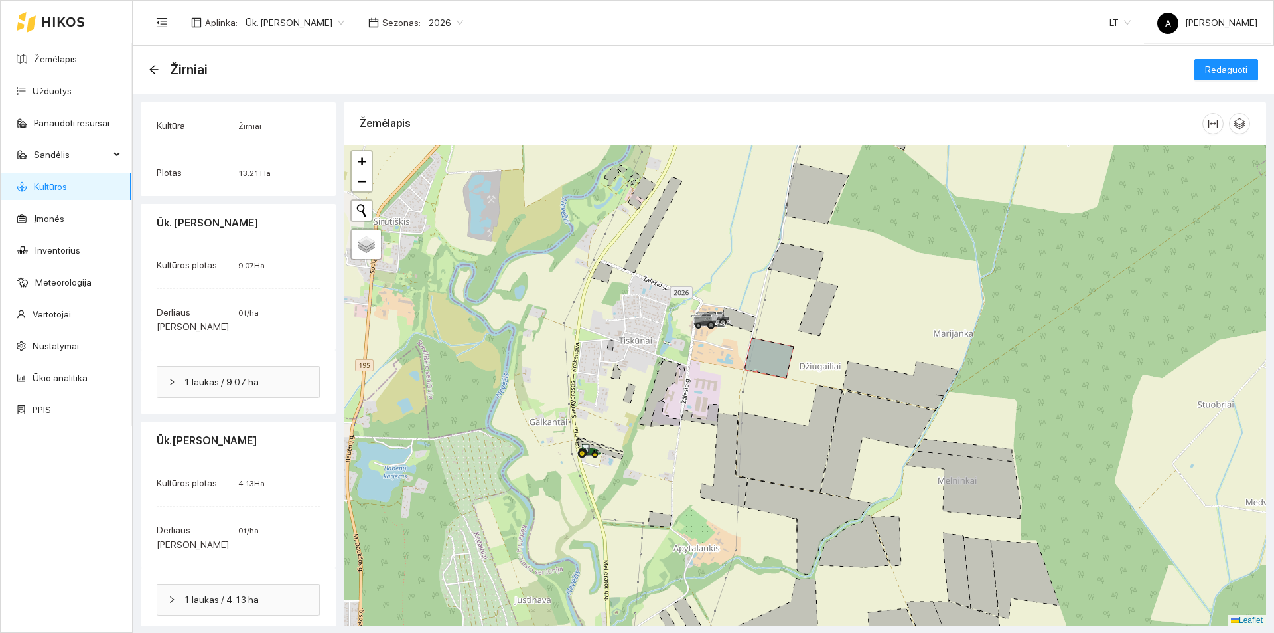
click at [762, 360] on icon at bounding box center [769, 358] width 48 height 40
click at [1210, 71] on span "Redaguoti" at bounding box center [1226, 69] width 42 height 15
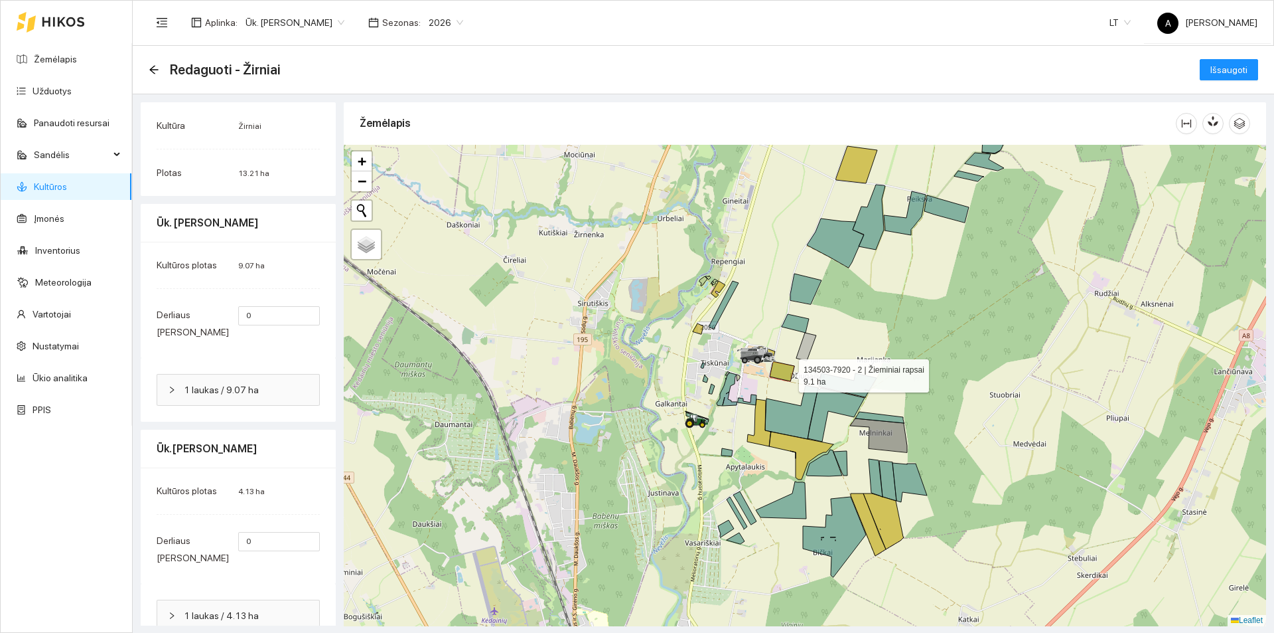
click at [787, 372] on icon at bounding box center [782, 371] width 25 height 20
click at [787, 371] on icon at bounding box center [782, 371] width 25 height 20
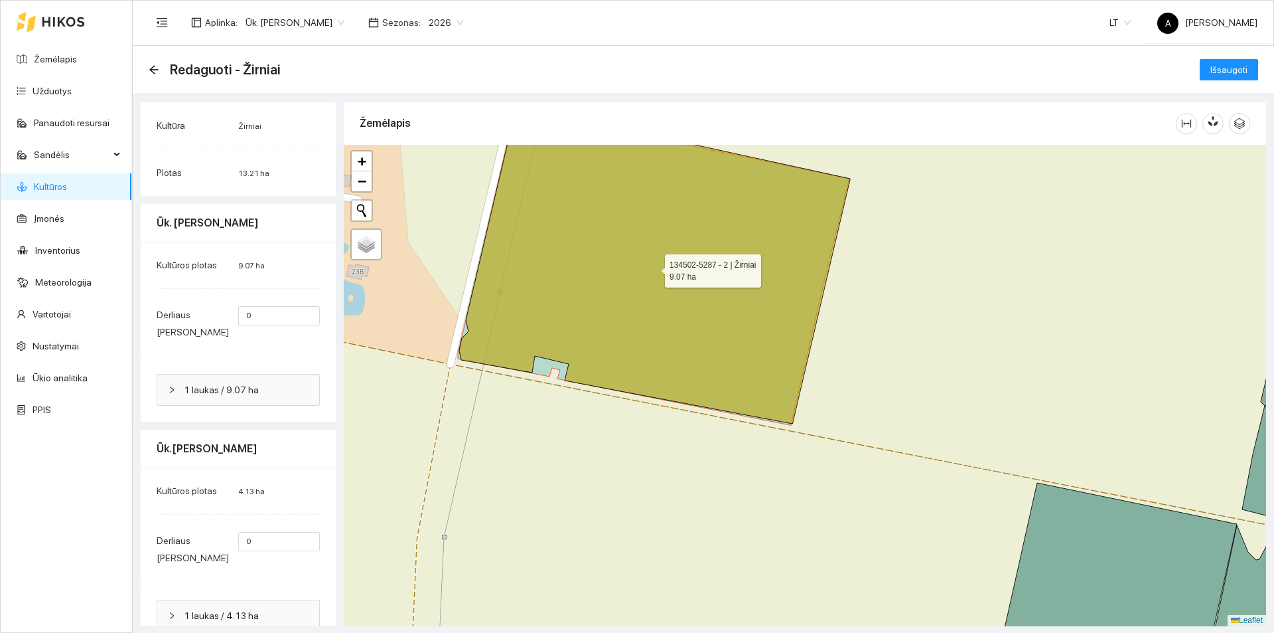
click at [543, 367] on icon at bounding box center [654, 267] width 392 height 315
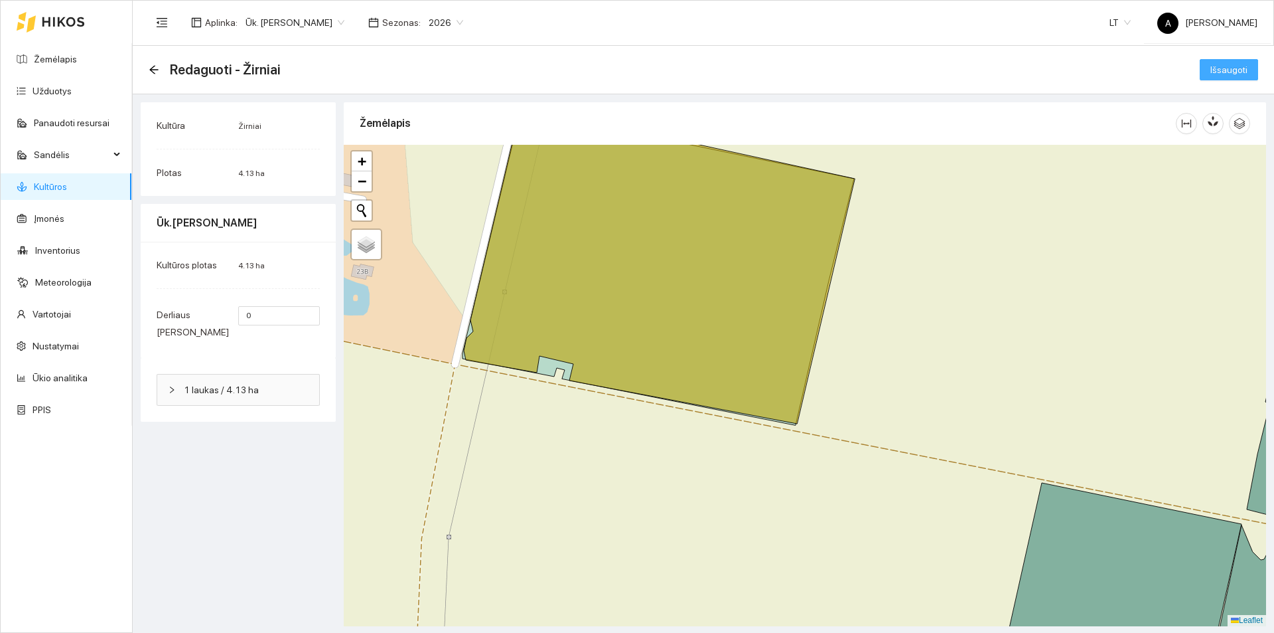
click at [1243, 76] on span "Išsaugoti" at bounding box center [1229, 69] width 37 height 15
click at [285, 319] on input "0" at bounding box center [279, 315] width 82 height 19
type input "4"
click at [1241, 70] on span "Išsaugoti" at bounding box center [1229, 69] width 37 height 15
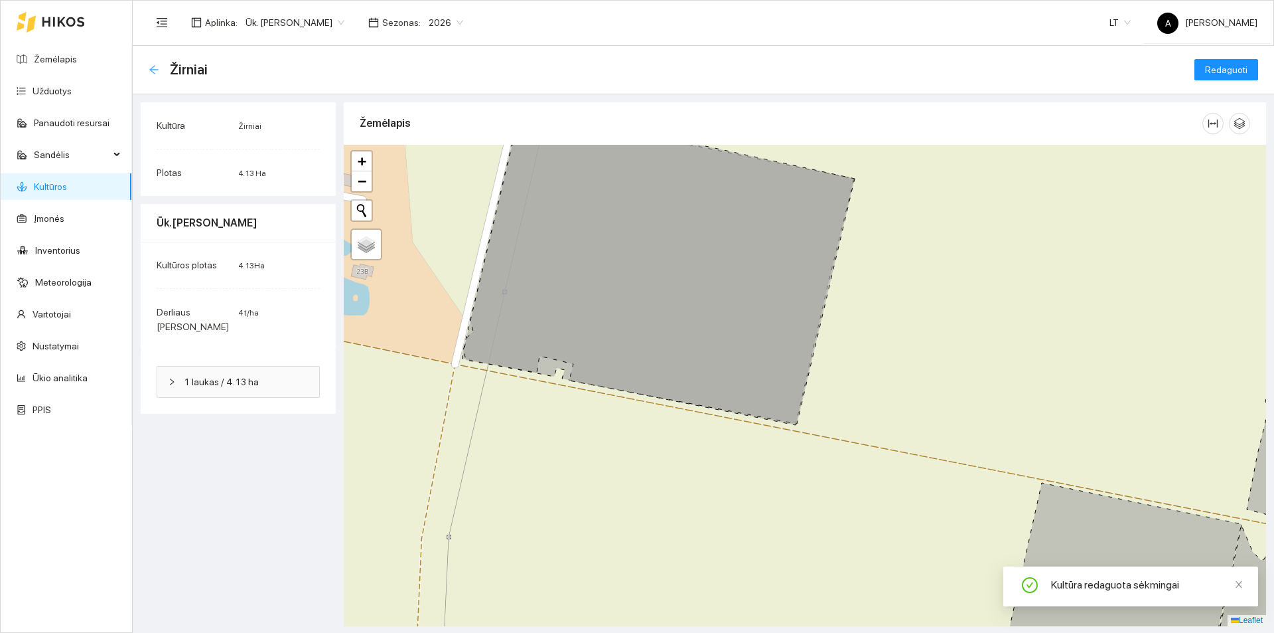
click at [156, 68] on icon "arrow-left" at bounding box center [154, 69] width 11 height 11
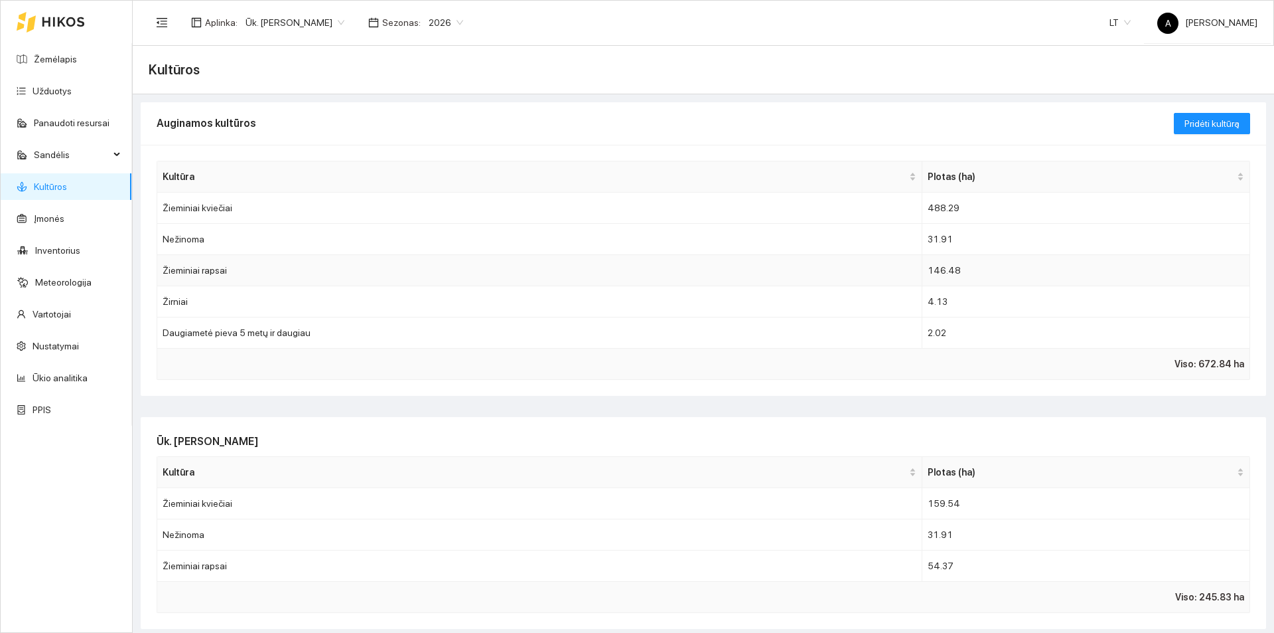
click at [313, 277] on td "Žieminiai rapsai" at bounding box center [539, 270] width 765 height 31
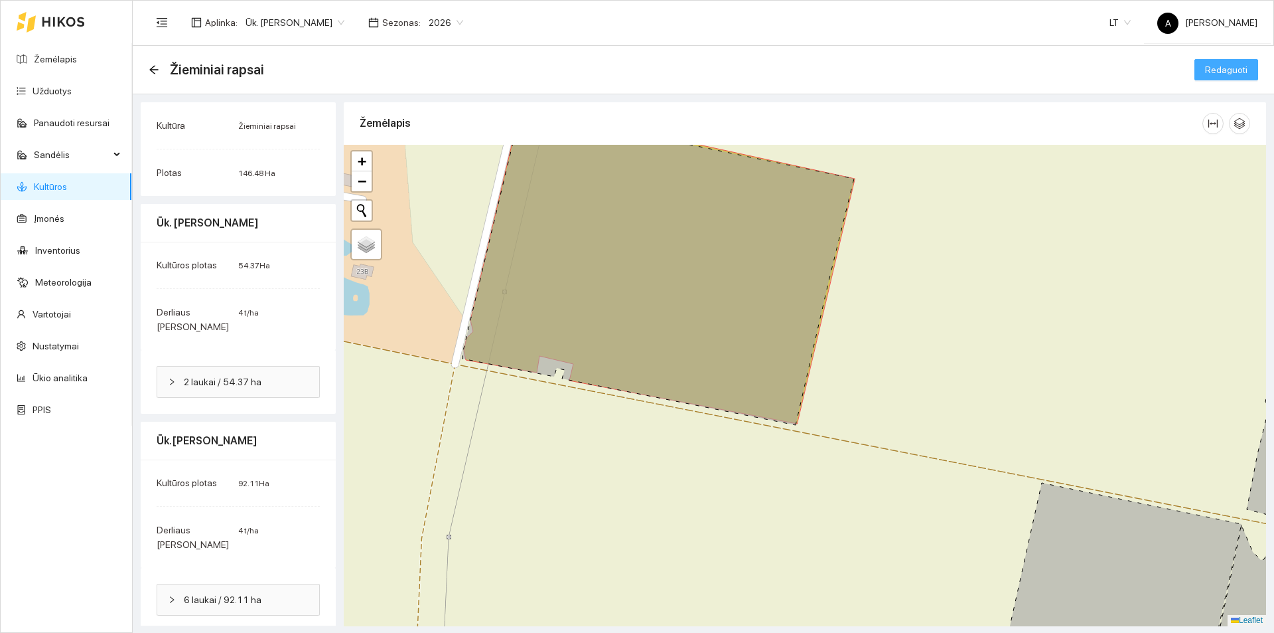
click at [1207, 70] on button "Redaguoti" at bounding box center [1227, 69] width 64 height 21
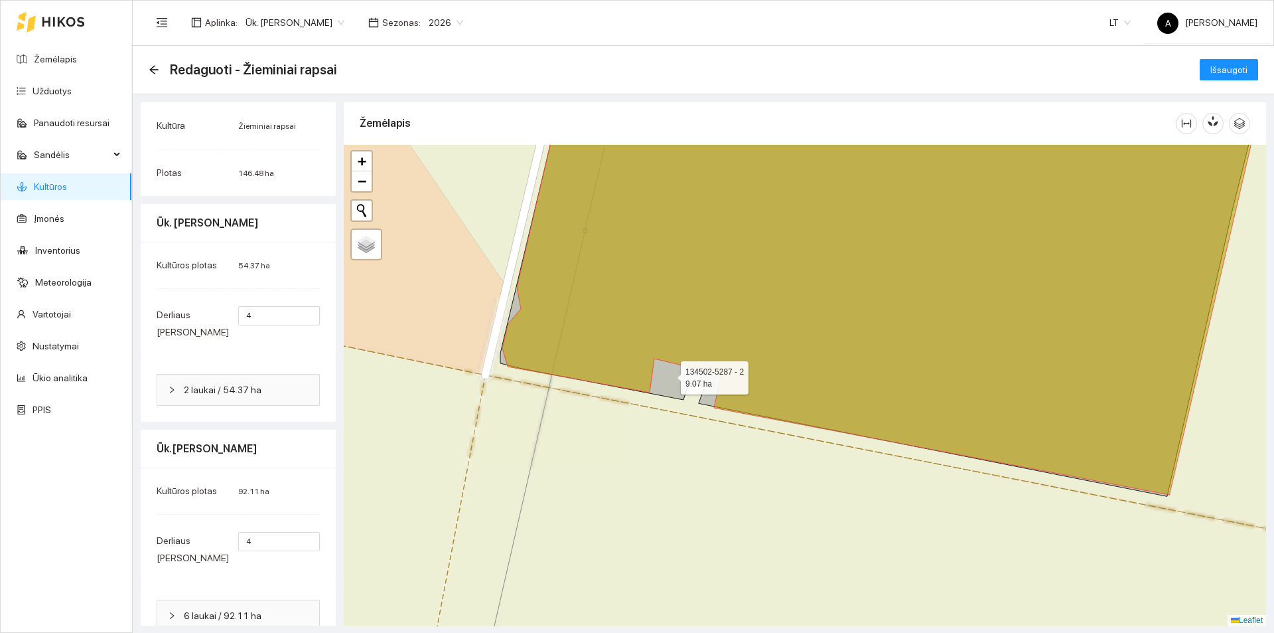
click at [671, 374] on icon at bounding box center [880, 296] width 761 height 400
click at [1232, 70] on span "Išsaugoti" at bounding box center [1229, 69] width 37 height 15
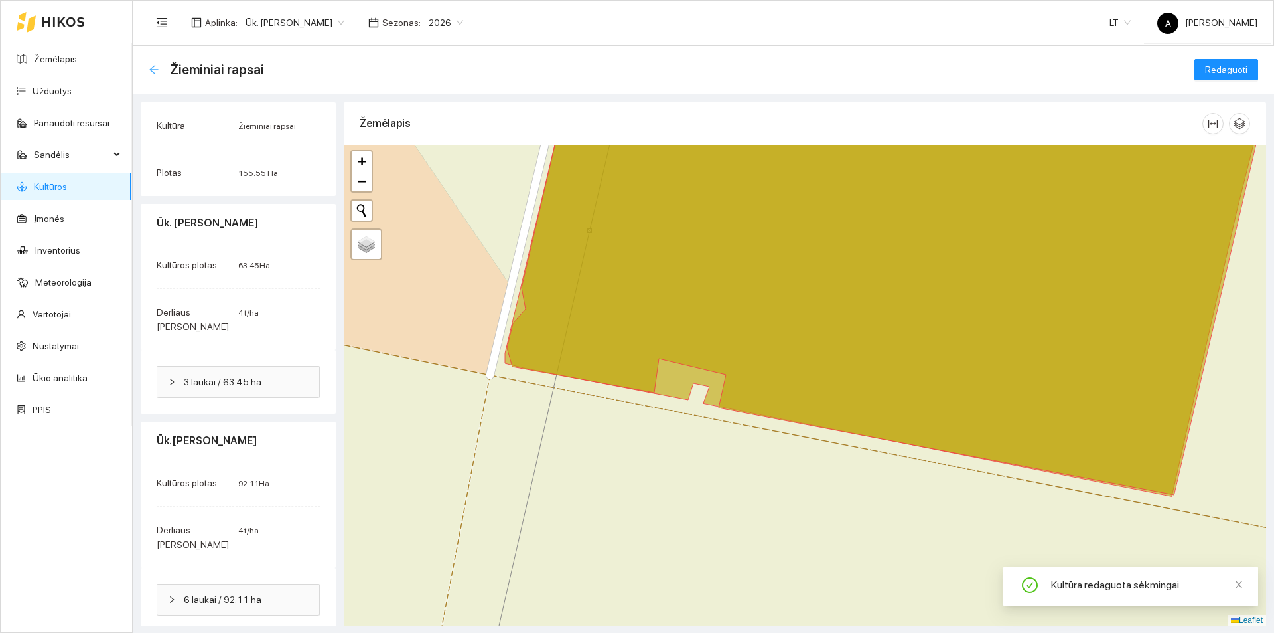
click at [153, 65] on icon "arrow-left" at bounding box center [154, 69] width 11 height 11
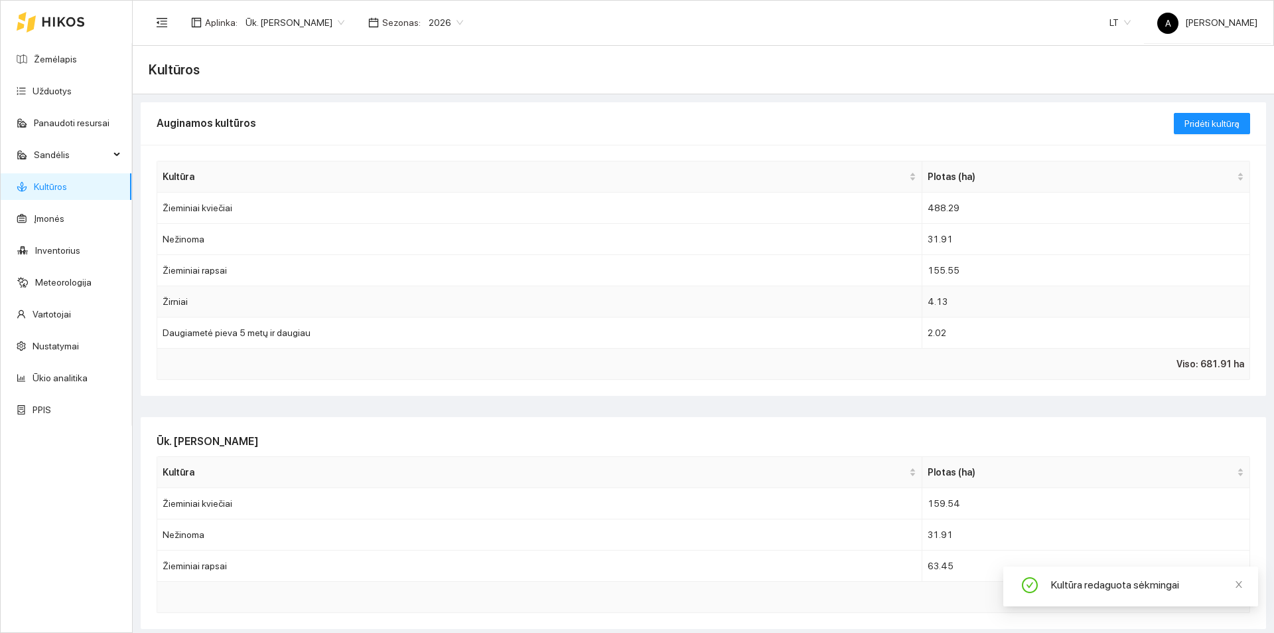
click at [295, 303] on td "Žirniai" at bounding box center [539, 301] width 765 height 31
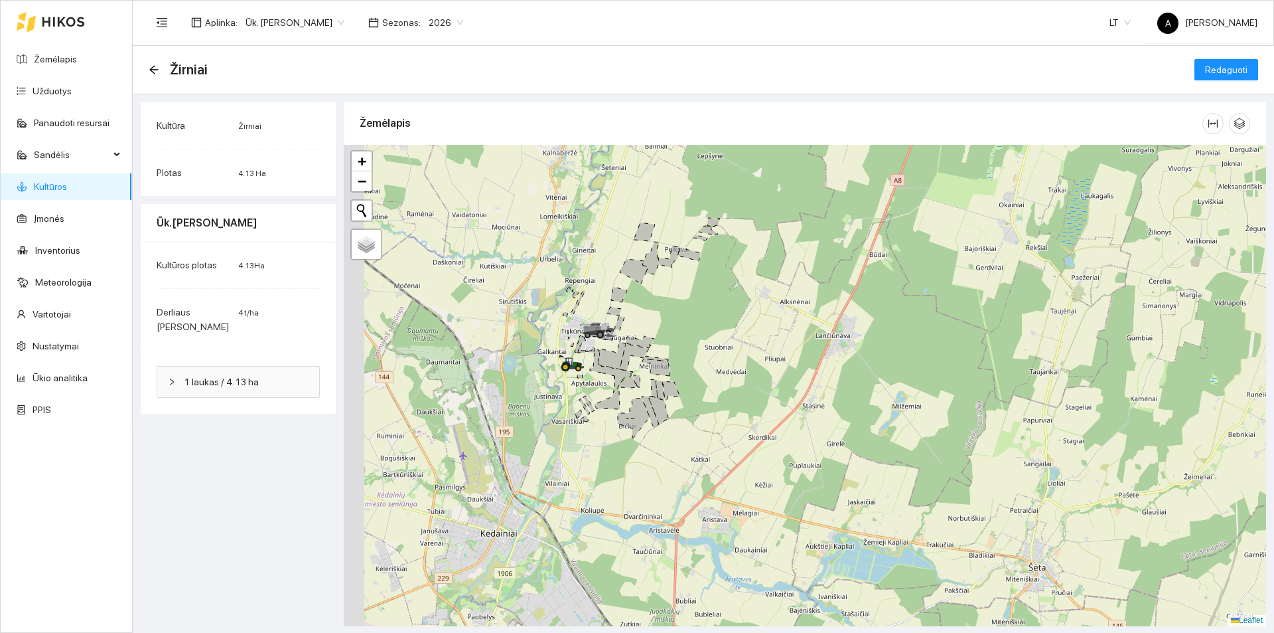
drag, startPoint x: 609, startPoint y: 297, endPoint x: 675, endPoint y: 299, distance: 66.4
click at [675, 299] on div at bounding box center [805, 385] width 923 height 481
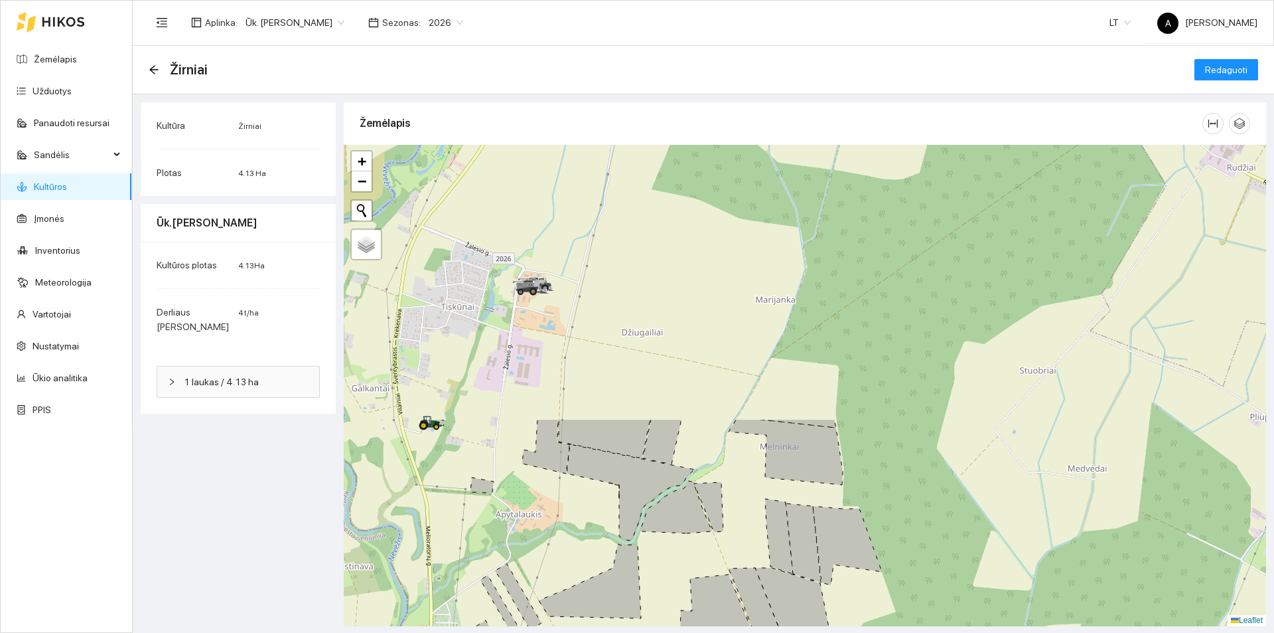
drag, startPoint x: 601, startPoint y: 343, endPoint x: 673, endPoint y: 562, distance: 230.1
click at [674, 565] on div at bounding box center [805, 385] width 923 height 481
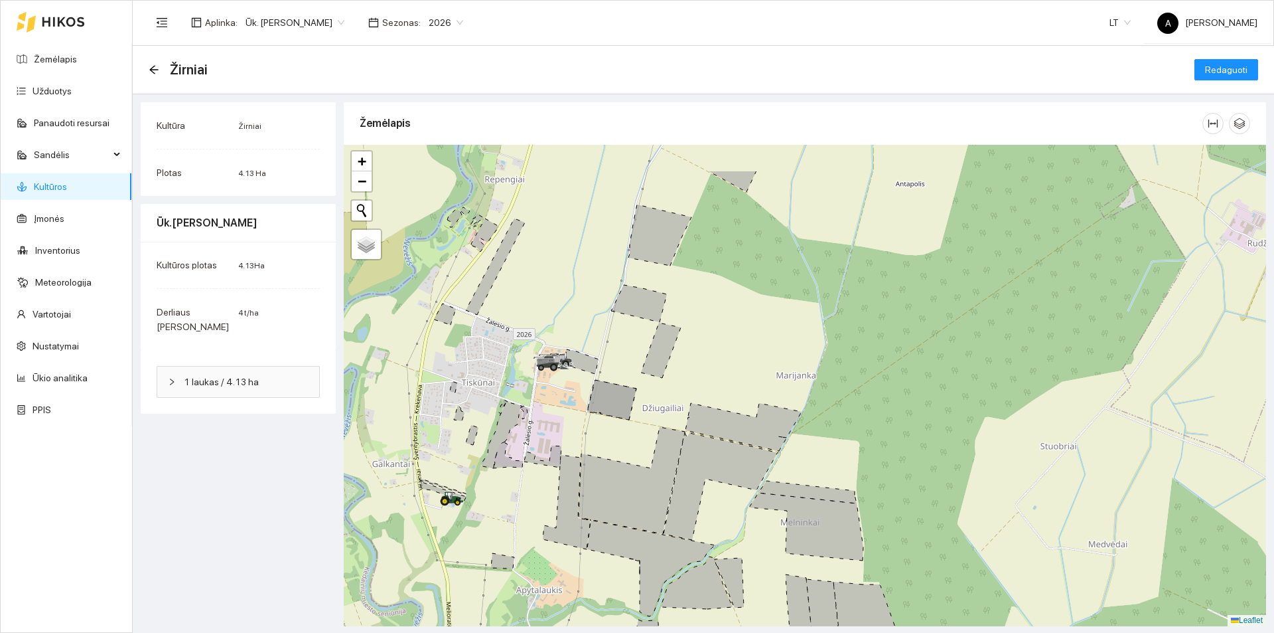
click at [645, 420] on div at bounding box center [805, 385] width 923 height 481
click at [246, 374] on span "1 laukas / 4.13 ha" at bounding box center [246, 381] width 125 height 15
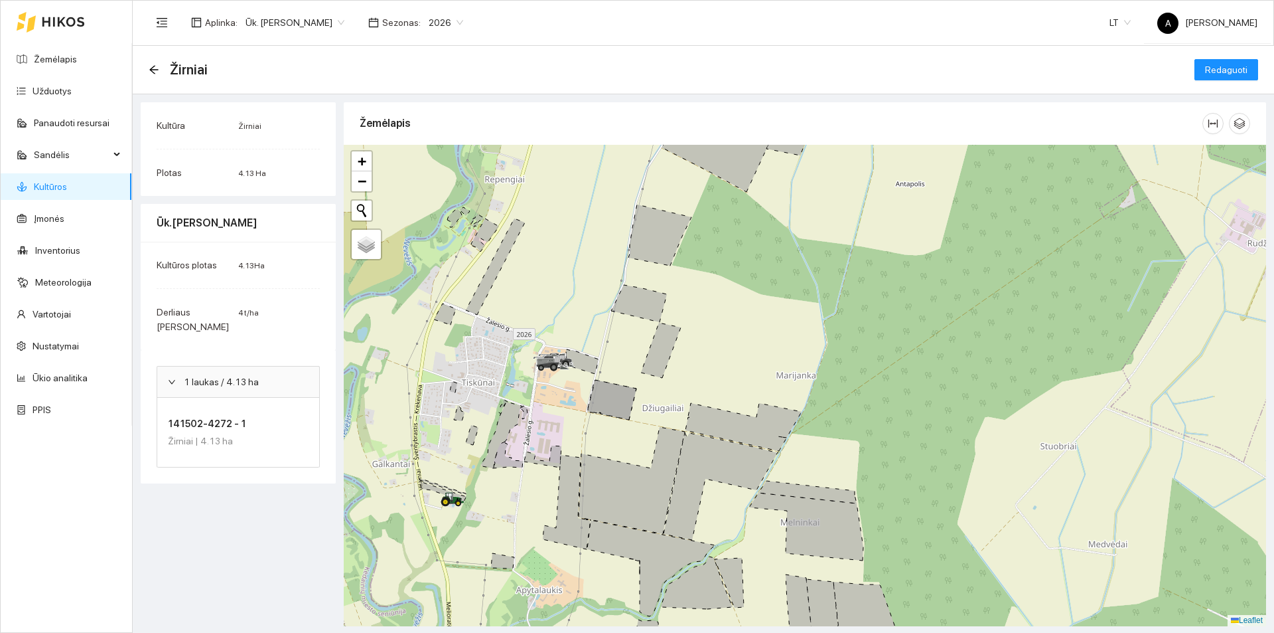
click at [218, 416] on h4 "141502-4272 - 1" at bounding box center [234, 423] width 133 height 15
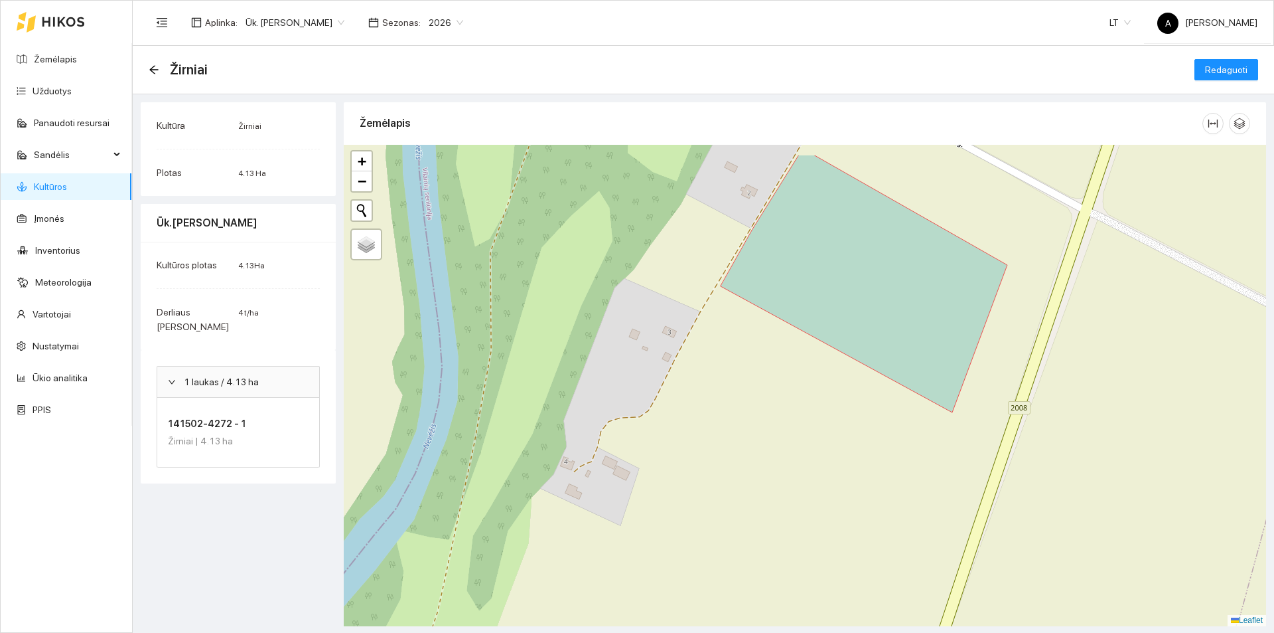
drag, startPoint x: 755, startPoint y: 355, endPoint x: 654, endPoint y: 505, distance: 181.2
click at [631, 539] on div at bounding box center [805, 385] width 923 height 481
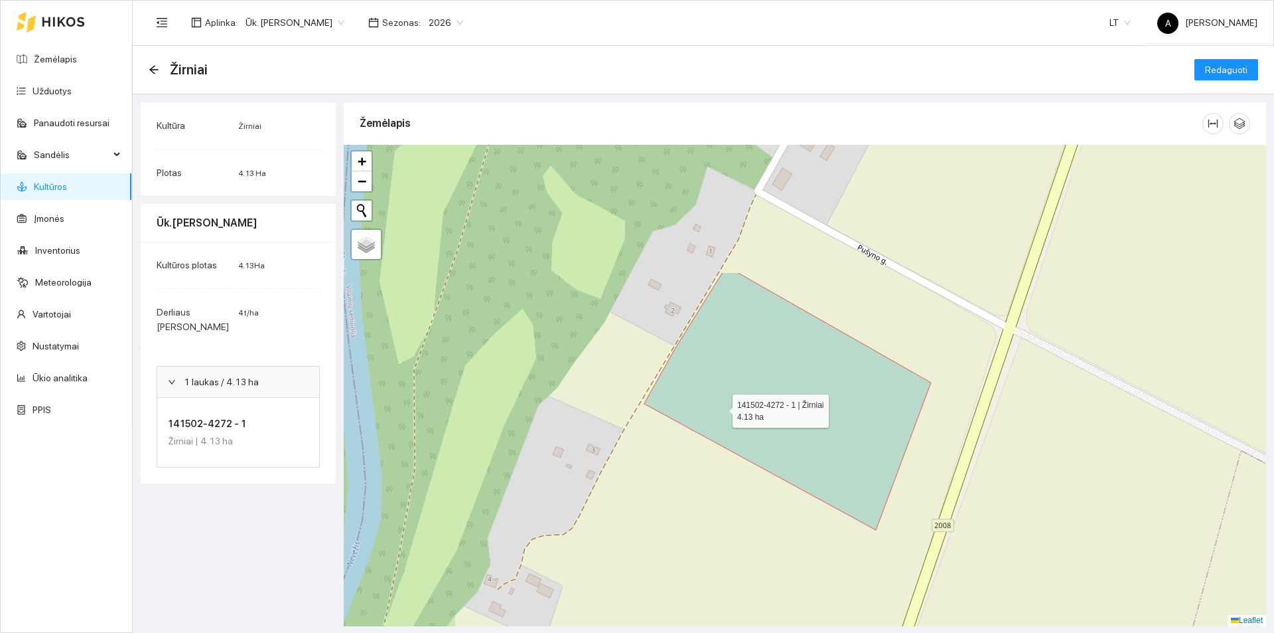
click at [723, 400] on icon at bounding box center [788, 401] width 287 height 258
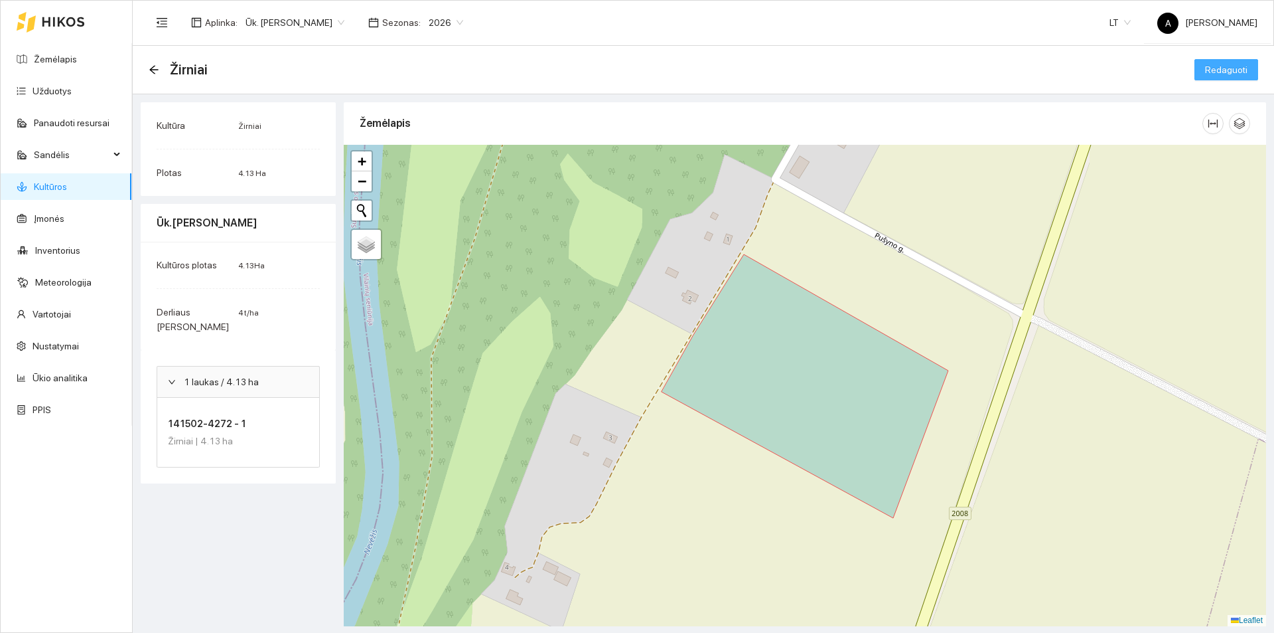
click at [1211, 62] on span "Redaguoti" at bounding box center [1226, 69] width 42 height 15
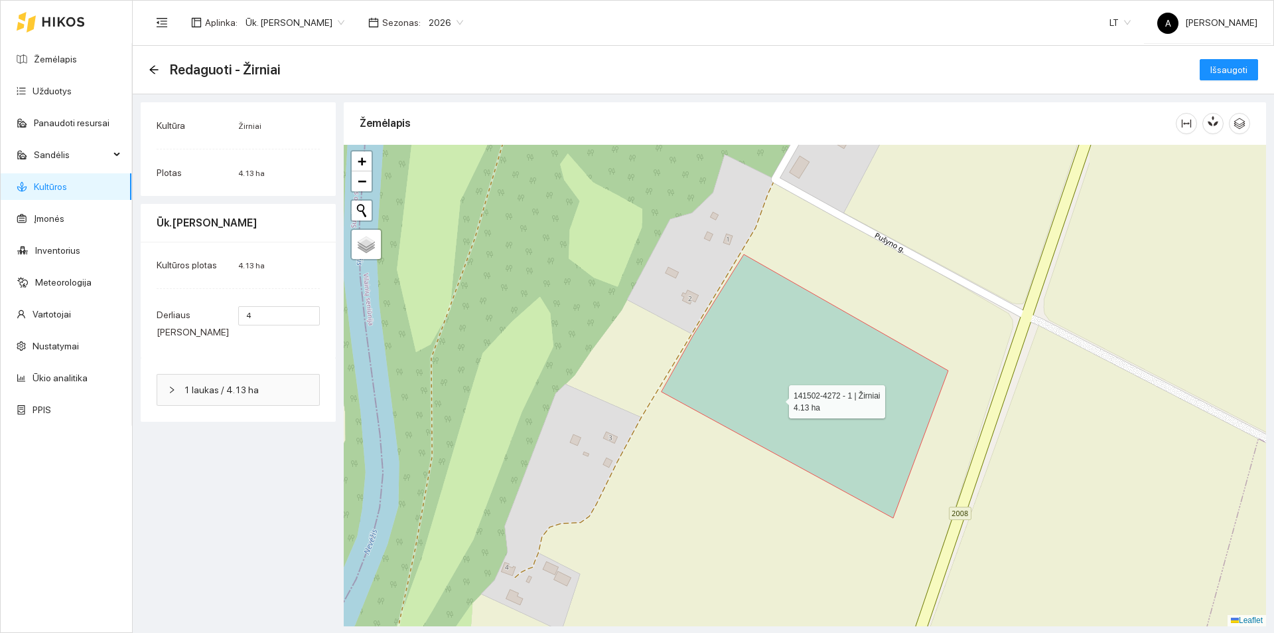
click at [777, 398] on icon at bounding box center [805, 386] width 287 height 264
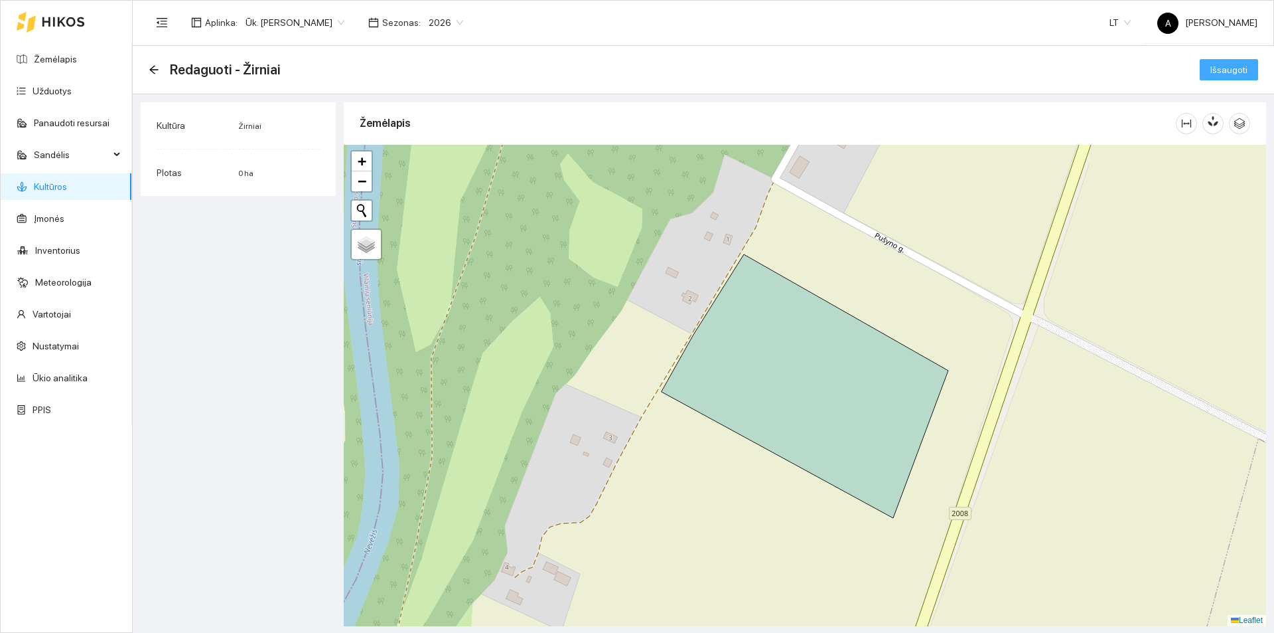
click at [1243, 66] on span "Išsaugoti" at bounding box center [1229, 69] width 37 height 15
click at [155, 64] on icon "arrow-left" at bounding box center [154, 69] width 11 height 11
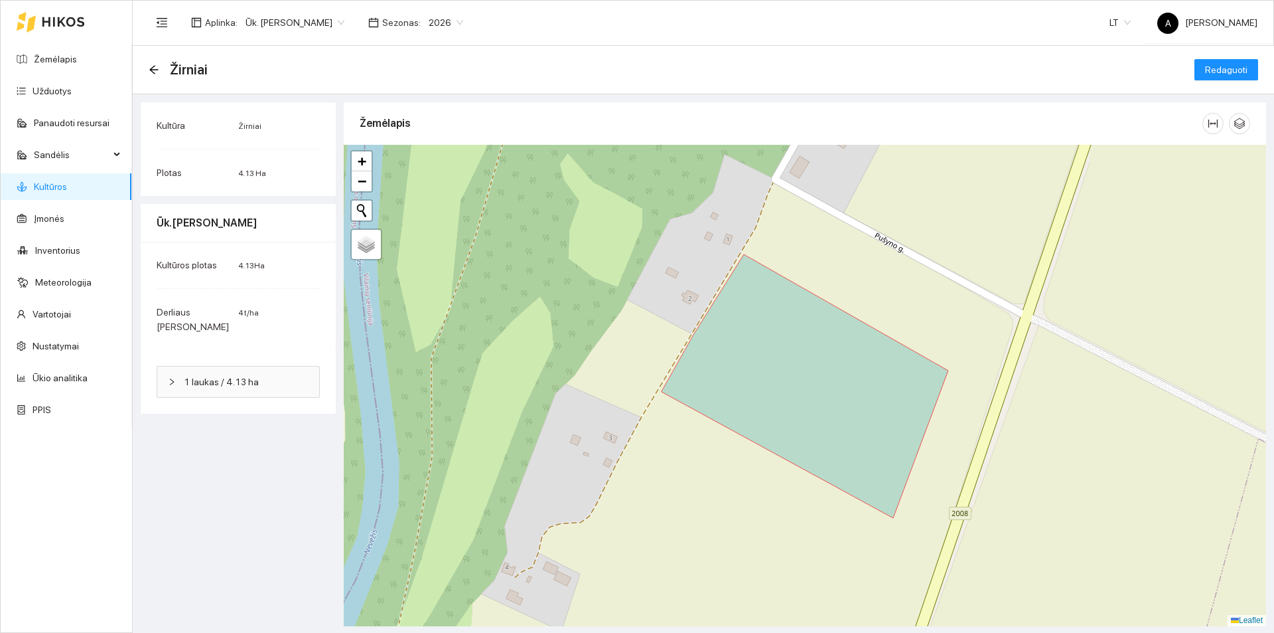
click at [155, 64] on icon "arrow-left" at bounding box center [154, 69] width 11 height 11
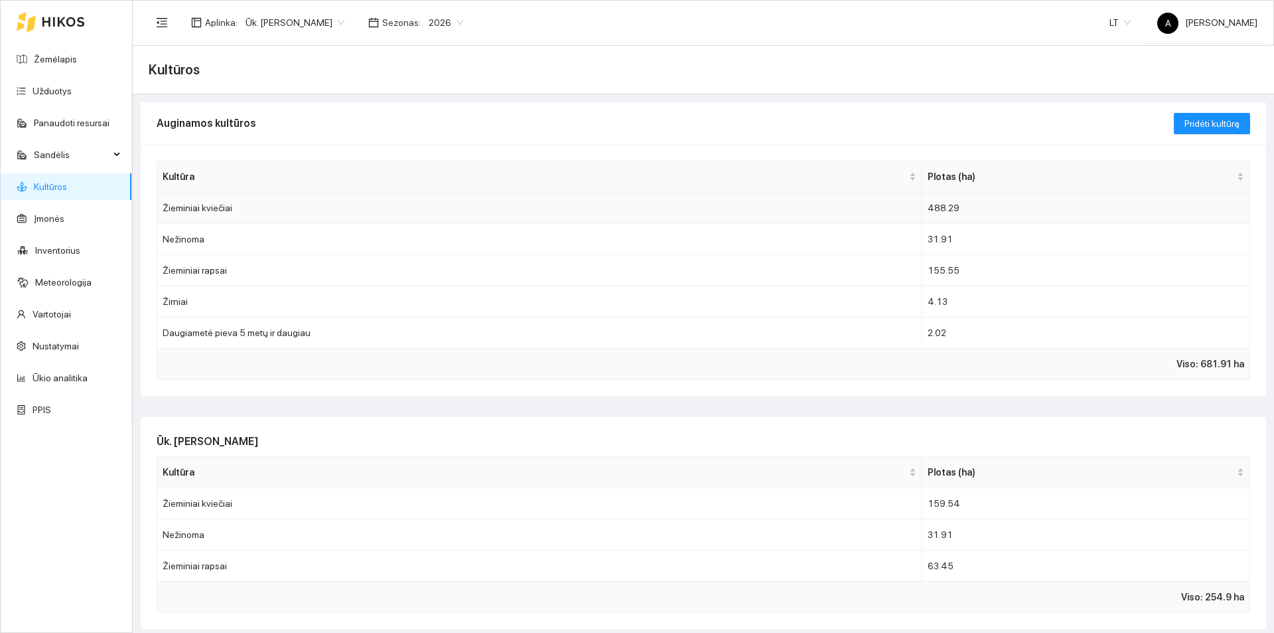
click at [279, 206] on td "Žieminiai kviečiai" at bounding box center [539, 207] width 765 height 31
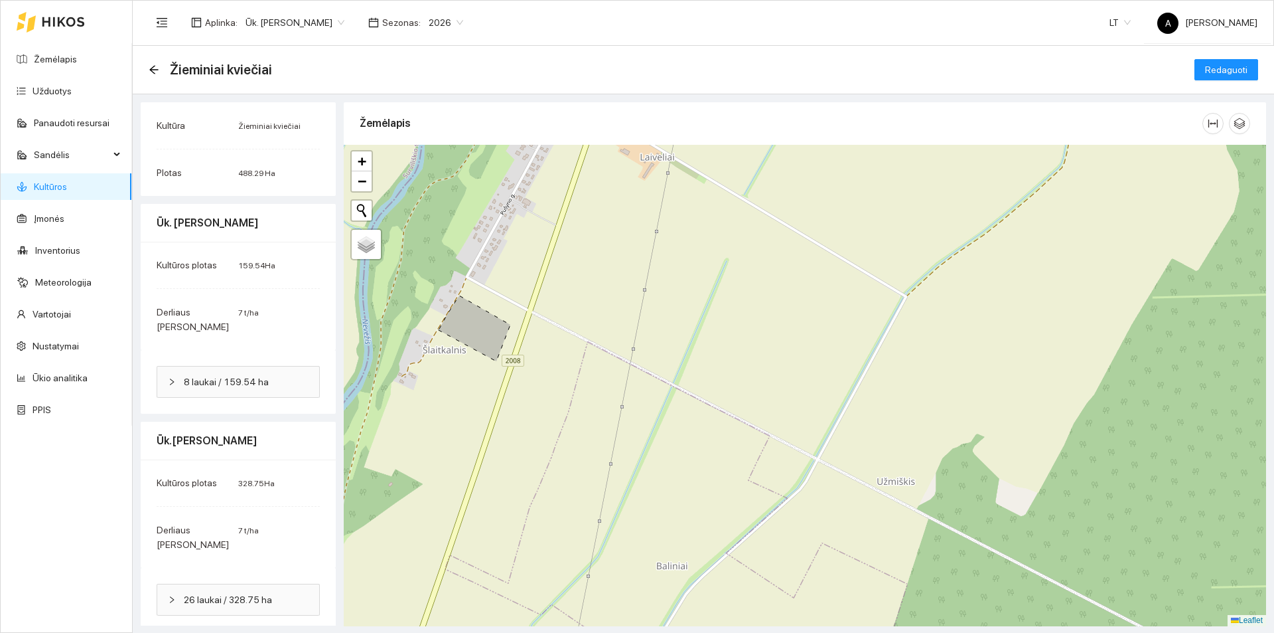
click at [491, 329] on icon at bounding box center [475, 328] width 72 height 66
click at [1253, 70] on button "Redaguoti" at bounding box center [1227, 69] width 64 height 21
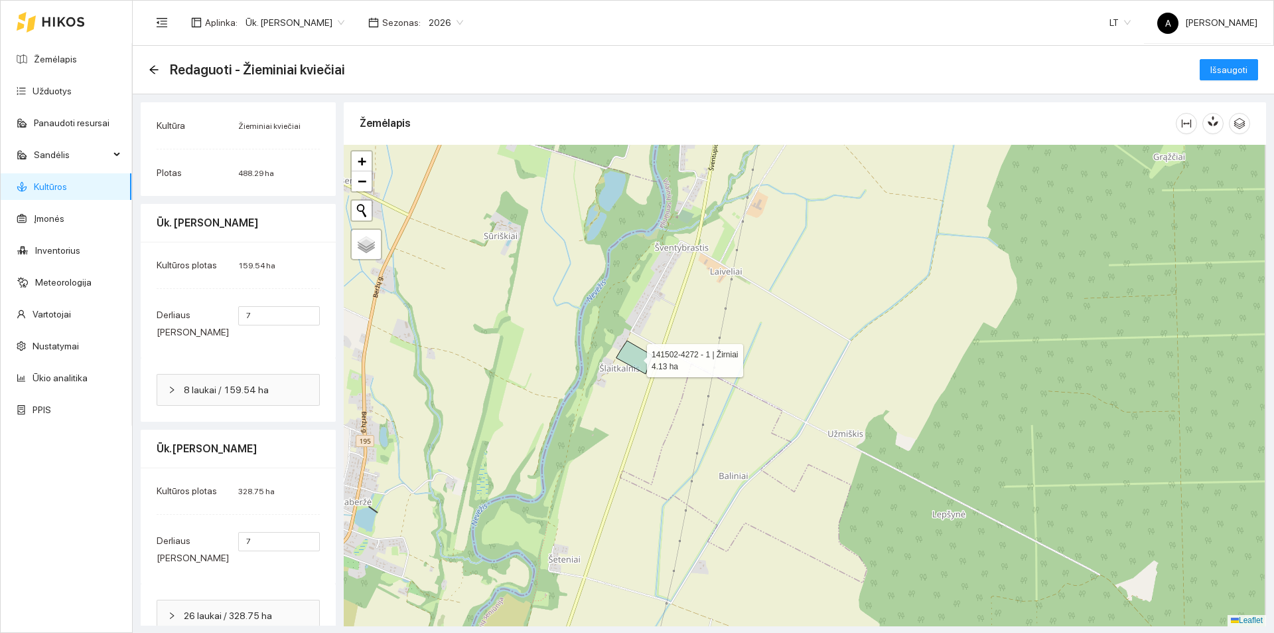
click at [635, 357] on icon at bounding box center [635, 357] width 36 height 33
click at [1211, 67] on span "Išsaugoti" at bounding box center [1229, 69] width 37 height 15
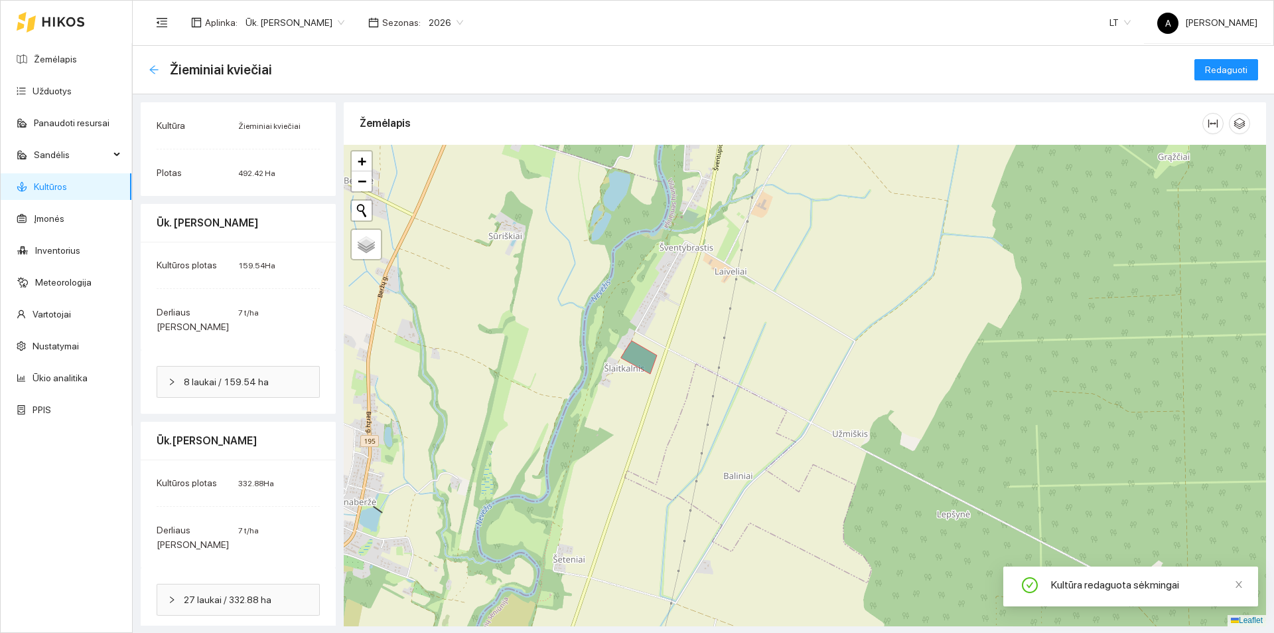
click at [159, 70] on icon "arrow-left" at bounding box center [154, 69] width 11 height 11
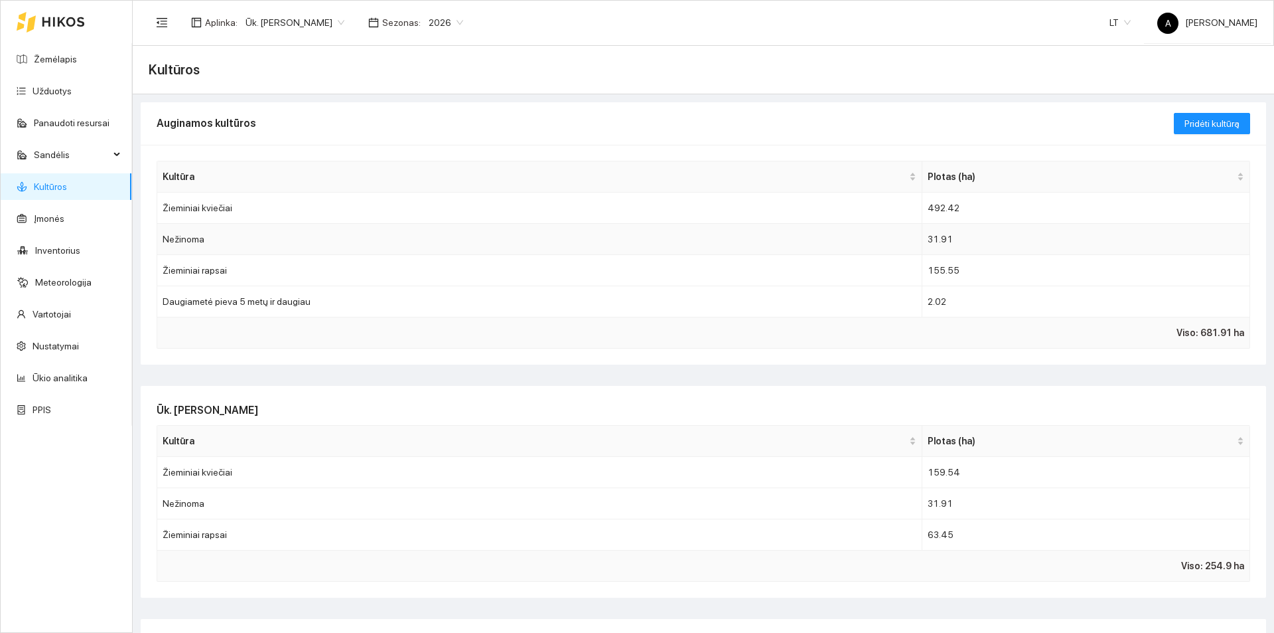
click at [271, 239] on td "Nežinoma" at bounding box center [539, 239] width 765 height 31
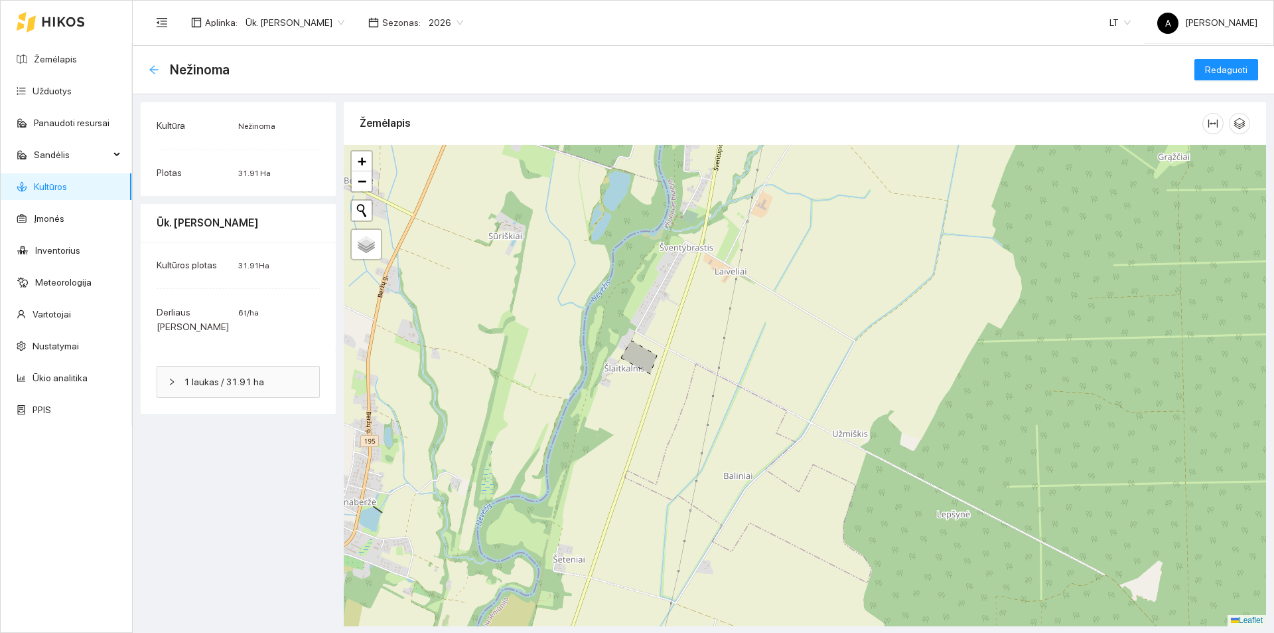
click at [155, 66] on icon "arrow-left" at bounding box center [154, 69] width 11 height 11
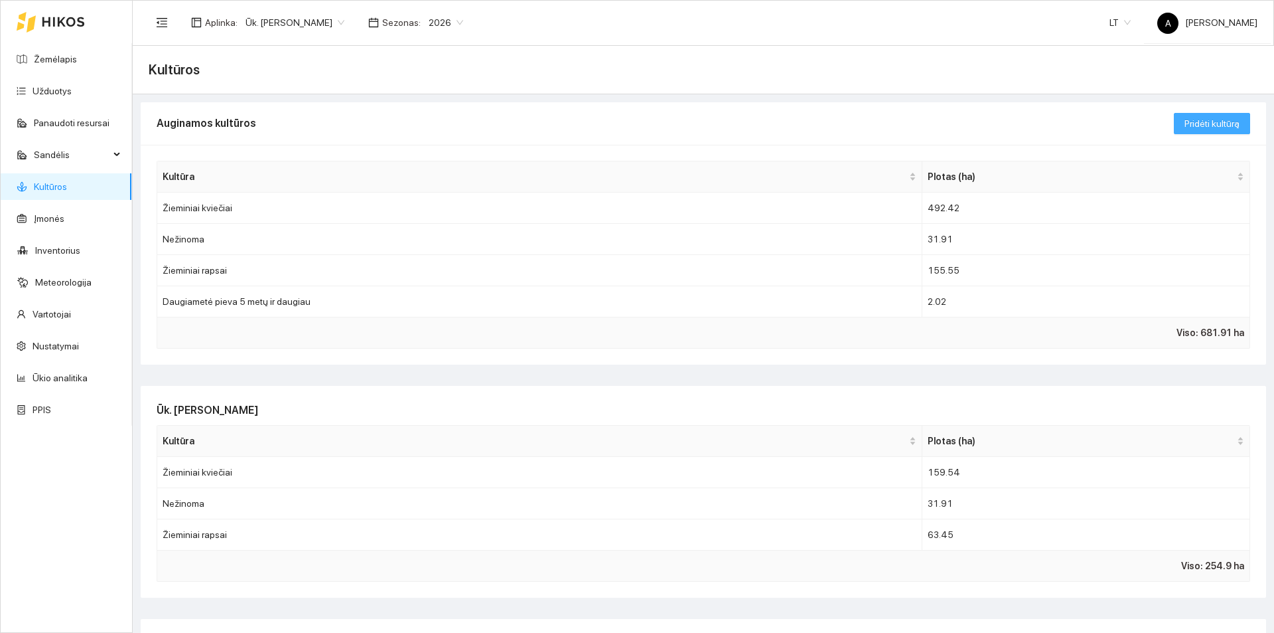
click at [1185, 126] on span "Pridėti kultūrą" at bounding box center [1212, 123] width 55 height 15
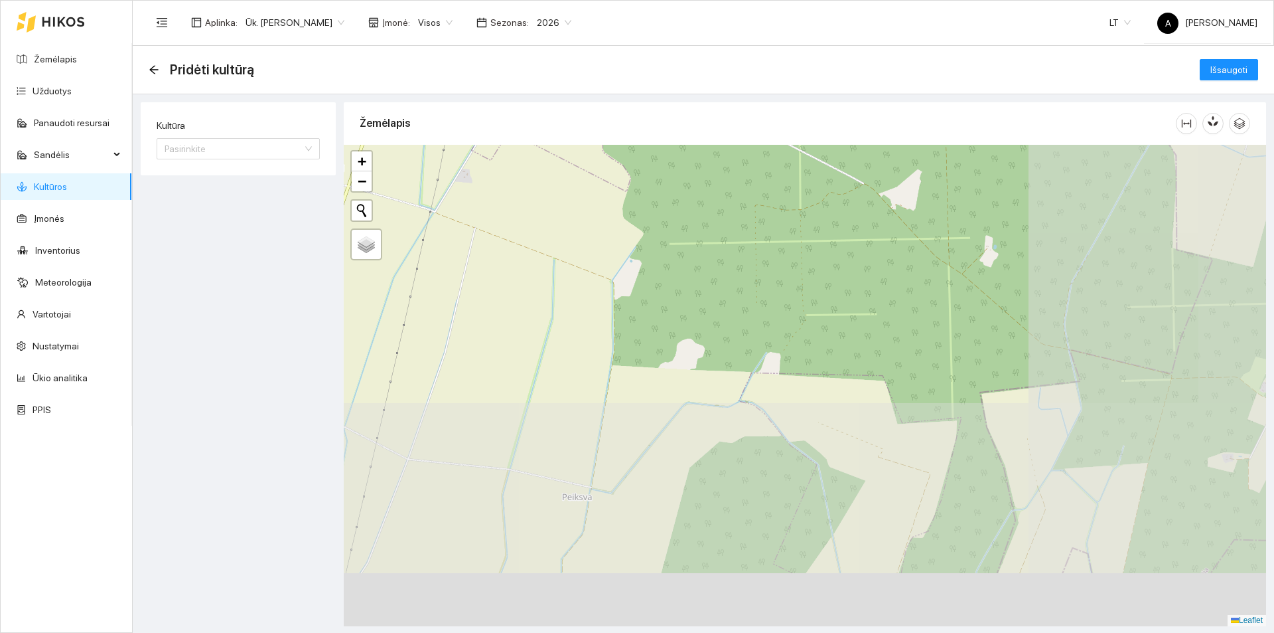
drag, startPoint x: 796, startPoint y: 473, endPoint x: 558, endPoint y: 84, distance: 455.8
click at [558, 84] on main "Pridėti kultūrą Išsaugoti Kultūra Pasirinkite Žemėlapis" at bounding box center [704, 339] width 1142 height 587
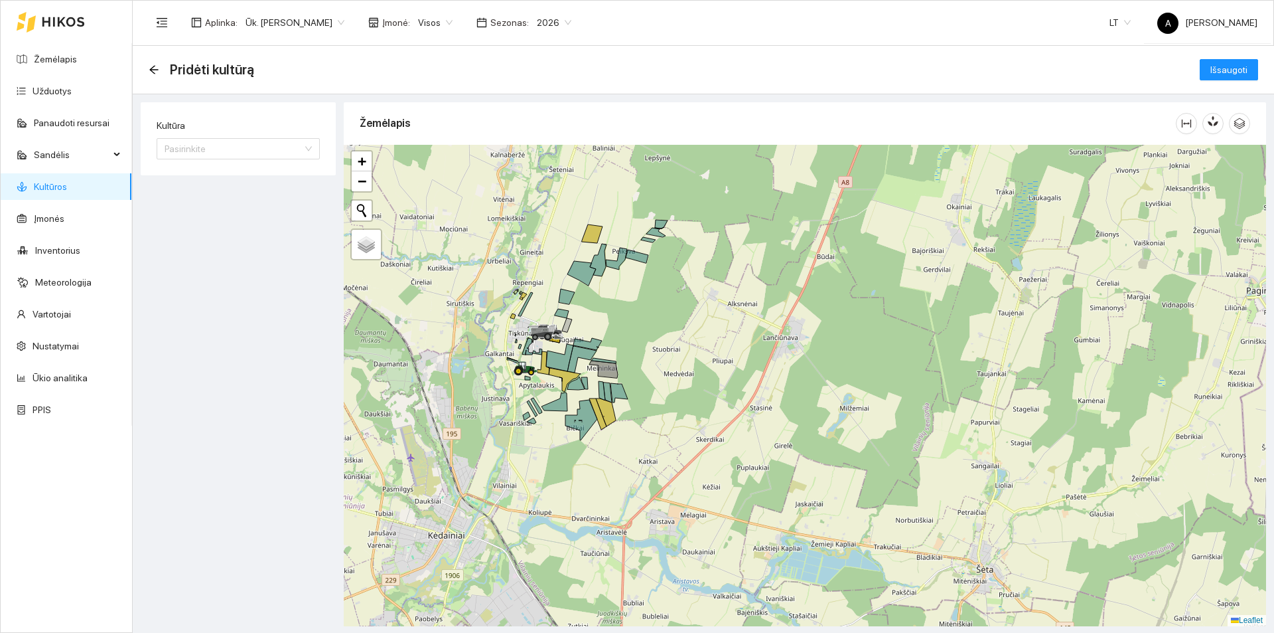
drag, startPoint x: 616, startPoint y: 463, endPoint x: 648, endPoint y: 341, distance: 126.2
click at [648, 341] on div at bounding box center [805, 385] width 923 height 481
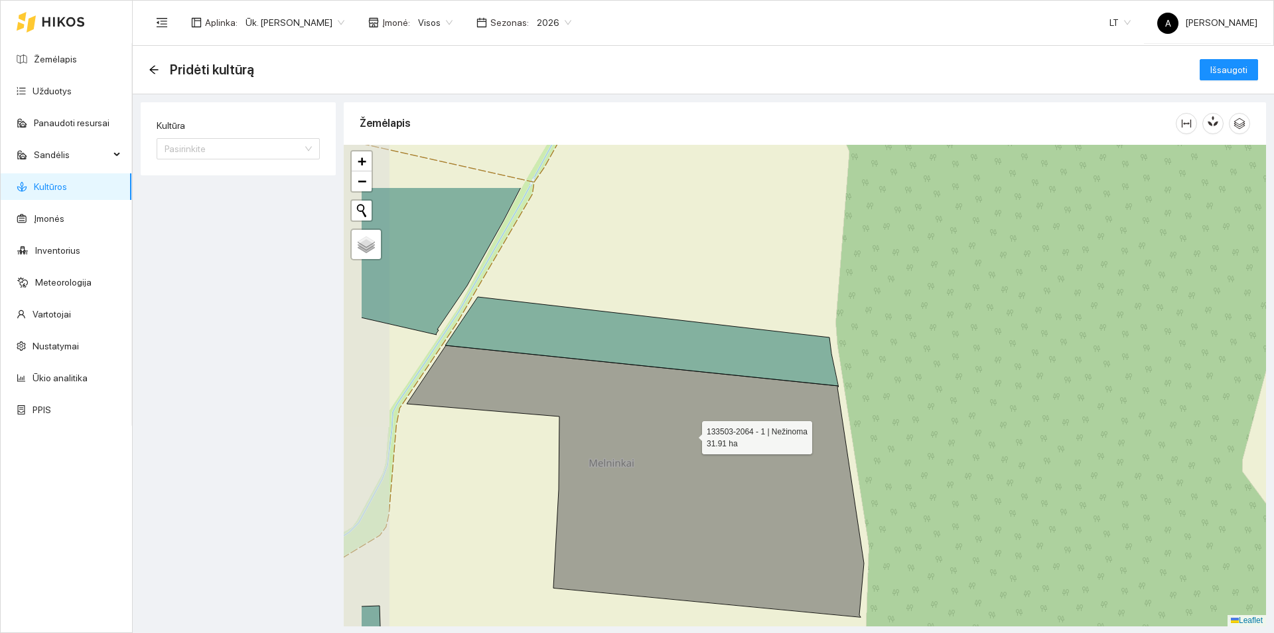
drag, startPoint x: 579, startPoint y: 343, endPoint x: 690, endPoint y: 434, distance: 142.9
click at [690, 434] on icon at bounding box center [635, 480] width 457 height 271
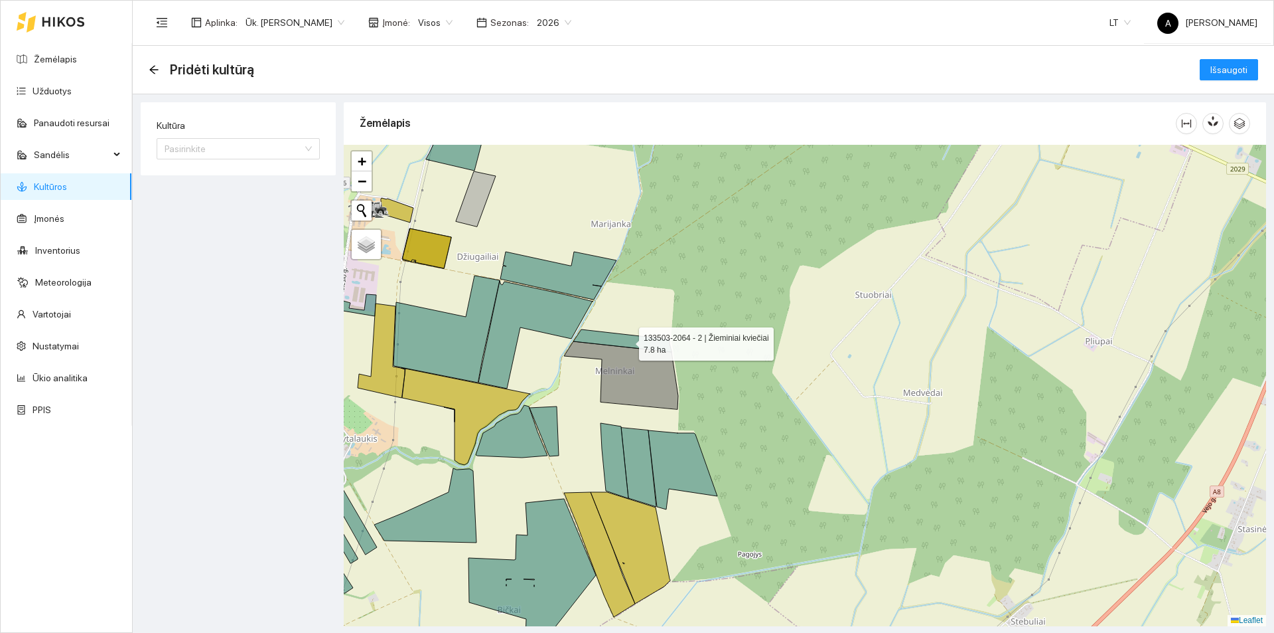
click at [627, 341] on icon at bounding box center [622, 340] width 98 height 23
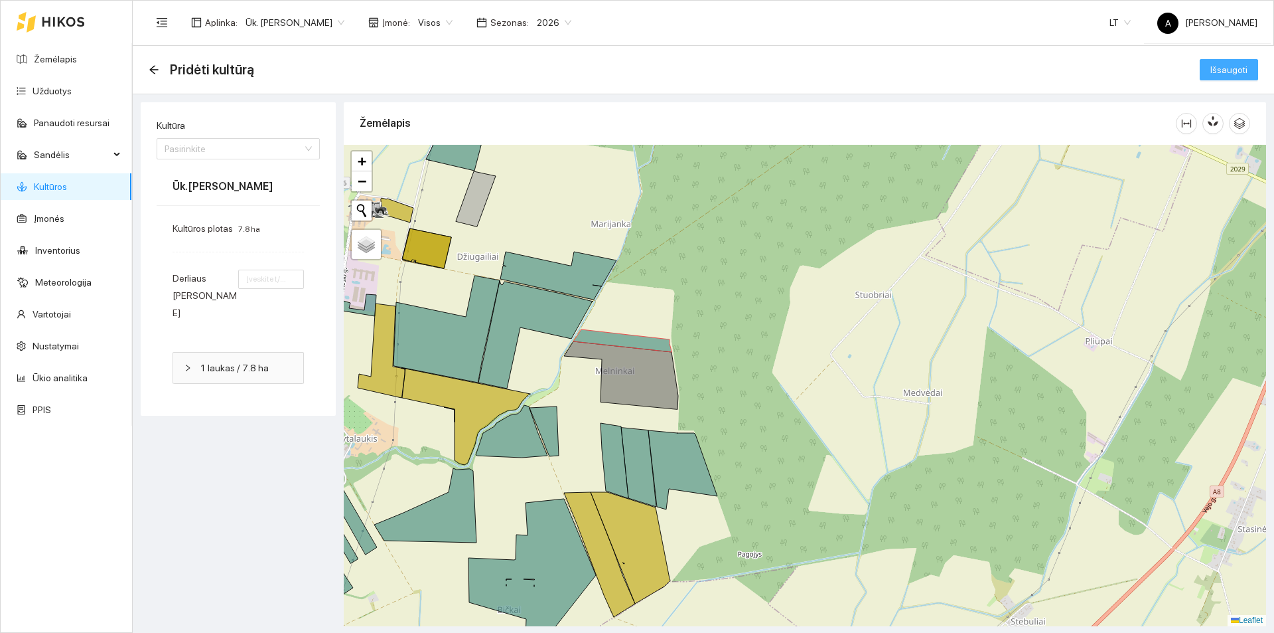
click at [1238, 72] on span "Išsaugoti" at bounding box center [1229, 69] width 37 height 15
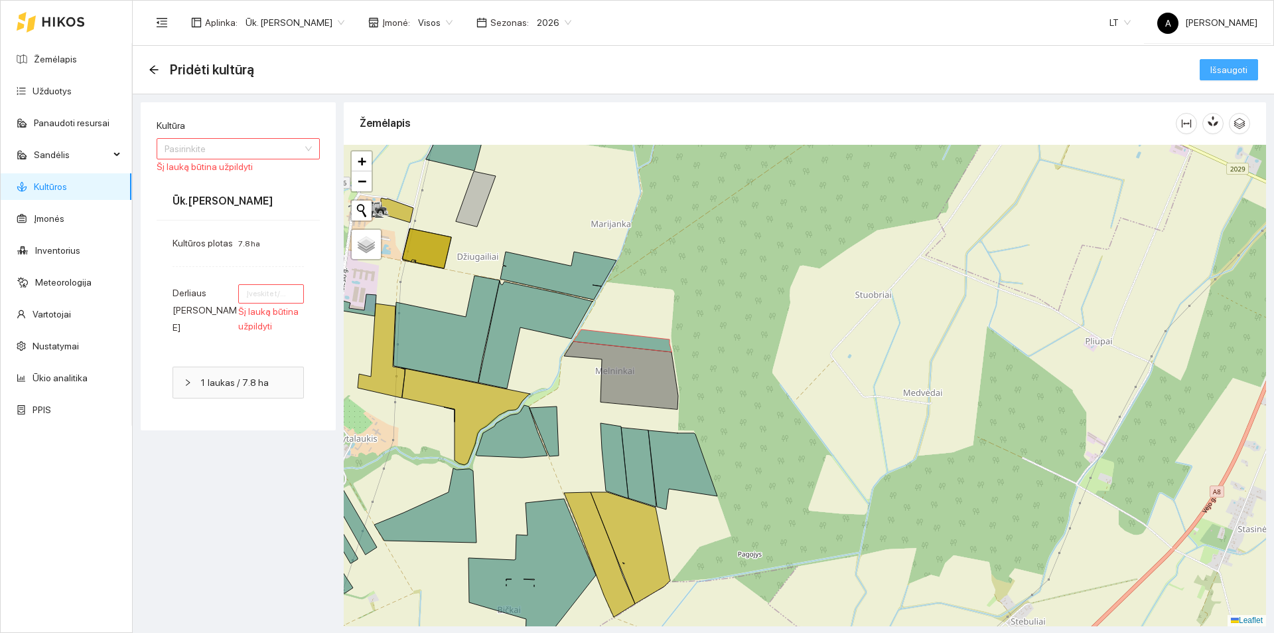
click at [315, 146] on div "Pasirinkite" at bounding box center [238, 148] width 163 height 21
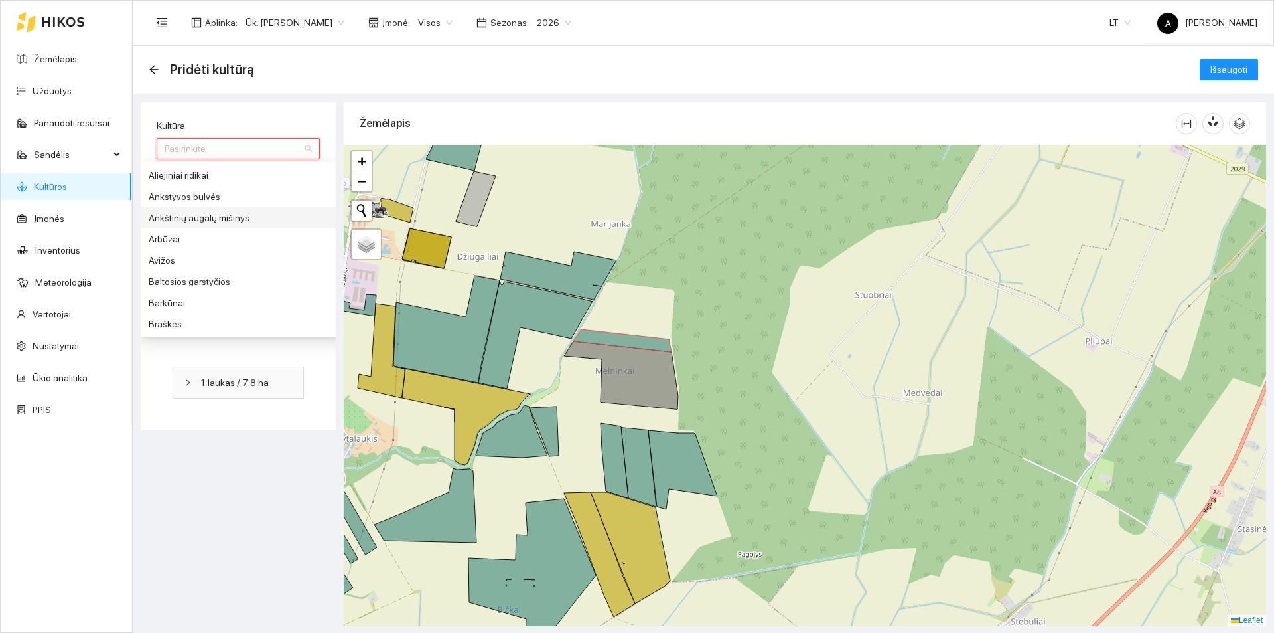
click at [254, 217] on div "Ankštinių augalų mišinys" at bounding box center [248, 217] width 199 height 15
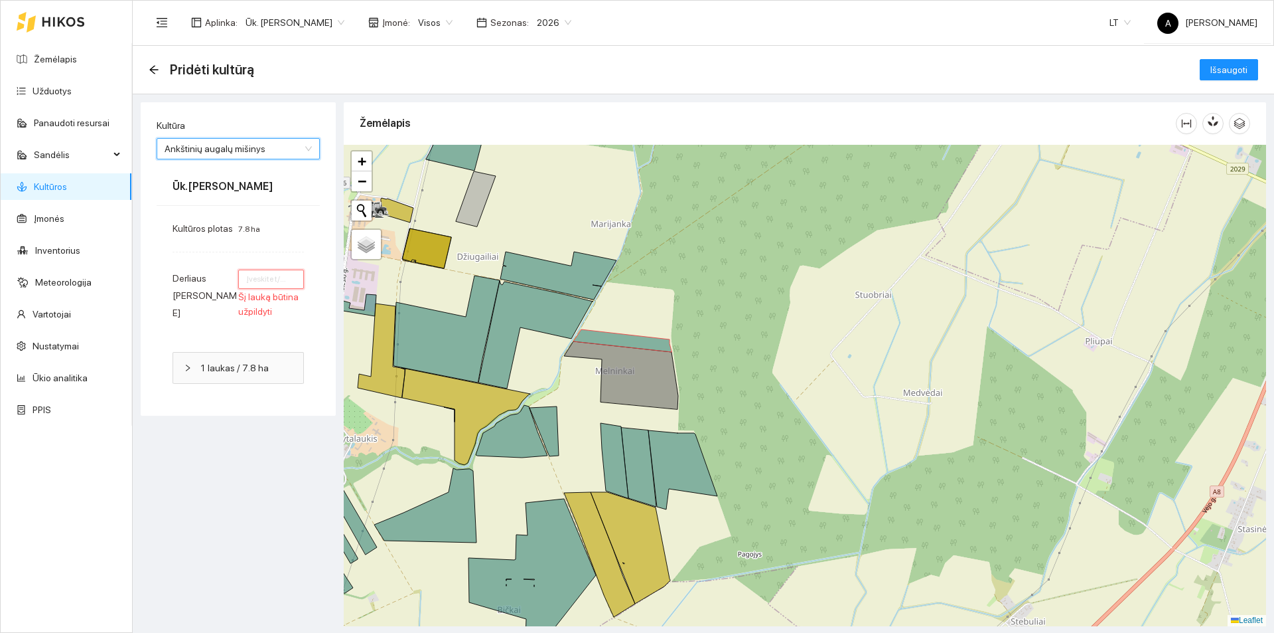
click at [278, 283] on input "number" at bounding box center [271, 278] width 66 height 19
type input "1"
click at [621, 363] on icon at bounding box center [621, 375] width 114 height 68
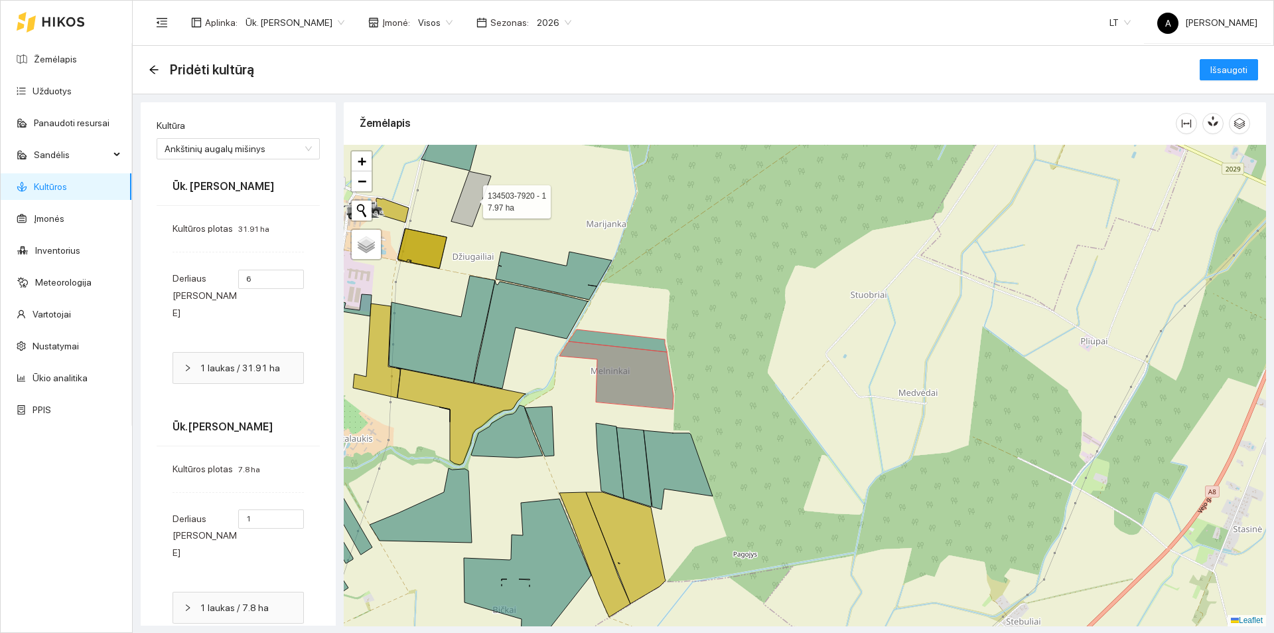
click at [469, 209] on icon at bounding box center [471, 198] width 40 height 55
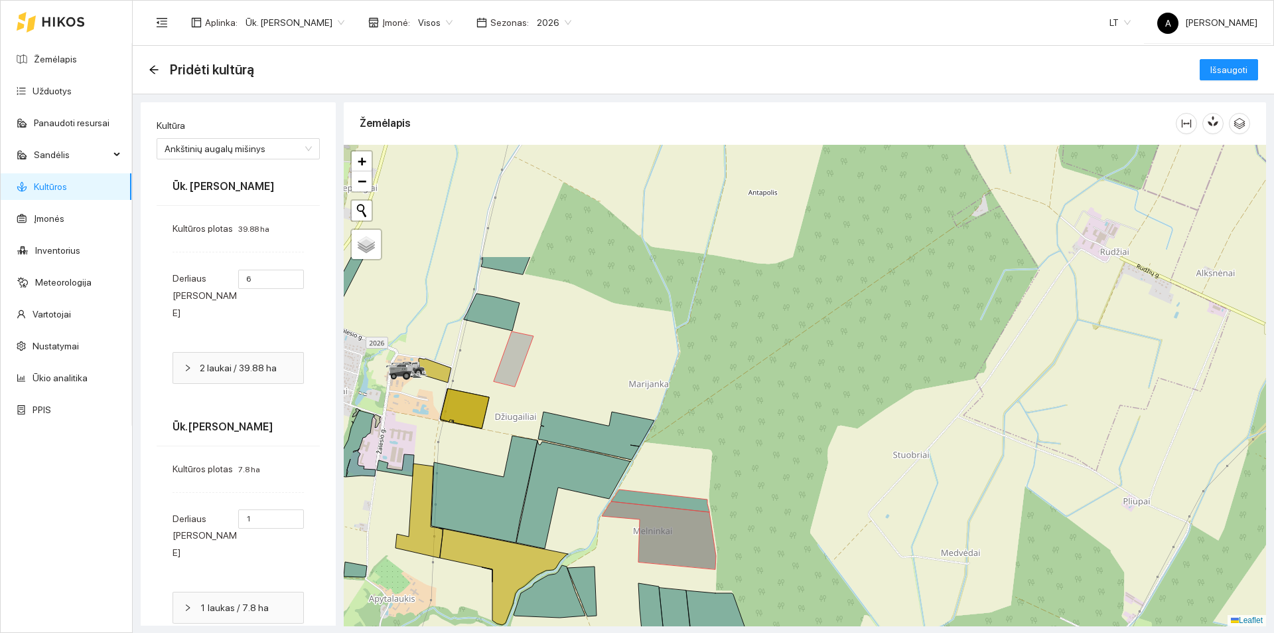
drag, startPoint x: 541, startPoint y: 364, endPoint x: 634, endPoint y: 401, distance: 99.8
click at [589, 554] on div at bounding box center [805, 385] width 923 height 481
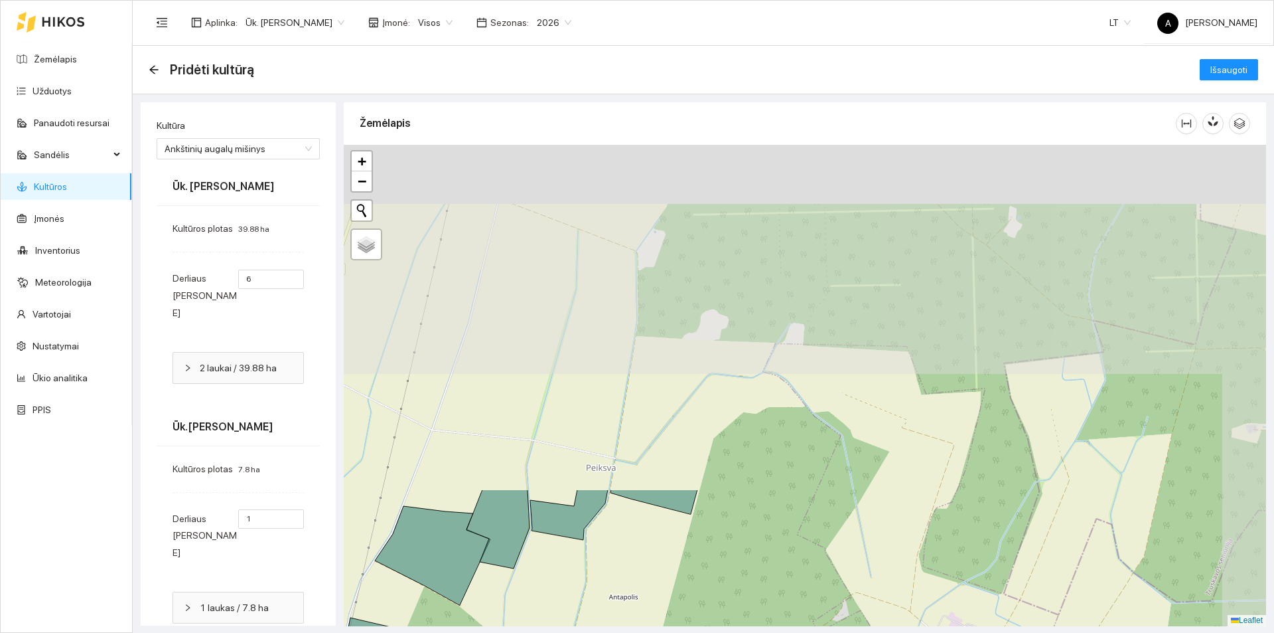
drag, startPoint x: 729, startPoint y: 224, endPoint x: 579, endPoint y: 635, distance: 437.2
click at [579, 632] on html "Žemėlapis Užduotys Panaudoti resursai [PERSON_NAME] Veislės Pesticidai Mikroele…" at bounding box center [637, 316] width 1274 height 633
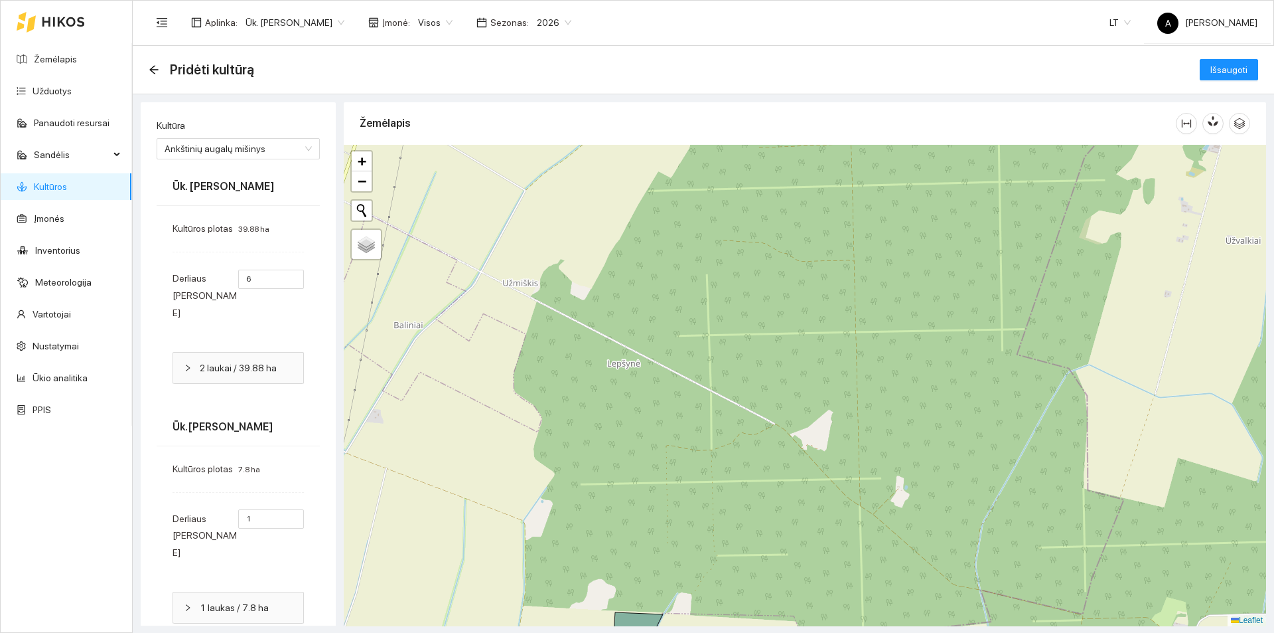
drag, startPoint x: 599, startPoint y: 569, endPoint x: 556, endPoint y: 658, distance: 99.5
click at [556, 632] on html "Žemėlapis Užduotys Panaudoti resursai [PERSON_NAME] Veislės Pesticidai Mikroele…" at bounding box center [637, 316] width 1274 height 633
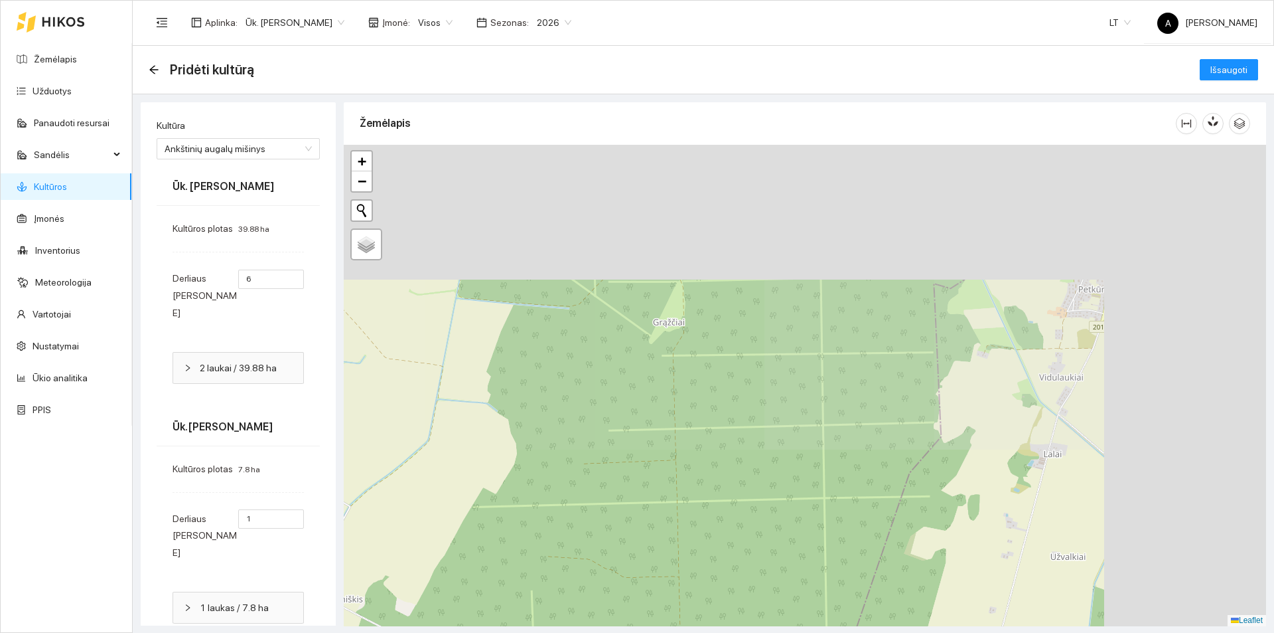
drag, startPoint x: 666, startPoint y: 394, endPoint x: 522, endPoint y: 658, distance: 300.9
click at [522, 632] on html "Žemėlapis Užduotys Panaudoti resursai [PERSON_NAME] Veislės Pesticidai Mikroele…" at bounding box center [637, 316] width 1274 height 633
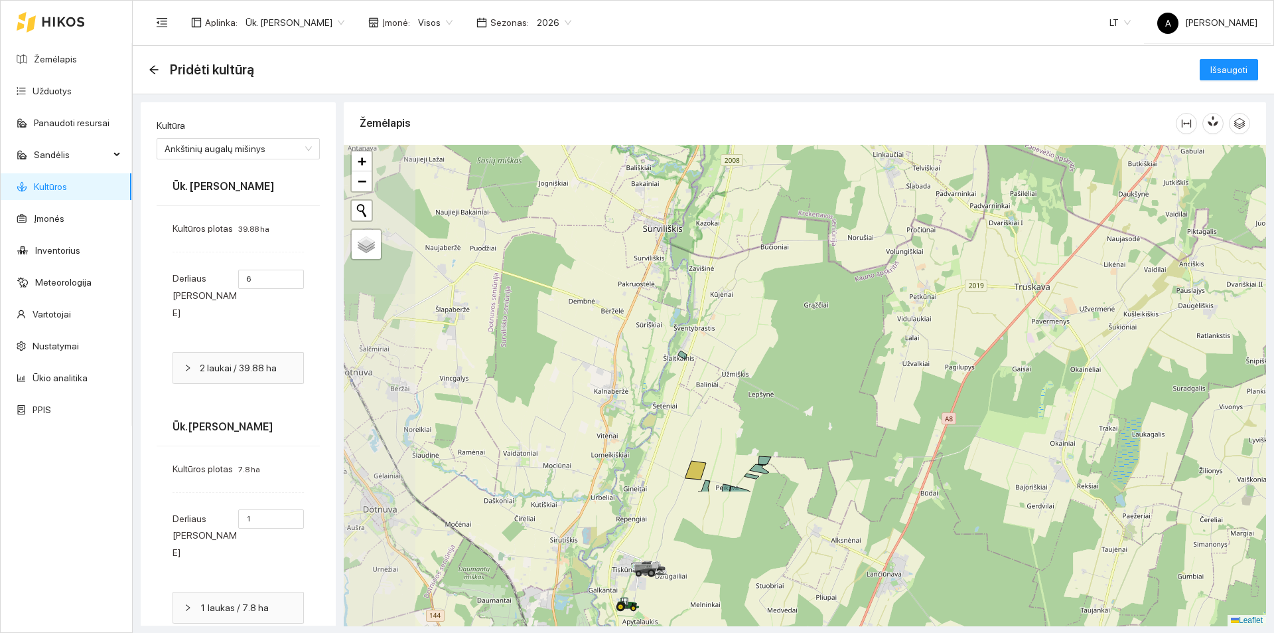
drag, startPoint x: 678, startPoint y: 343, endPoint x: 834, endPoint y: 205, distance: 207.4
click at [834, 205] on div at bounding box center [805, 385] width 923 height 481
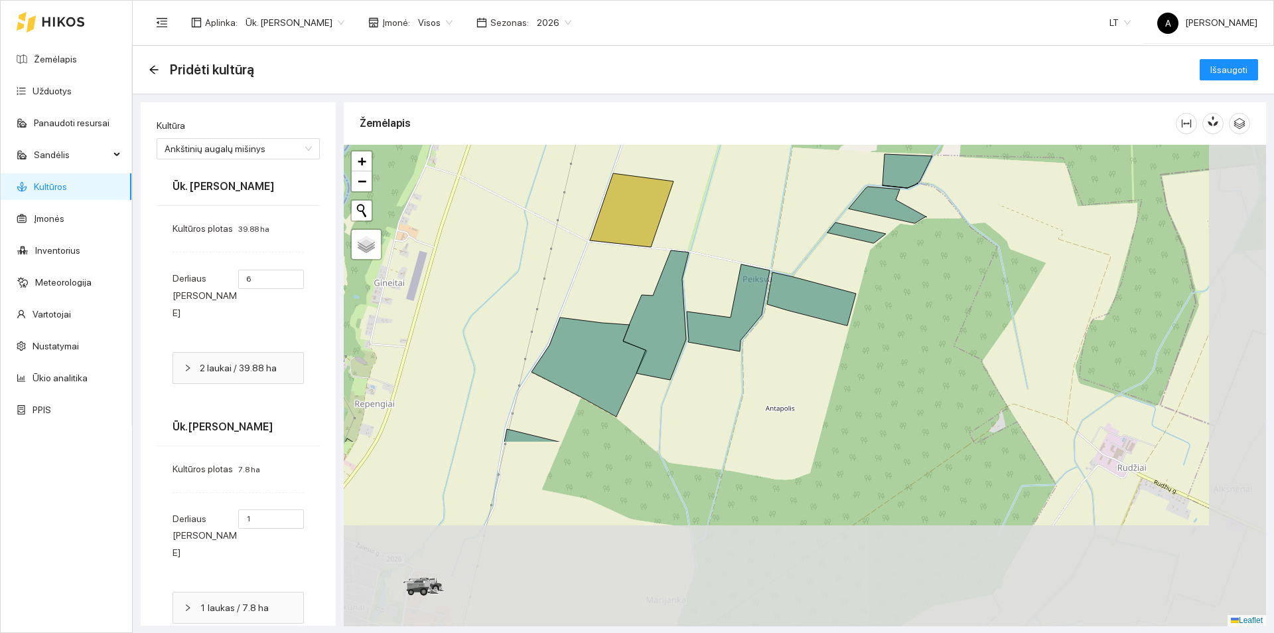
drag, startPoint x: 791, startPoint y: 437, endPoint x: 735, endPoint y: 254, distance: 192.3
click at [735, 254] on div at bounding box center [805, 385] width 923 height 481
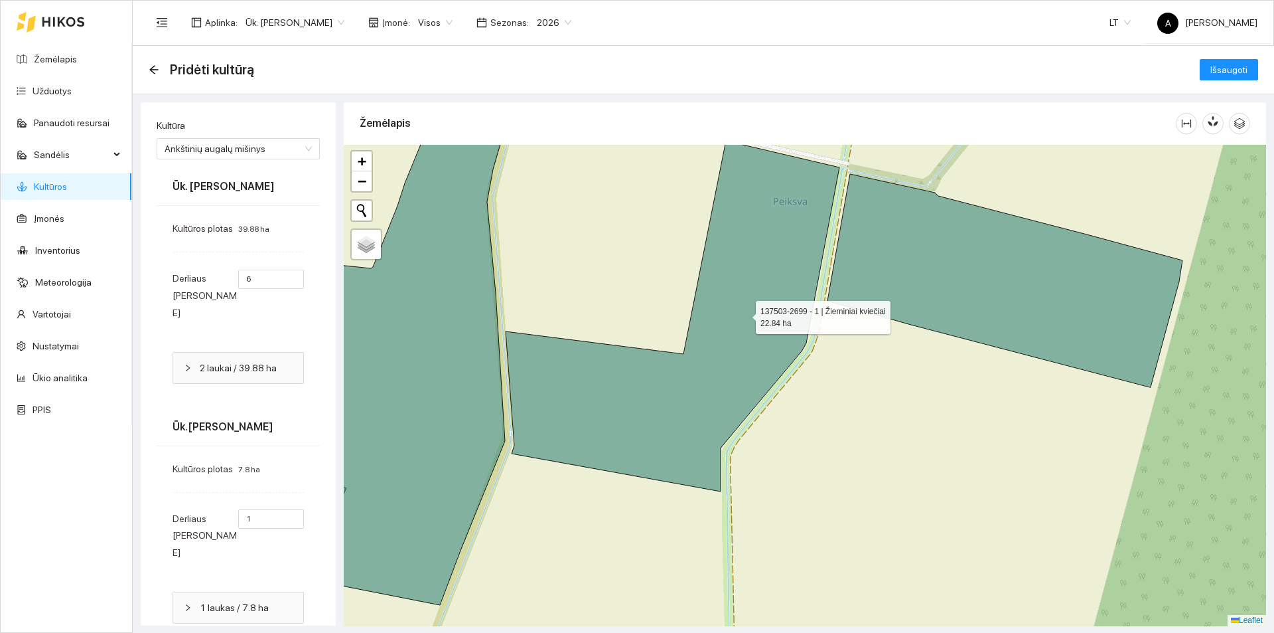
click at [744, 314] on icon at bounding box center [673, 316] width 334 height 350
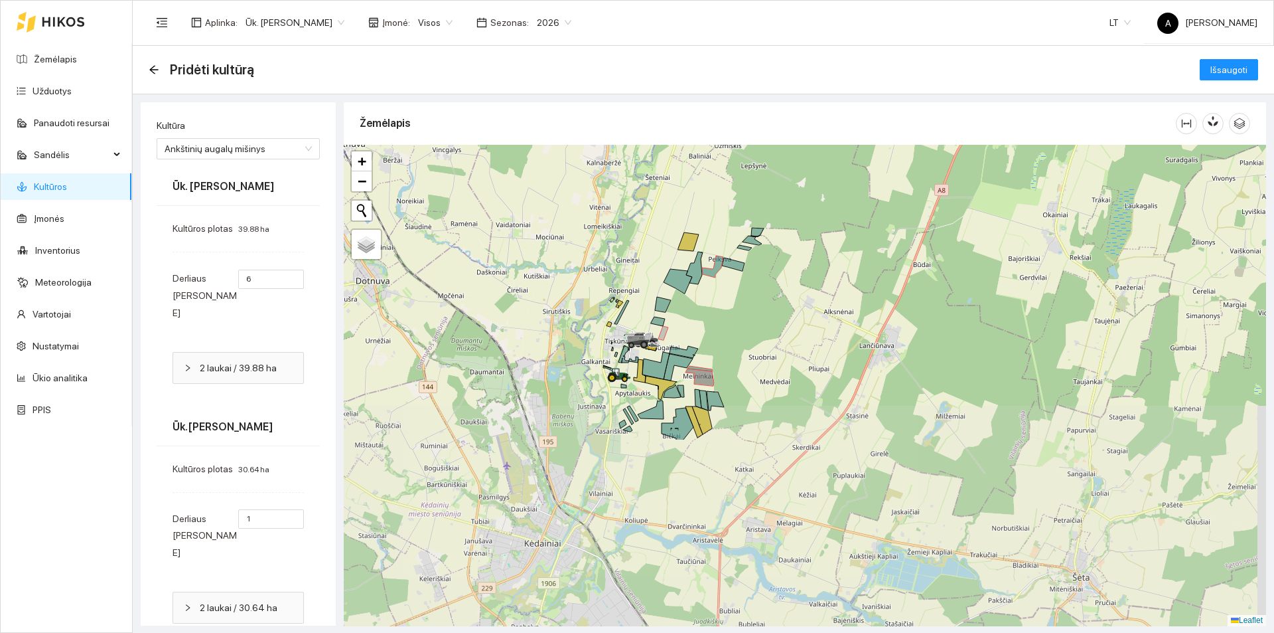
drag, startPoint x: 664, startPoint y: 542, endPoint x: 704, endPoint y: 307, distance: 238.3
click at [704, 307] on div at bounding box center [805, 385] width 923 height 481
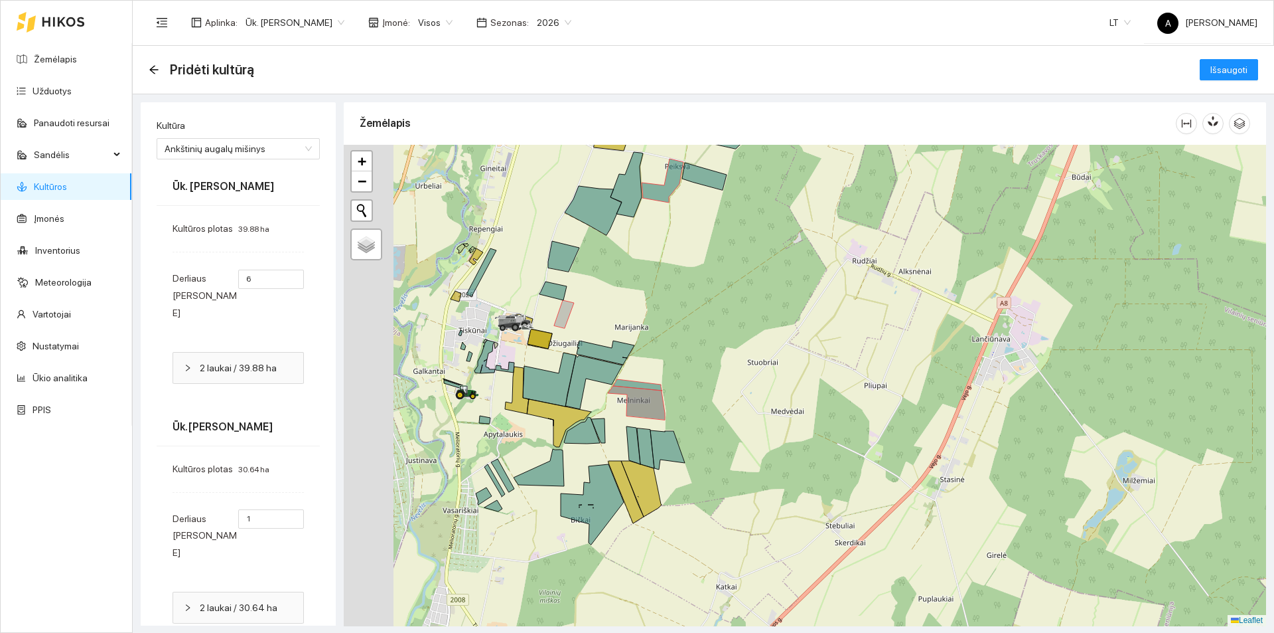
drag, startPoint x: 658, startPoint y: 356, endPoint x: 701, endPoint y: 353, distance: 42.6
click at [701, 353] on div at bounding box center [805, 385] width 923 height 481
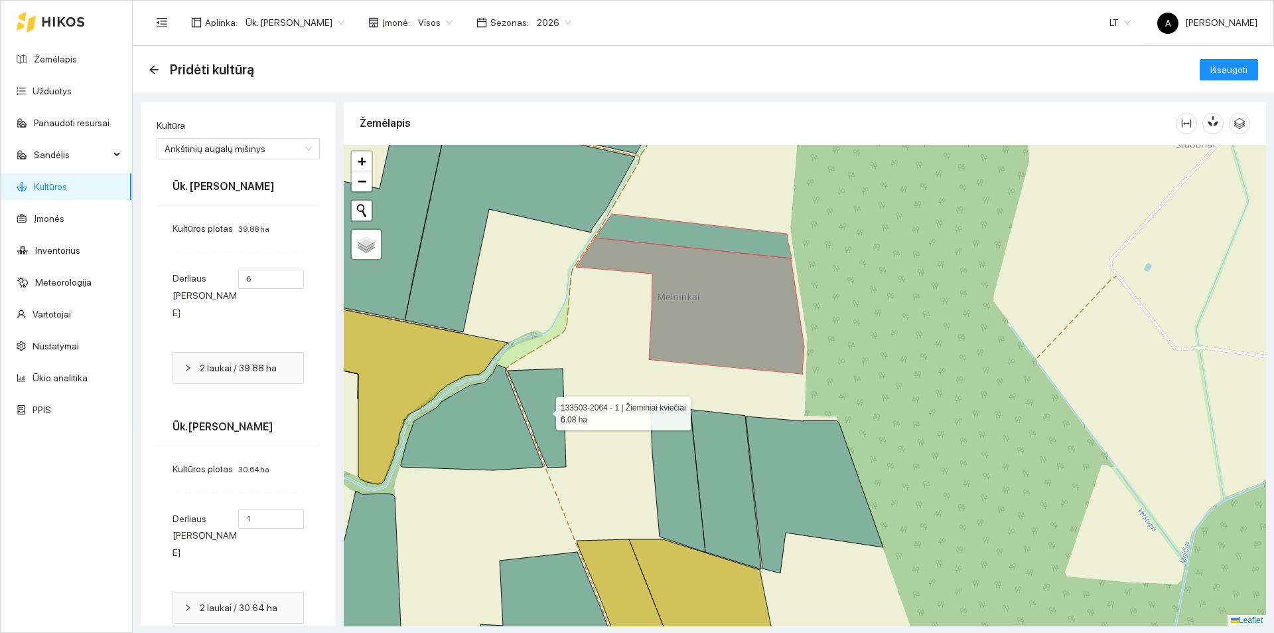
click at [546, 417] on icon at bounding box center [537, 417] width 58 height 99
click at [501, 433] on icon at bounding box center [472, 417] width 143 height 106
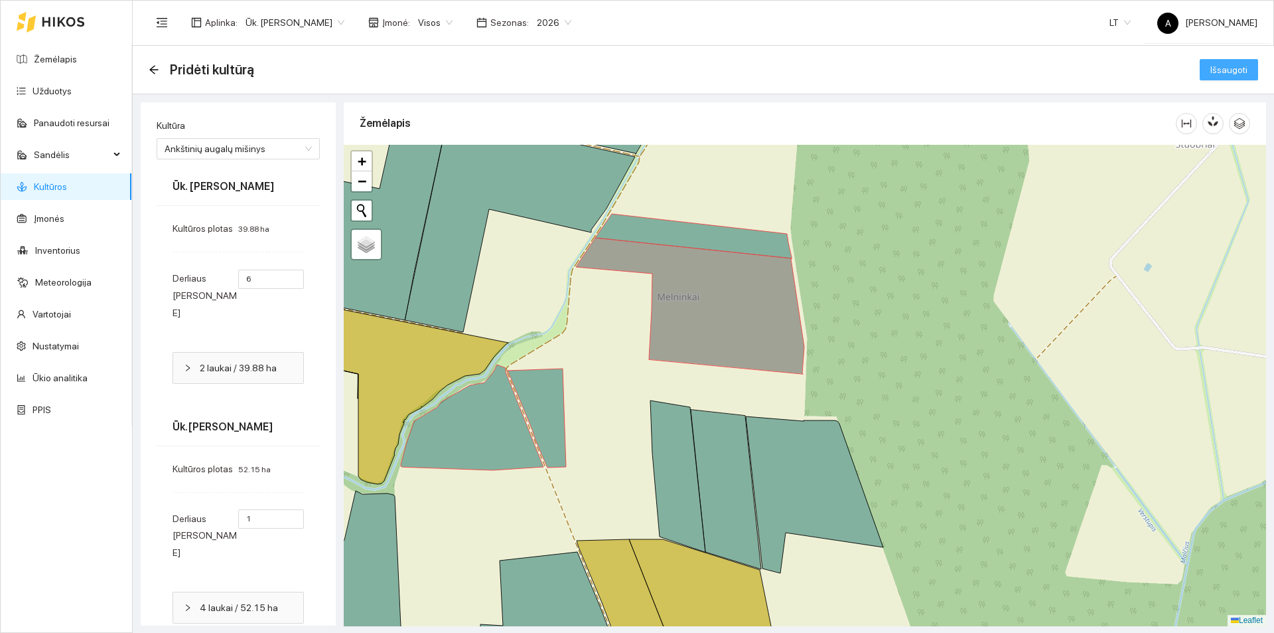
click at [1216, 62] on span "Išsaugoti" at bounding box center [1229, 69] width 37 height 15
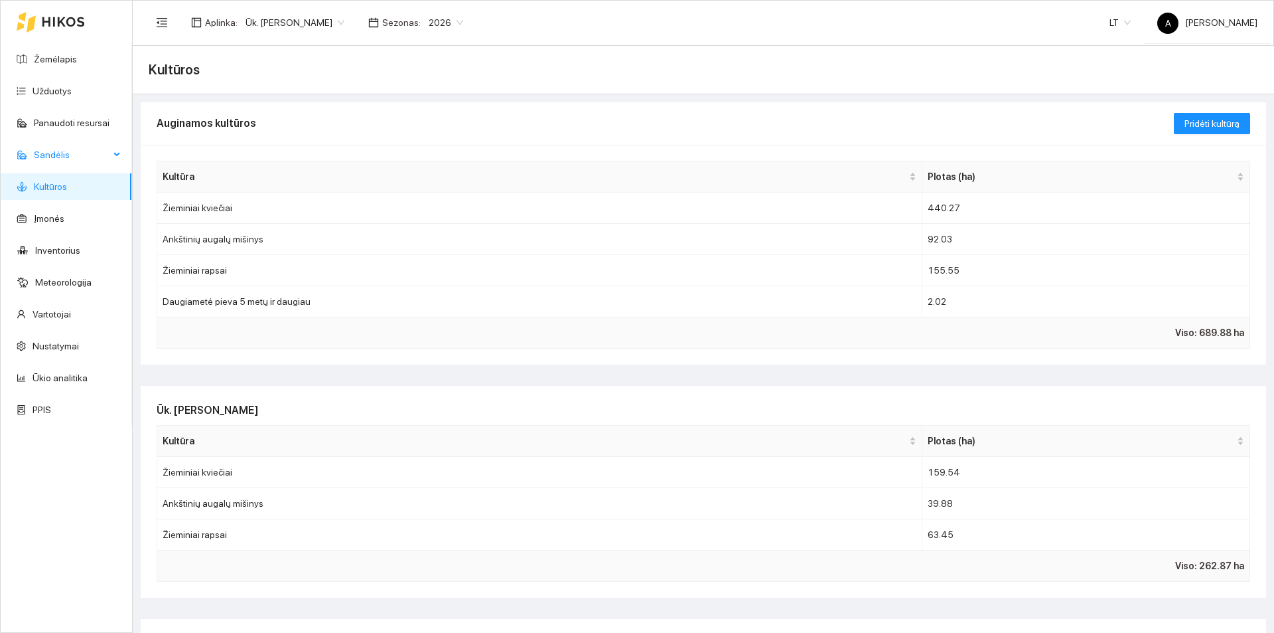
click at [54, 161] on span "Sandėlis" at bounding box center [72, 154] width 76 height 27
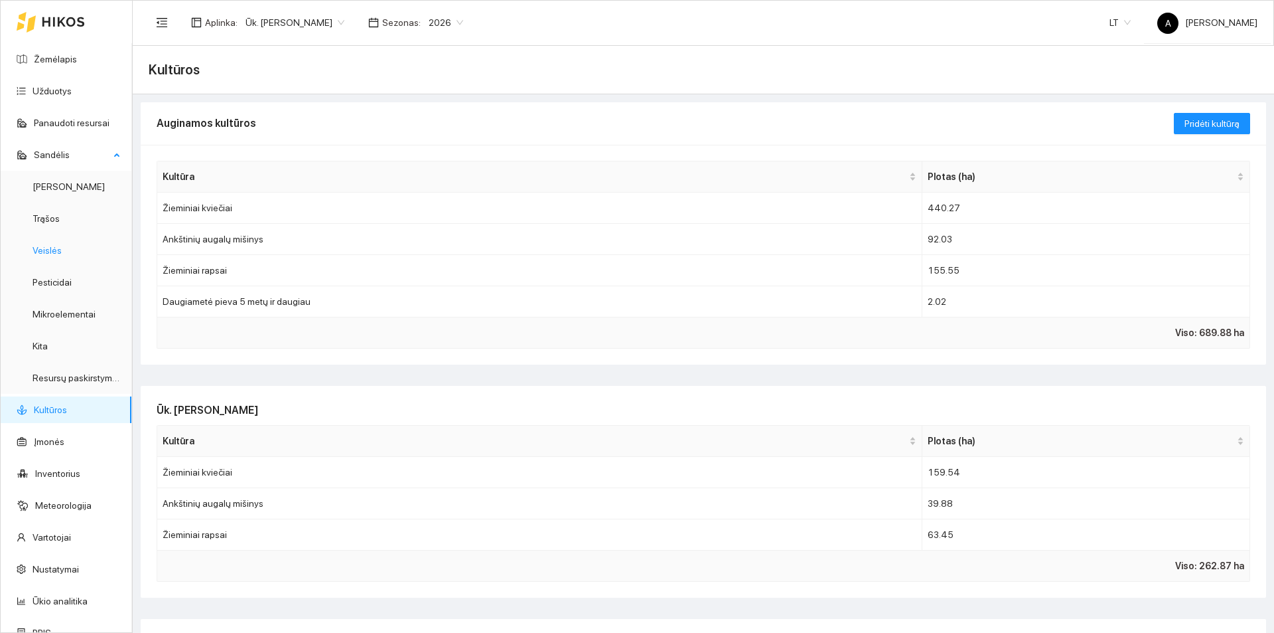
click at [54, 248] on link "Veislės" at bounding box center [47, 250] width 29 height 11
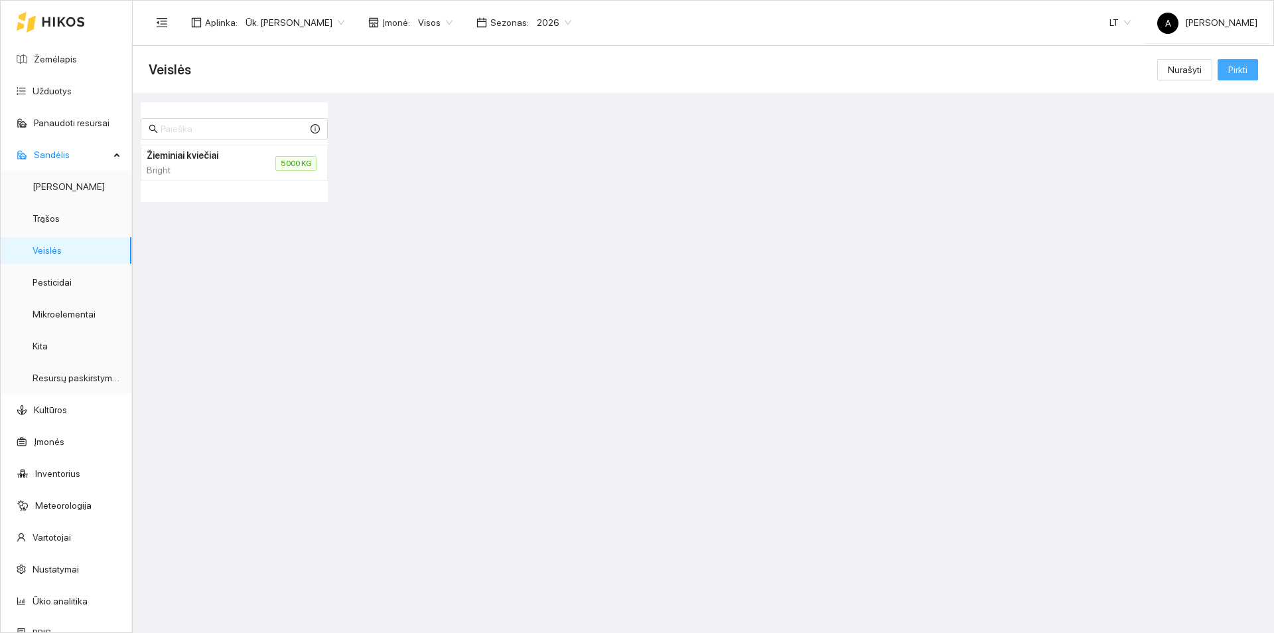
click at [1237, 72] on span "Pirkti" at bounding box center [1238, 69] width 19 height 15
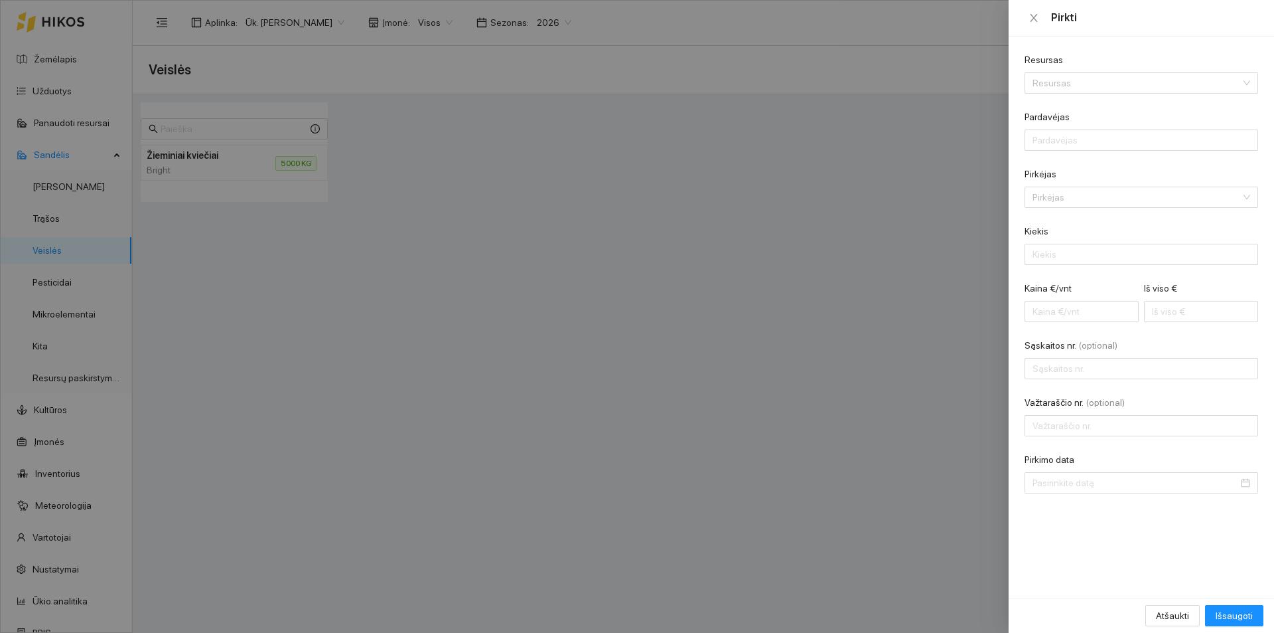
click at [614, 196] on div at bounding box center [637, 316] width 1274 height 633
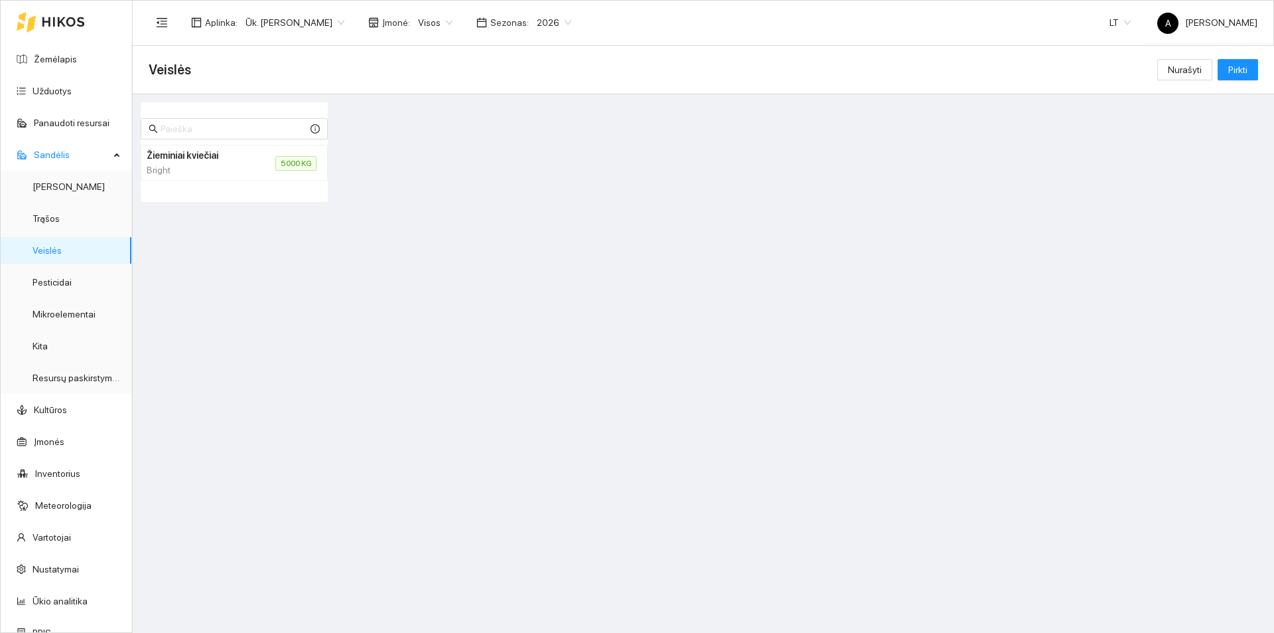
click at [183, 173] on div "Bright" at bounding box center [195, 170] width 97 height 15
click at [186, 168] on div "Bright" at bounding box center [195, 170] width 97 height 15
click at [279, 162] on span "5000 KG" at bounding box center [295, 163] width 41 height 15
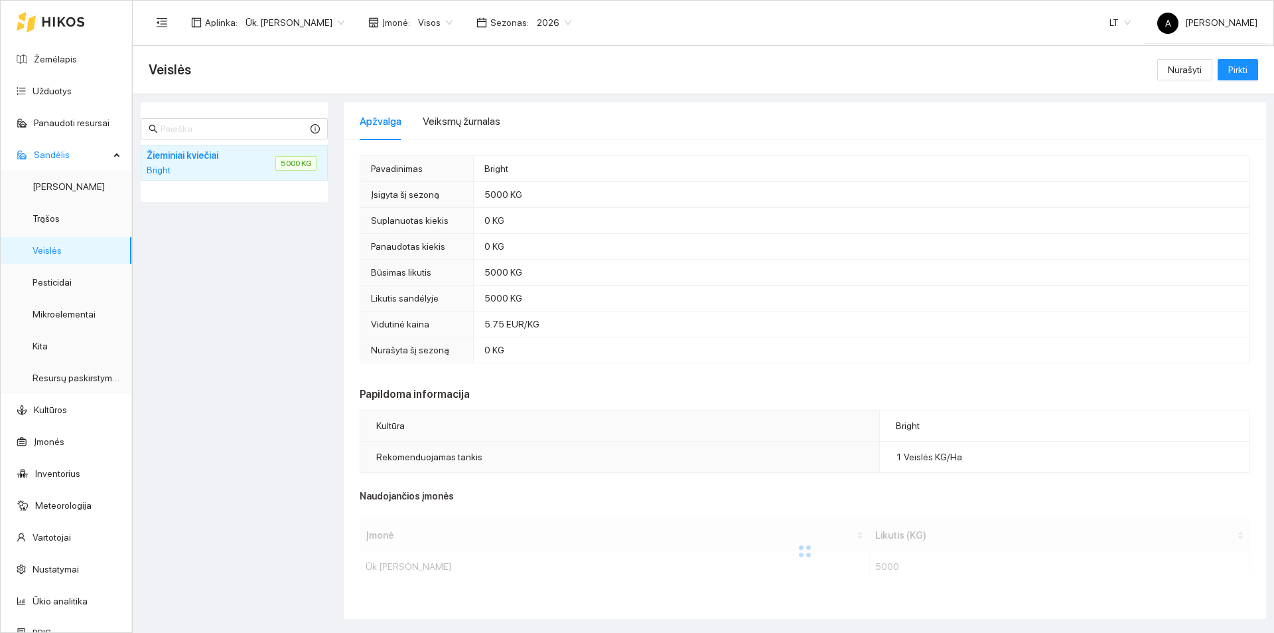
click at [608, 167] on td "Bright" at bounding box center [861, 169] width 777 height 26
click at [441, 117] on div "Veiksmų žurnalas" at bounding box center [462, 121] width 78 height 17
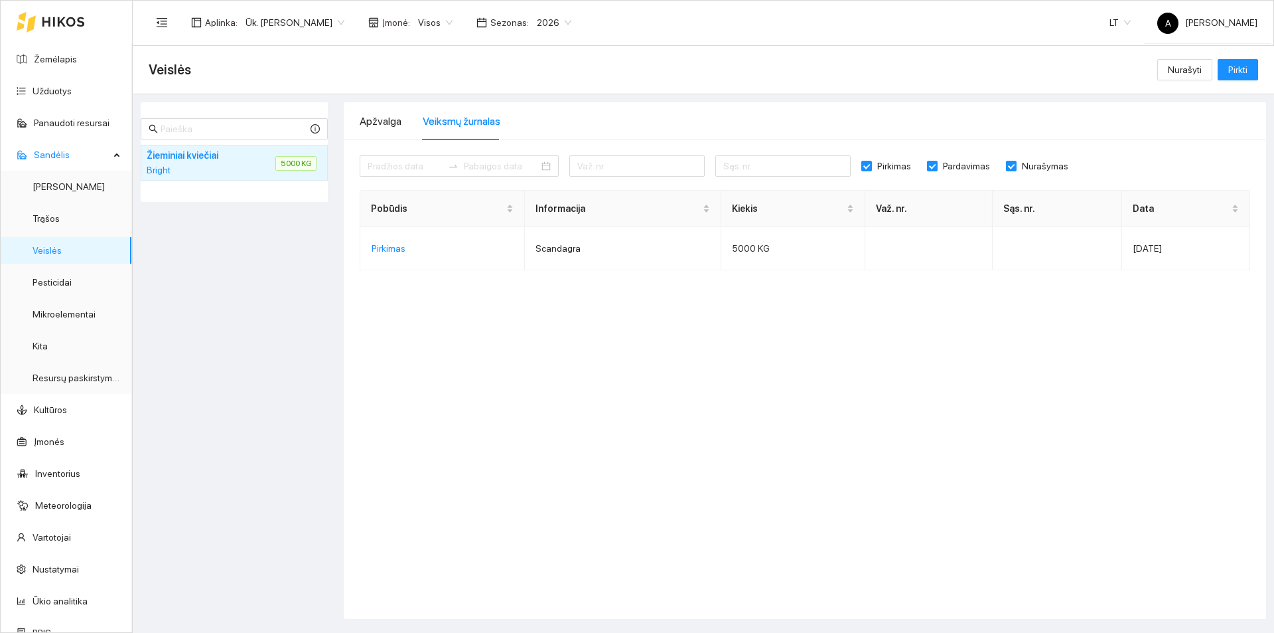
click at [273, 208] on div "Žieminiai kviečiai Bright 5000 KG" at bounding box center [234, 360] width 195 height 516
click at [394, 126] on div "Apžvalga" at bounding box center [381, 121] width 42 height 17
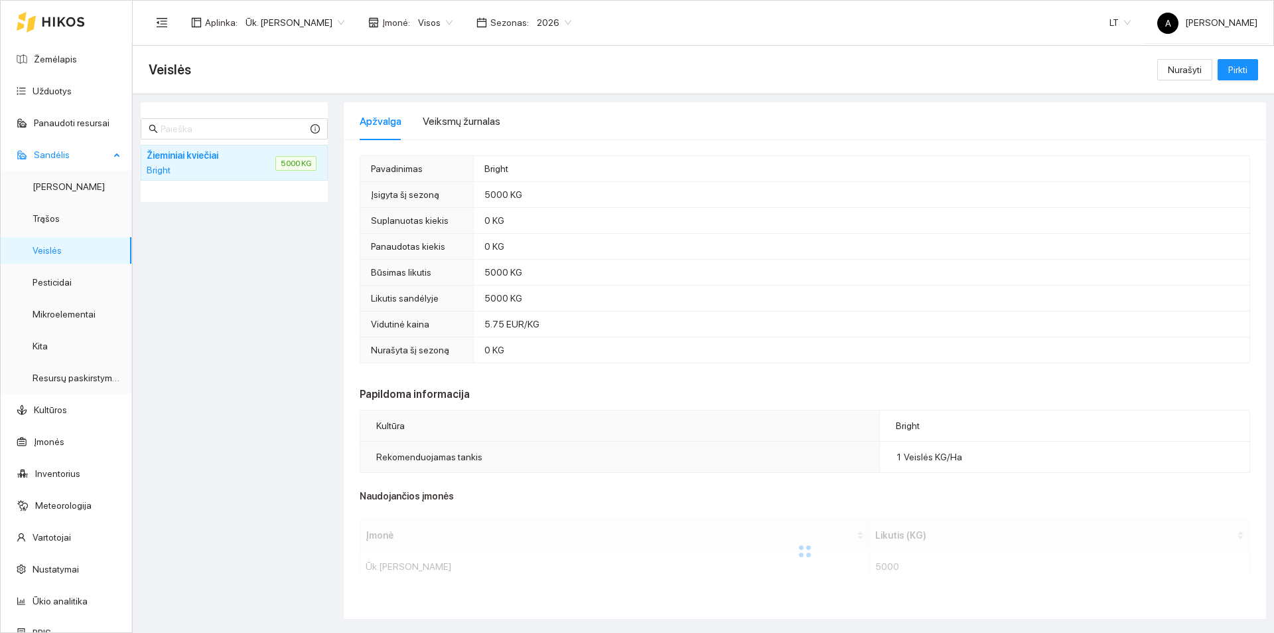
click at [36, 248] on link "Veislės" at bounding box center [47, 250] width 29 height 11
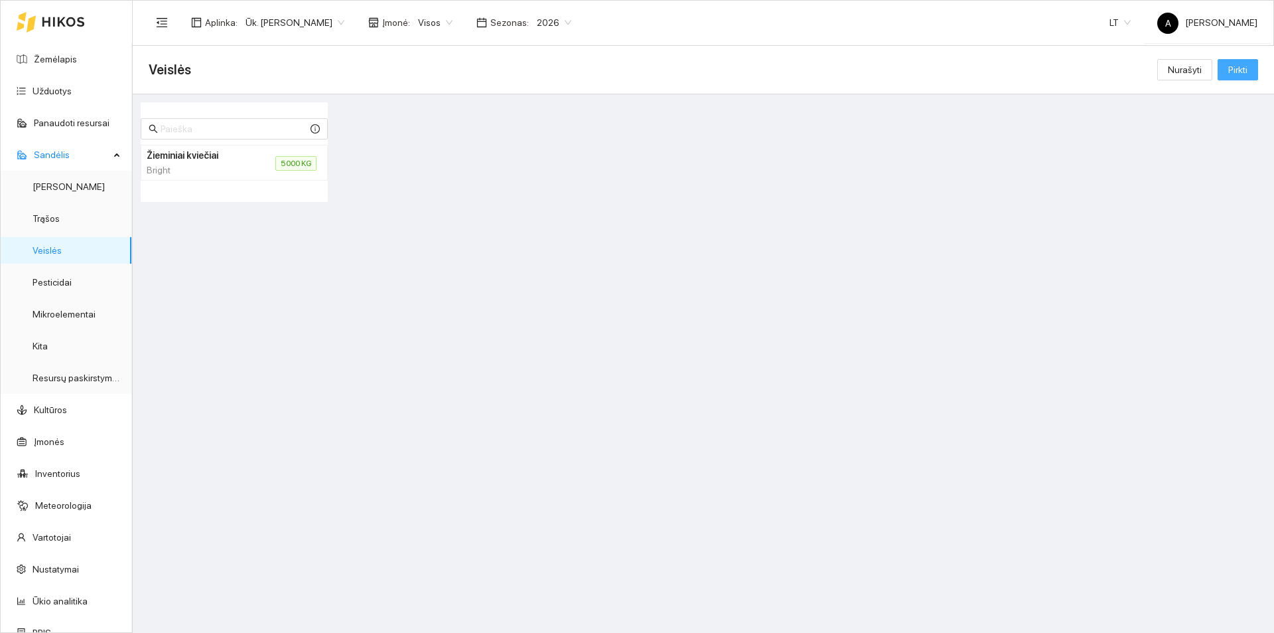
click at [1245, 73] on span "Pirkti" at bounding box center [1238, 69] width 19 height 15
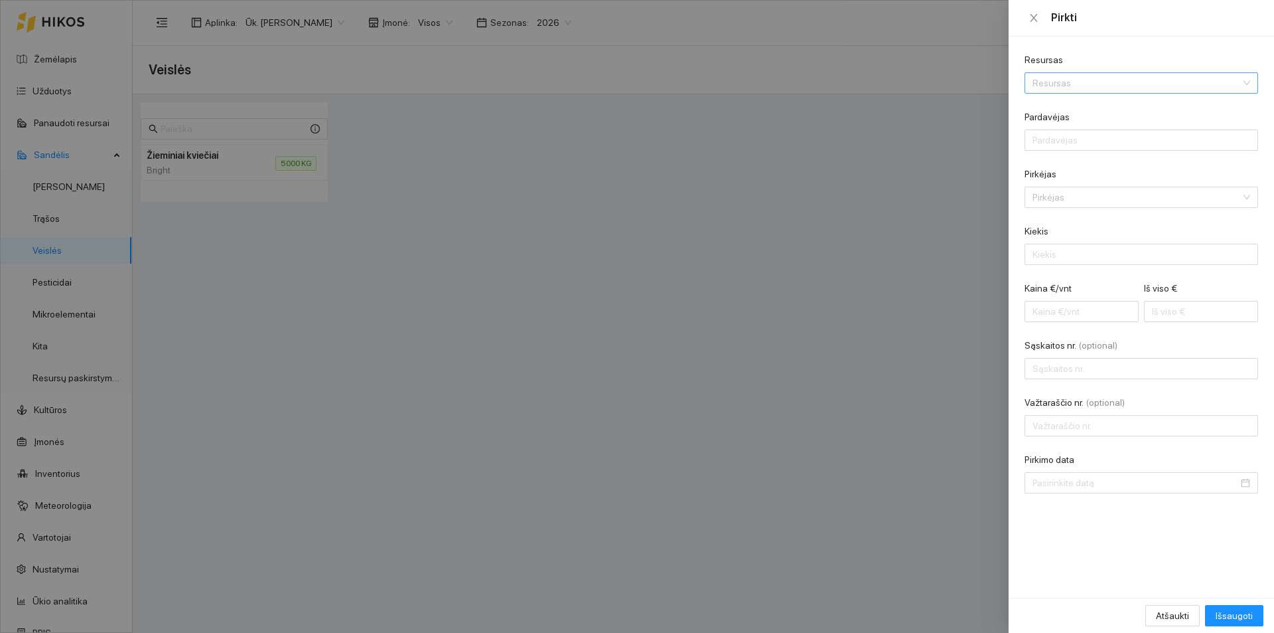
click at [1109, 80] on input "Resursas" at bounding box center [1137, 83] width 208 height 20
click at [1096, 128] on div "Veislės" at bounding box center [1098, 130] width 130 height 15
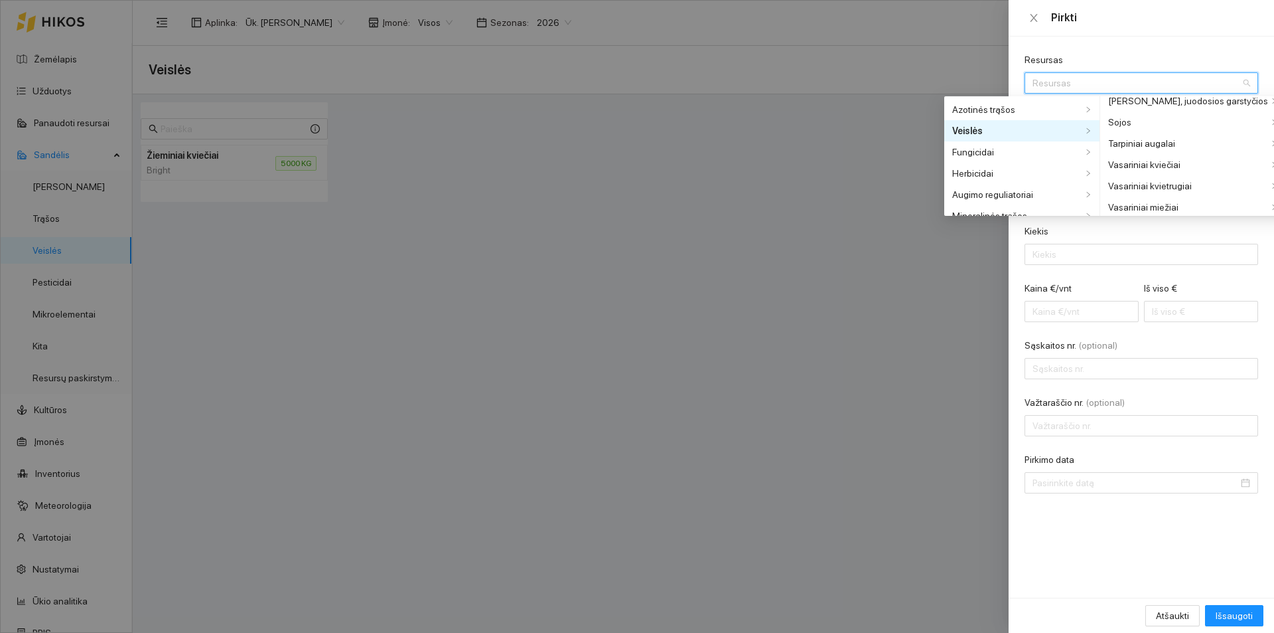
scroll to position [531, 0]
click at [1134, 175] on div "Žieminiai kviečiai" at bounding box center [1189, 173] width 160 height 15
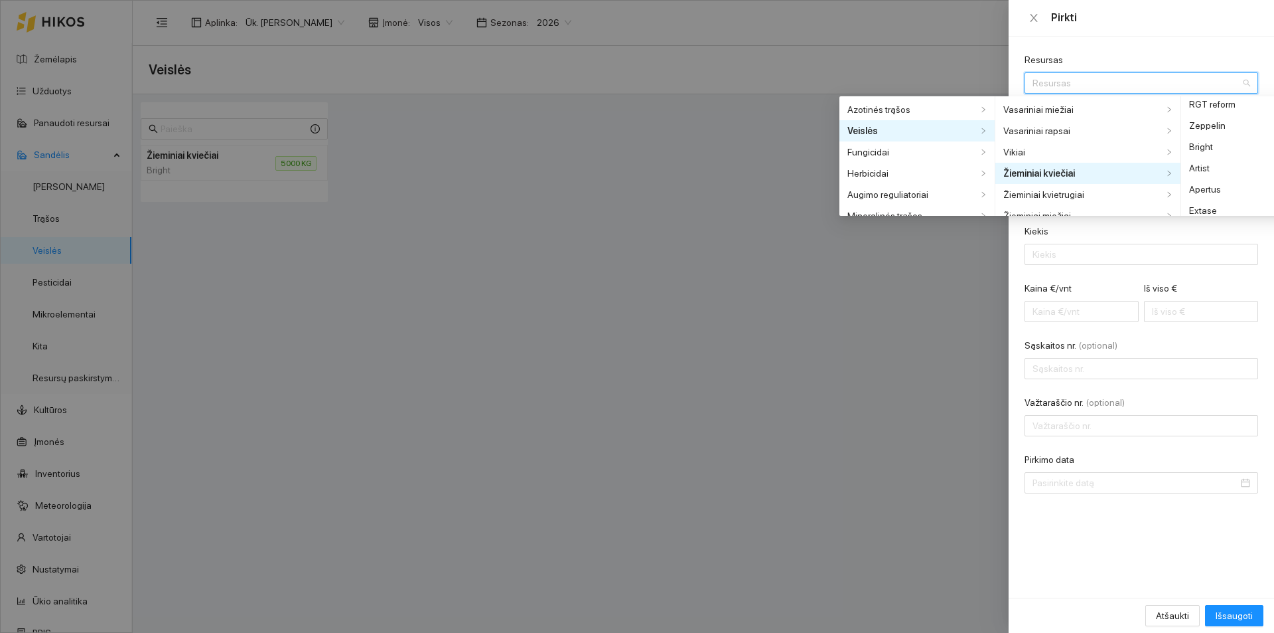
scroll to position [0, 0]
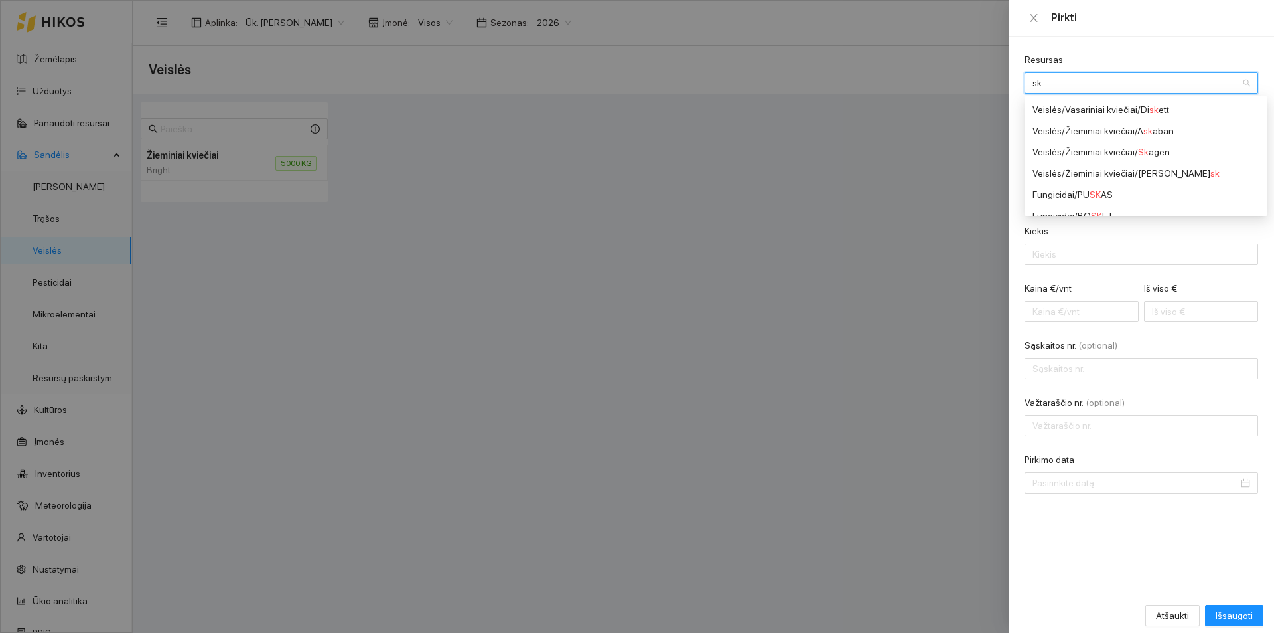
type input "ska"
click at [1157, 133] on div "Veislės / Žieminiai kviečiai / Ska gen" at bounding box center [1135, 130] width 204 height 15
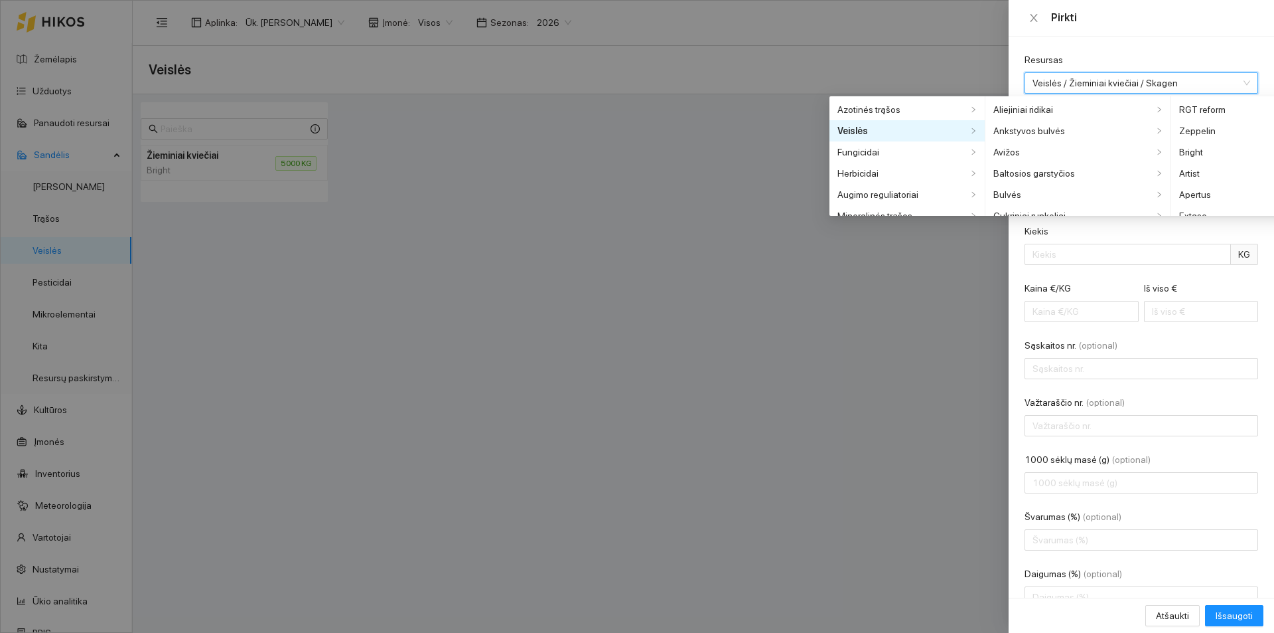
scroll to position [1774, 0]
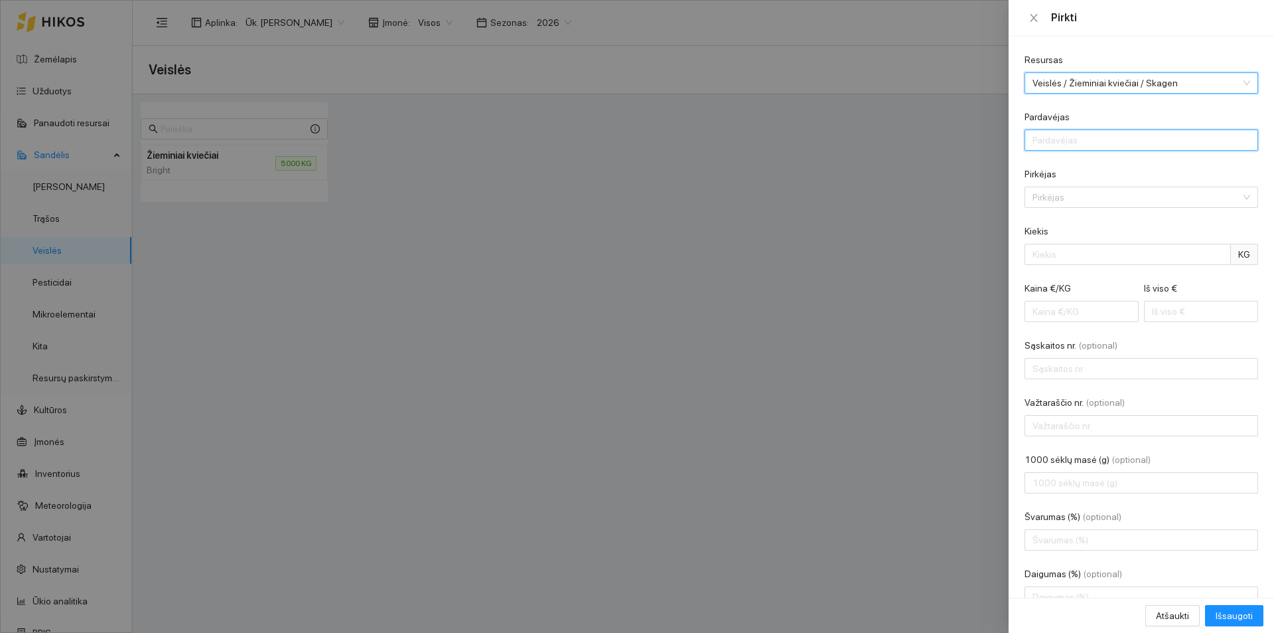
click at [1069, 144] on input "Pardavėjas" at bounding box center [1142, 139] width 234 height 21
type input "Siuse"
click at [1049, 200] on input "Pirkėjas" at bounding box center [1137, 197] width 208 height 20
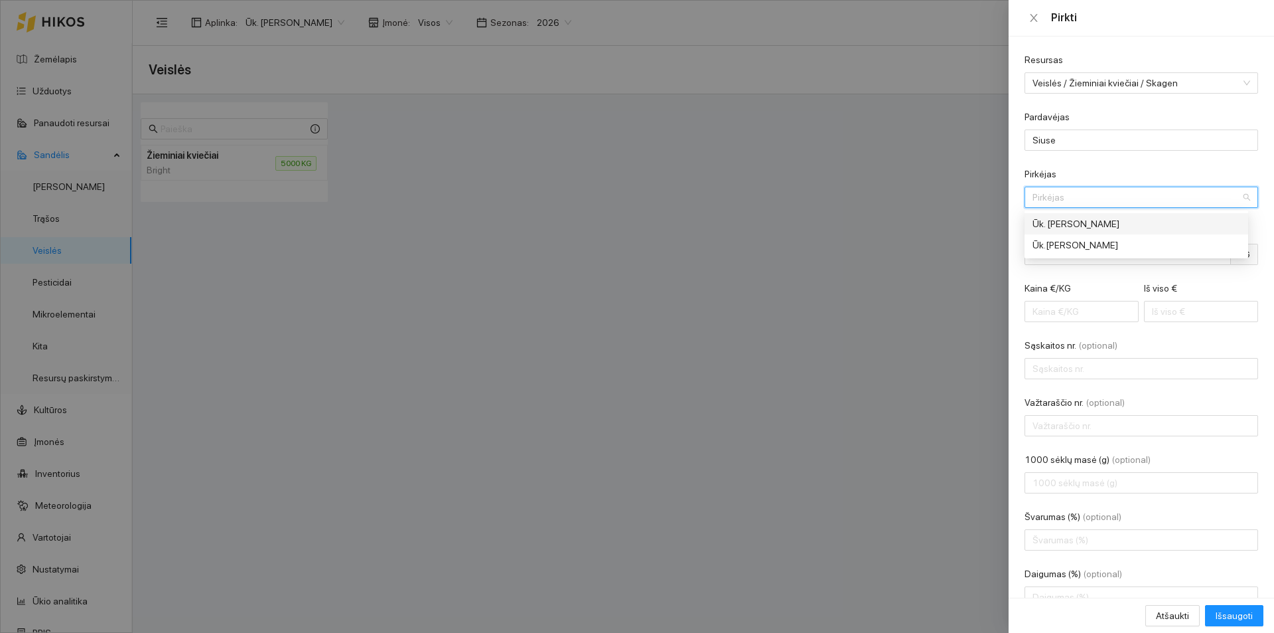
click at [1069, 226] on div "Ūk. [PERSON_NAME]" at bounding box center [1132, 223] width 199 height 15
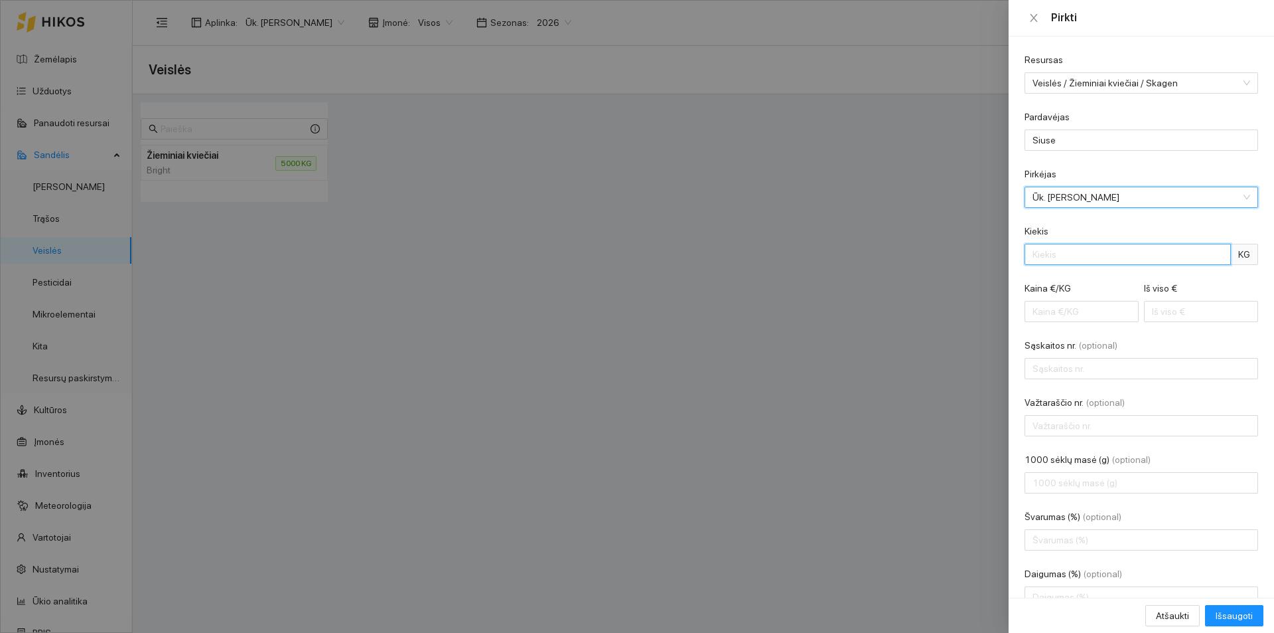
click at [1072, 261] on input "Kiekis" at bounding box center [1128, 254] width 206 height 21
type input "10000"
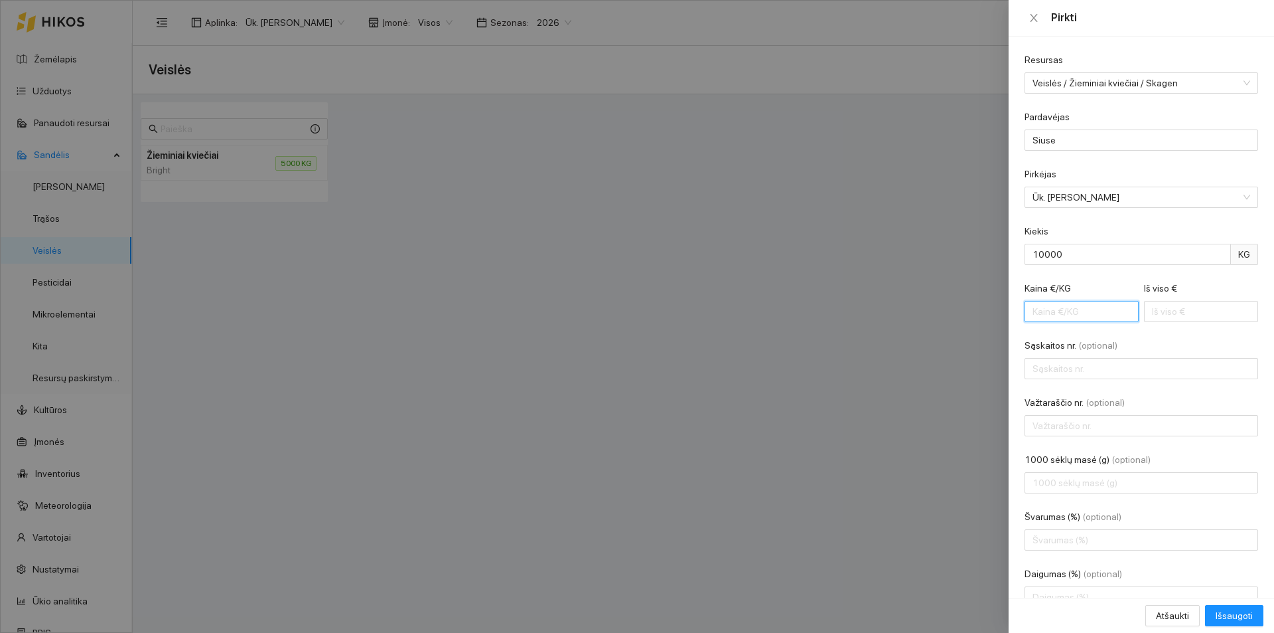
click at [1036, 307] on input "Kaina €/KG" at bounding box center [1082, 311] width 114 height 21
type input "2"
type input "20000.00"
type input "2.4"
type input "24000.00"
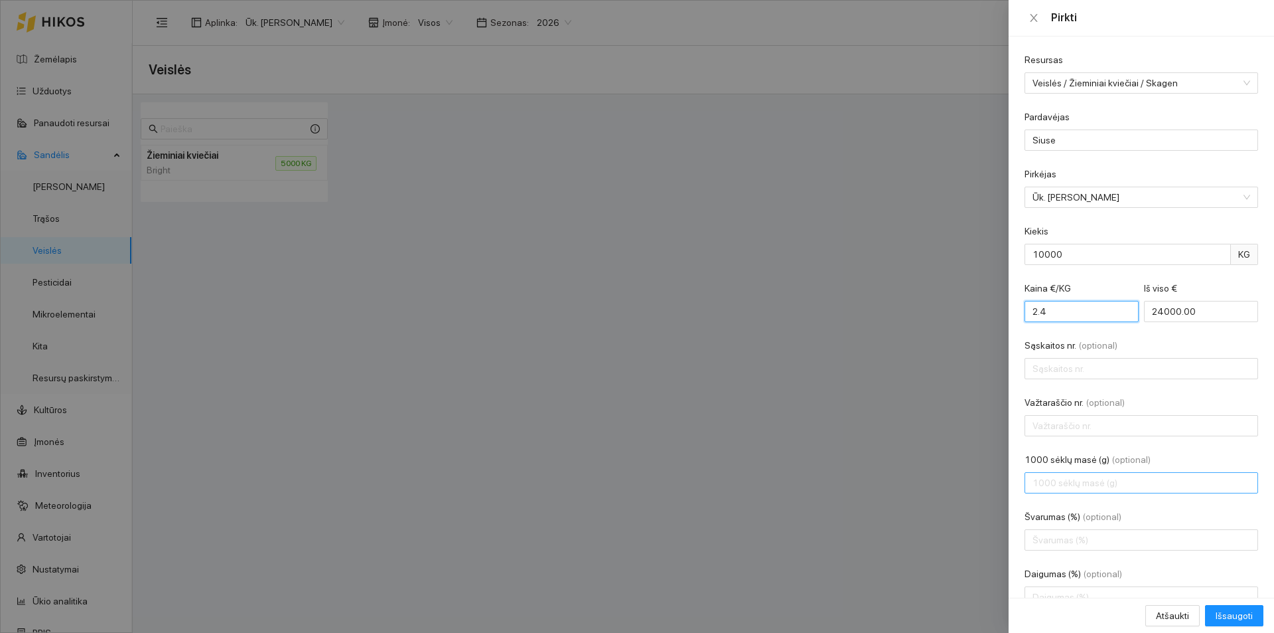
type input "2.4"
click at [1073, 489] on input "1000 sėklų masė (g) (optional)" at bounding box center [1142, 482] width 234 height 21
type input "44.7"
click at [1072, 533] on input "Švarumas (%) (optional)" at bounding box center [1142, 539] width 234 height 21
type input "-2"
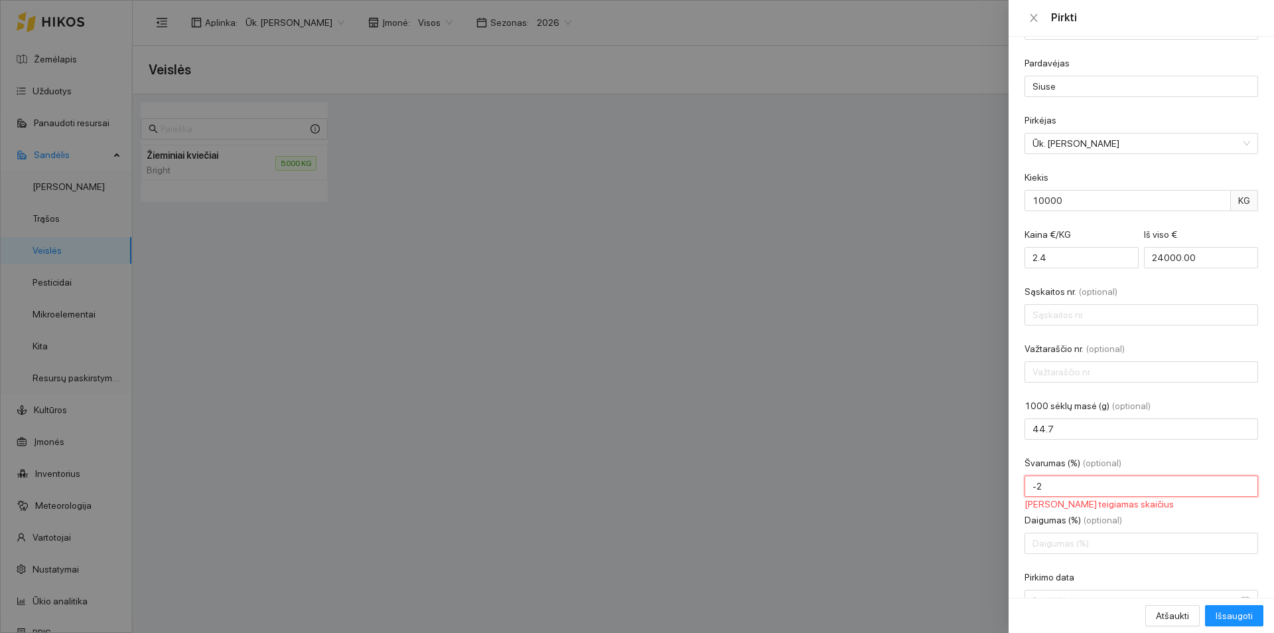
scroll to position [99, 0]
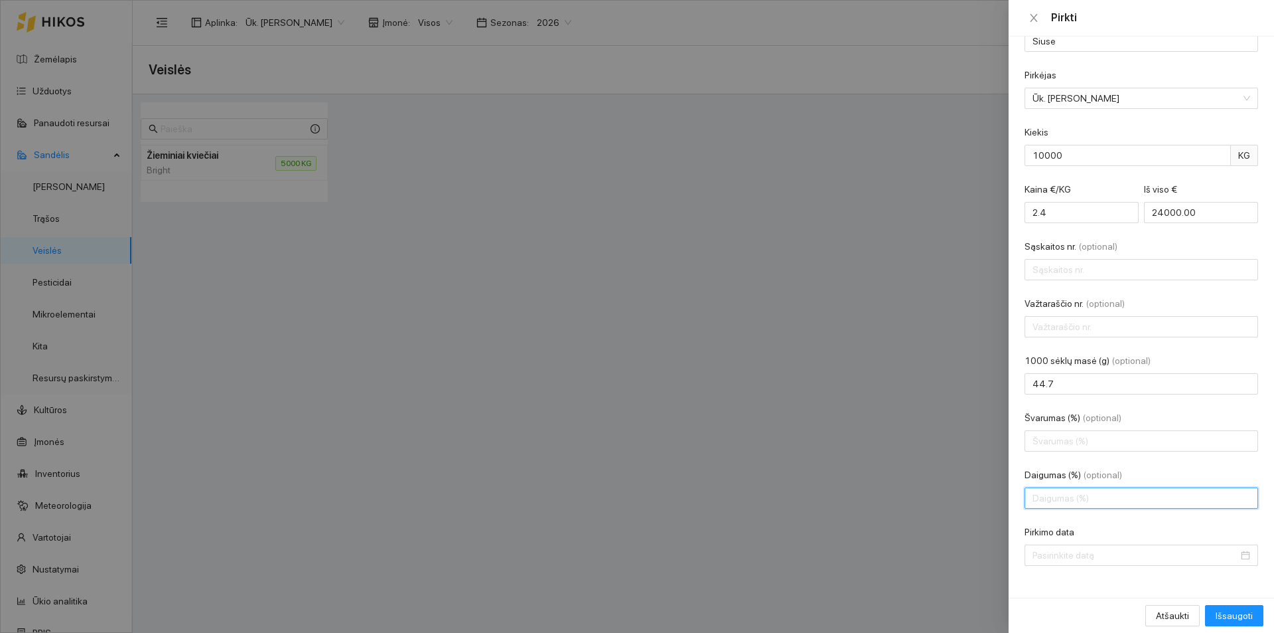
click at [1081, 504] on input "Daigumas (%) (optional)" at bounding box center [1142, 497] width 234 height 21
type input "92"
click at [1233, 555] on div at bounding box center [1142, 555] width 218 height 15
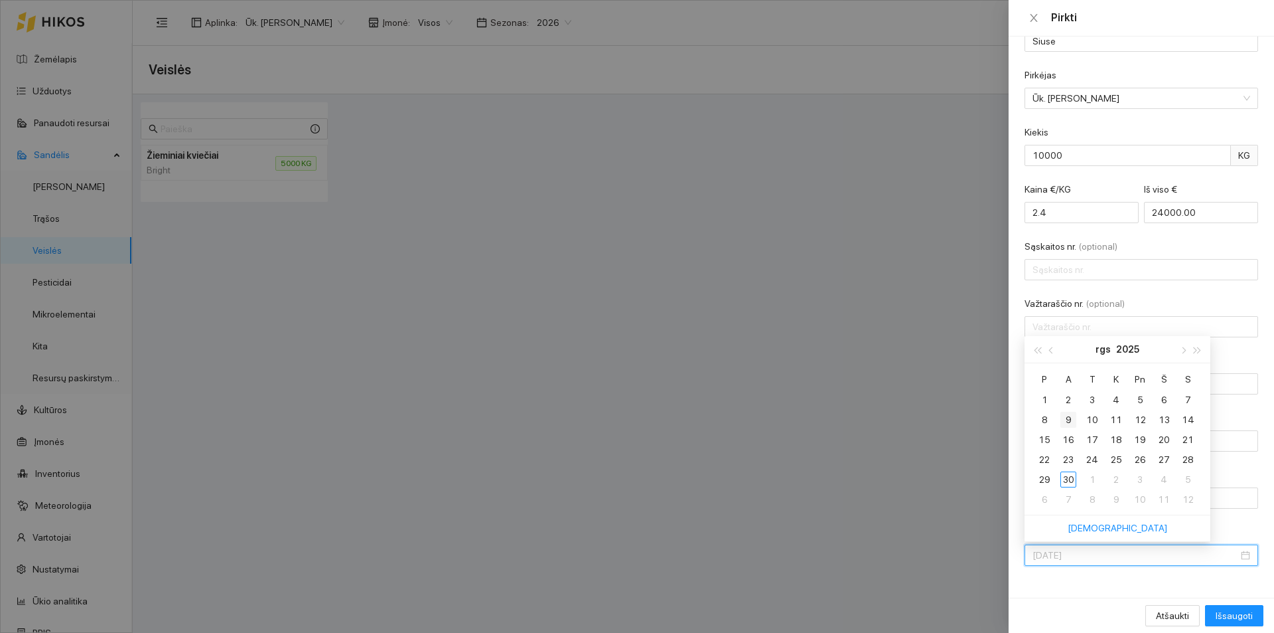
type input "[DATE]"
click at [1068, 414] on div "9" at bounding box center [1069, 420] width 16 height 16
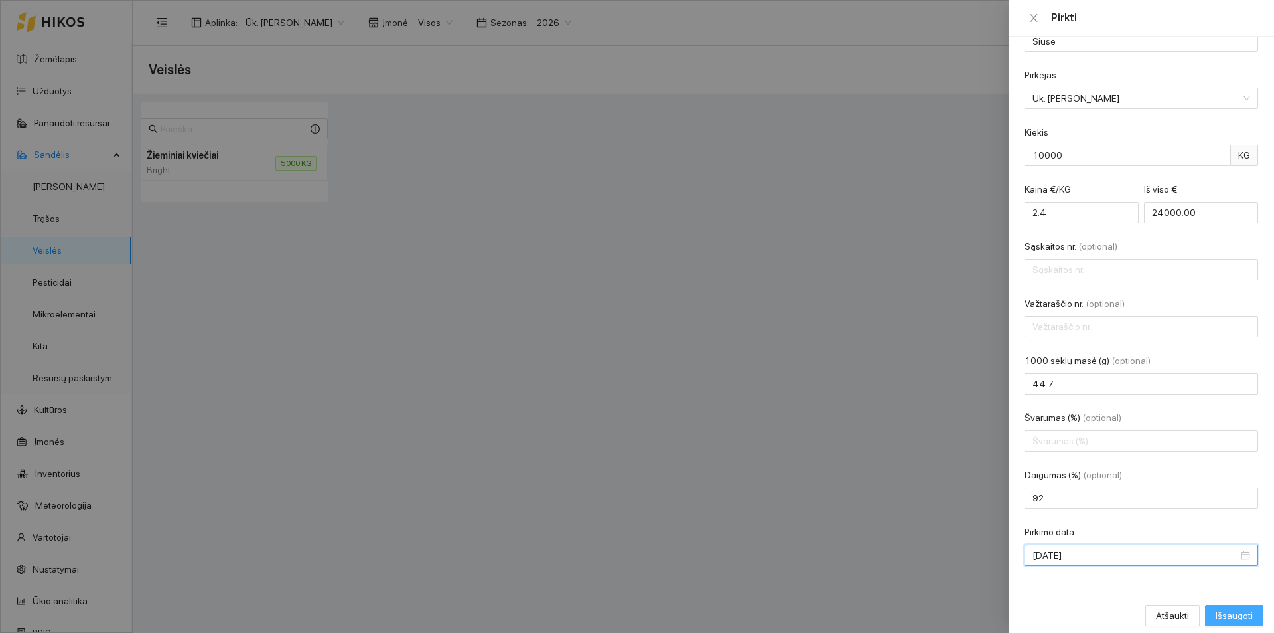
click at [1250, 617] on span "Išsaugoti" at bounding box center [1234, 615] width 37 height 15
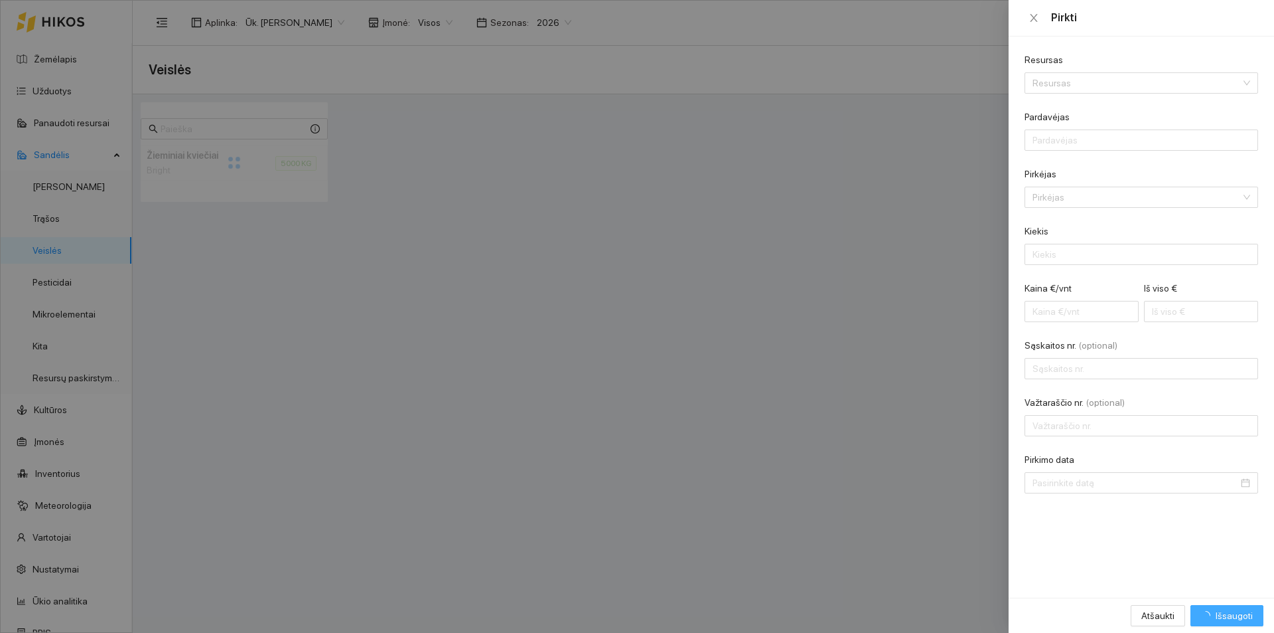
scroll to position [0, 0]
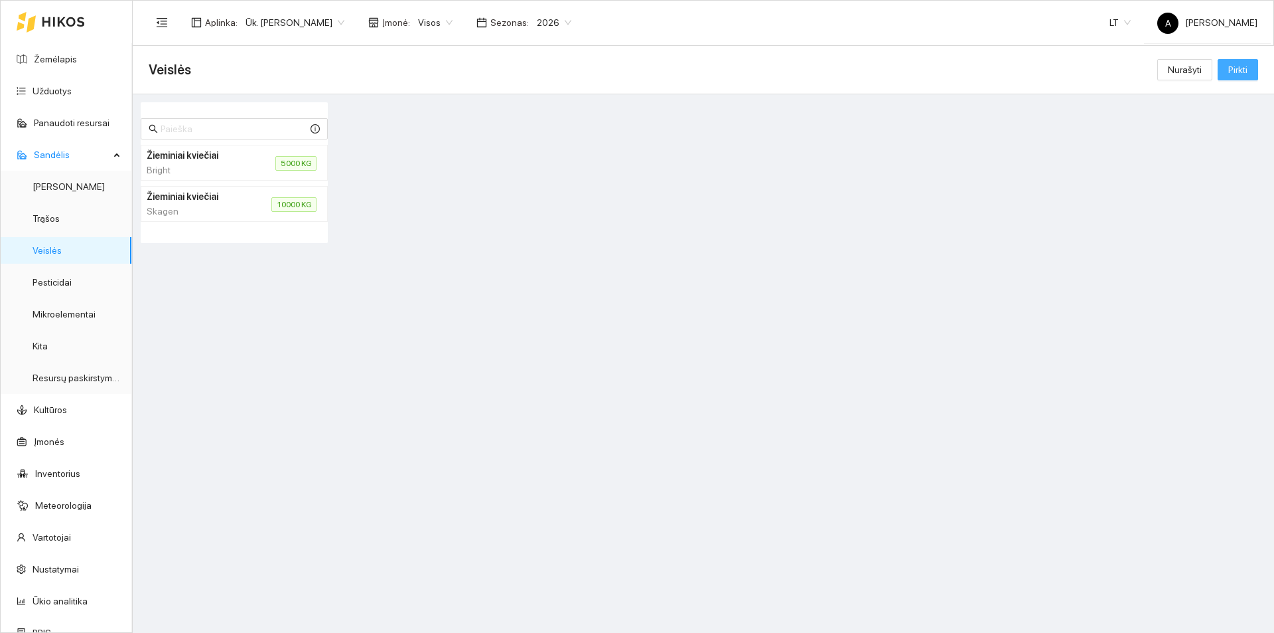
click at [1239, 69] on span "Pirkti" at bounding box center [1238, 69] width 19 height 15
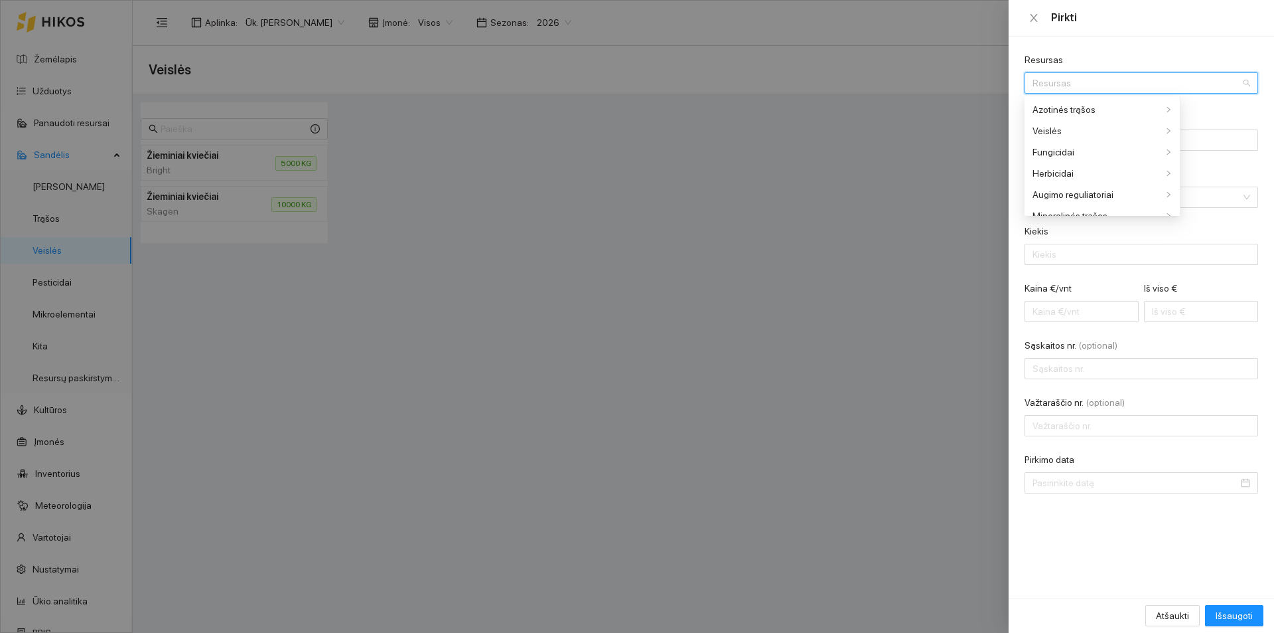
click at [1129, 81] on input "Resursas" at bounding box center [1137, 83] width 208 height 20
click at [1100, 129] on div "Veislės" at bounding box center [1098, 130] width 130 height 15
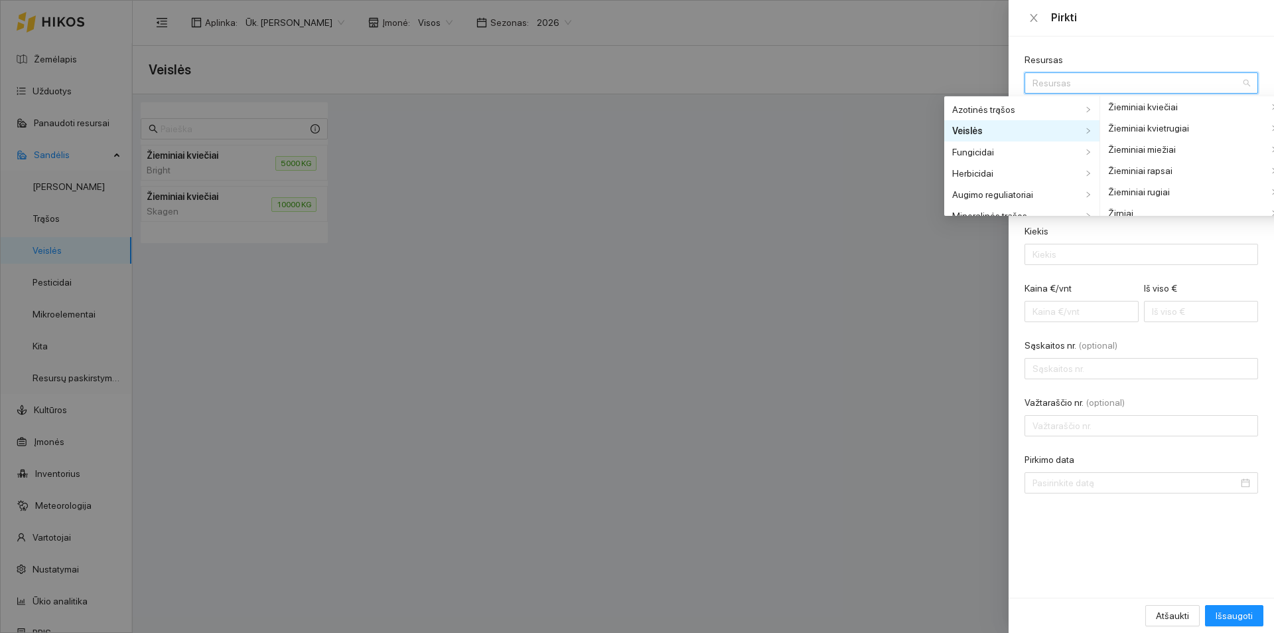
scroll to position [608, 0]
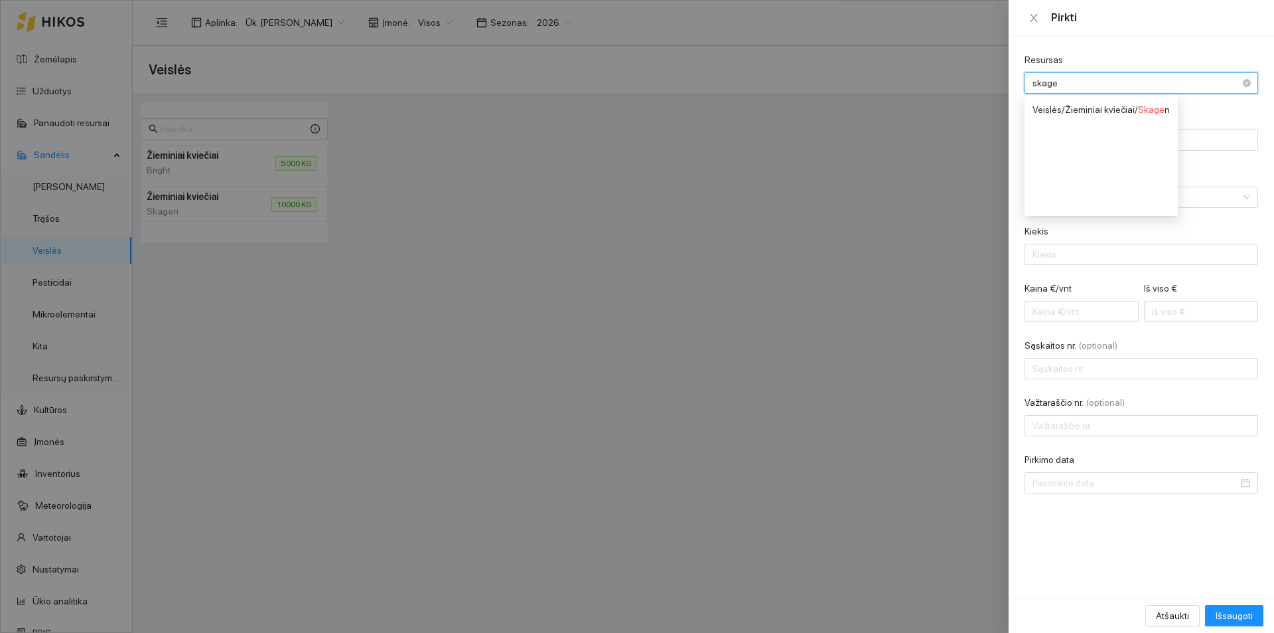
type input "skagen"
click at [1105, 108] on div "Veislės / Žieminiai kviečiai / Skagen" at bounding box center [1101, 109] width 137 height 15
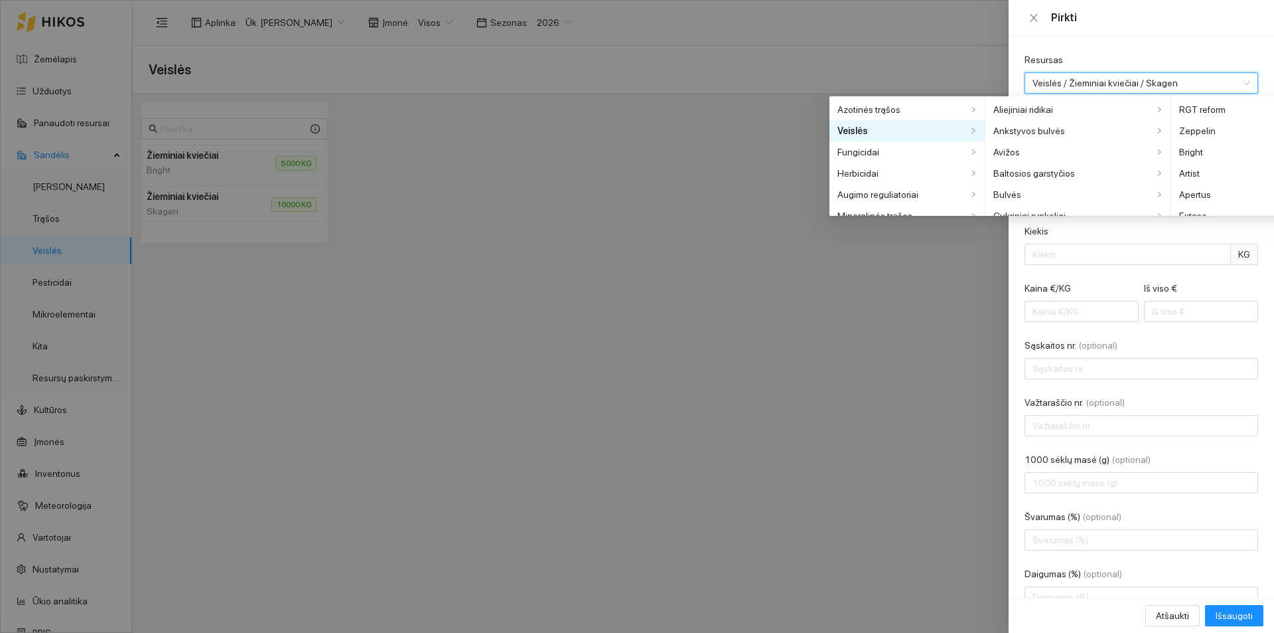
scroll to position [1774, 0]
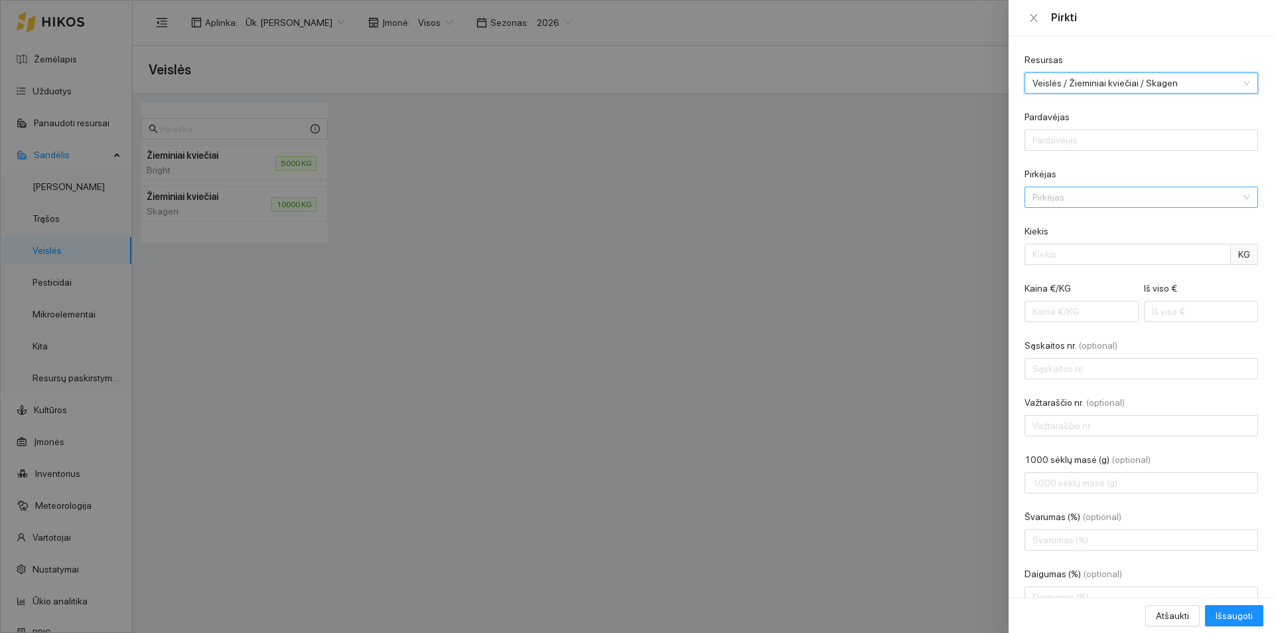
click at [1079, 196] on input "Pirkėjas" at bounding box center [1137, 197] width 208 height 20
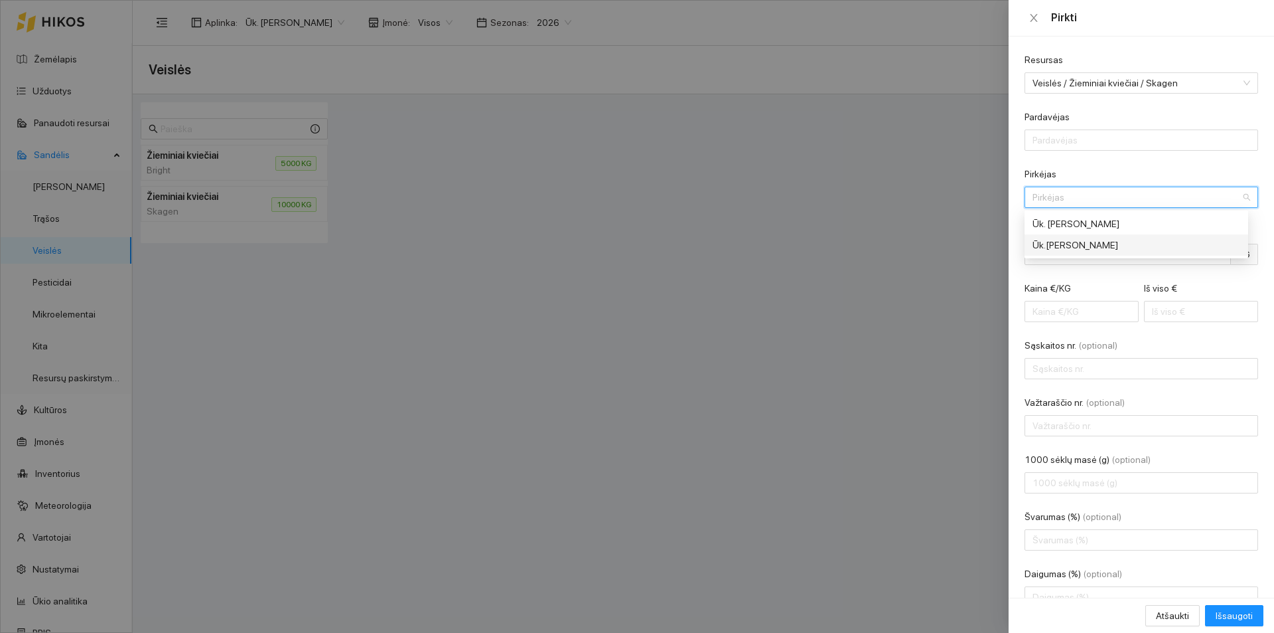
click at [1097, 244] on div "Ūk.[PERSON_NAME]" at bounding box center [1132, 245] width 199 height 15
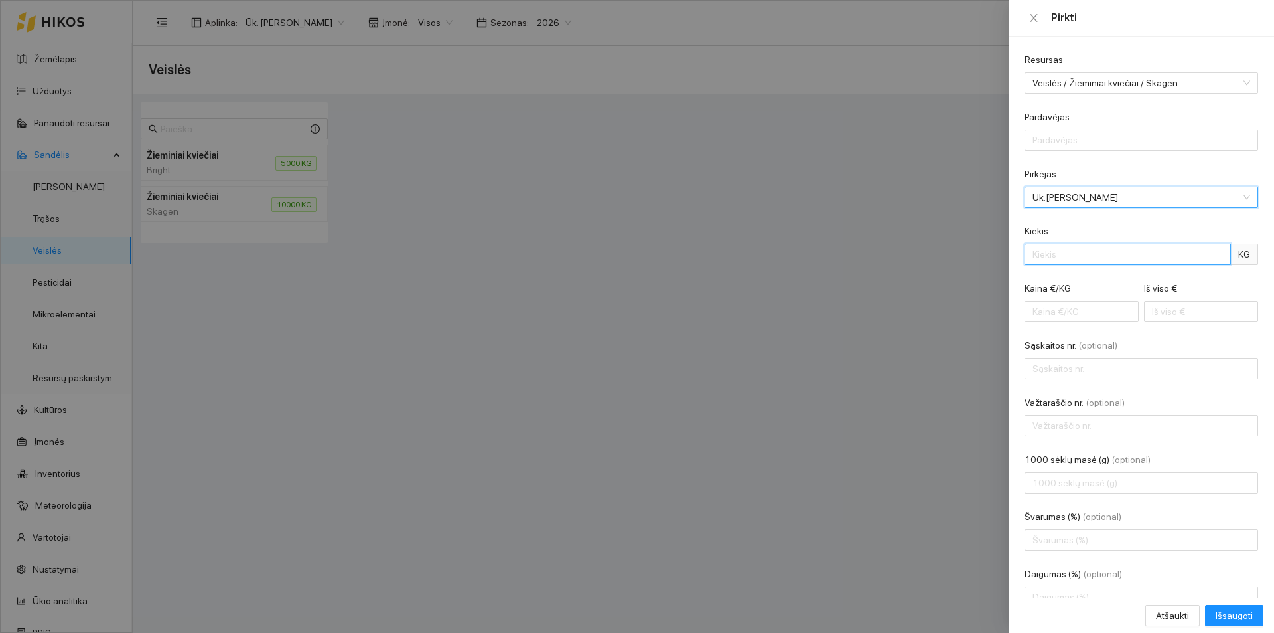
click at [1099, 257] on input "Kiekis" at bounding box center [1128, 254] width 206 height 21
type input "10000"
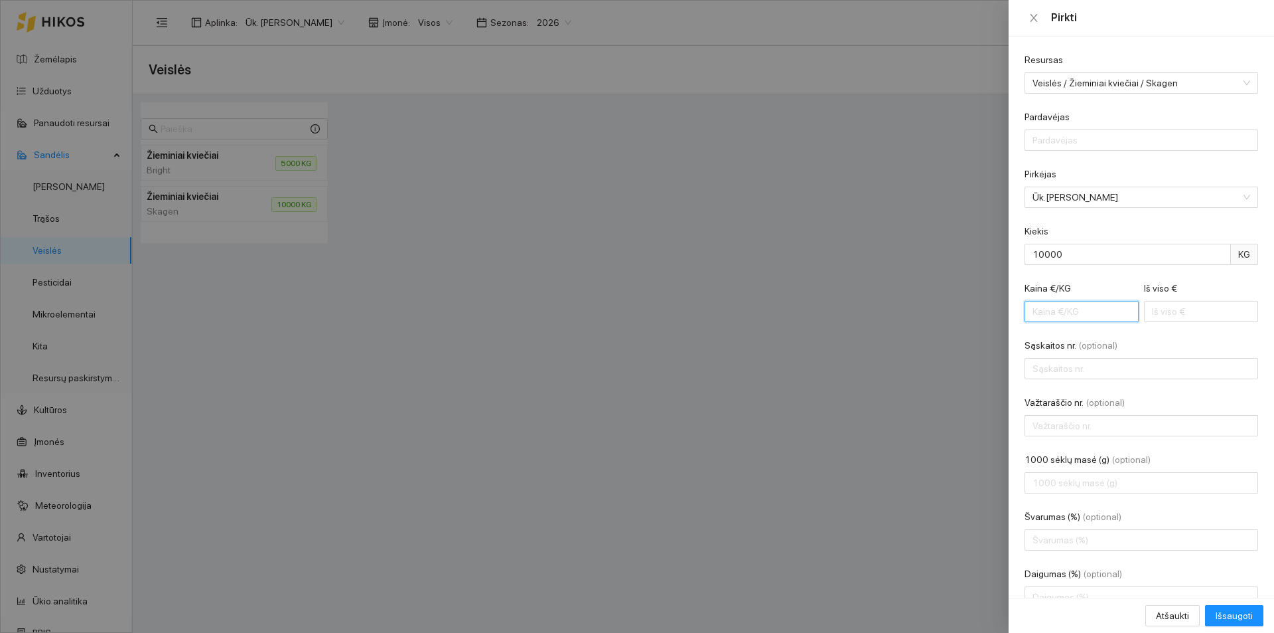
click at [1041, 317] on input "Kaina €/KG" at bounding box center [1082, 311] width 114 height 21
type input "2"
type input "20000.00"
type input "2.4"
type input "24000.00"
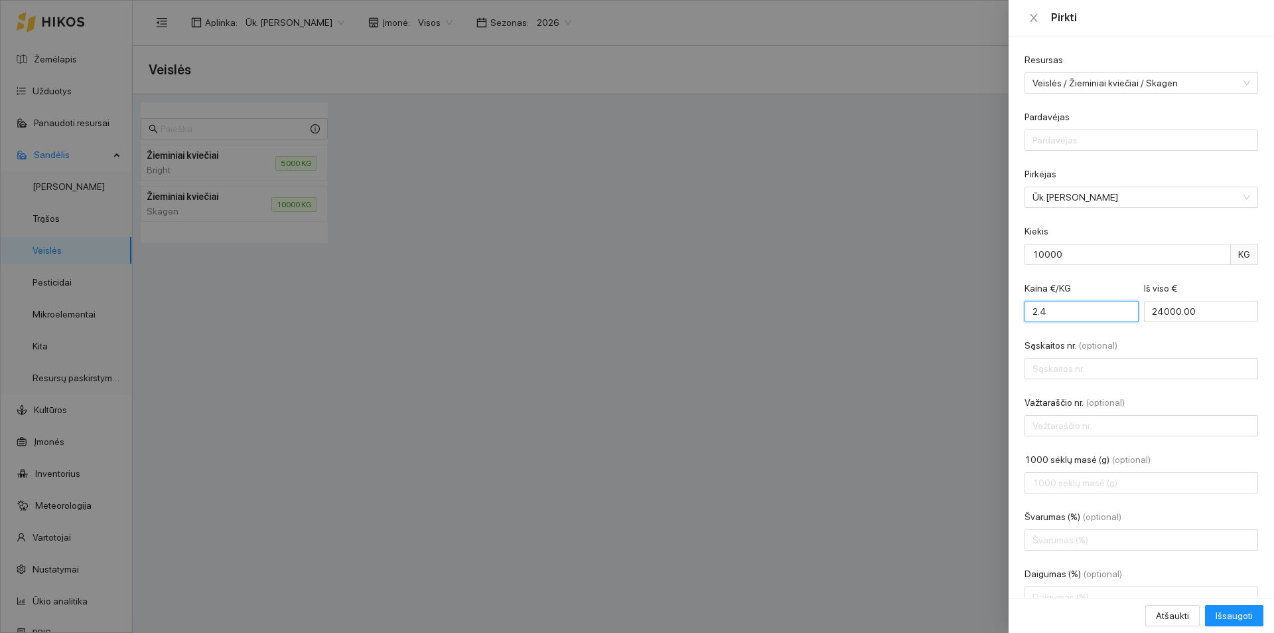
scroll to position [66, 0]
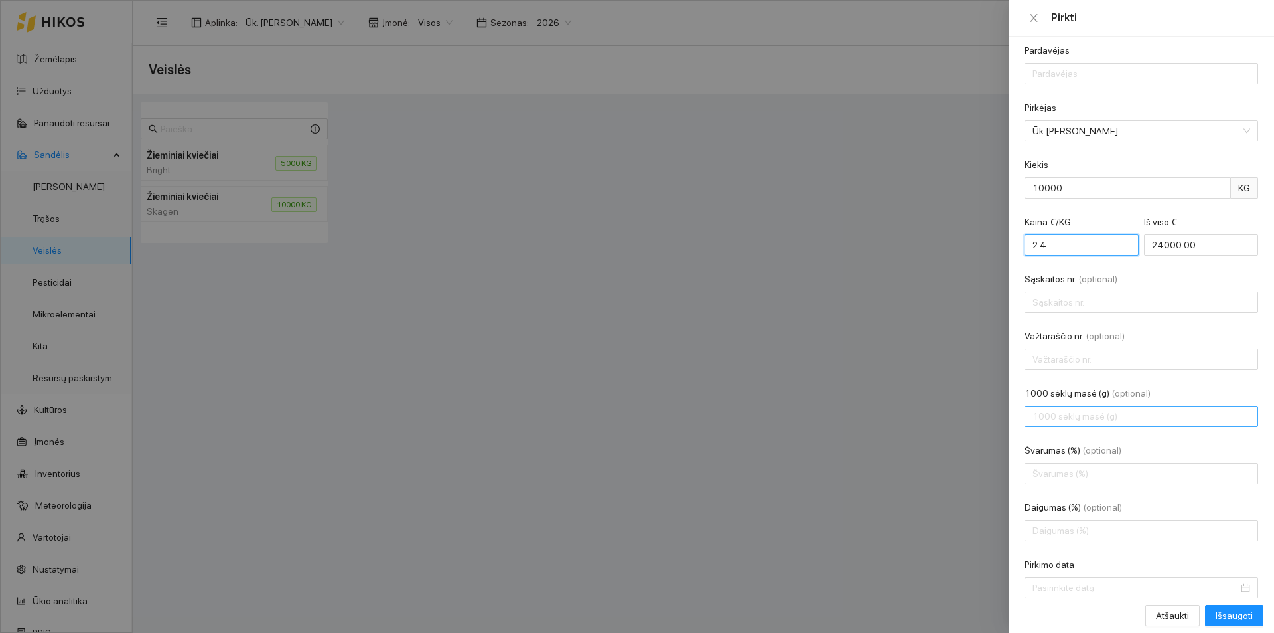
type input "2.4"
click at [1084, 421] on input "1000 sėklų masė (g) (optional)" at bounding box center [1142, 416] width 234 height 21
type input "9"
type input "44.7"
click at [1079, 534] on input "Daigumas (%) (optional)" at bounding box center [1142, 530] width 234 height 21
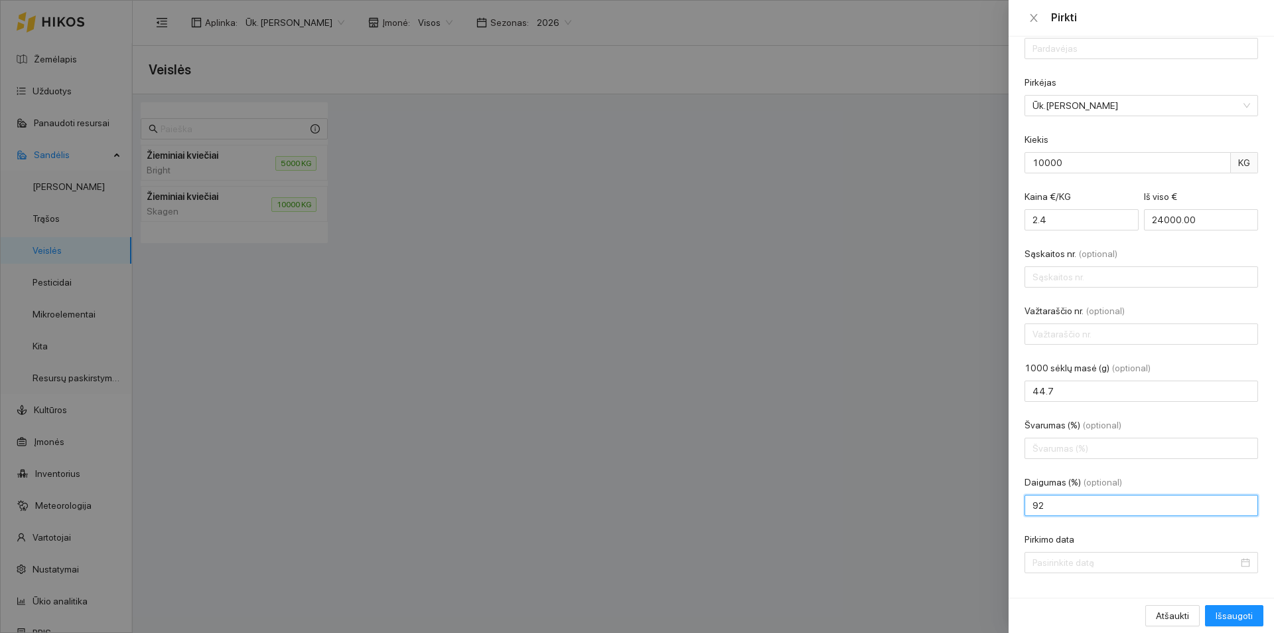
scroll to position [99, 0]
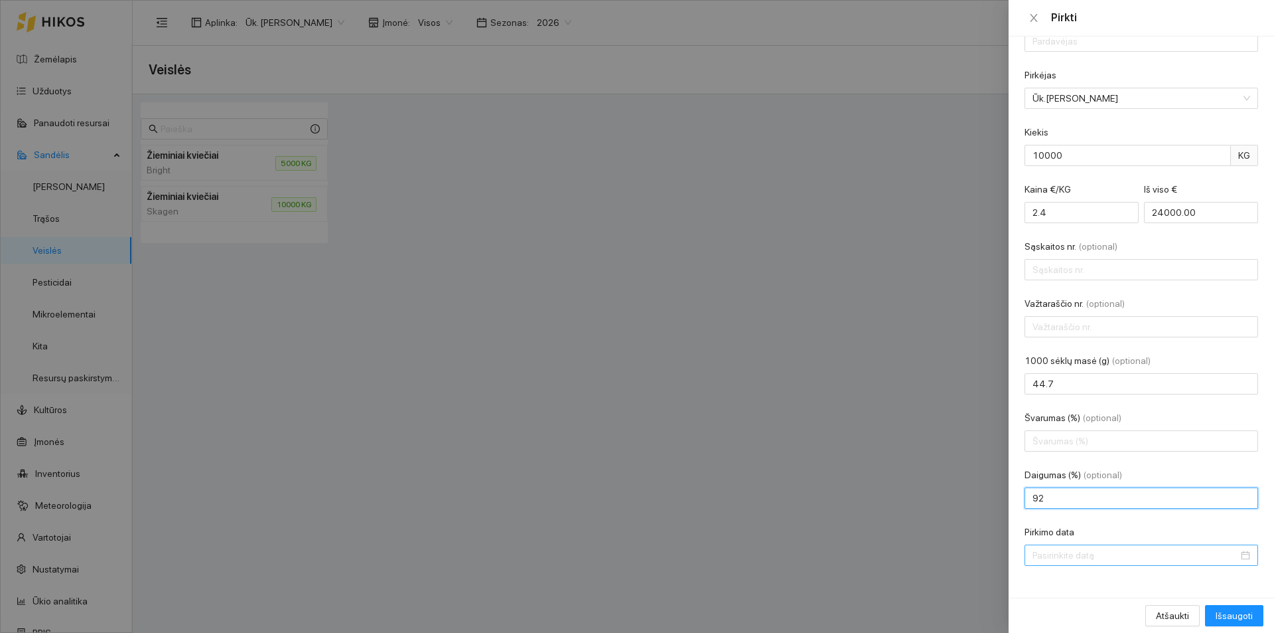
type input "92"
click at [1128, 560] on input "Pirkimo data" at bounding box center [1136, 555] width 206 height 15
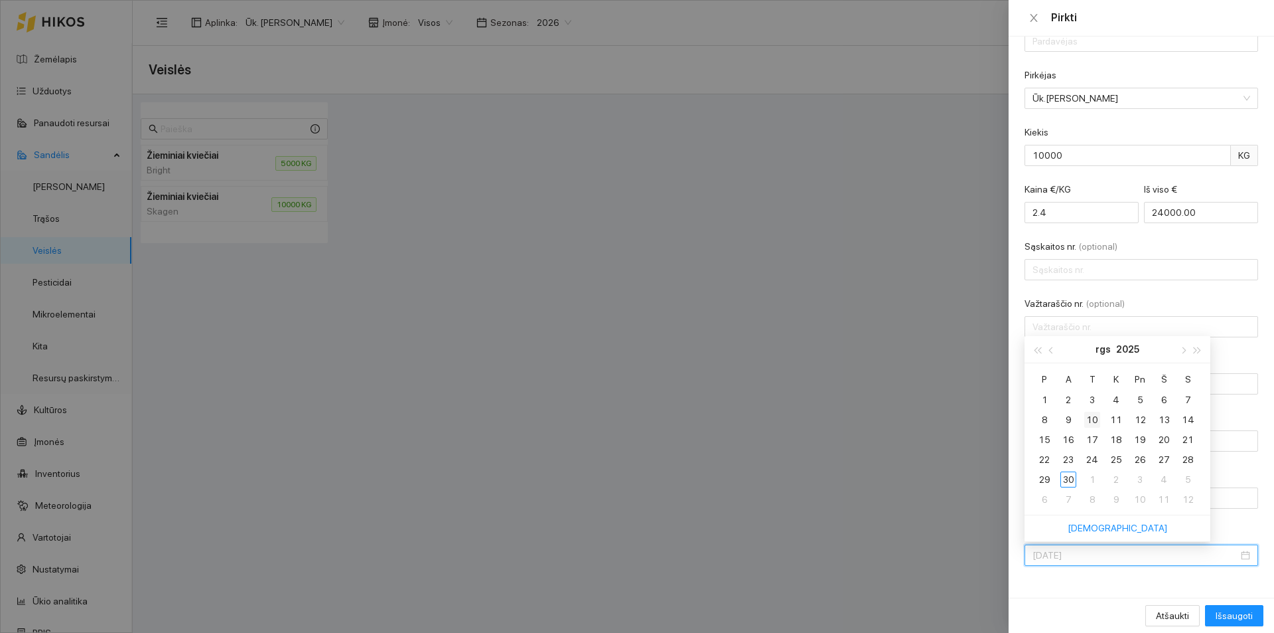
type input "[DATE]"
click at [1095, 414] on div "10" at bounding box center [1093, 420] width 16 height 16
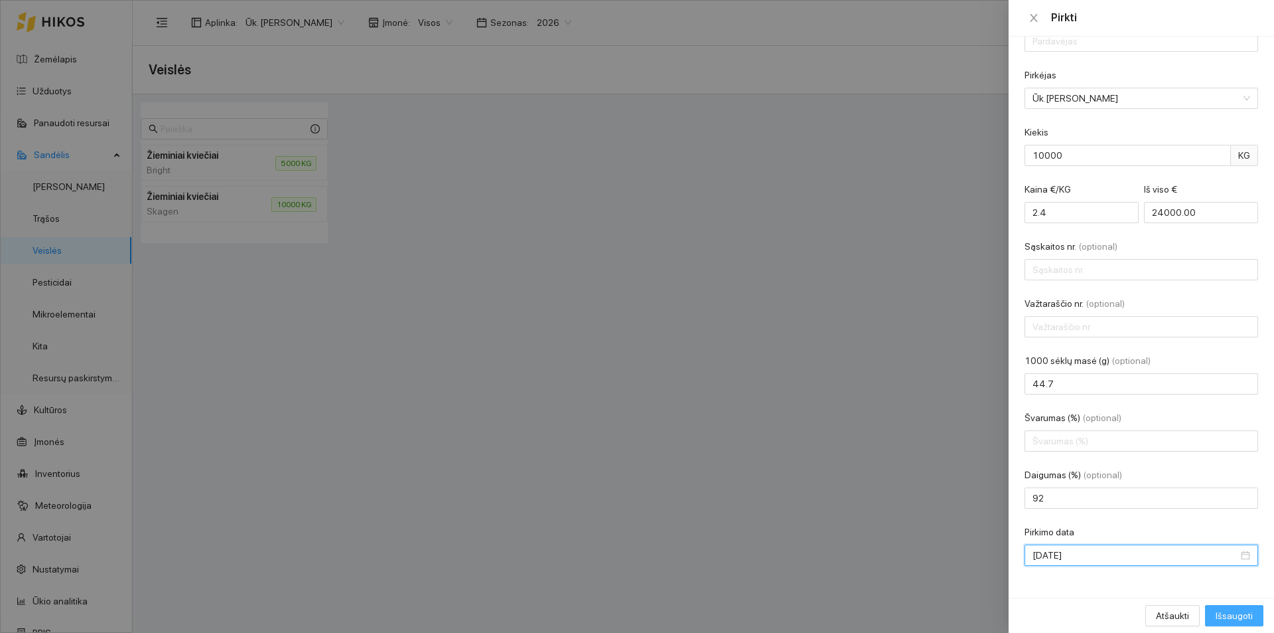
click at [1234, 621] on span "Išsaugoti" at bounding box center [1234, 615] width 37 height 15
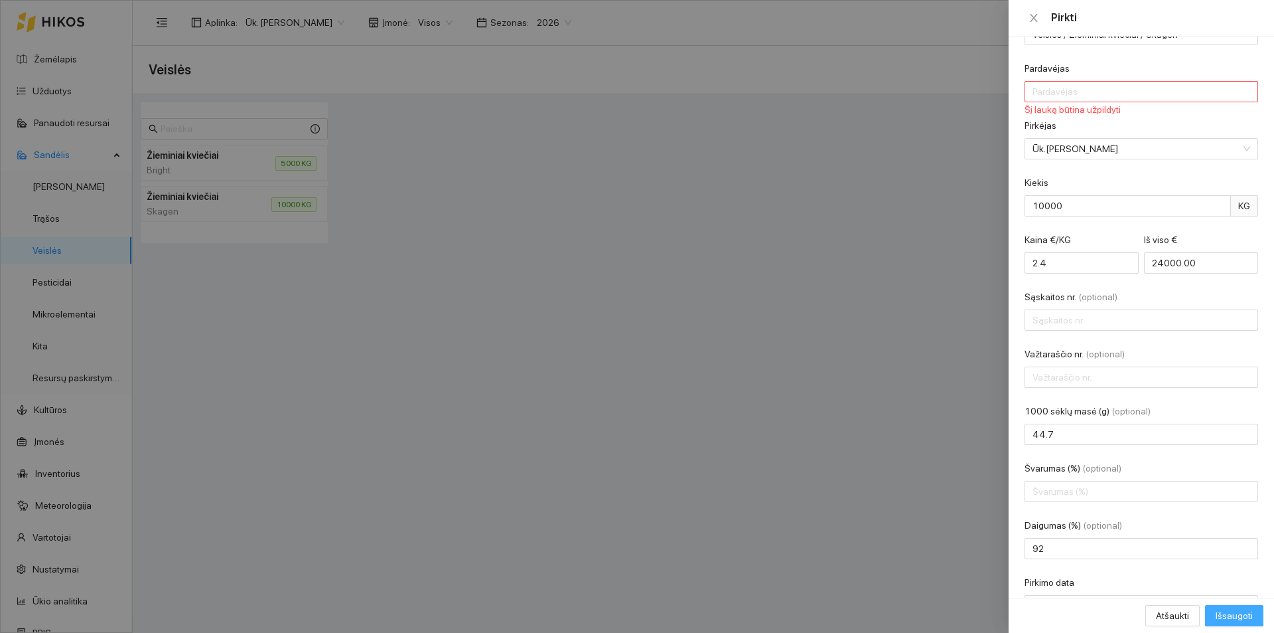
scroll to position [0, 0]
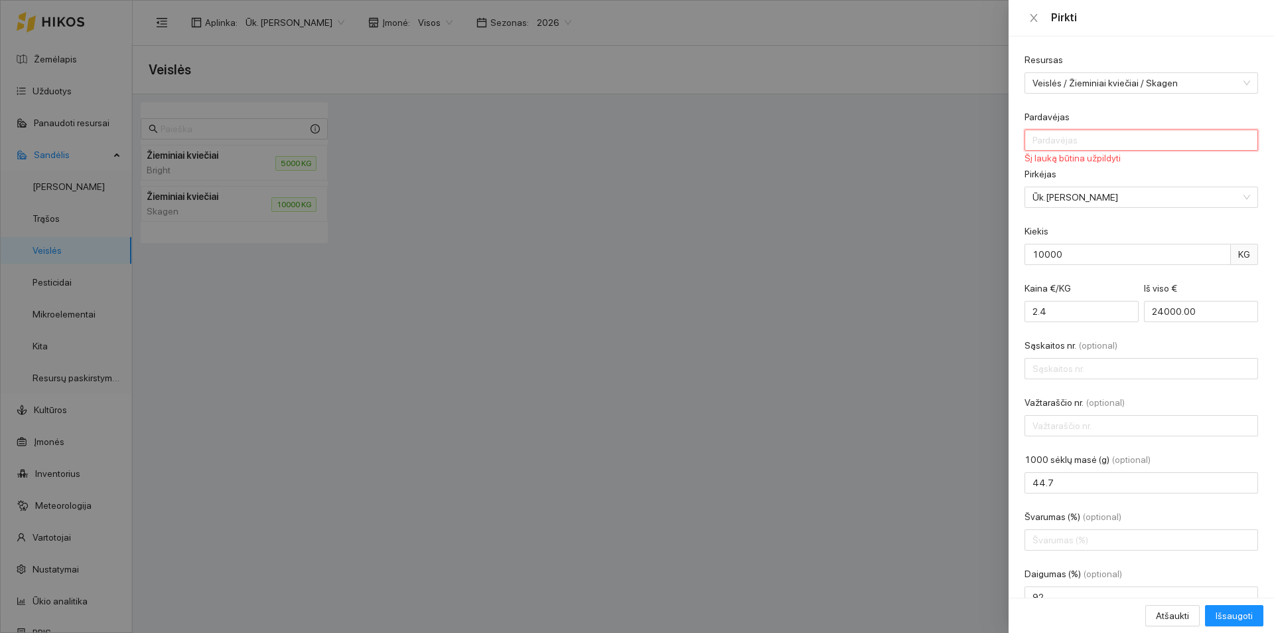
click at [1071, 137] on input "Pardavėjas" at bounding box center [1142, 139] width 234 height 21
type input "Siuse"
click at [1235, 615] on span "Išsaugoti" at bounding box center [1234, 615] width 37 height 15
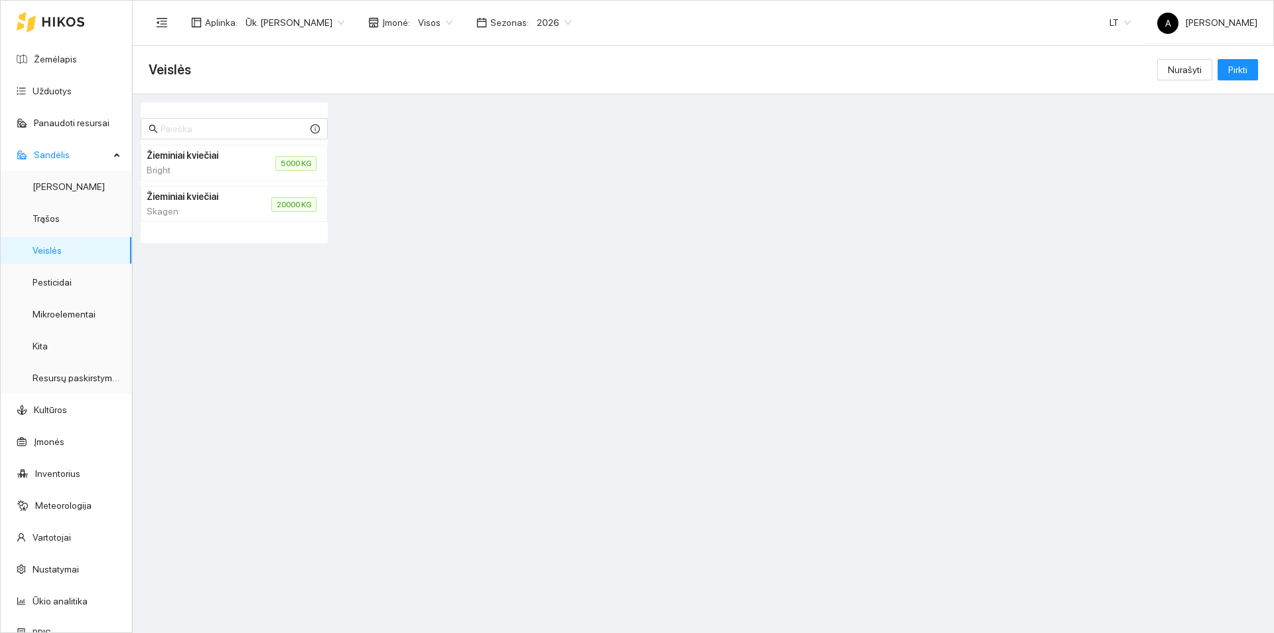
click at [230, 208] on div "Skagen" at bounding box center [193, 211] width 93 height 15
click at [226, 169] on div "Bright" at bounding box center [195, 170] width 97 height 15
click at [229, 208] on div "Skagen" at bounding box center [193, 211] width 93 height 15
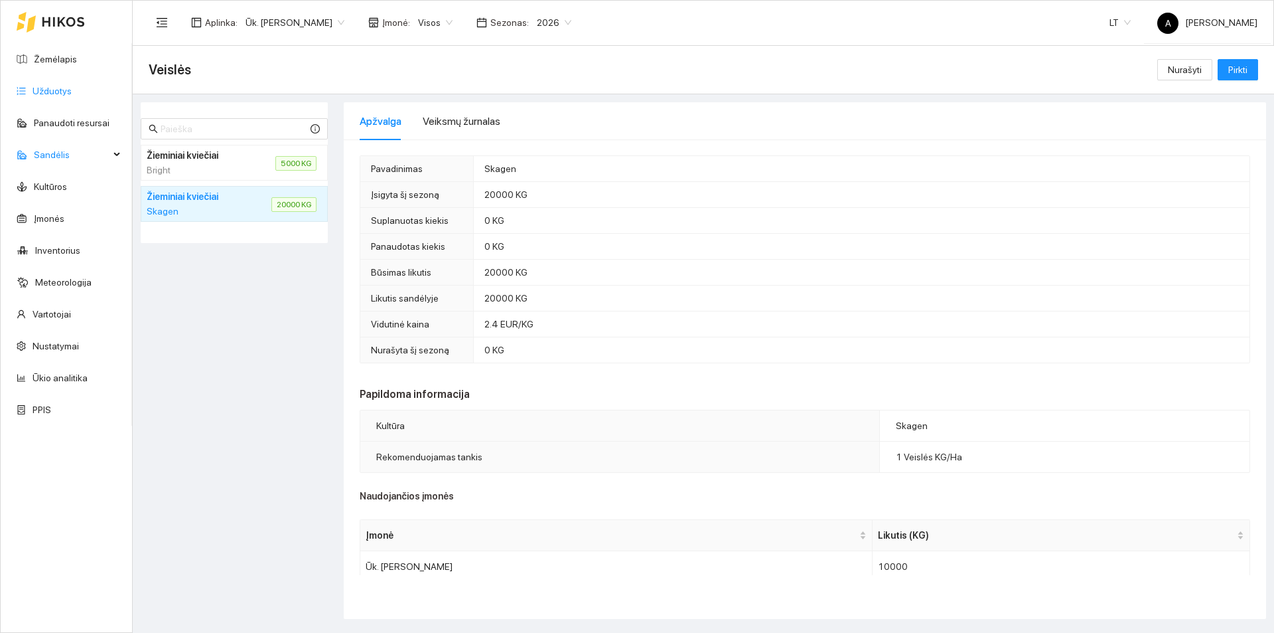
click at [59, 88] on link "Užduotys" at bounding box center [52, 91] width 39 height 11
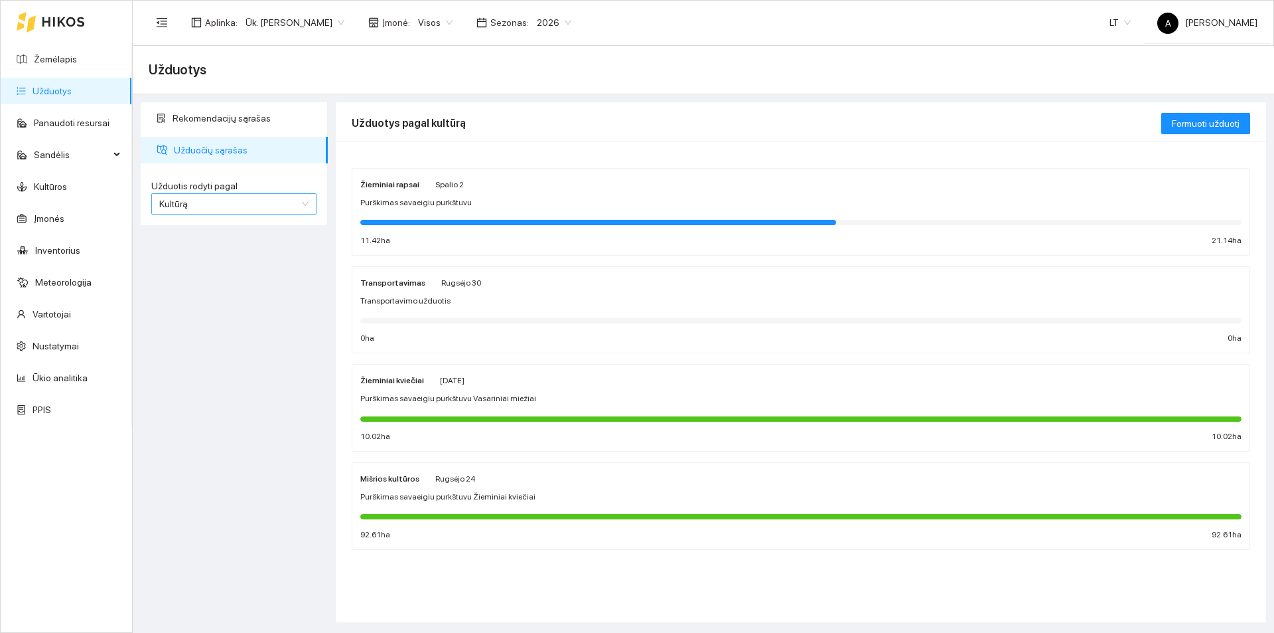
click at [265, 200] on span "Kultūrą" at bounding box center [233, 204] width 149 height 20
click at [250, 290] on div "Rekomendacijų sąrašas Užduočių sąrašas Užduotis rodyti pagal Kultūrą Užduotis r…" at bounding box center [234, 362] width 195 height 520
click at [1174, 120] on span "Formuoti užduotį" at bounding box center [1206, 123] width 68 height 15
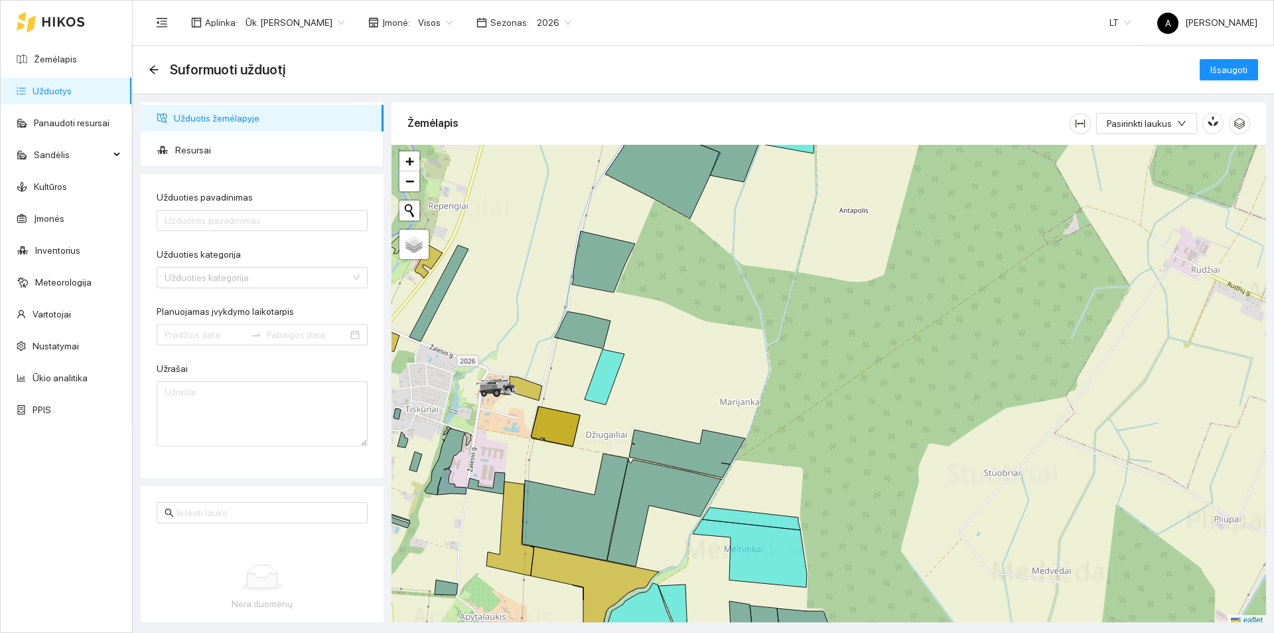
scroll to position [4, 0]
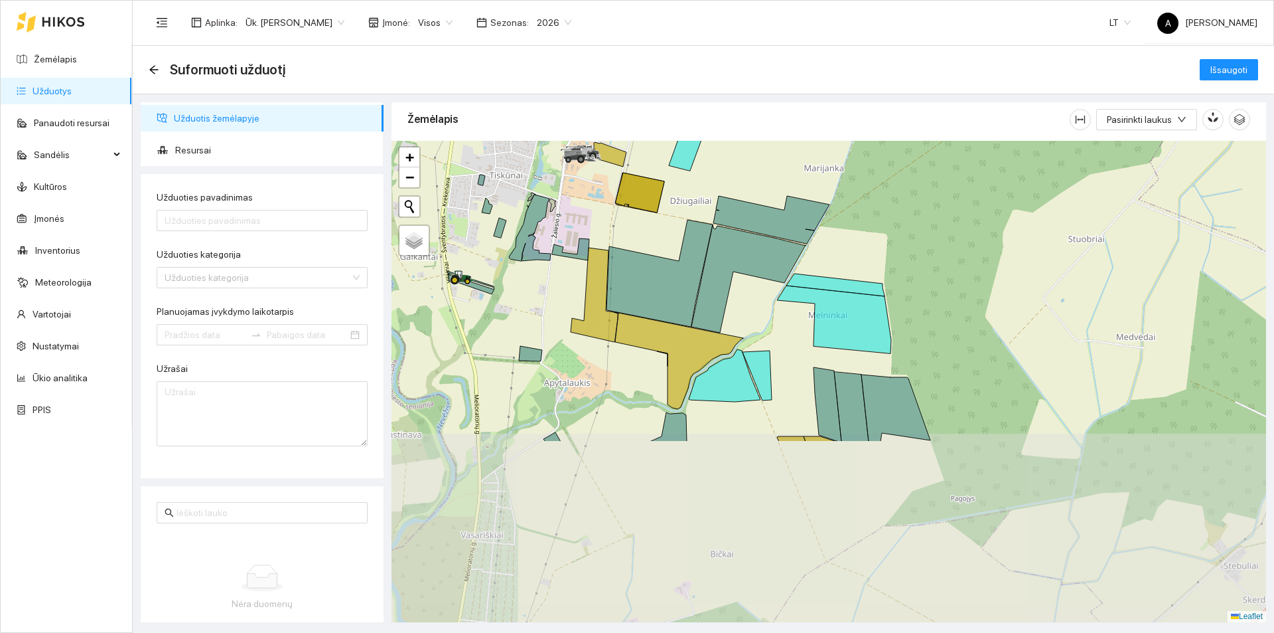
drag, startPoint x: 792, startPoint y: 315, endPoint x: 851, endPoint y: 200, distance: 129.1
click at [851, 200] on div at bounding box center [829, 381] width 875 height 481
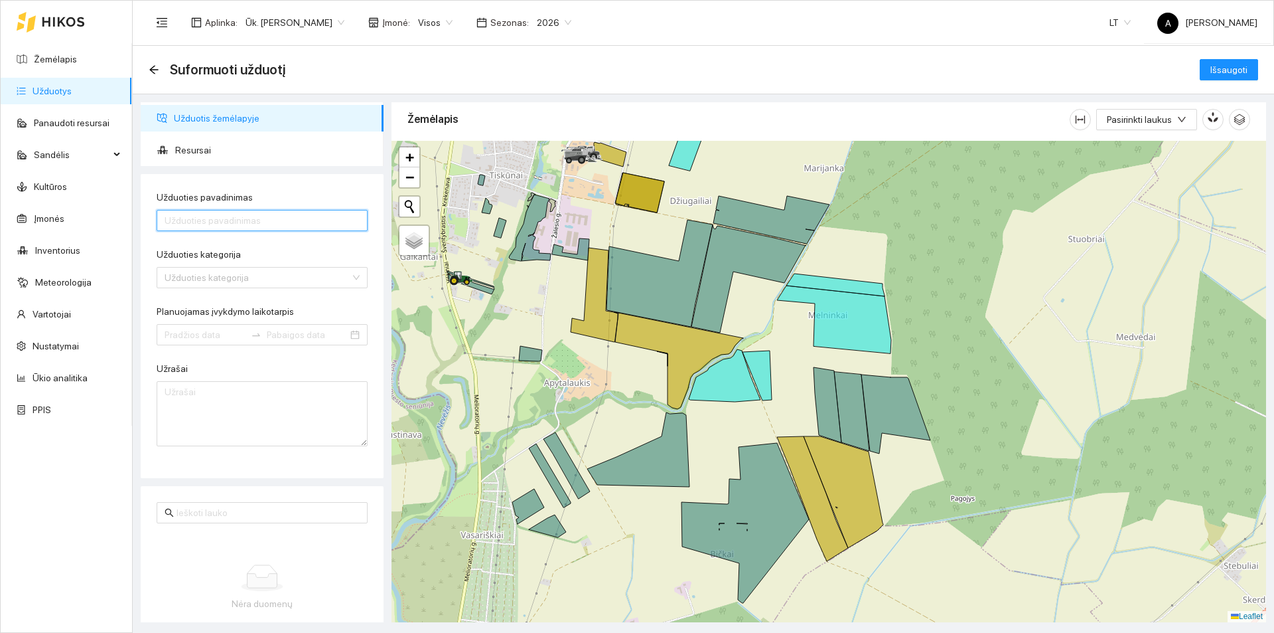
click at [224, 222] on input "Užduoties pavadinimas" at bounding box center [262, 220] width 211 height 21
click at [1179, 121] on icon "down" at bounding box center [1182, 119] width 9 height 9
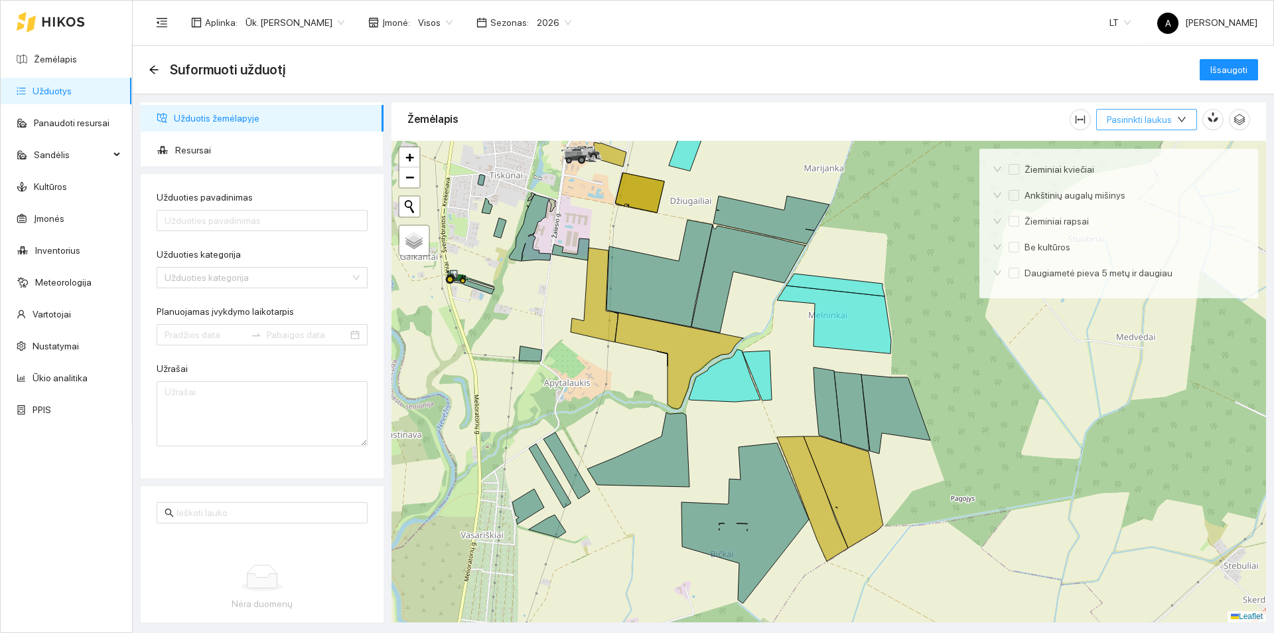
click at [1174, 117] on button "Pasirinkti laukus" at bounding box center [1147, 119] width 101 height 21
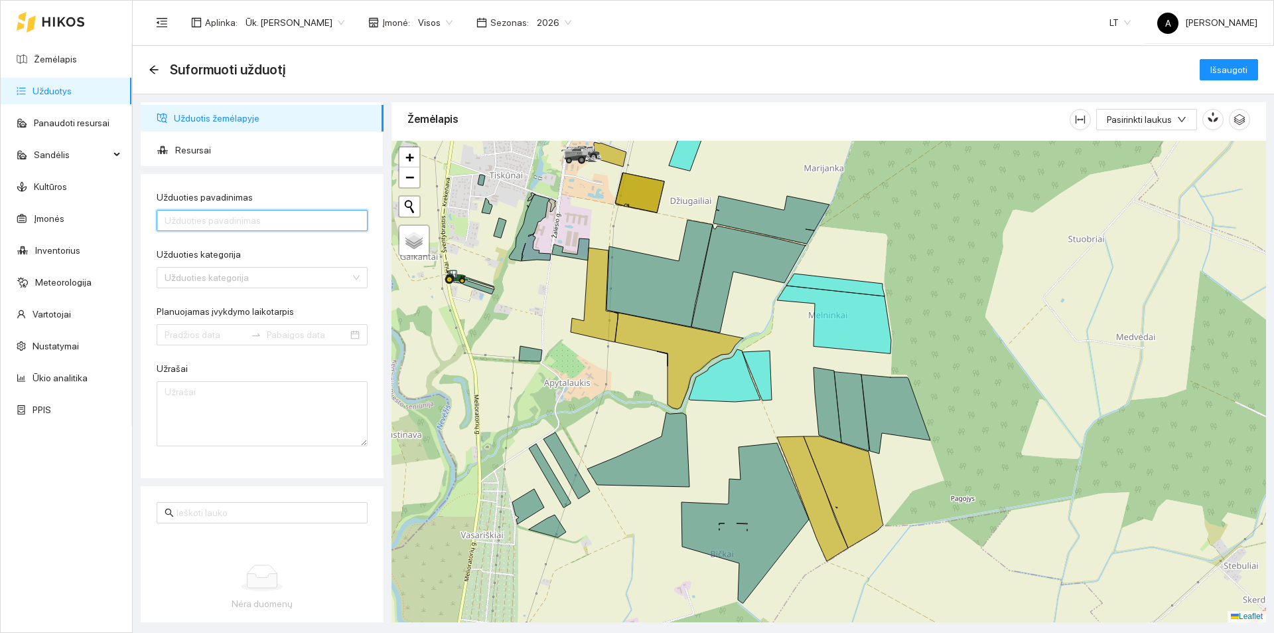
click at [241, 213] on input "Užduoties pavadinimas" at bounding box center [262, 220] width 211 height 21
click at [208, 216] on input "Ž" at bounding box center [262, 220] width 211 height 21
type input "ŽKV"
click at [224, 270] on input "Užduoties kategorija" at bounding box center [258, 278] width 186 height 20
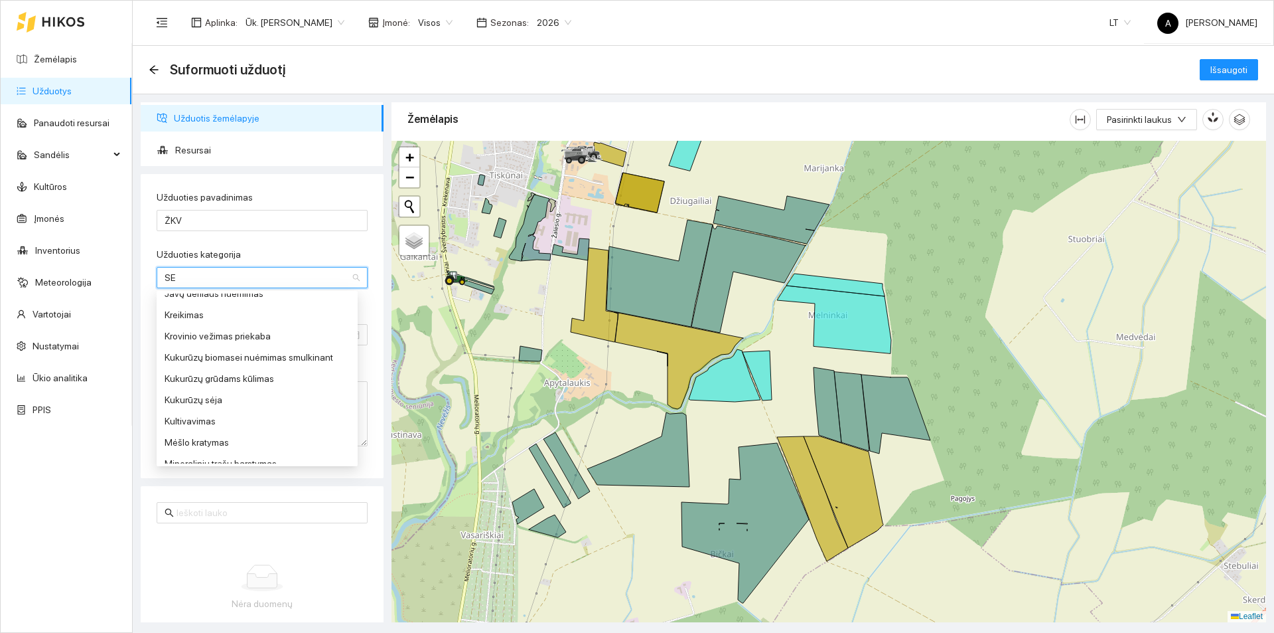
scroll to position [0, 0]
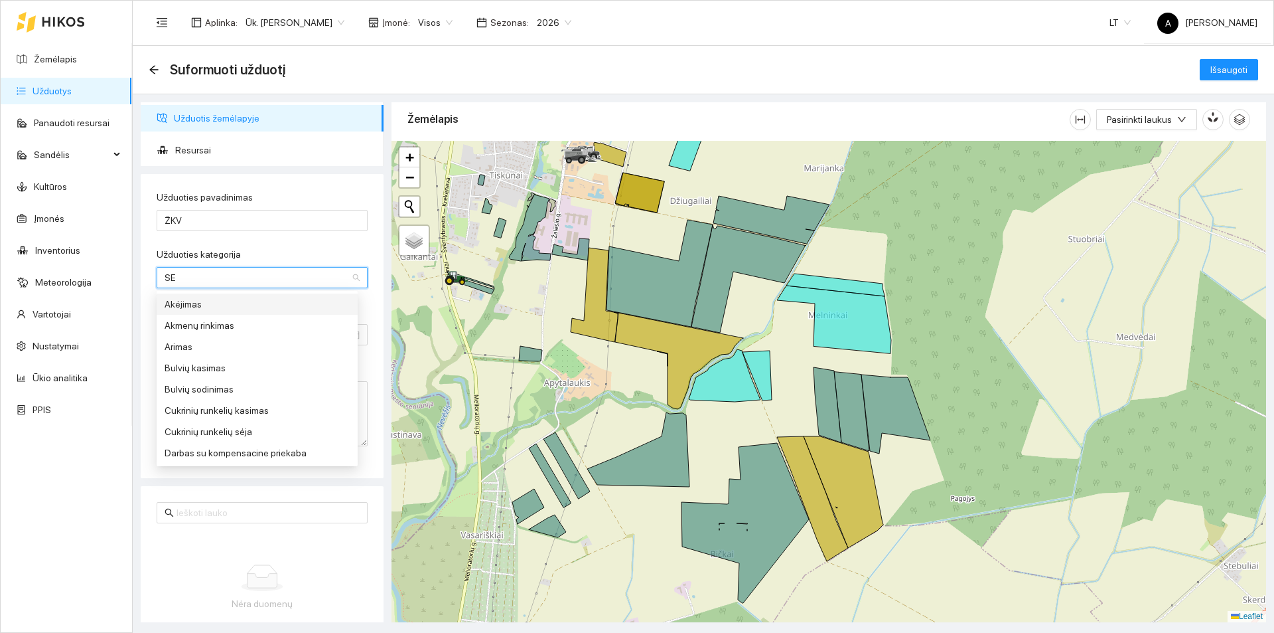
type input "S"
click at [197, 376] on div "Standartinė sėja" at bounding box center [257, 375] width 185 height 15
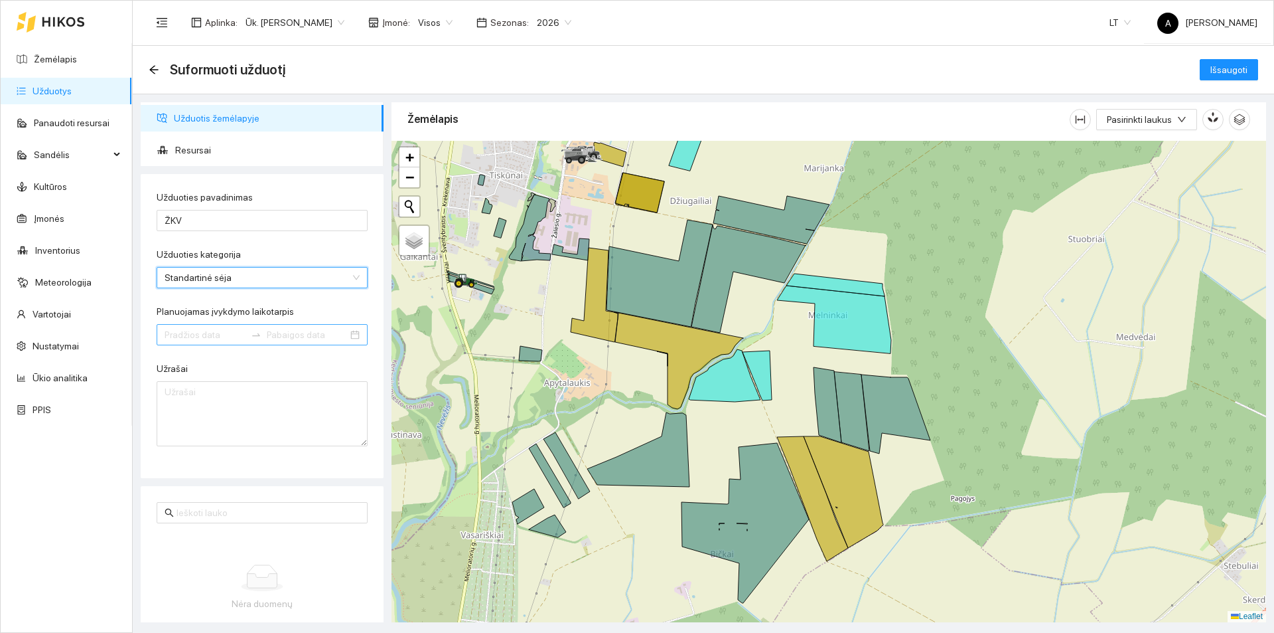
click at [181, 338] on input "Planuojamas įvykdymo laikotarpis" at bounding box center [205, 334] width 81 height 15
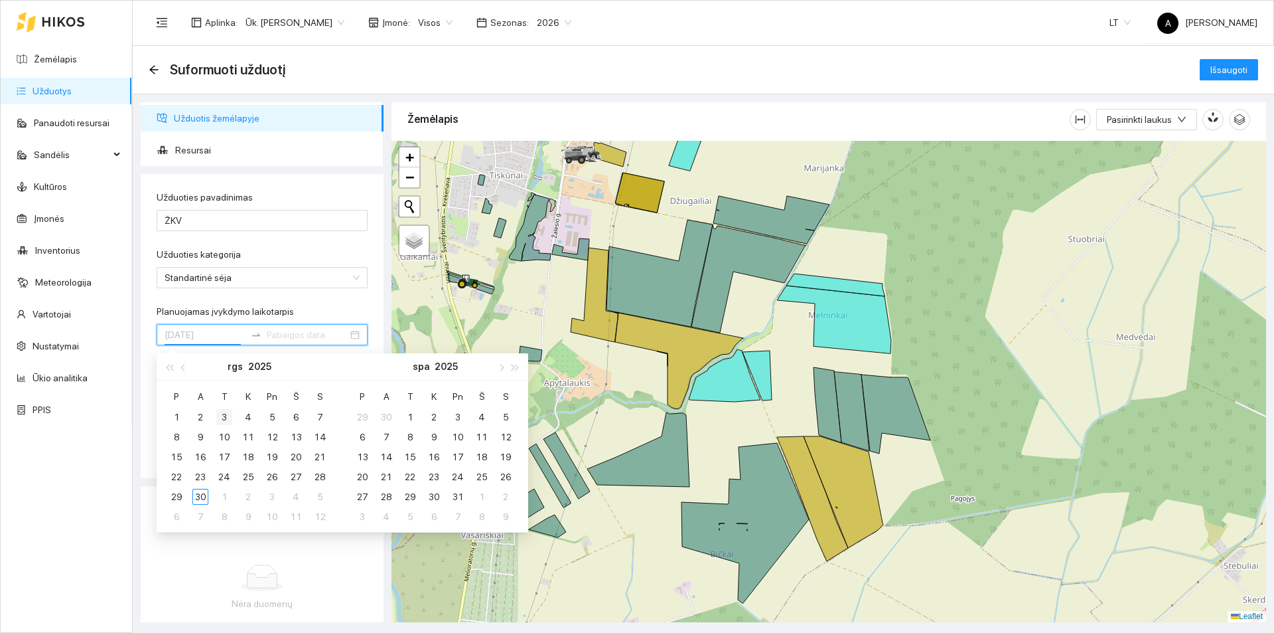
type input "[DATE]"
click at [230, 457] on div "17" at bounding box center [224, 457] width 16 height 16
type input "[DATE]"
type input "2025-09-30"
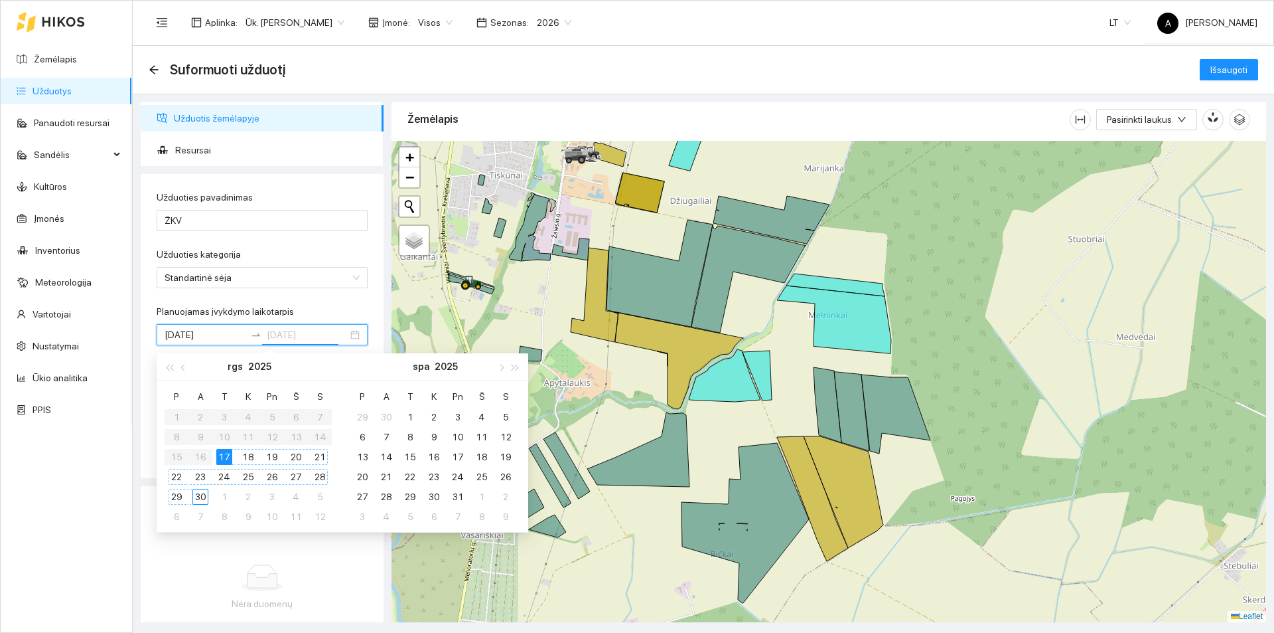
click at [202, 491] on div "30" at bounding box center [200, 497] width 16 height 16
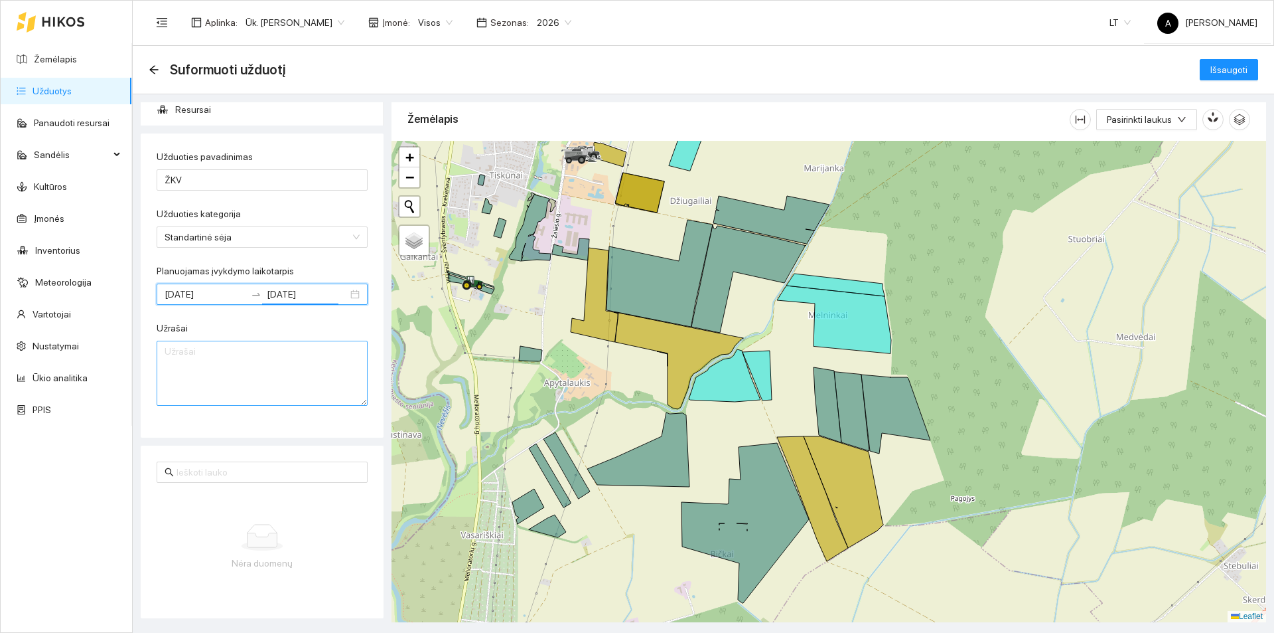
scroll to position [0, 0]
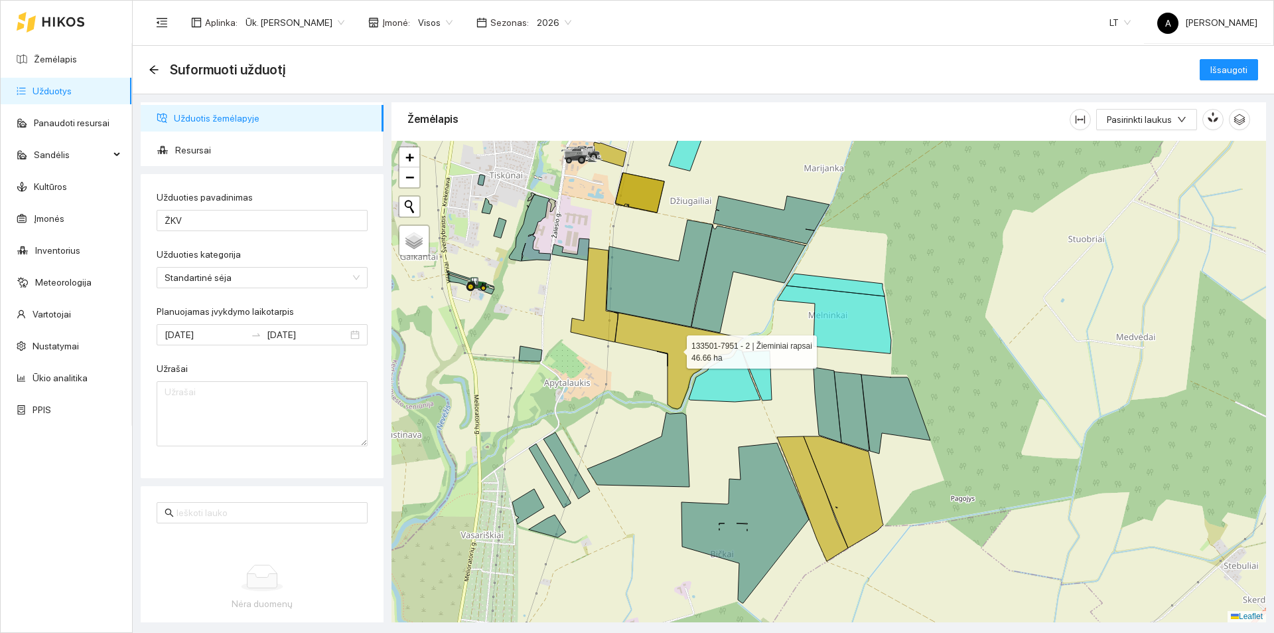
click at [663, 345] on icon at bounding box center [657, 328] width 173 height 161
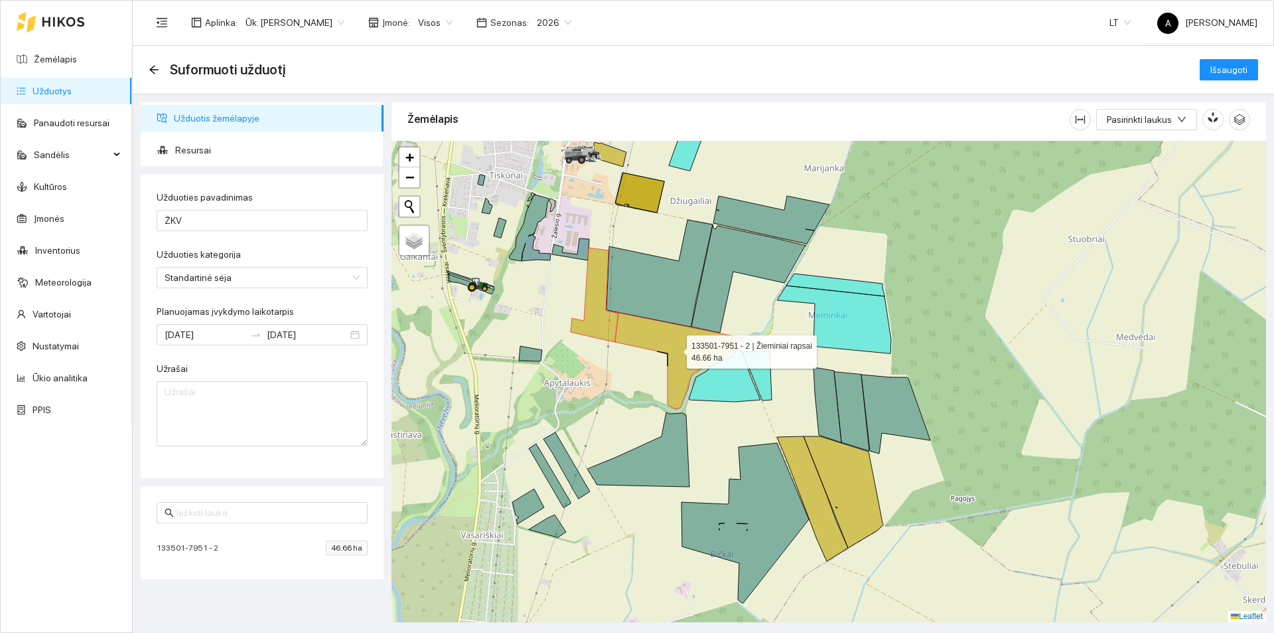
click at [663, 345] on icon at bounding box center [657, 328] width 173 height 161
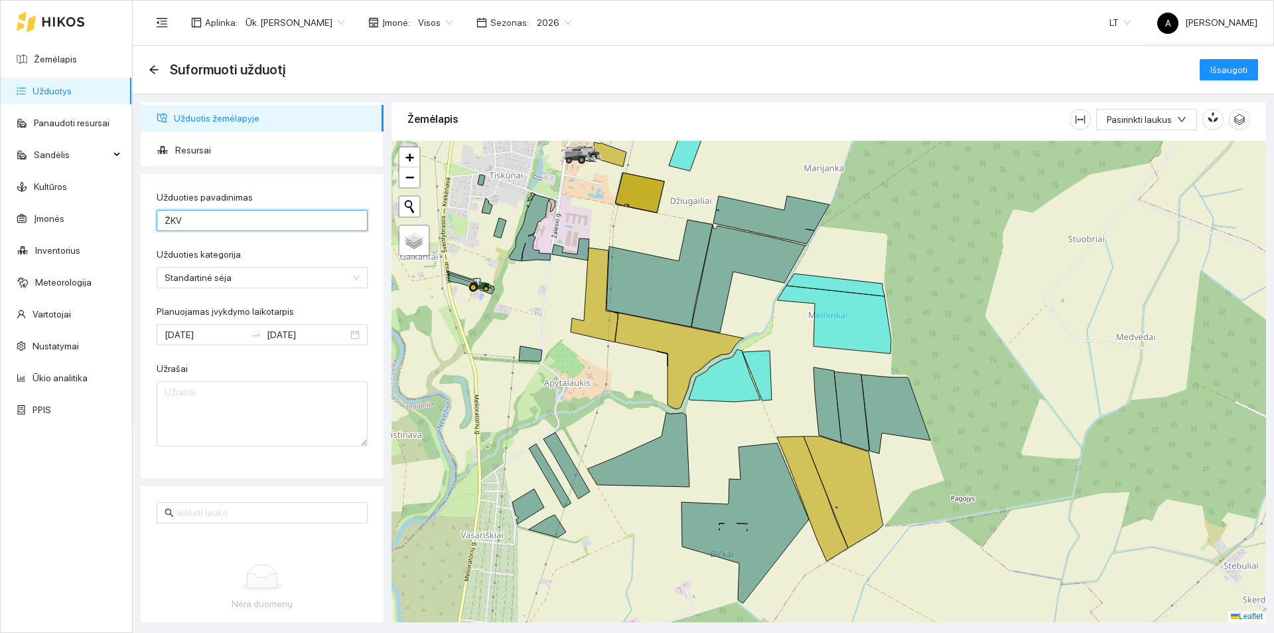
click at [204, 222] on input "ŽKV" at bounding box center [262, 220] width 211 height 21
type input "ŽKV Bright c1"
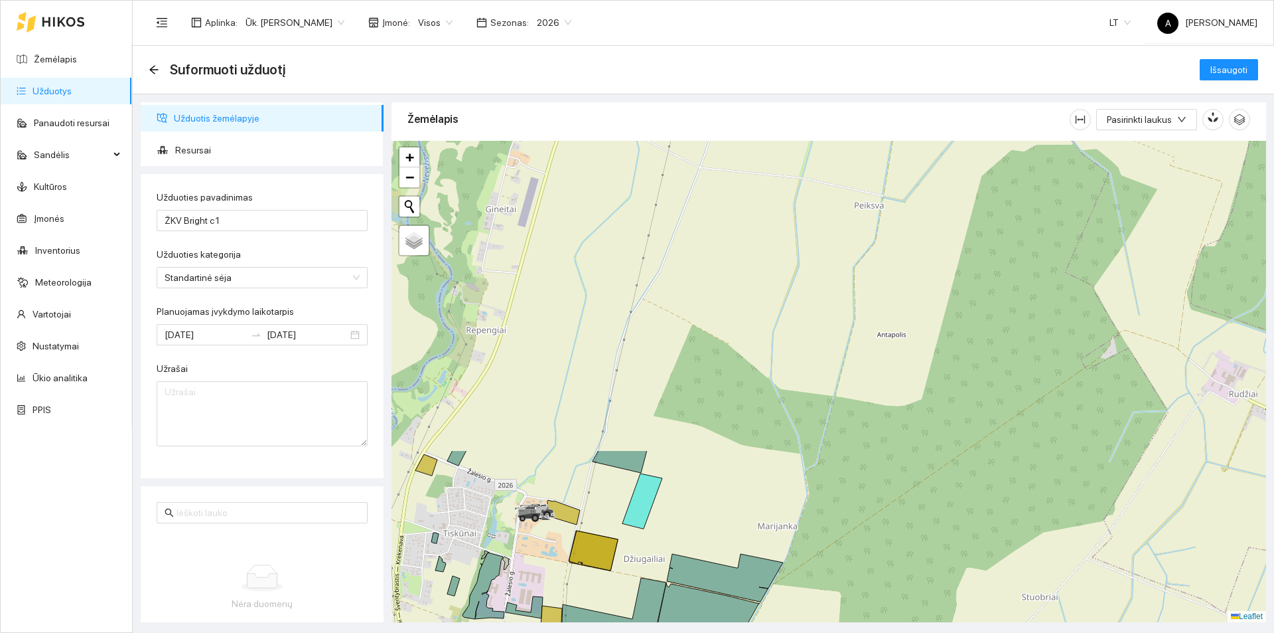
drag, startPoint x: 716, startPoint y: 183, endPoint x: 664, endPoint y: 538, distance: 358.9
click at [668, 539] on div at bounding box center [829, 381] width 875 height 481
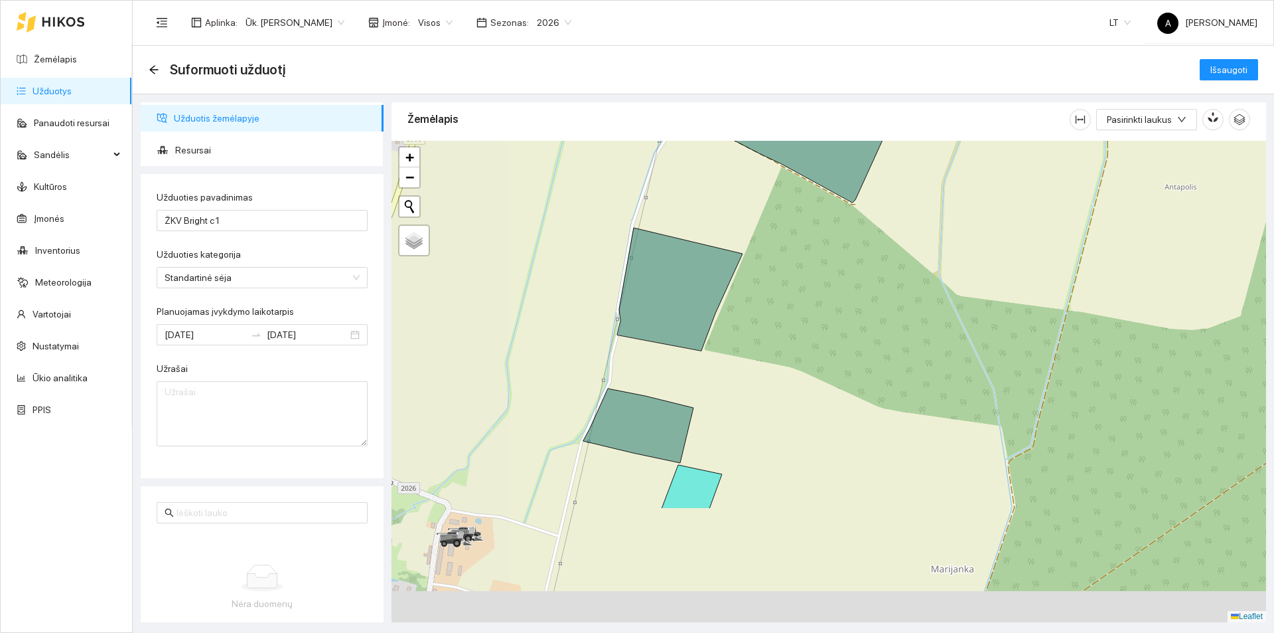
drag, startPoint x: 745, startPoint y: 510, endPoint x: 779, endPoint y: 359, distance: 154.4
click at [803, 404] on div at bounding box center [829, 381] width 875 height 481
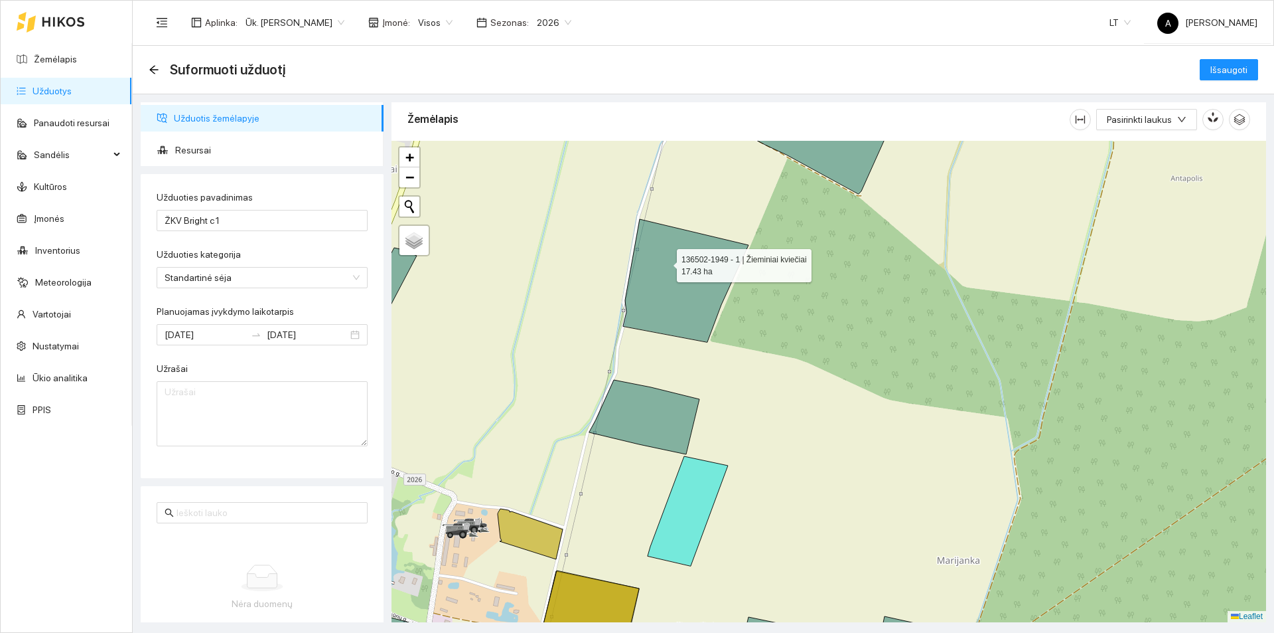
click at [665, 262] on icon at bounding box center [685, 280] width 125 height 123
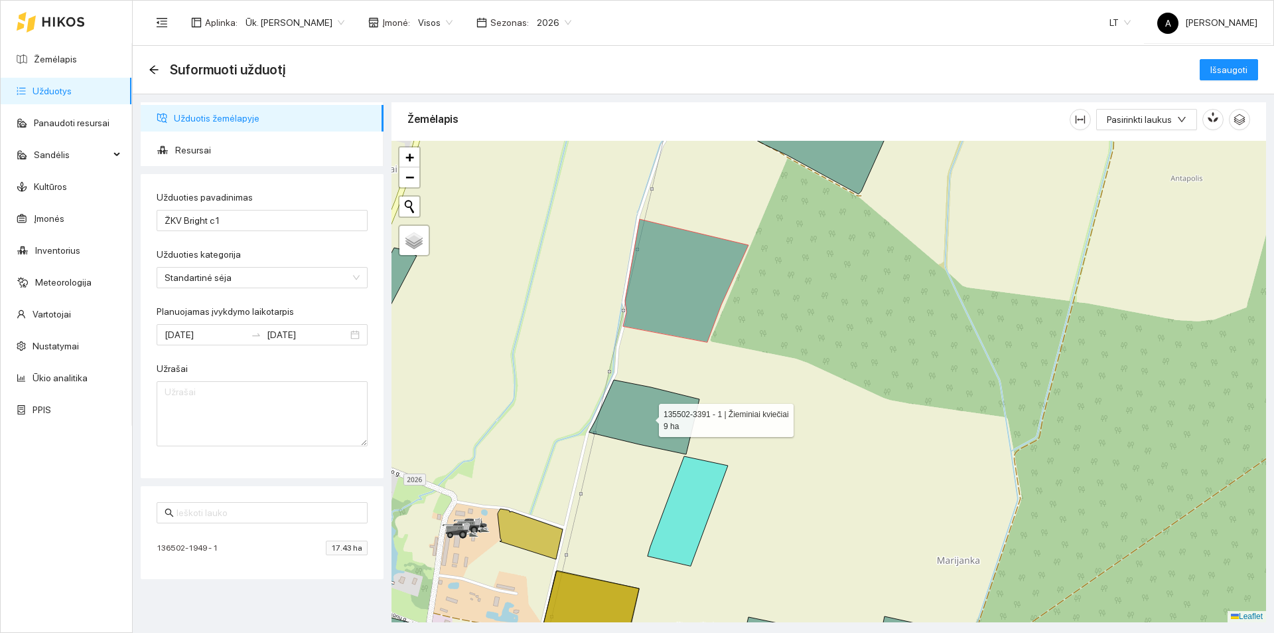
click at [644, 416] on icon at bounding box center [644, 417] width 110 height 74
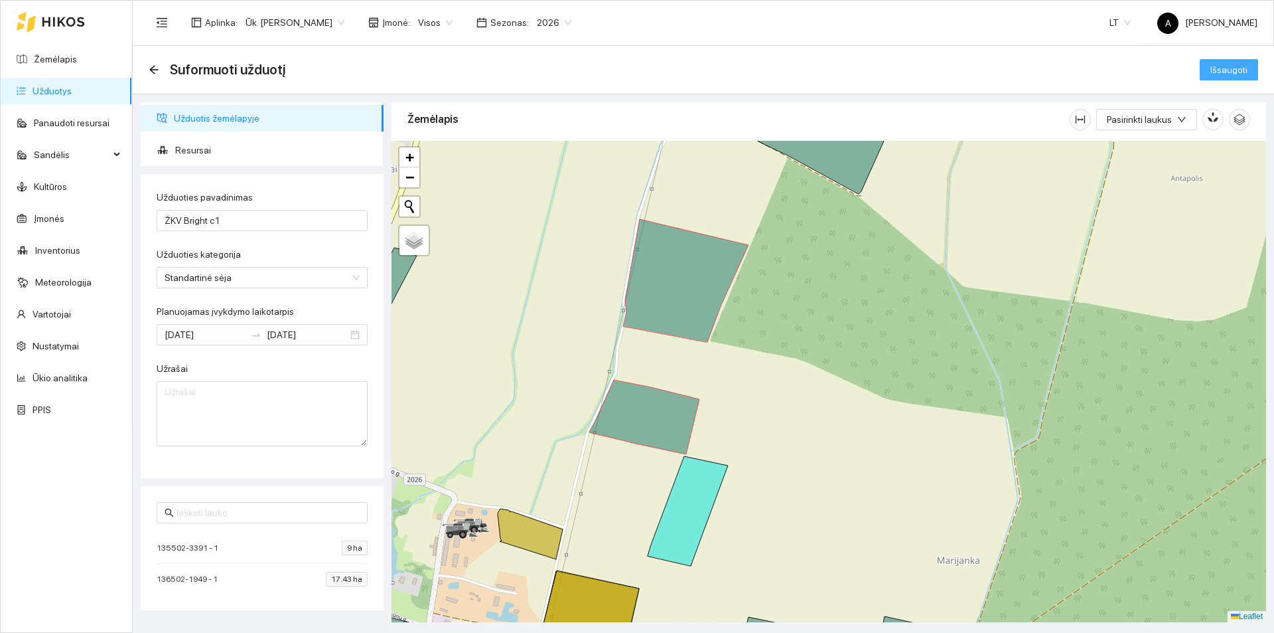
click at [1227, 75] on span "Išsaugoti" at bounding box center [1229, 69] width 37 height 15
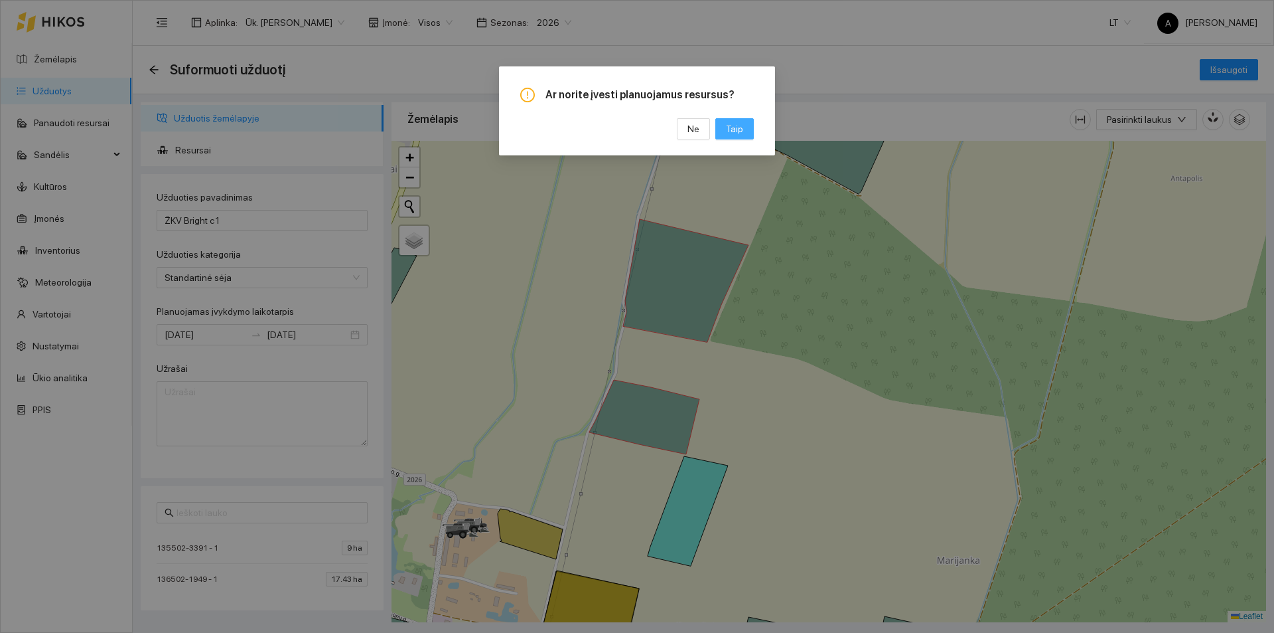
click at [740, 133] on span "Taip" at bounding box center [734, 128] width 17 height 15
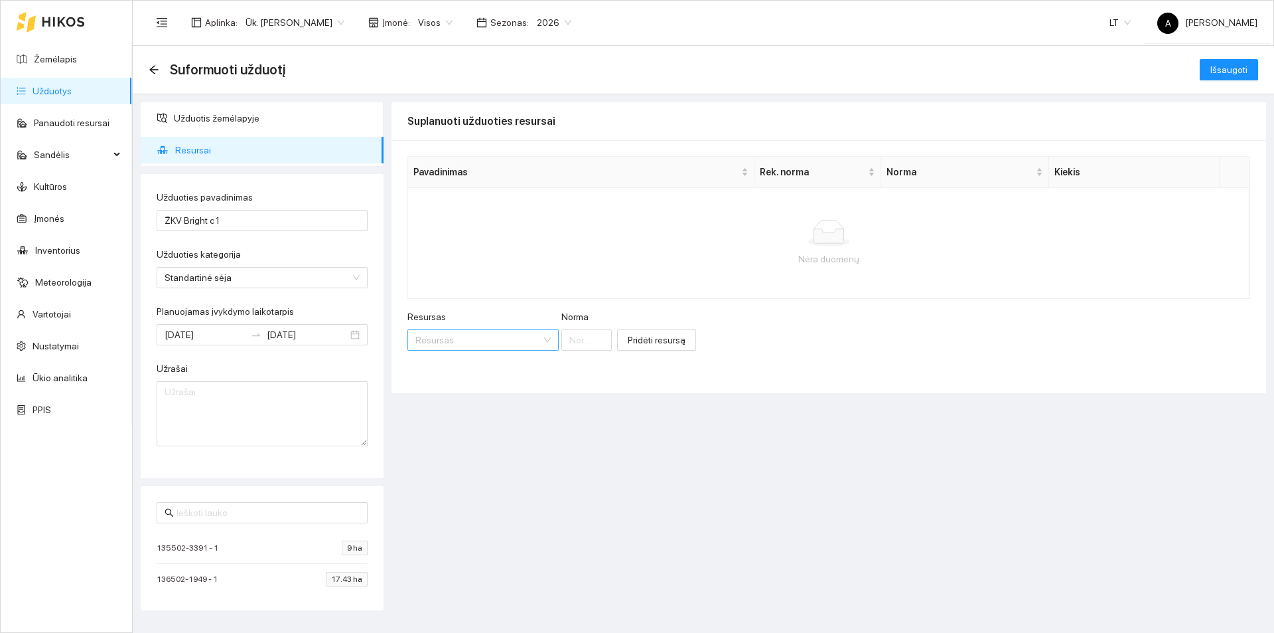
click at [492, 343] on input "Resursas" at bounding box center [479, 340] width 126 height 20
click at [502, 388] on div "Veislės" at bounding box center [481, 387] width 130 height 15
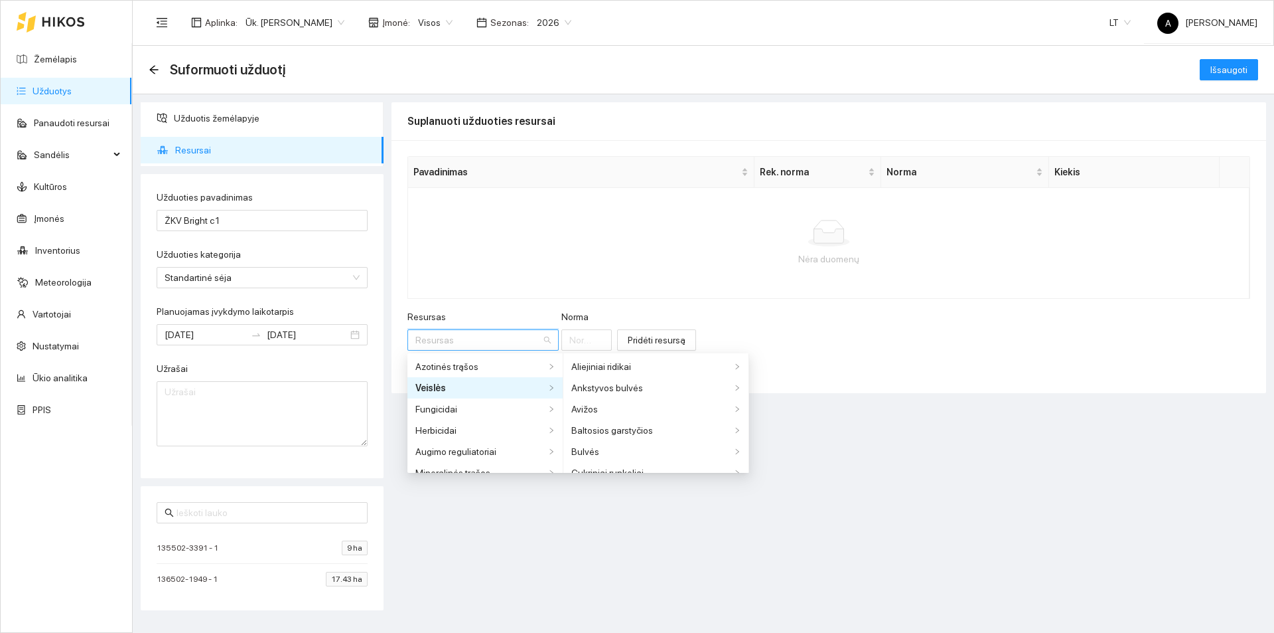
click at [865, 425] on div "Suplanuoti užduoties resursai Pavadinimas Rek. norma Norma Kiekis Nėra duomenų …" at bounding box center [829, 362] width 875 height 520
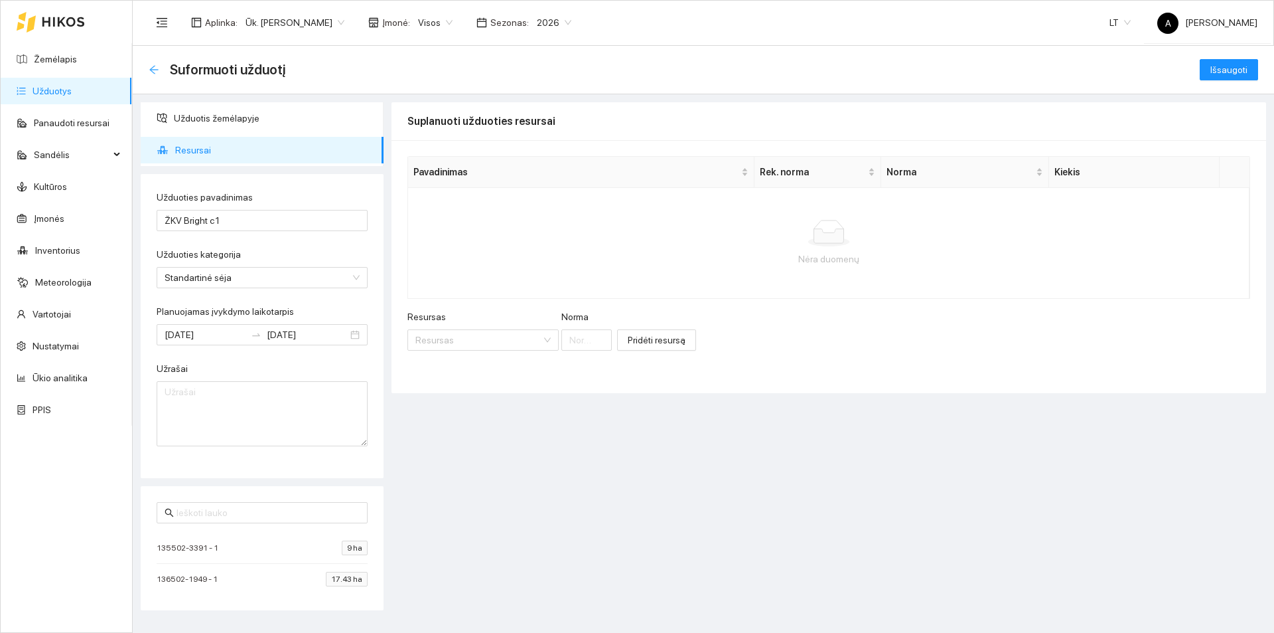
click at [153, 73] on icon "arrow-left" at bounding box center [154, 69] width 11 height 11
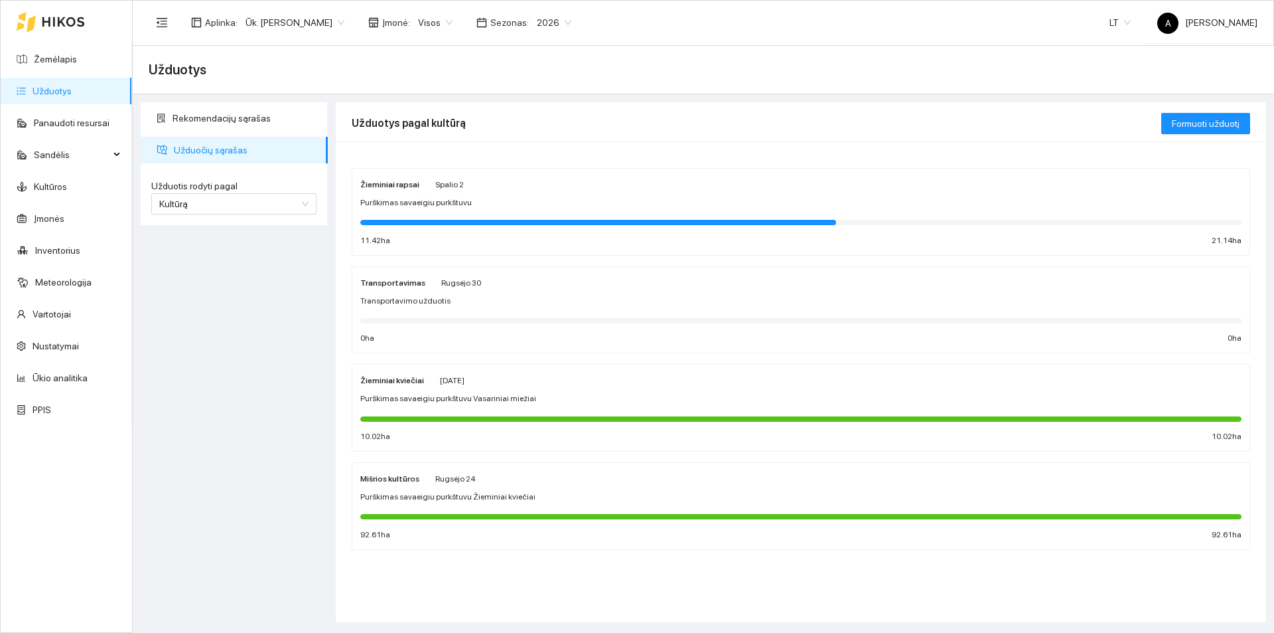
click at [497, 394] on span "Purškimas savaeigiu purkštuvu Vasariniai miežiai" at bounding box center [448, 398] width 176 height 13
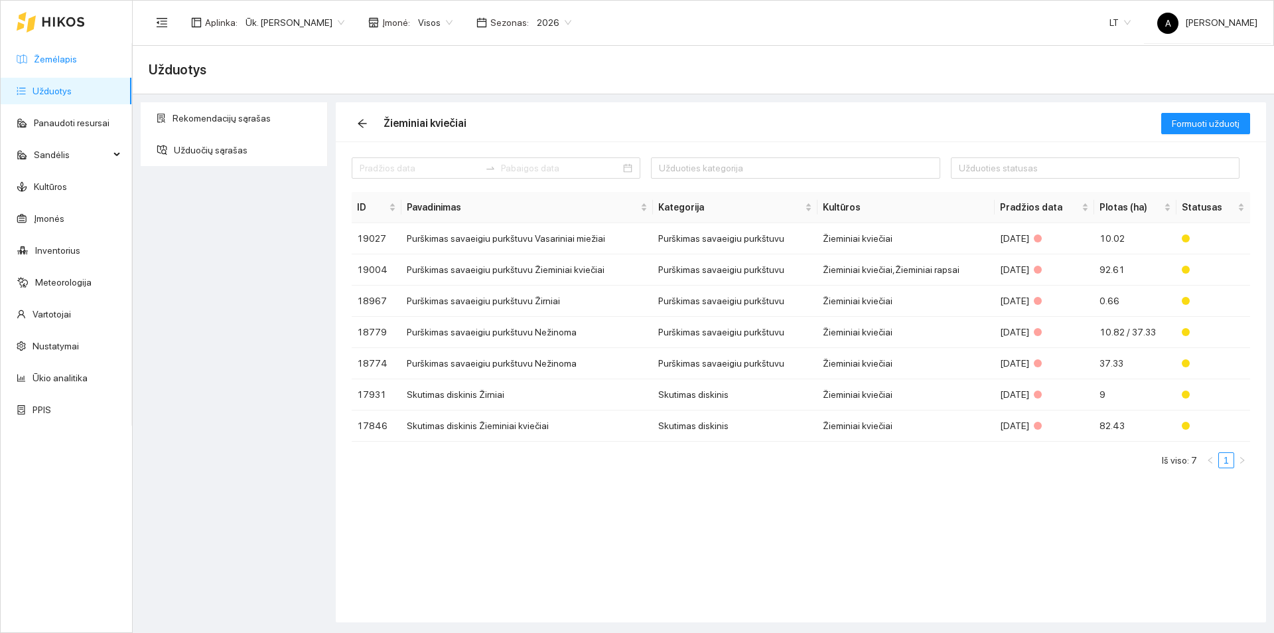
click at [52, 64] on link "Žemėlapis" at bounding box center [55, 59] width 43 height 11
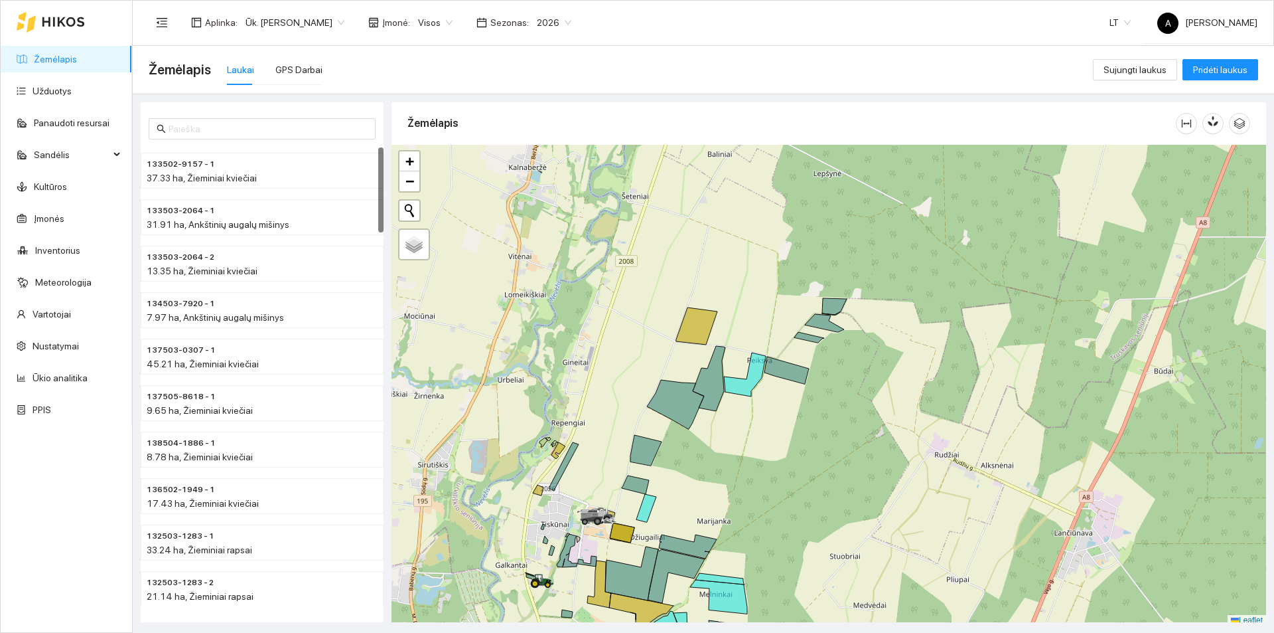
scroll to position [4, 0]
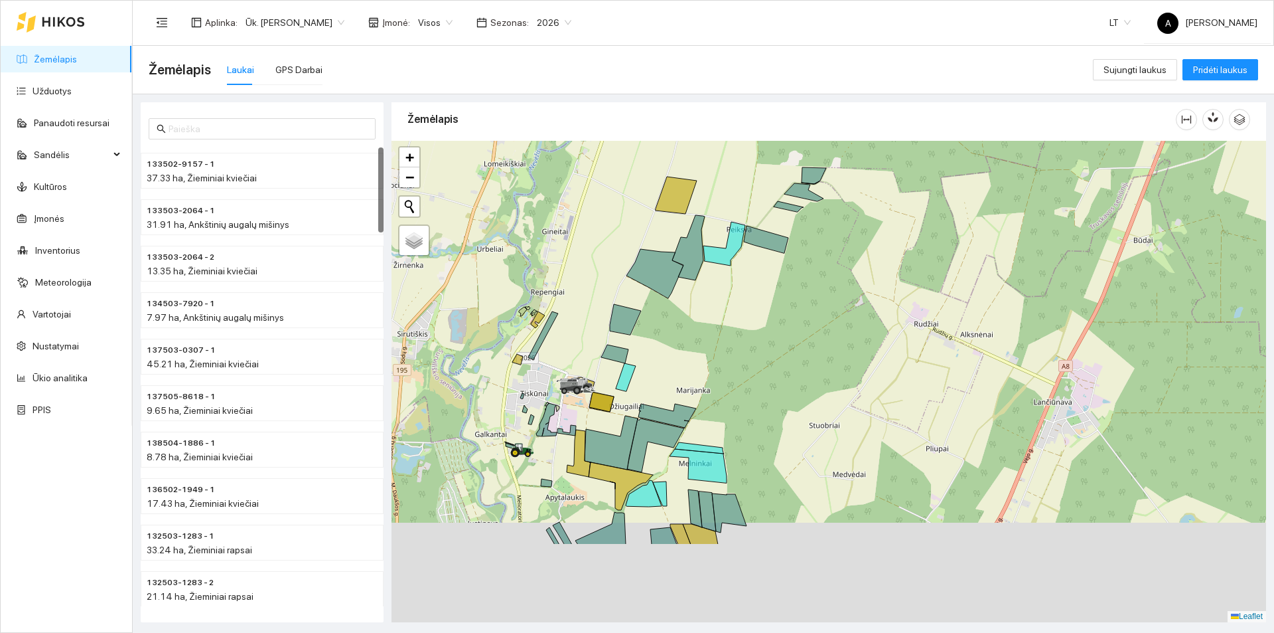
drag, startPoint x: 777, startPoint y: 516, endPoint x: 757, endPoint y: 372, distance: 145.4
click at [757, 372] on div at bounding box center [829, 381] width 875 height 481
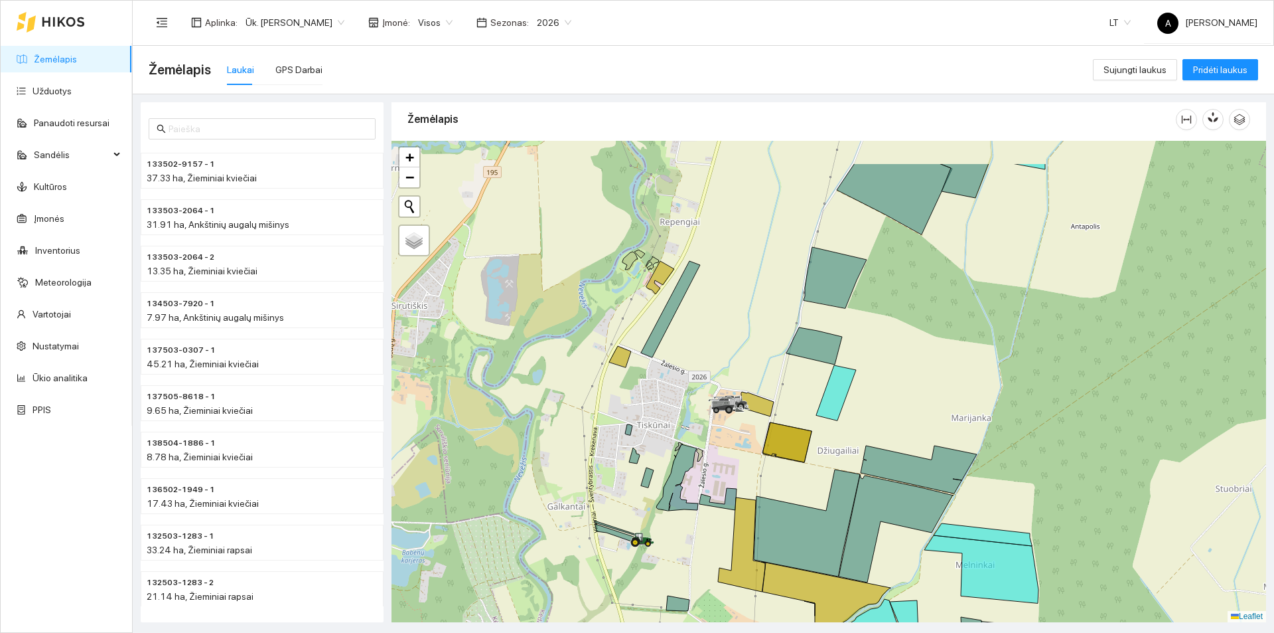
drag, startPoint x: 845, startPoint y: 260, endPoint x: 732, endPoint y: 323, distance: 128.9
click at [732, 323] on div at bounding box center [829, 381] width 875 height 481
click at [70, 158] on span "Sandėlis" at bounding box center [72, 154] width 76 height 27
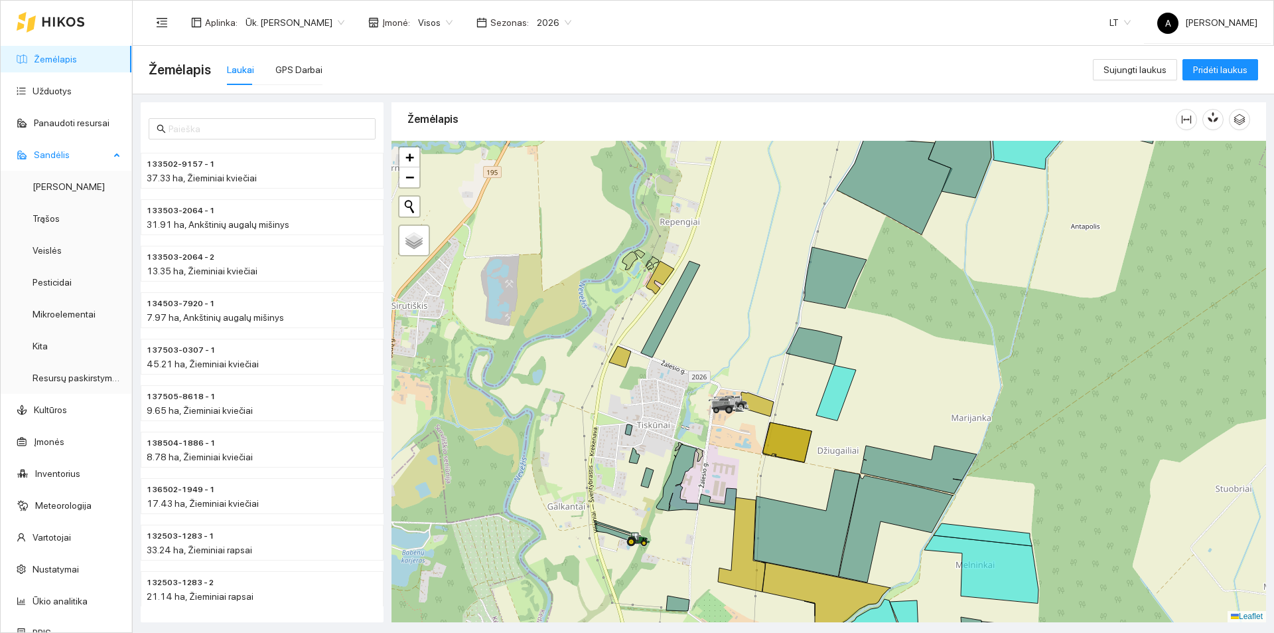
click at [70, 158] on span "Sandėlis" at bounding box center [72, 154] width 76 height 27
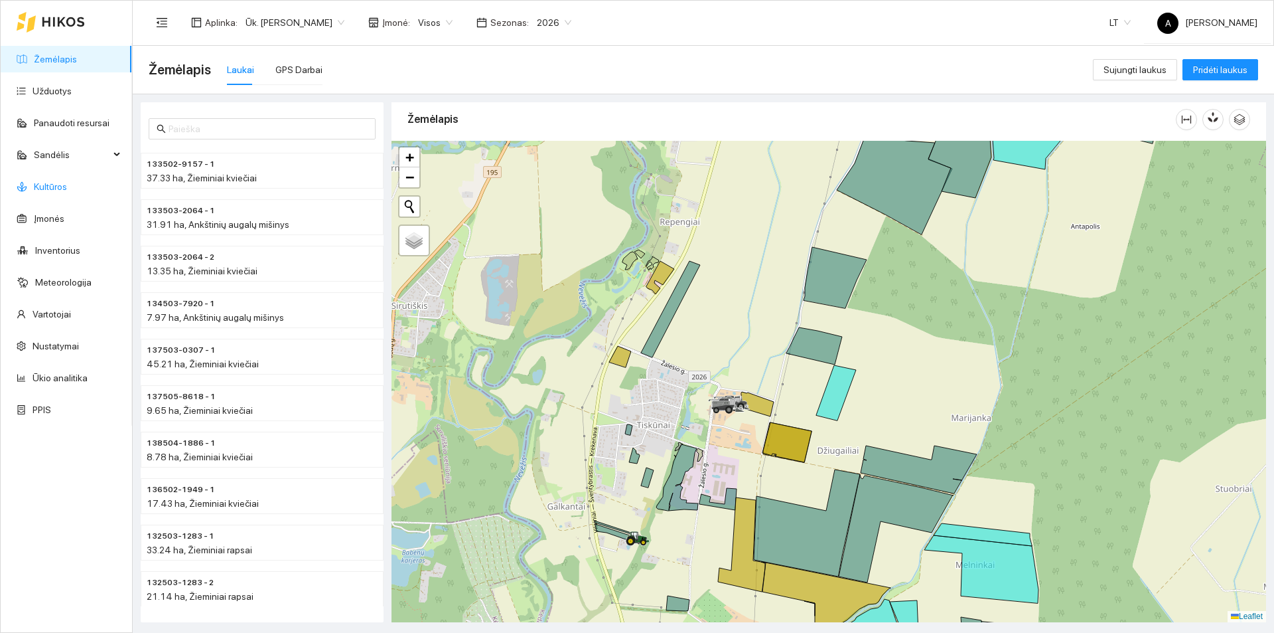
click at [56, 187] on link "Kultūros" at bounding box center [50, 186] width 33 height 11
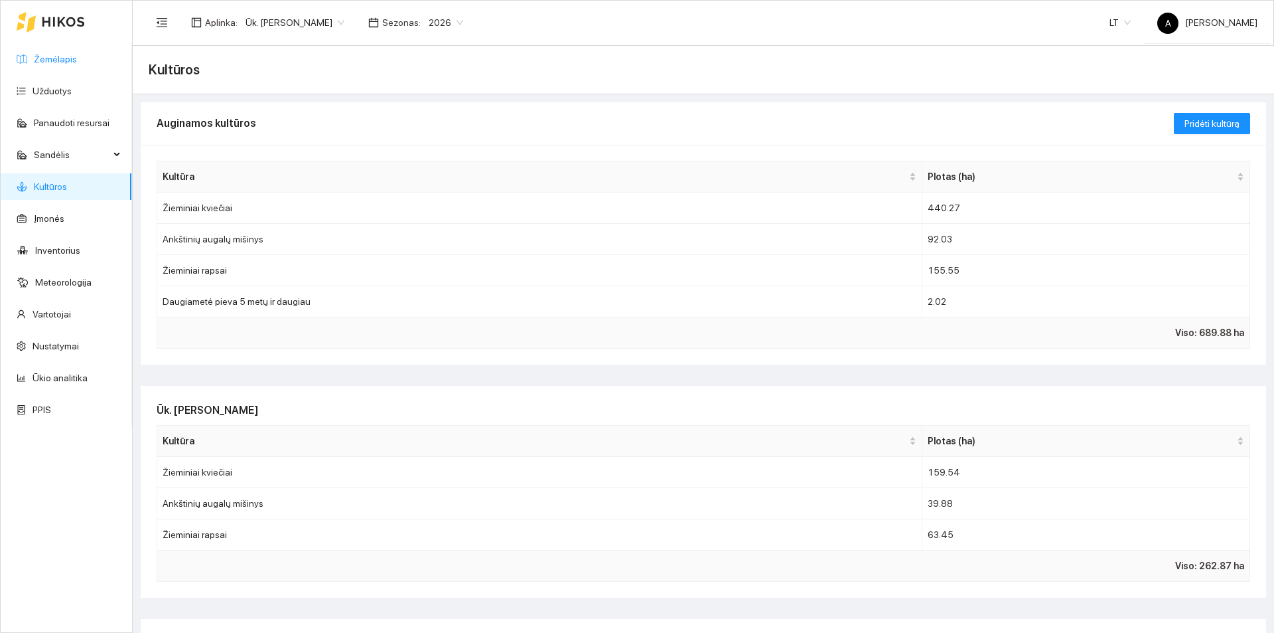
click at [42, 64] on link "Žemėlapis" at bounding box center [55, 59] width 43 height 11
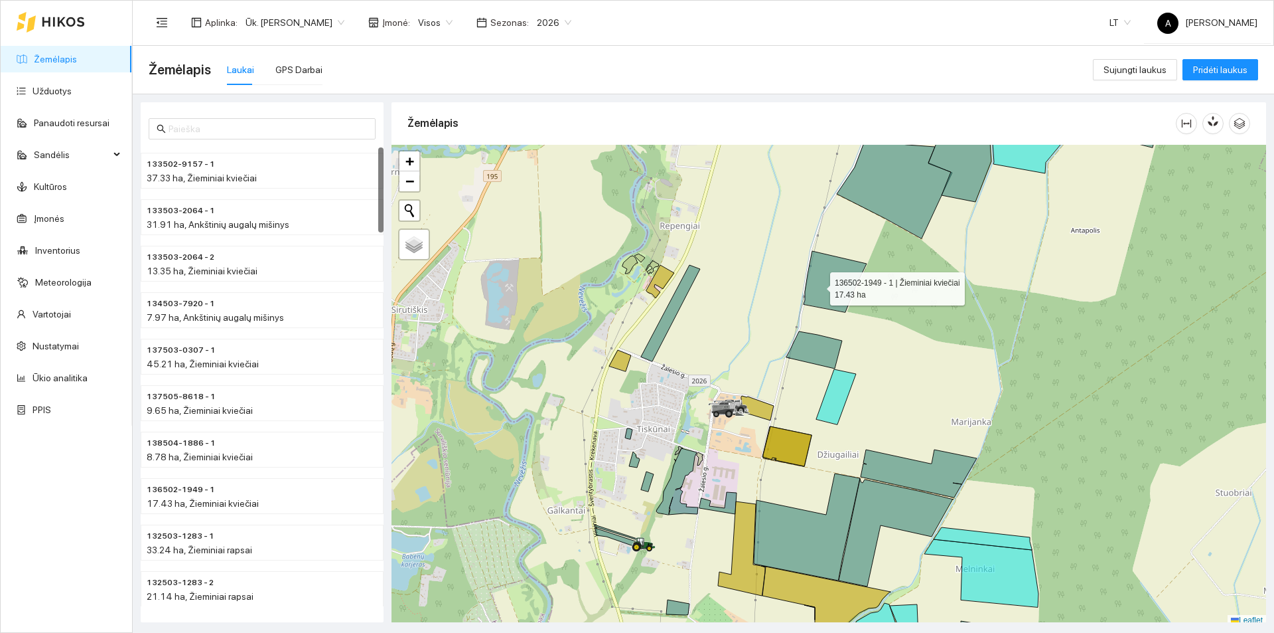
scroll to position [4, 0]
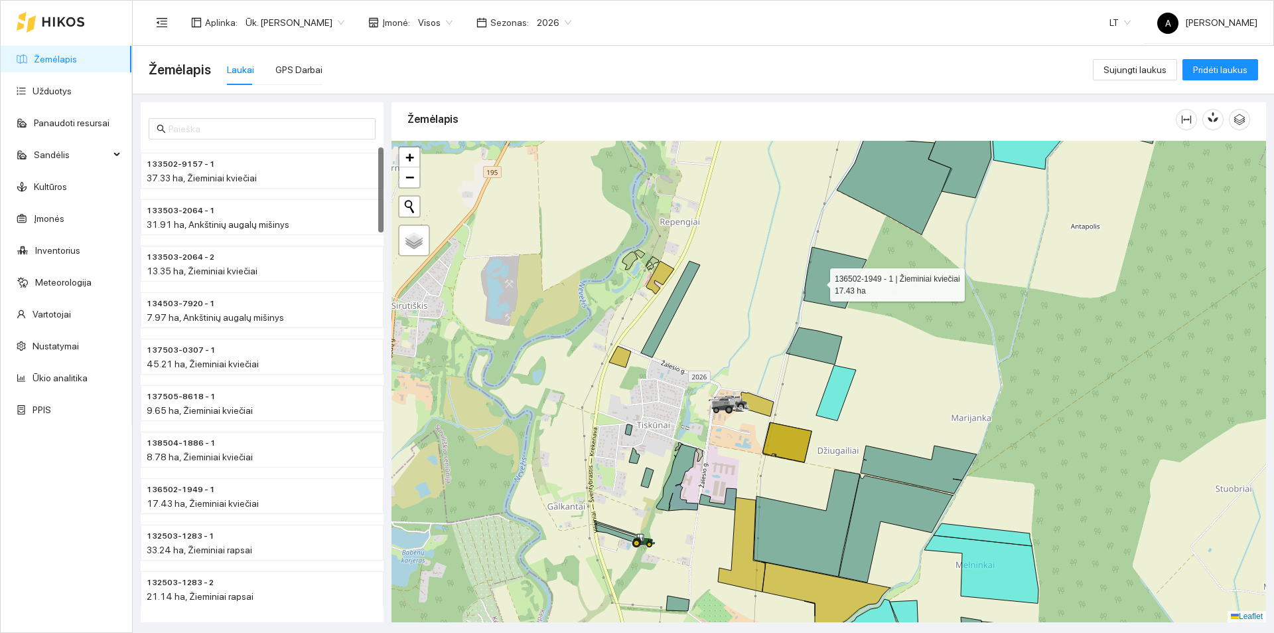
click at [818, 285] on icon at bounding box center [835, 277] width 63 height 61
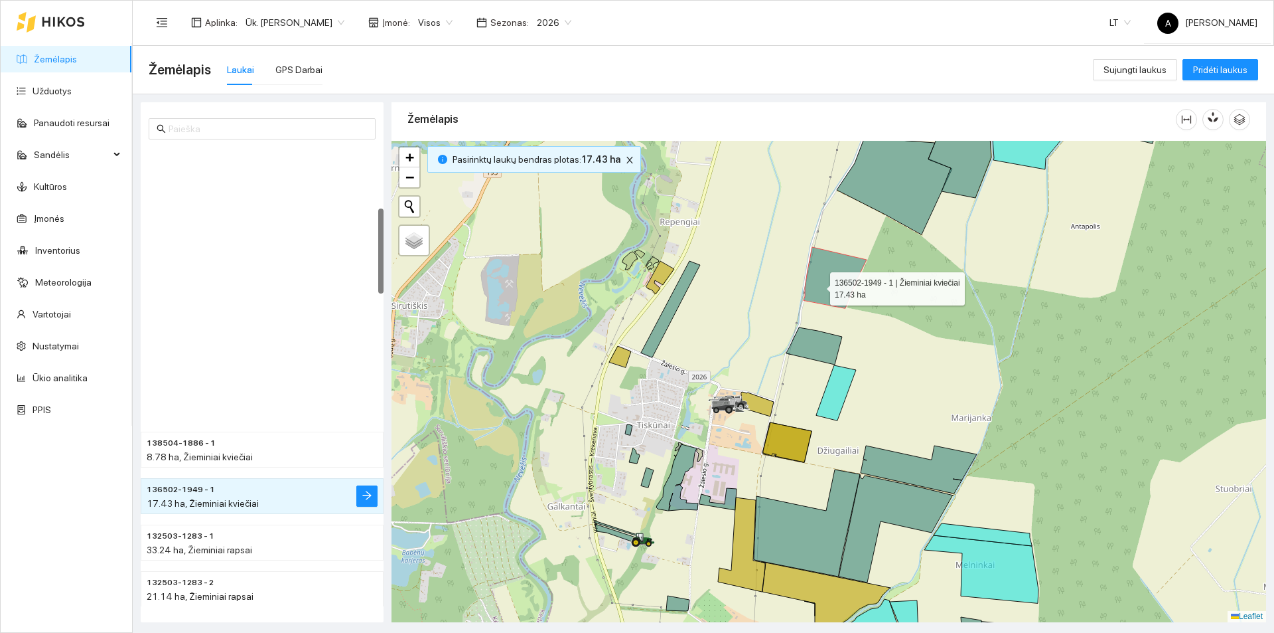
scroll to position [325, 0]
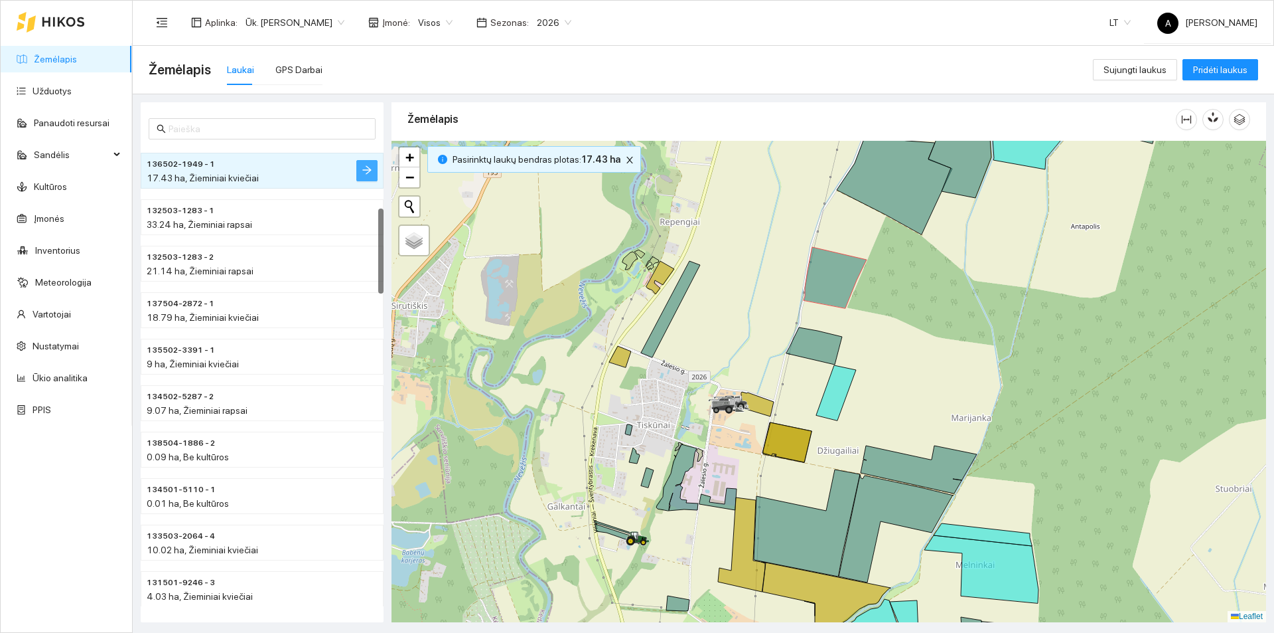
click at [368, 167] on icon "arrow-right" at bounding box center [366, 170] width 9 height 9
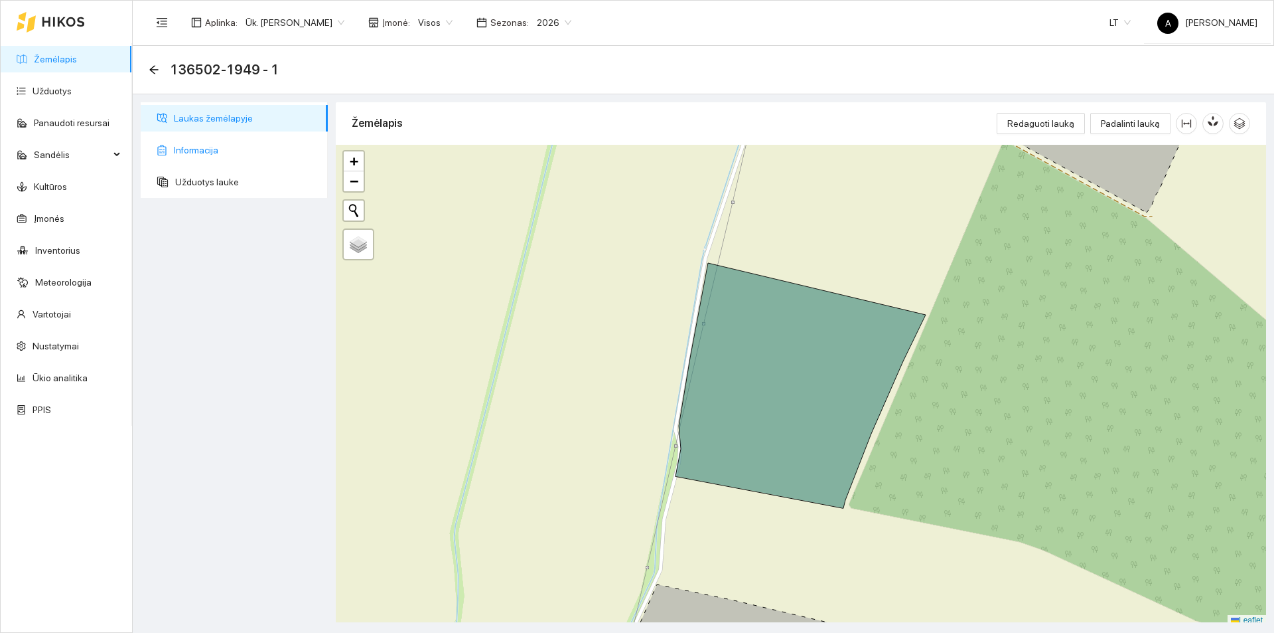
click at [210, 153] on span "Informacija" at bounding box center [245, 150] width 143 height 27
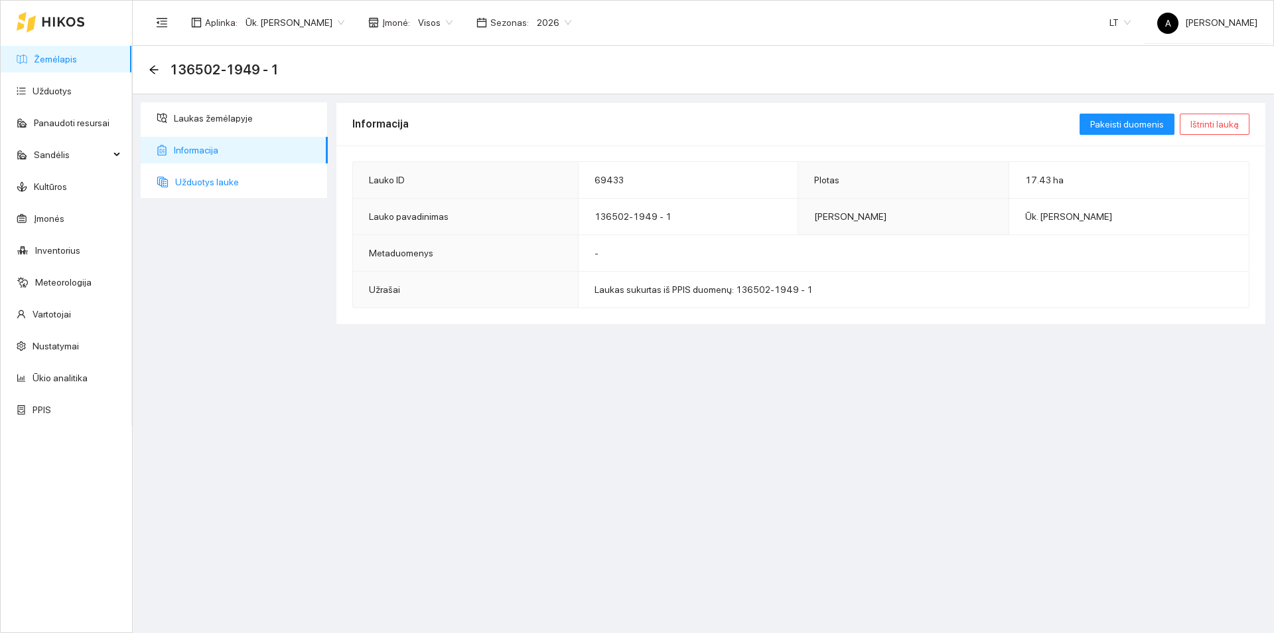
click at [203, 179] on span "Užduotys lauke" at bounding box center [246, 182] width 142 height 27
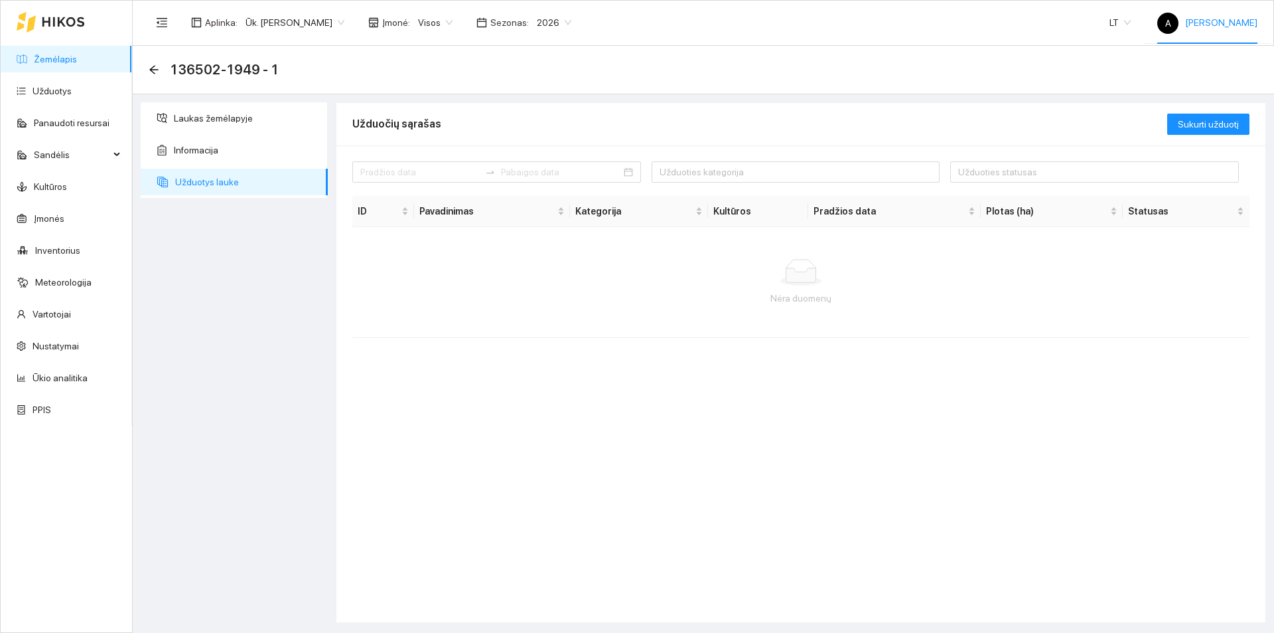
drag, startPoint x: 1199, startPoint y: 15, endPoint x: 1209, endPoint y: 23, distance: 13.2
click at [1200, 15] on div "A Arnoldas Reikertas" at bounding box center [1208, 22] width 100 height 42
click at [1213, 64] on li "Atsijungti" at bounding box center [1211, 64] width 106 height 27
